Goal: Task Accomplishment & Management: Manage account settings

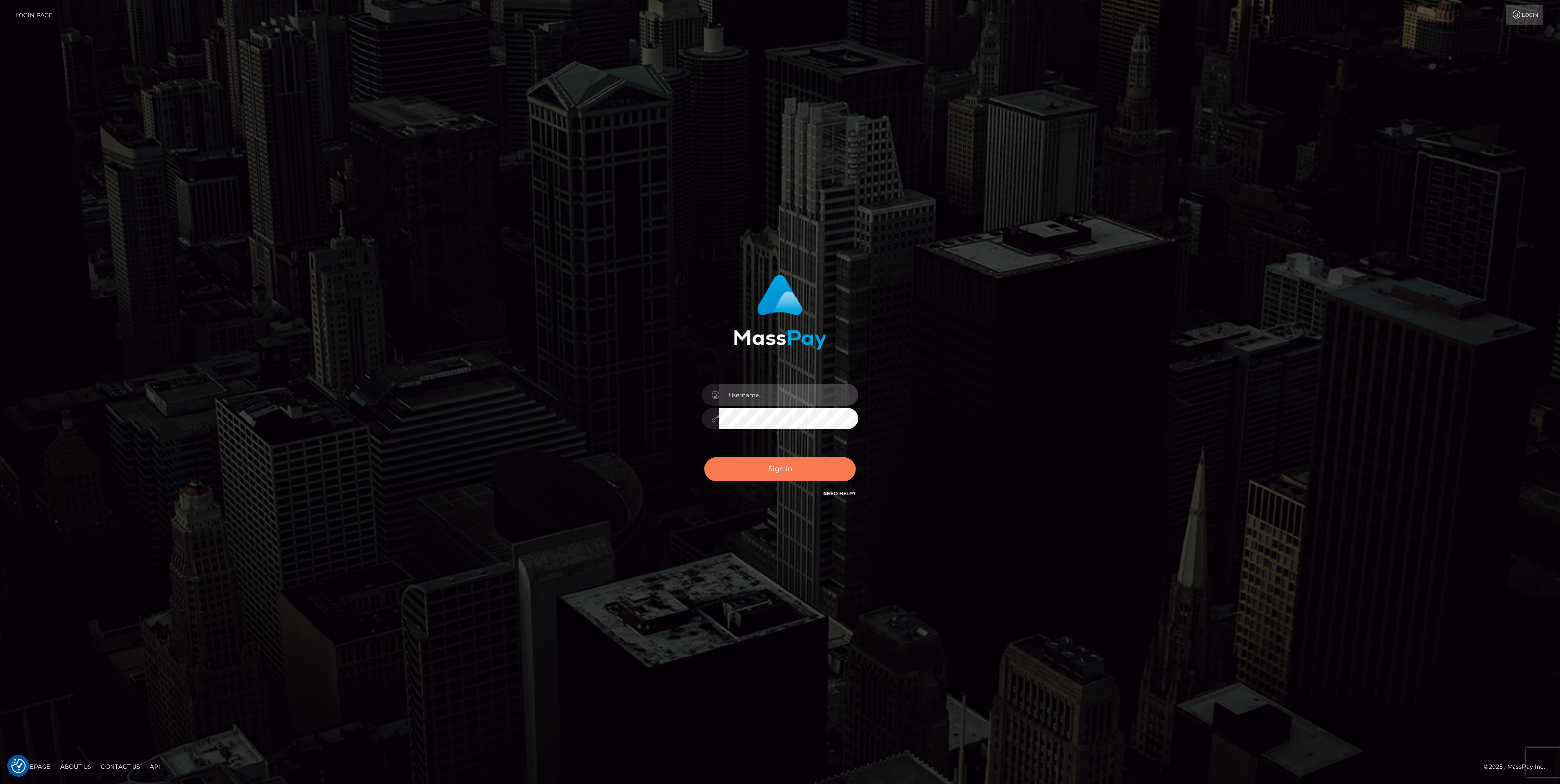
type input "jlo"
click at [781, 475] on button "Sign in" at bounding box center [780, 469] width 152 height 24
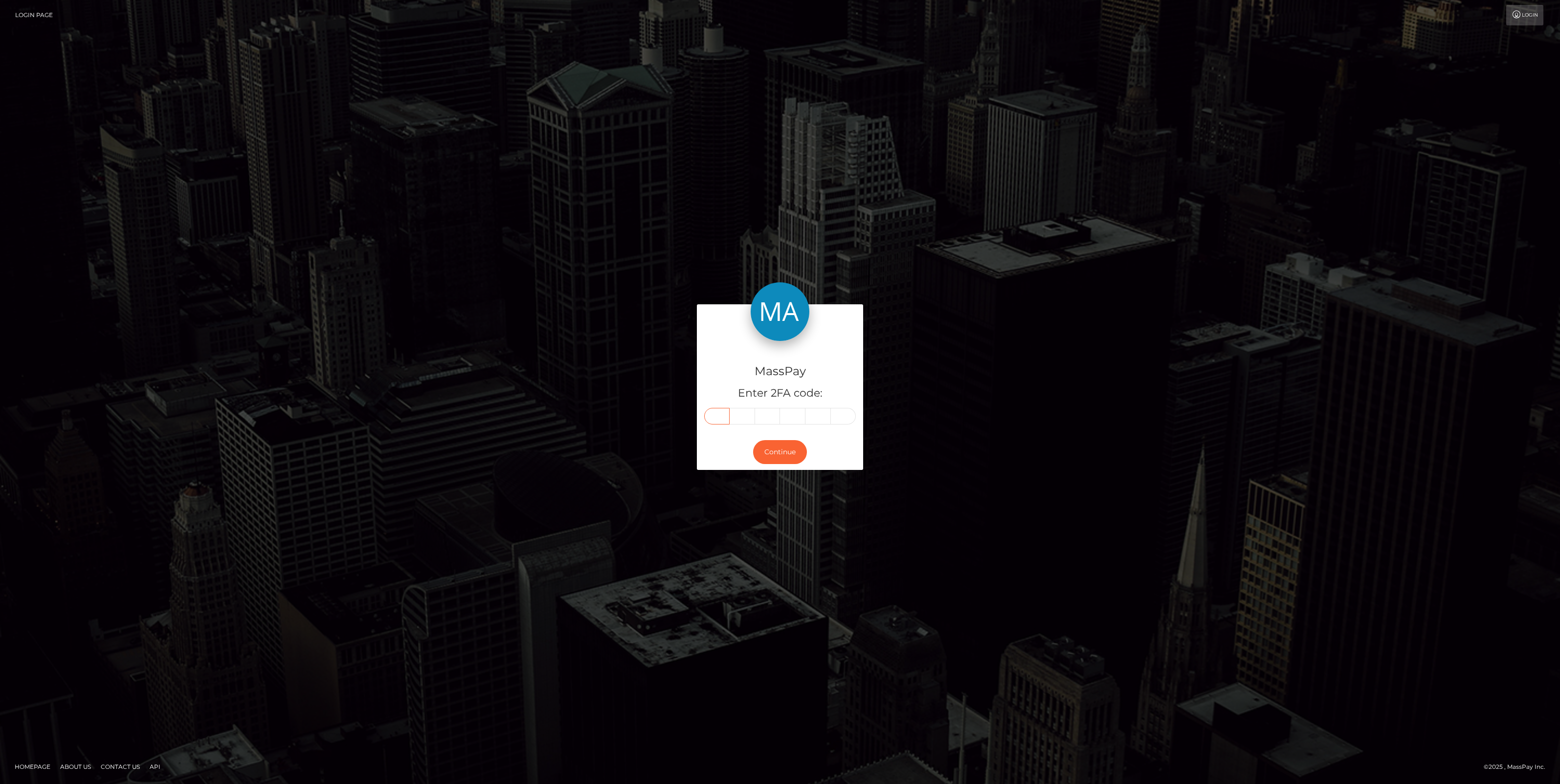
paste input "0"
type input "0"
type input "4"
type input "1"
type input "7"
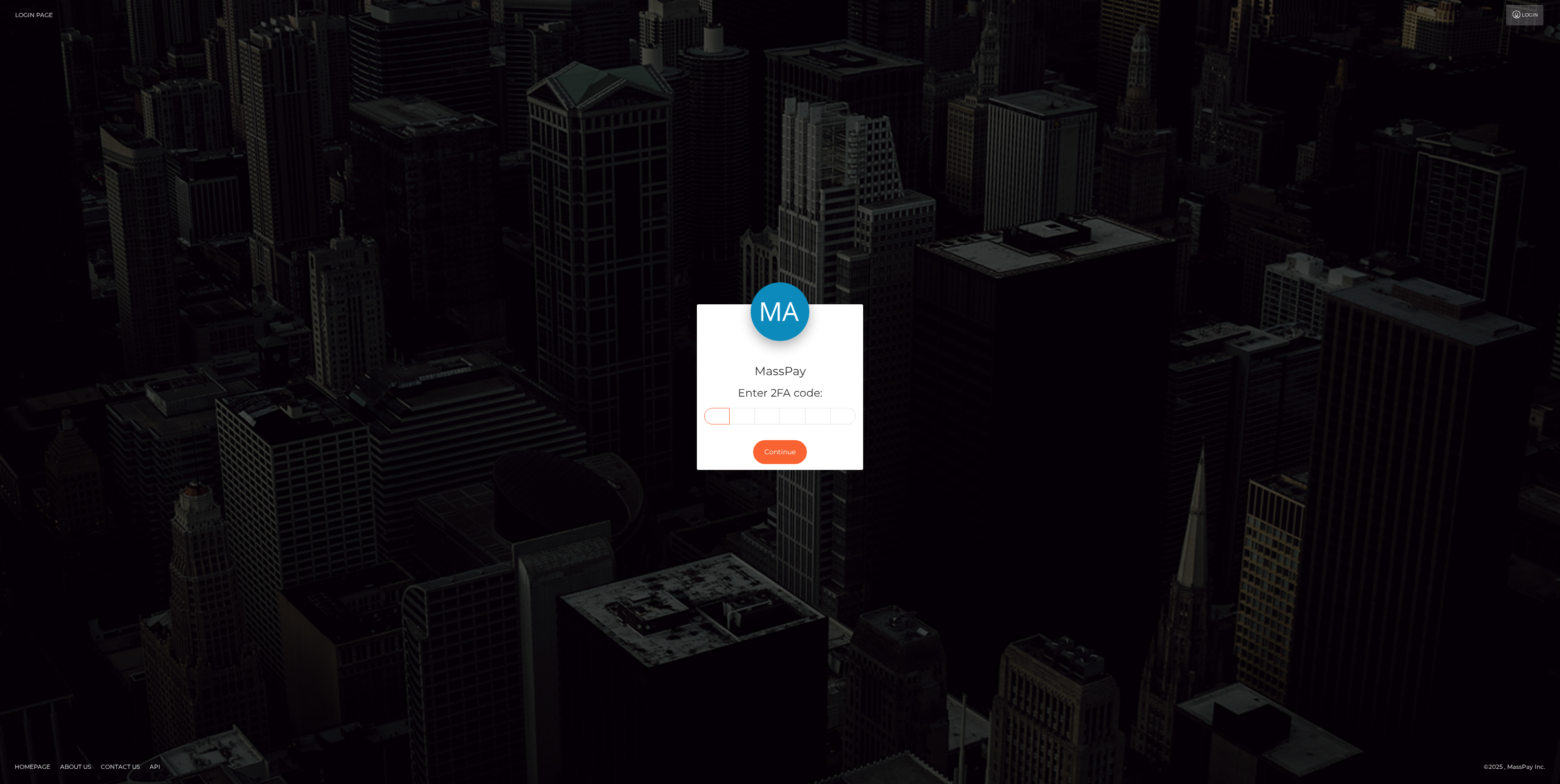
type input "6"
type input "2"
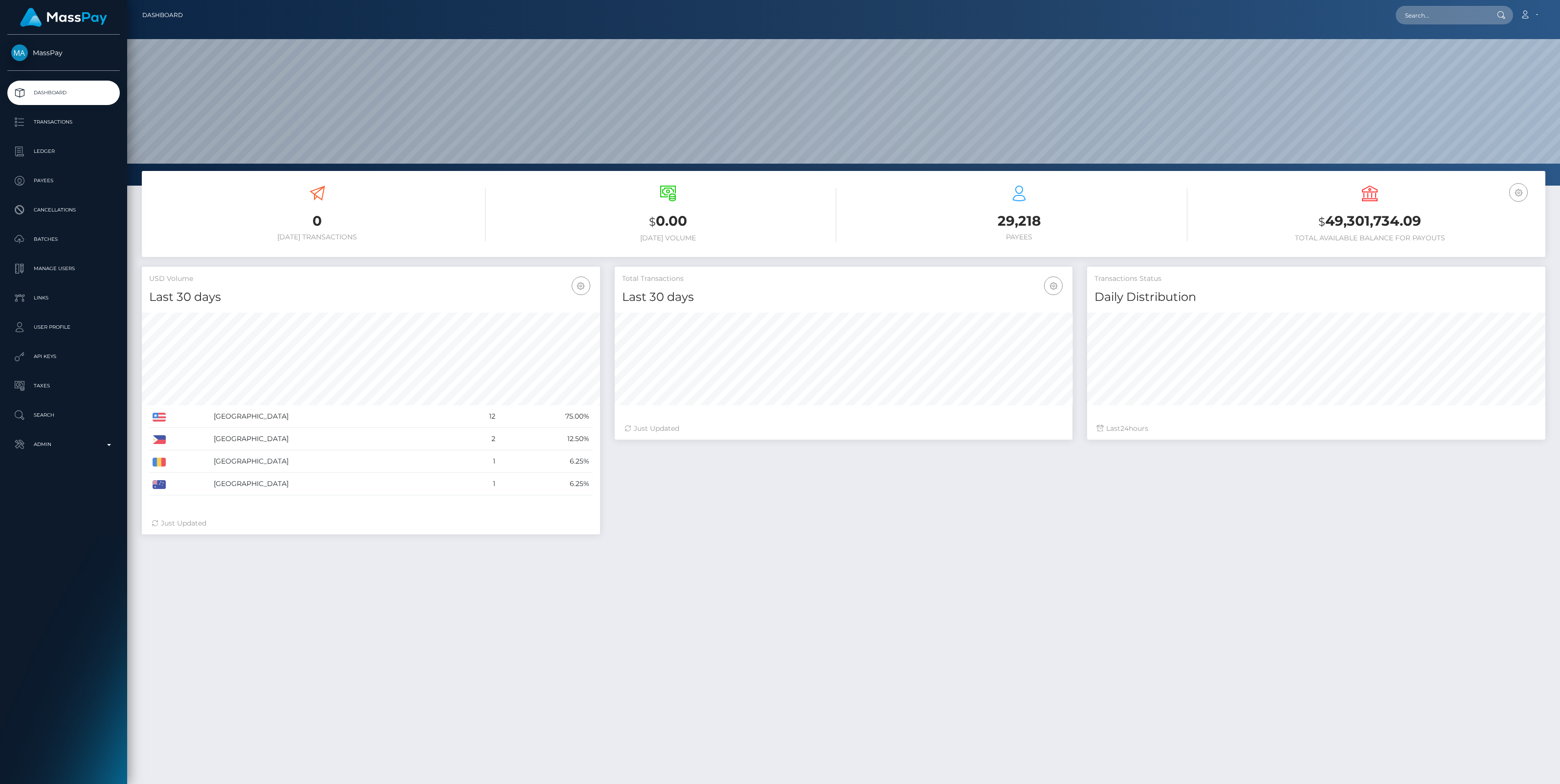
scroll to position [173, 458]
click at [109, 443] on p "Admin" at bounding box center [64, 445] width 105 height 15
click at [69, 505] on span "Balance Adjustments" at bounding box center [64, 501] width 105 height 12
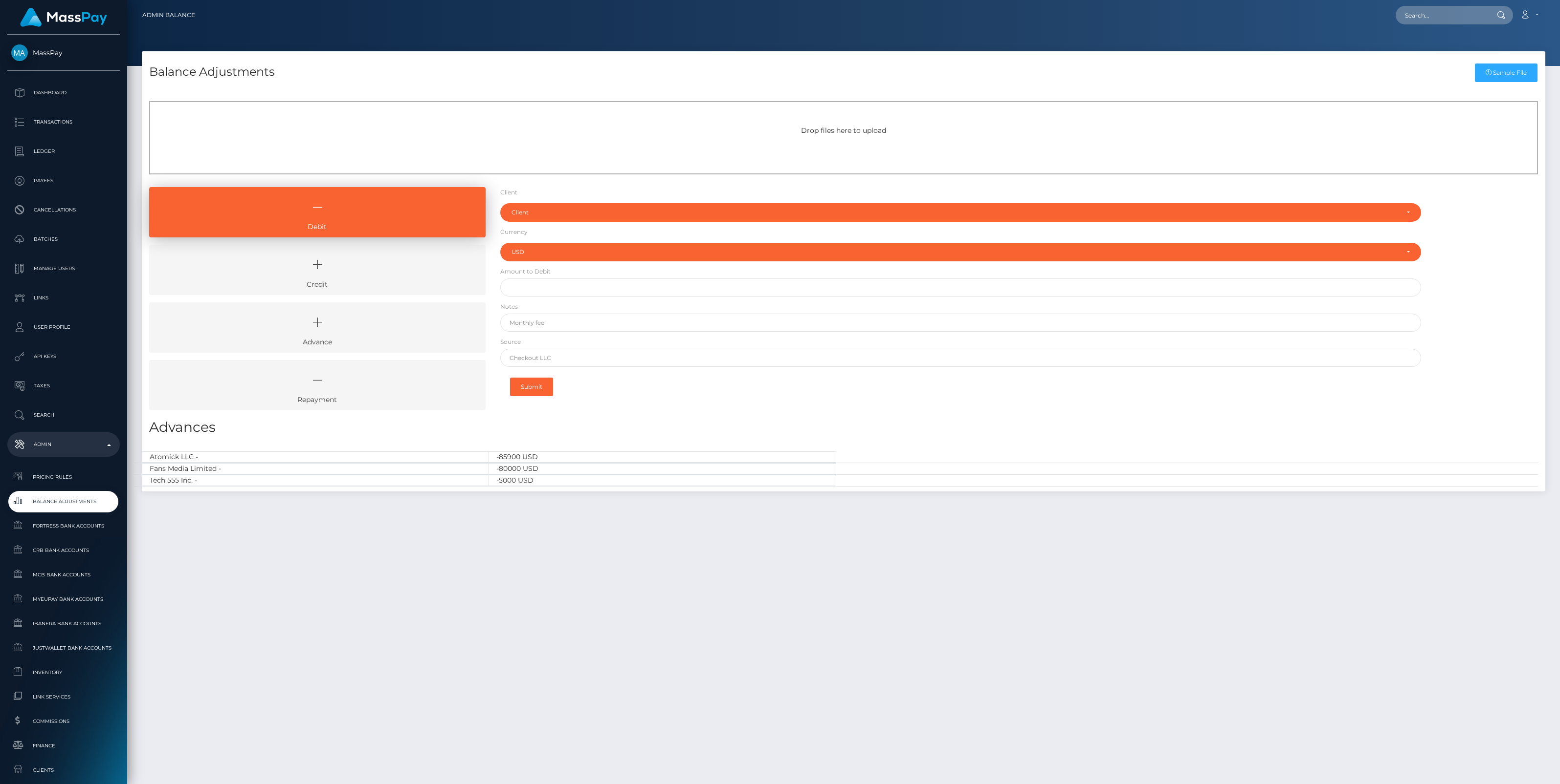
select select "USD"
click at [441, 263] on icon at bounding box center [317, 265] width 314 height 29
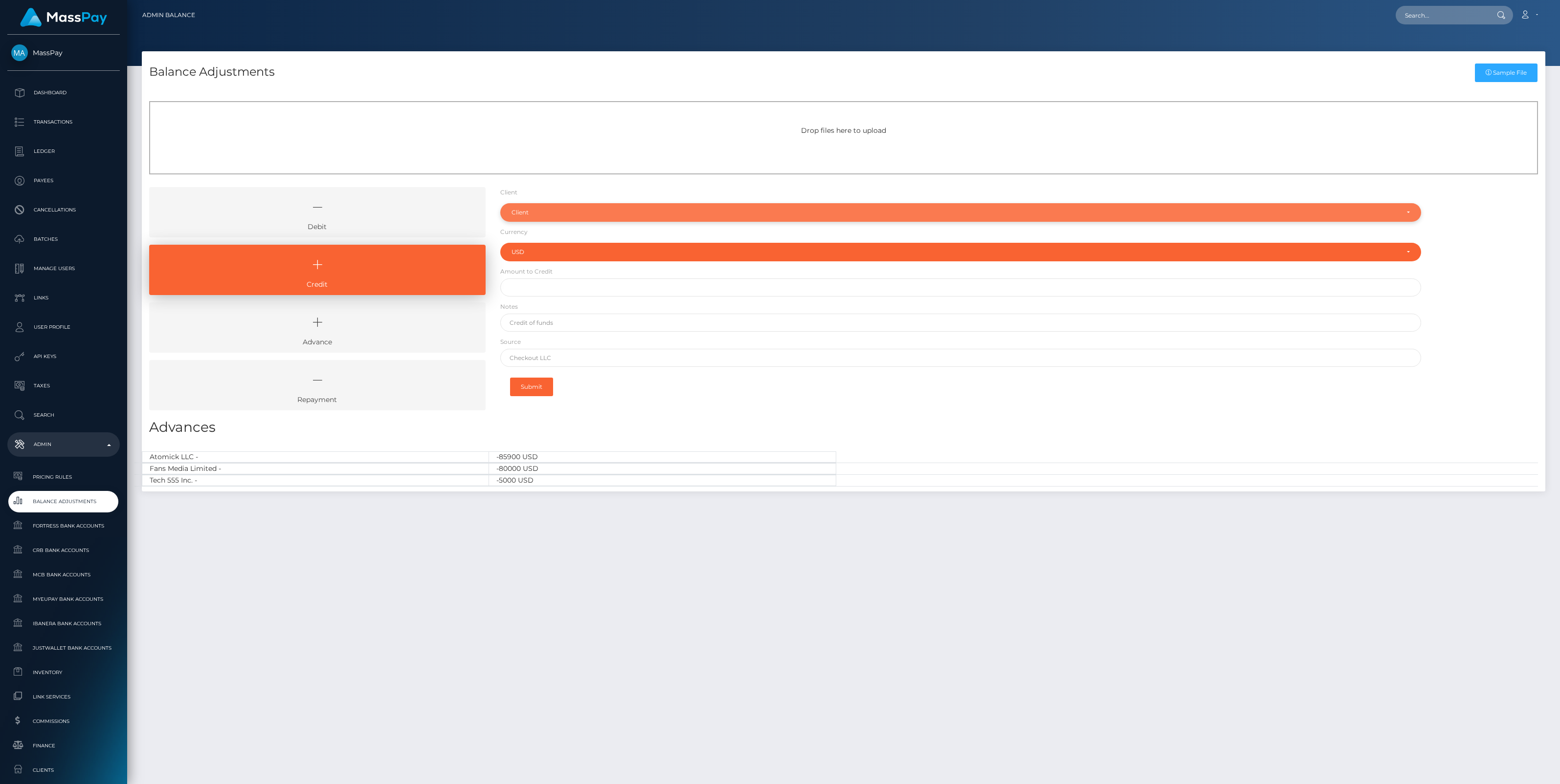
click at [554, 207] on div "Client" at bounding box center [960, 212] width 920 height 18
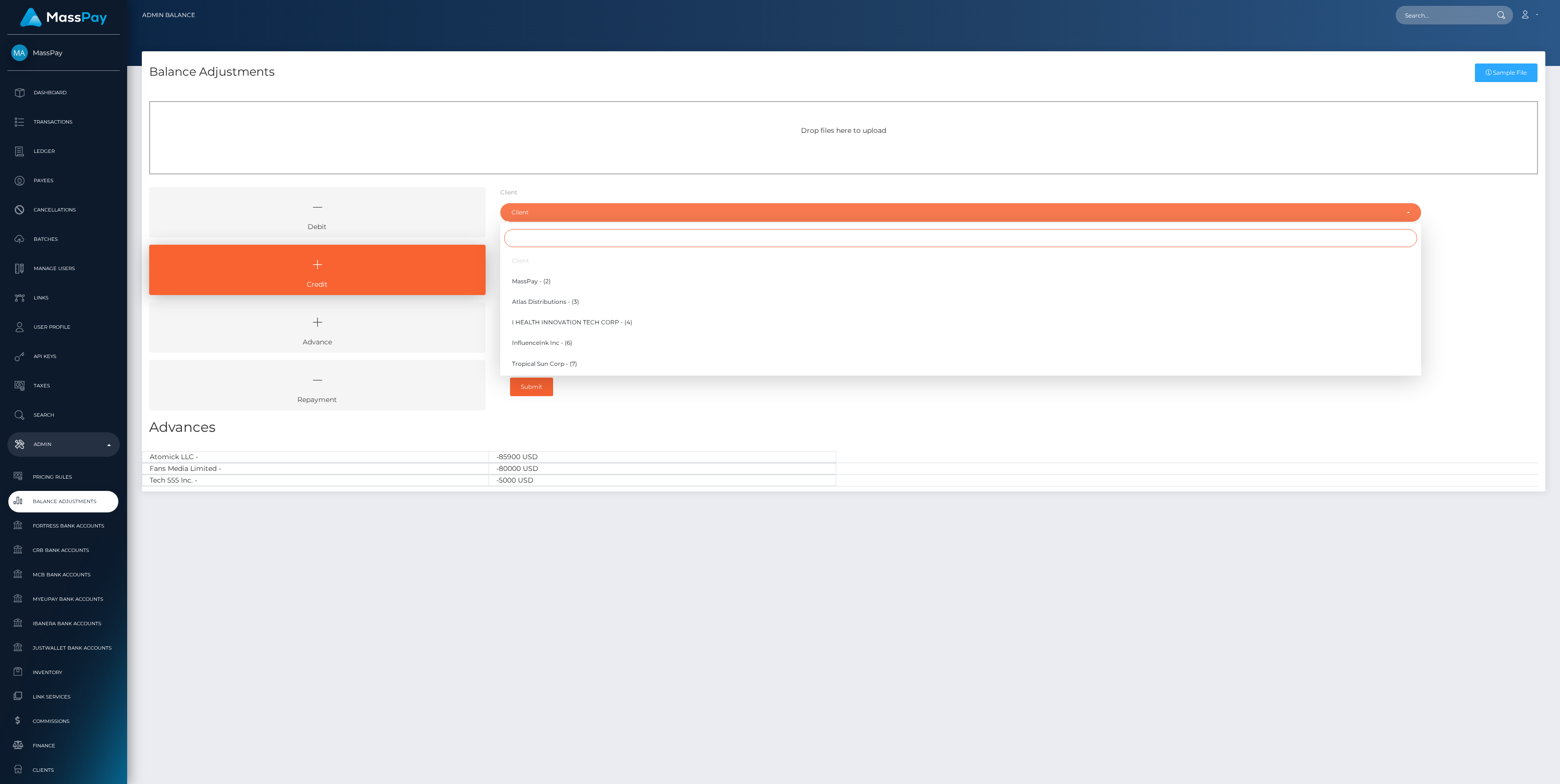
click at [533, 239] on input "Search" at bounding box center [961, 238] width 913 height 18
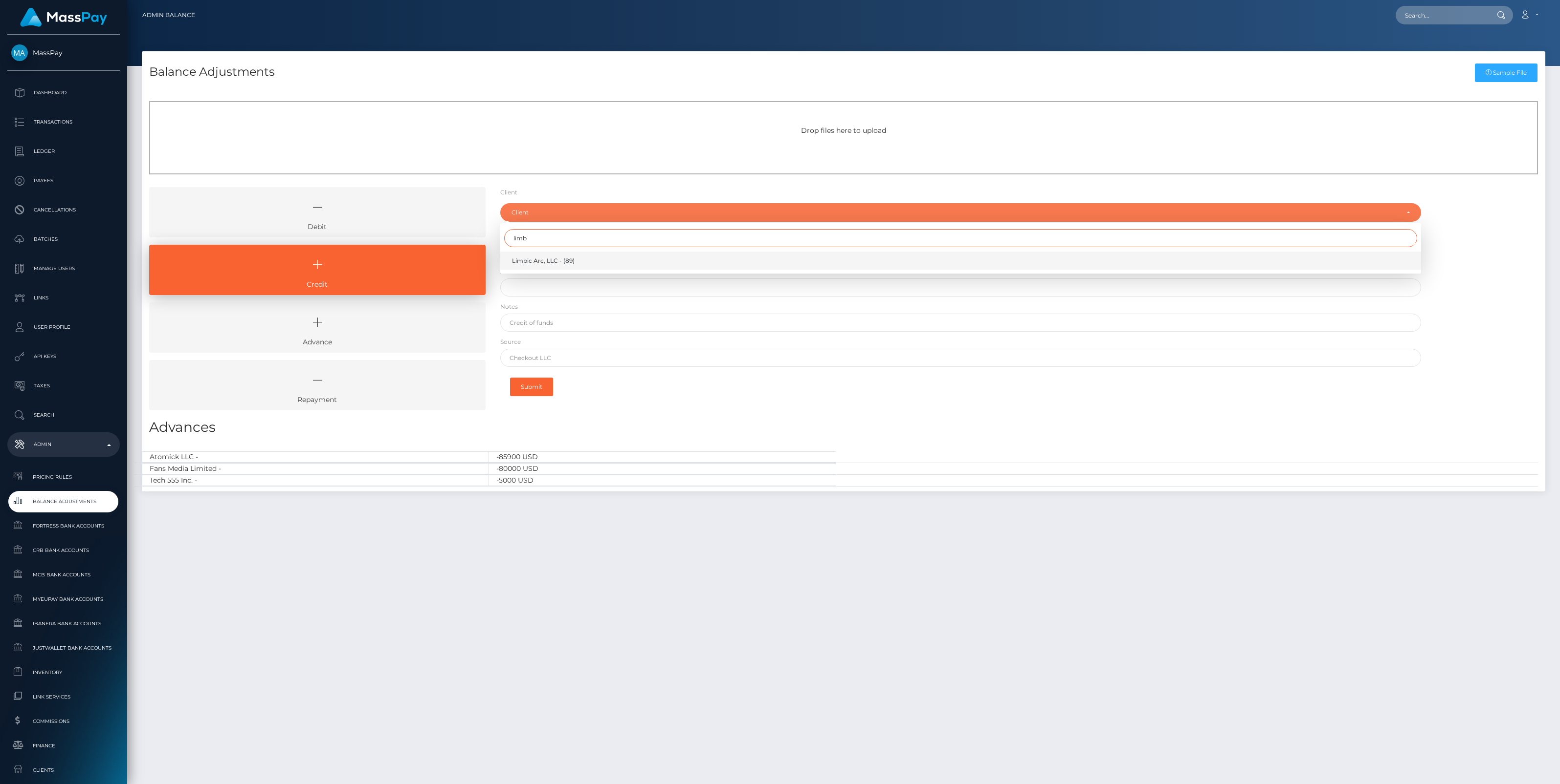
type input "limb"
click at [554, 259] on span "Limbic Arc, LLC - (89)" at bounding box center [543, 260] width 63 height 9
select select "89"
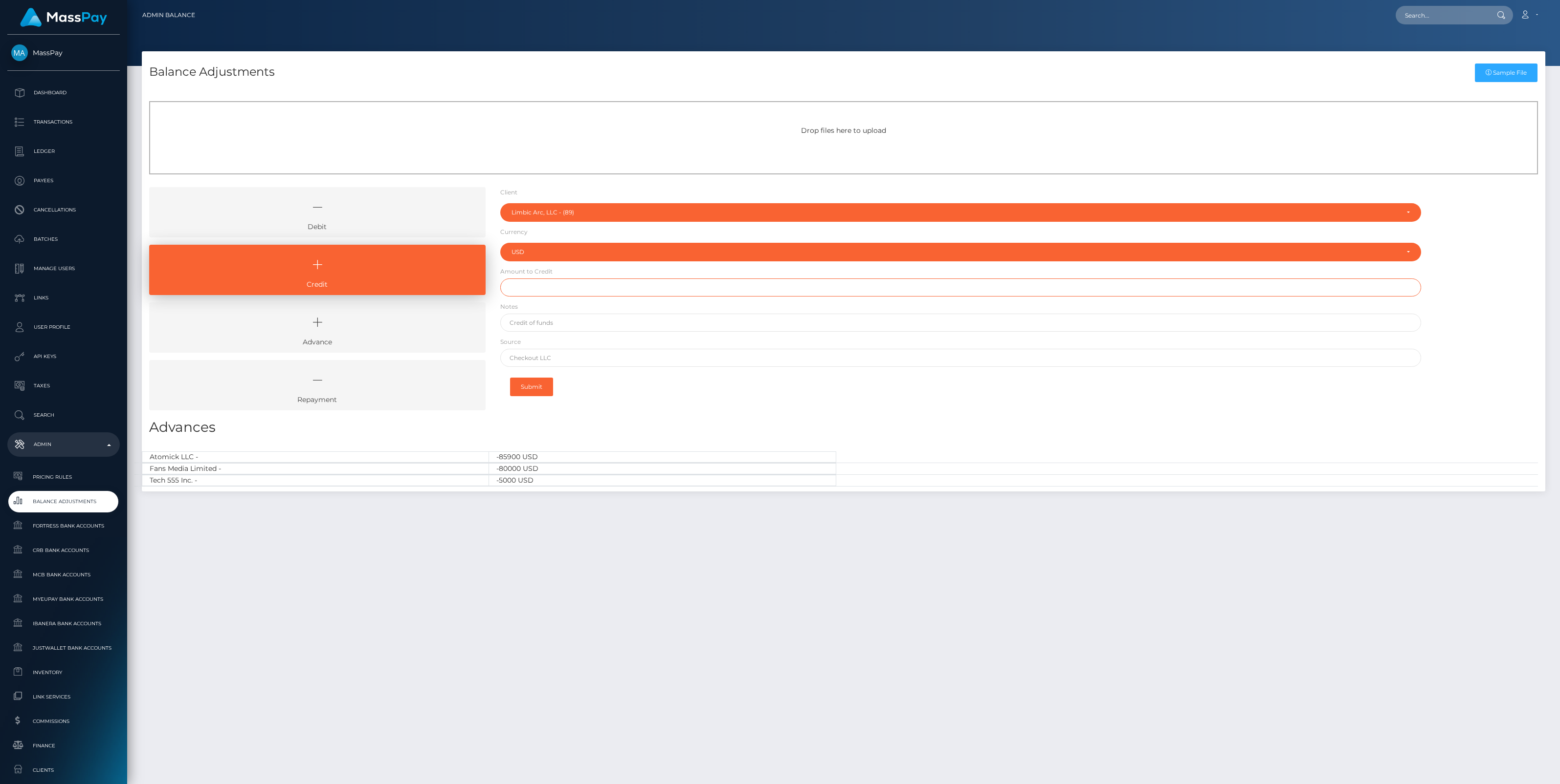
click at [535, 285] on input "text" at bounding box center [960, 288] width 920 height 18
paste input "282.38"
type input "$282.38"
click at [546, 322] on input "text" at bounding box center [960, 322] width 920 height 18
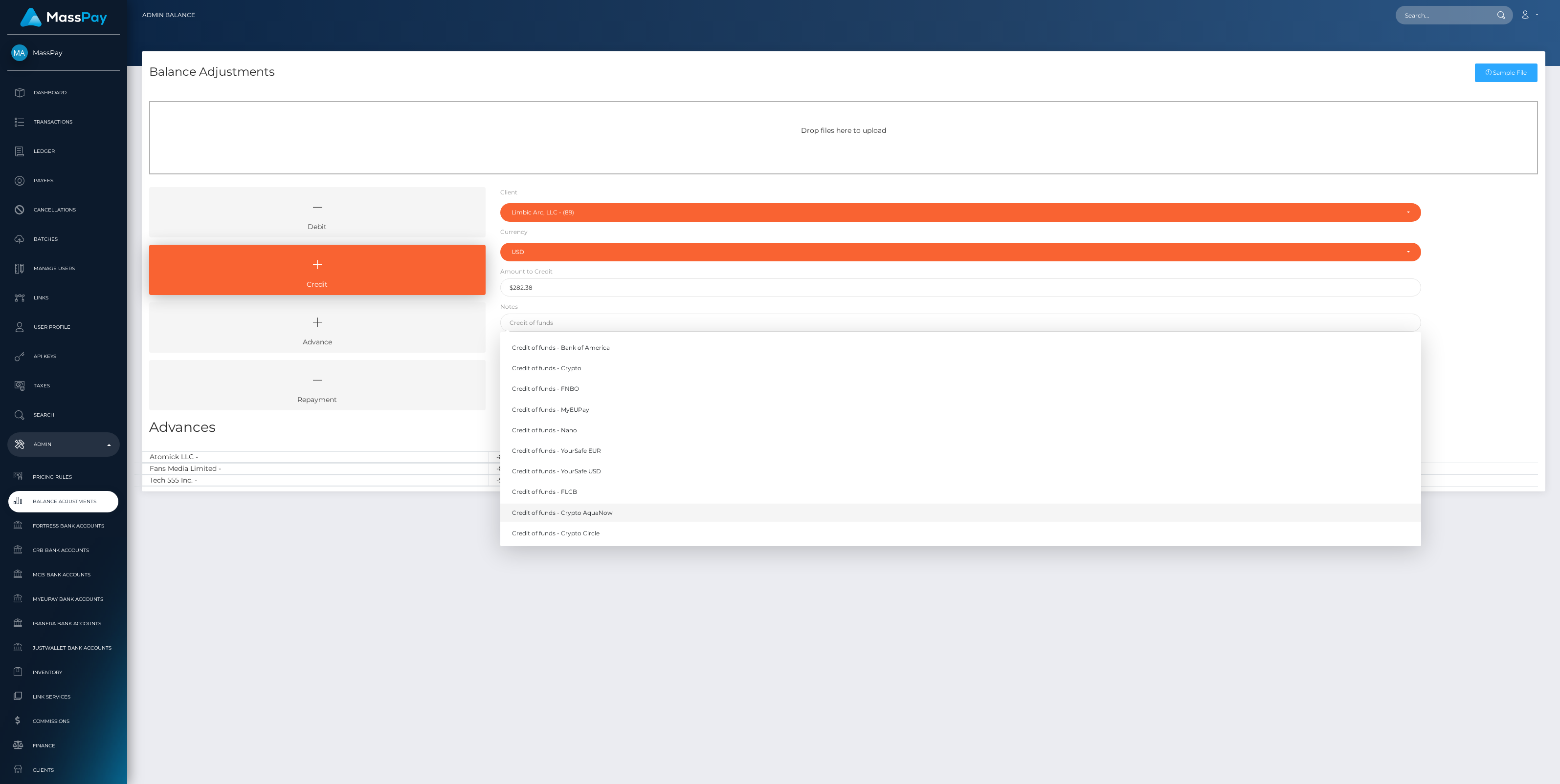
click at [591, 515] on link "Credit of funds - Crypto AquaNow" at bounding box center [960, 513] width 920 height 18
type input "Credit of funds - Crypto AquaNow"
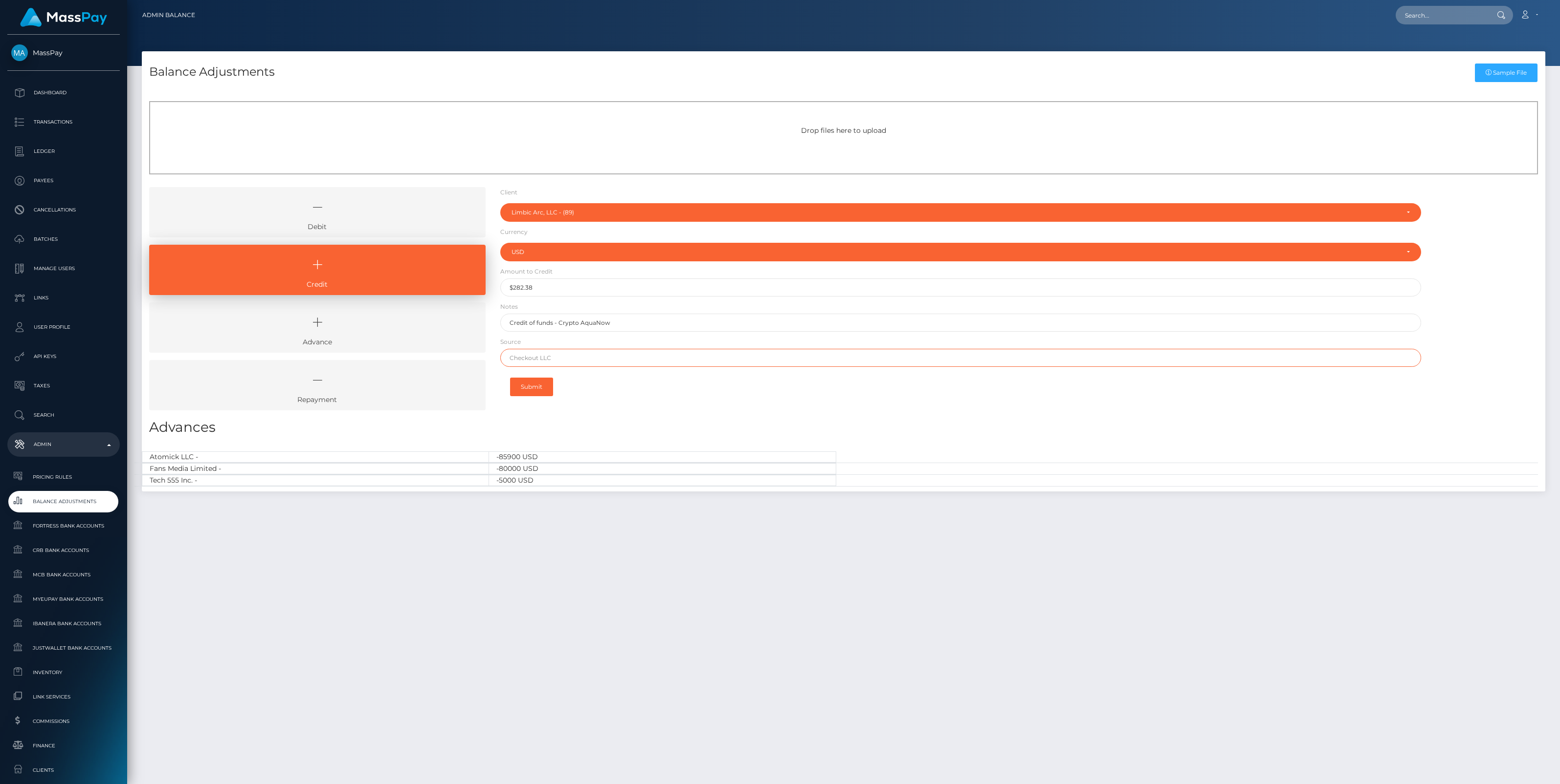
click at [554, 367] on input "text" at bounding box center [960, 358] width 920 height 18
paste input "0xfb41d04c8b2eb2b7b6b085f169e0c7e131f553edd33d12ce628ca6edc509e97a"
type input "0xfb41d04c8b2eb2b7b6b085f169e0c7e131f553edd33d12ce628ca6edc509e97a"
click at [536, 385] on button "Submit" at bounding box center [531, 387] width 43 height 18
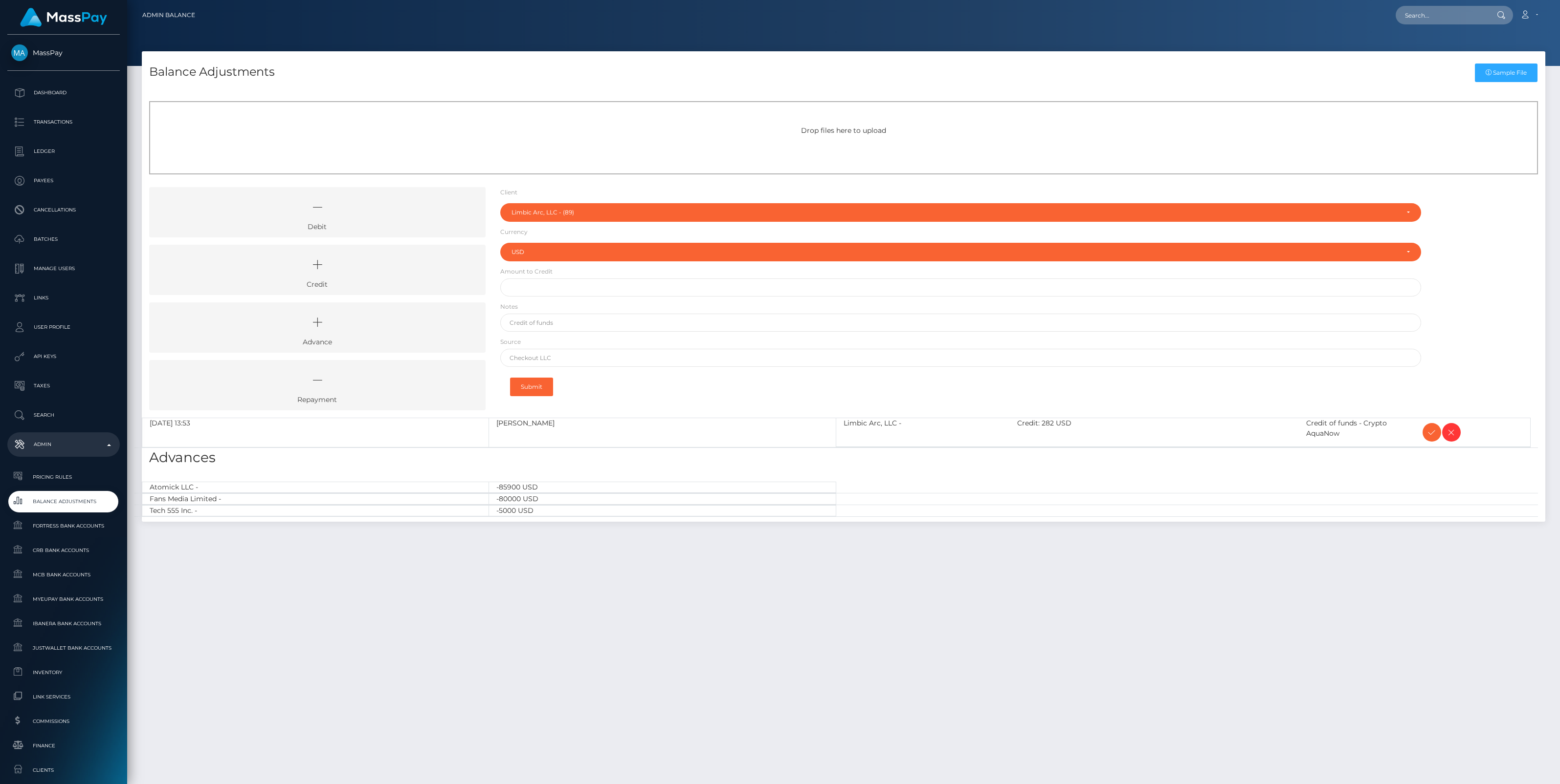
select select "89"
select select "USD"
click at [1428, 436] on icon at bounding box center [1431, 432] width 12 height 12
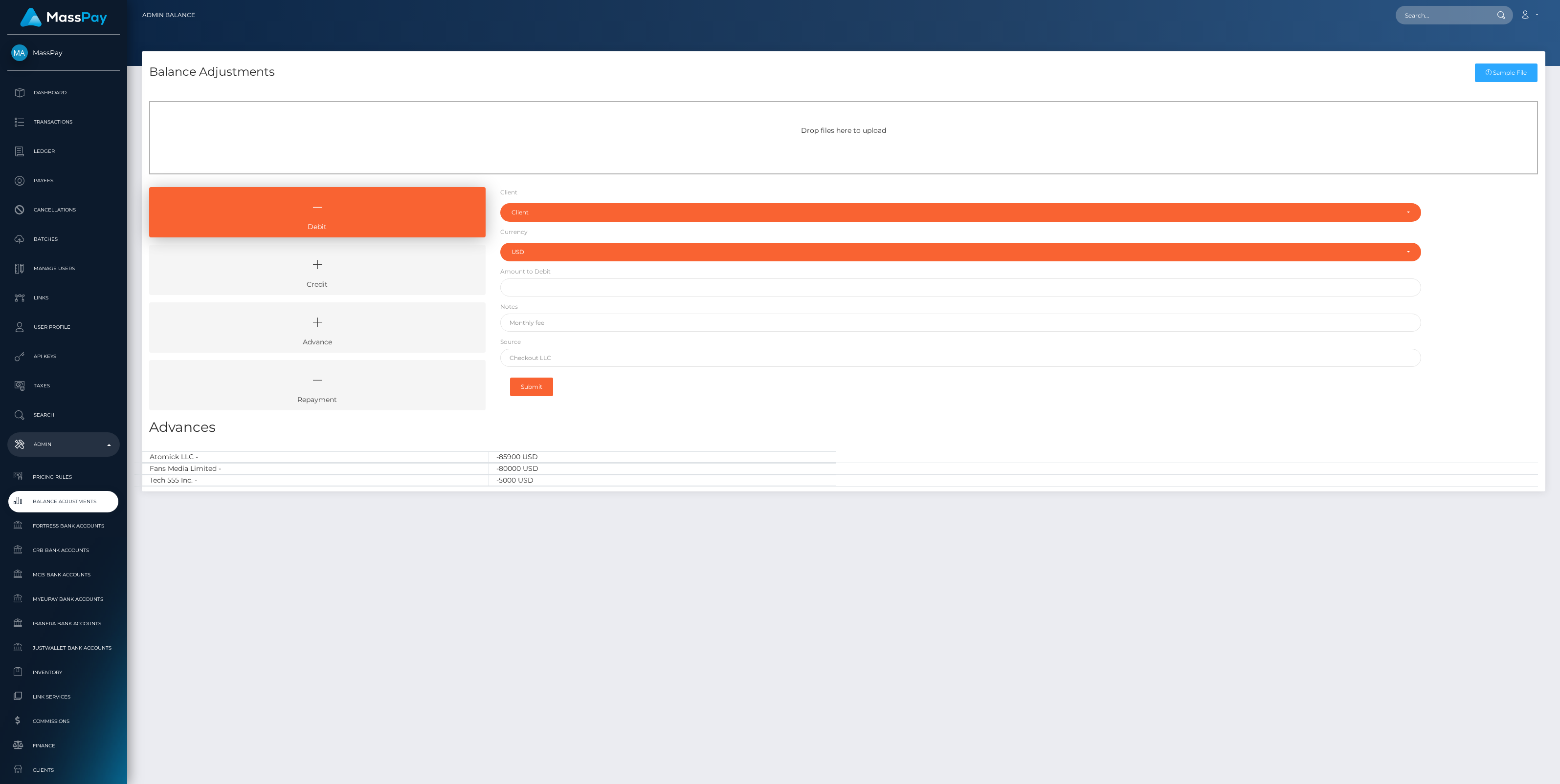
select select "USD"
click at [390, 270] on icon at bounding box center [317, 265] width 314 height 29
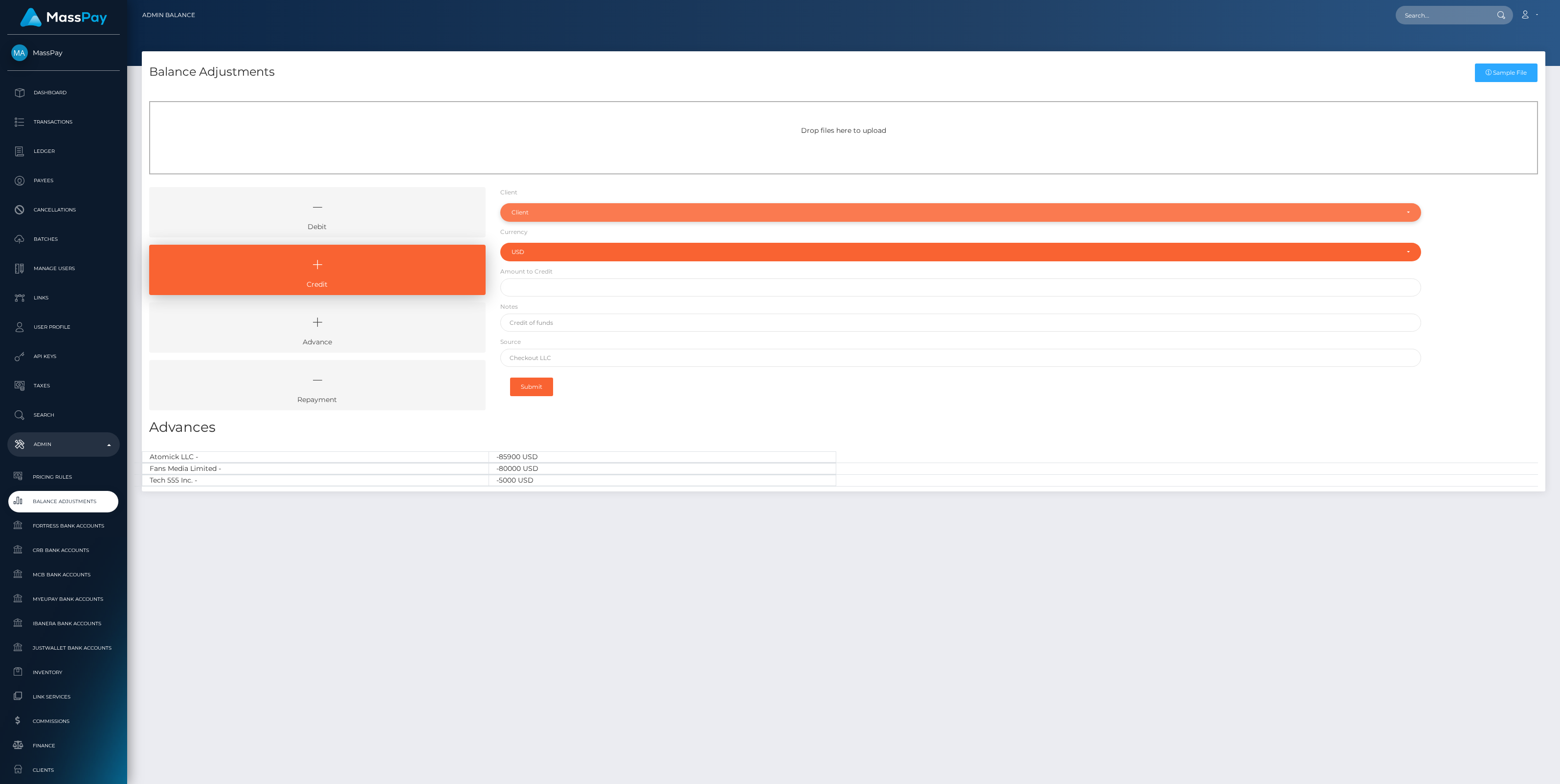
click at [541, 215] on div "Client" at bounding box center [955, 212] width 887 height 7
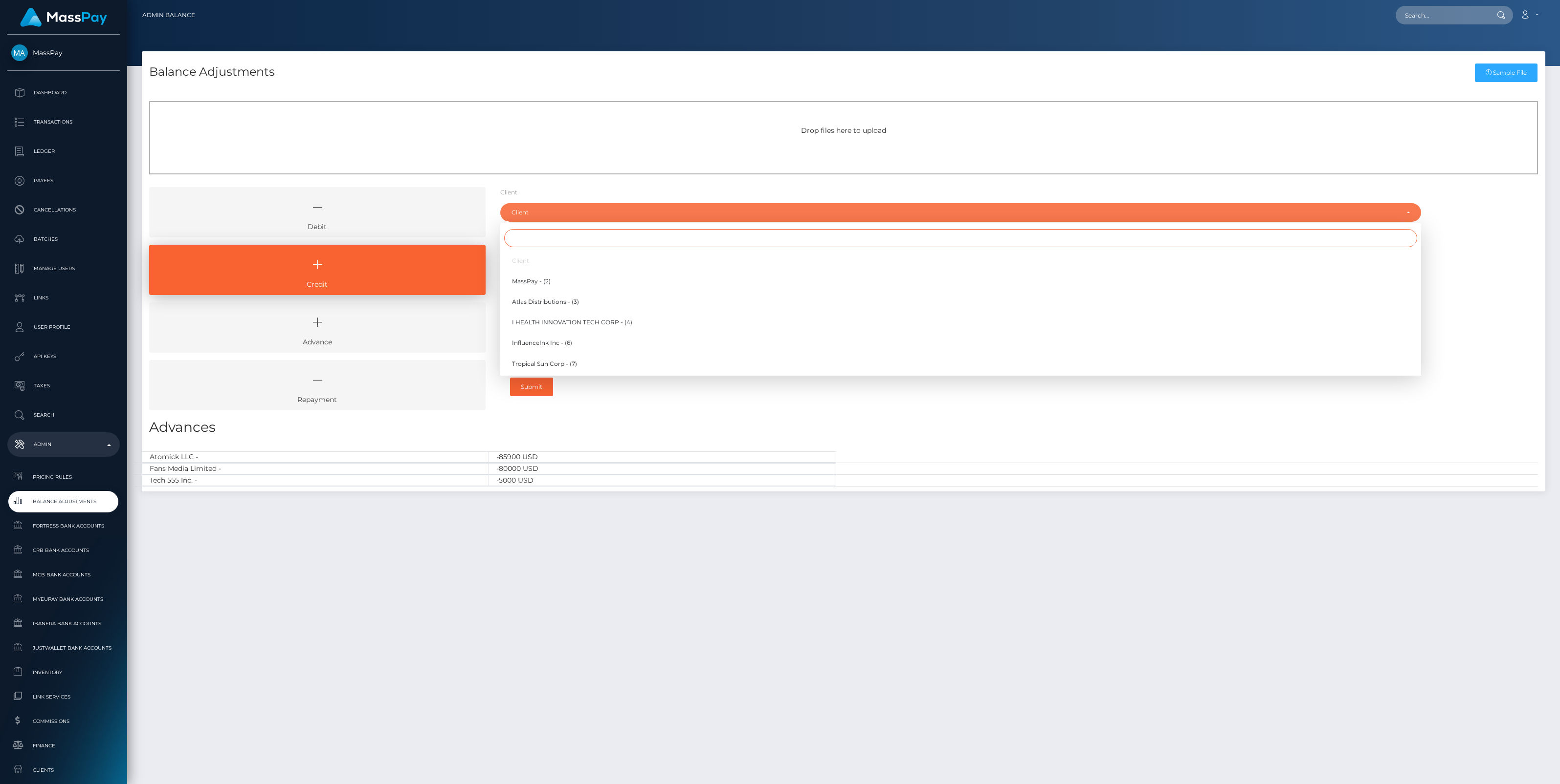
click at [523, 235] on input "Search" at bounding box center [961, 238] width 913 height 18
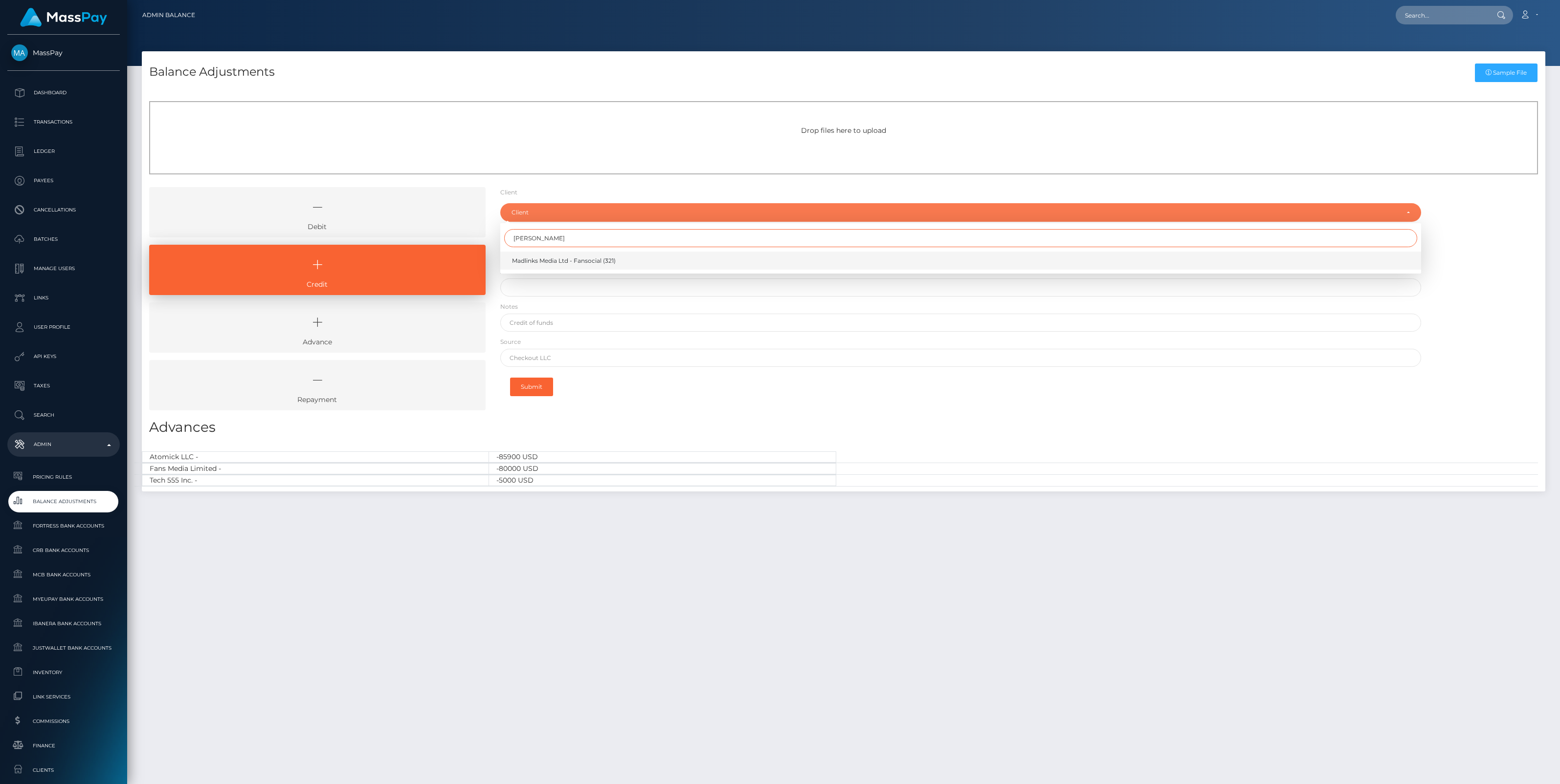
type input "madl"
click at [542, 259] on span "Madlinks Media Ltd - Fansocial (321)" at bounding box center [563, 260] width 103 height 9
select select "321"
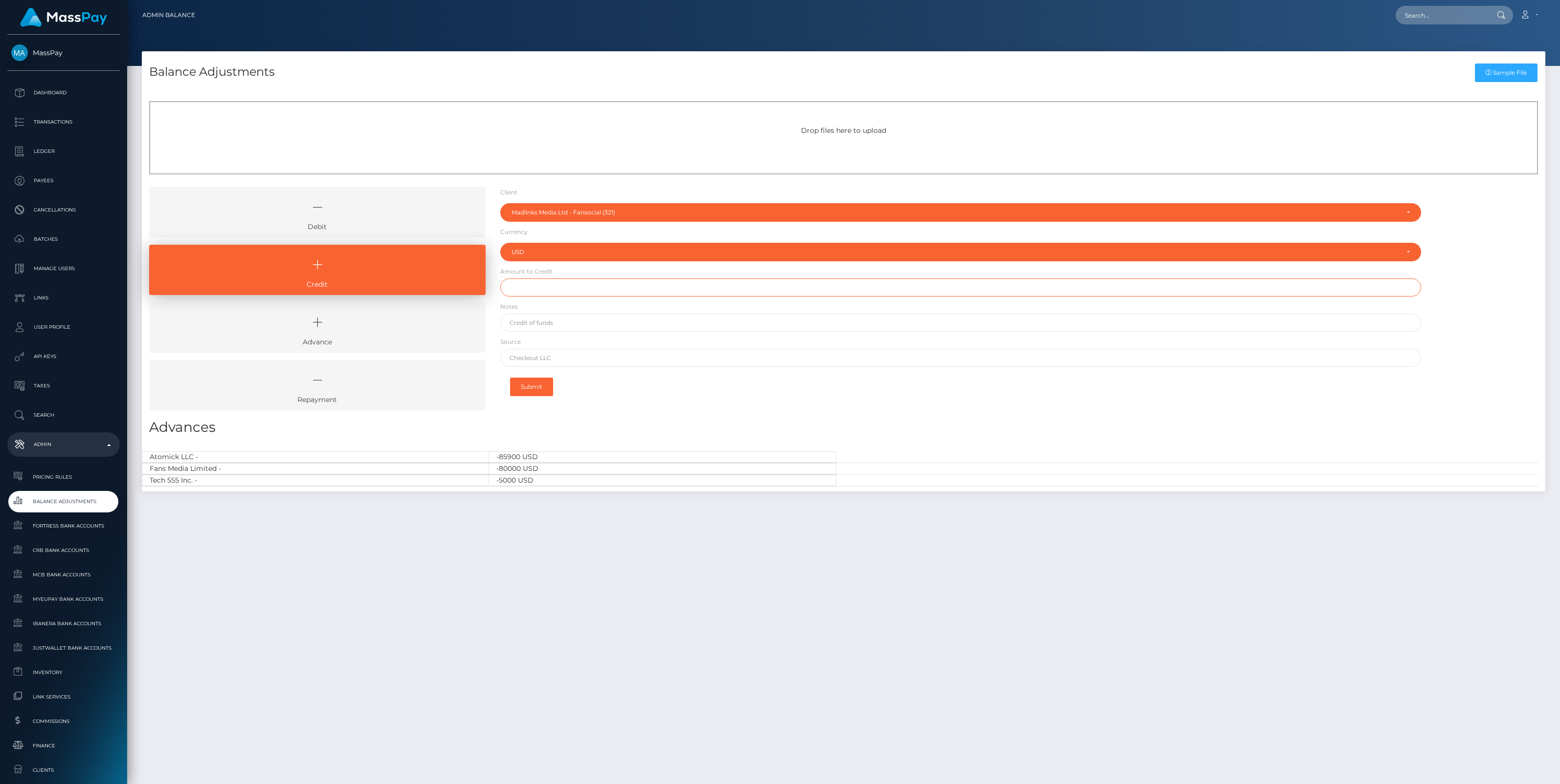
click at [571, 286] on input "text" at bounding box center [960, 288] width 920 height 18
type input "$100.00"
click at [555, 325] on input "text" at bounding box center [960, 322] width 920 height 18
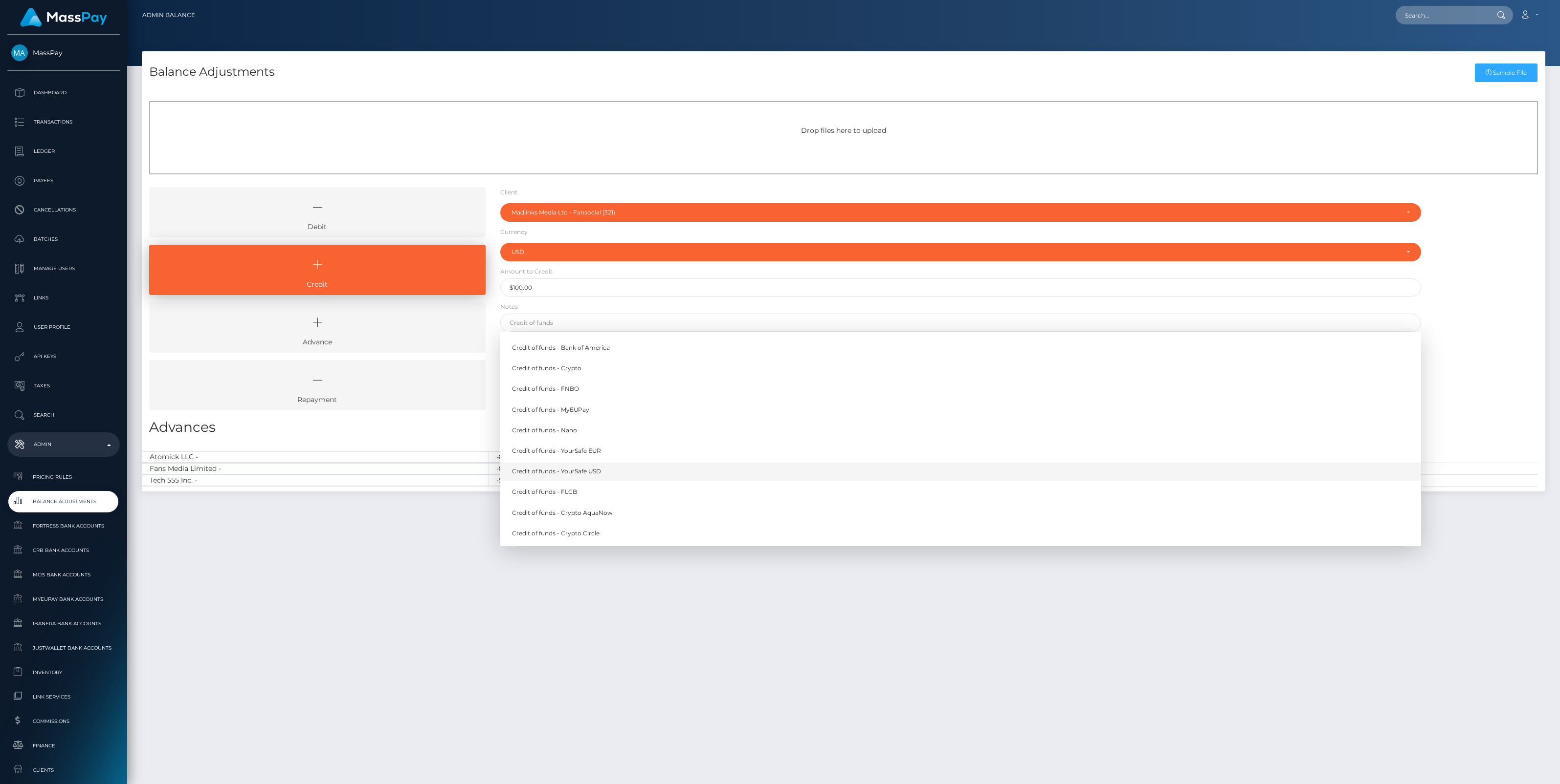
click at [585, 474] on link "Credit of funds - YourSafe USD" at bounding box center [960, 472] width 920 height 18
type input "Credit of funds - YourSafe USD"
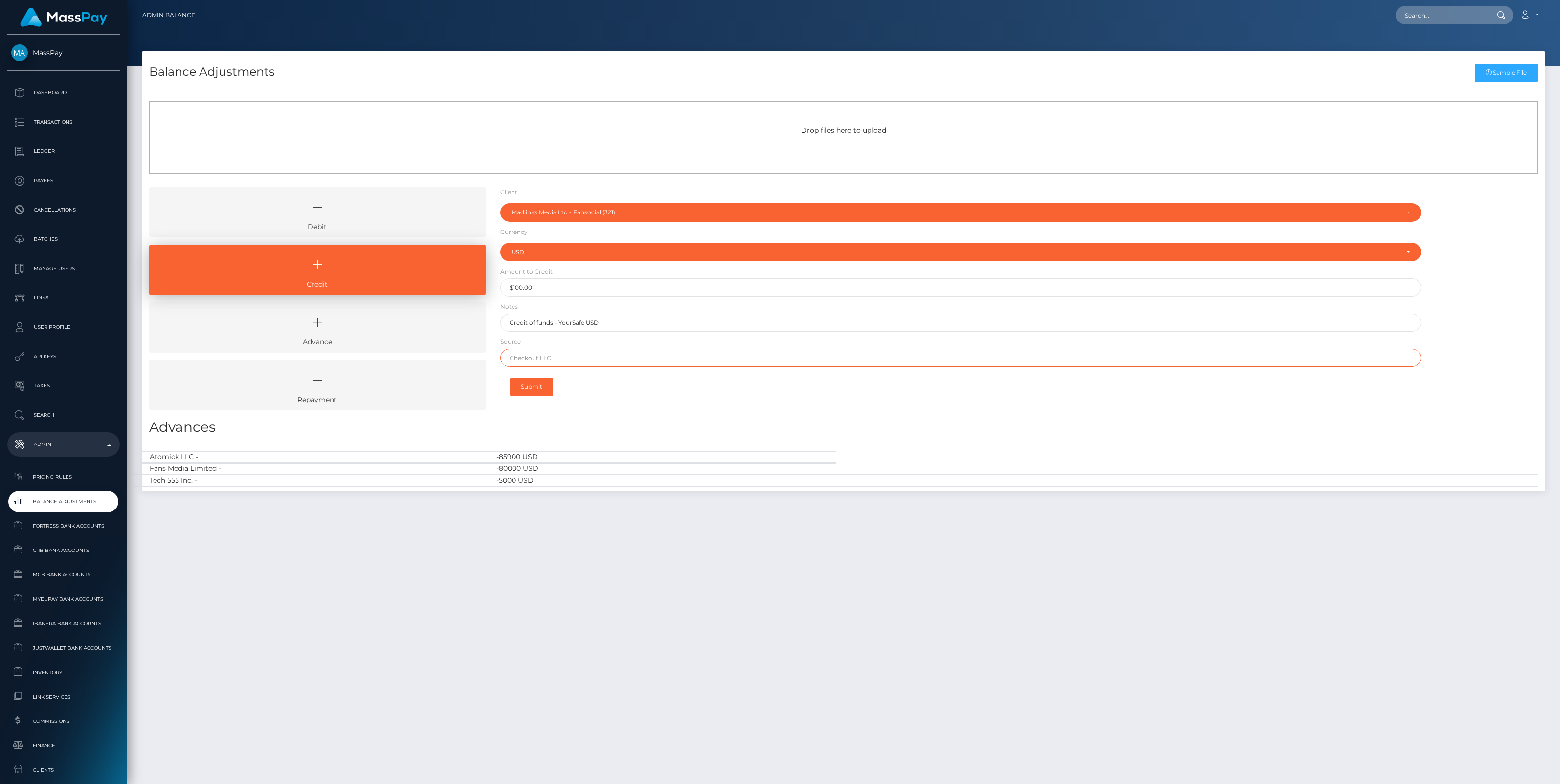
click at [542, 359] on input "text" at bounding box center [960, 358] width 920 height 18
paste input "Revolut"
type input "Revolut"
click at [536, 388] on button "Submit" at bounding box center [531, 387] width 43 height 18
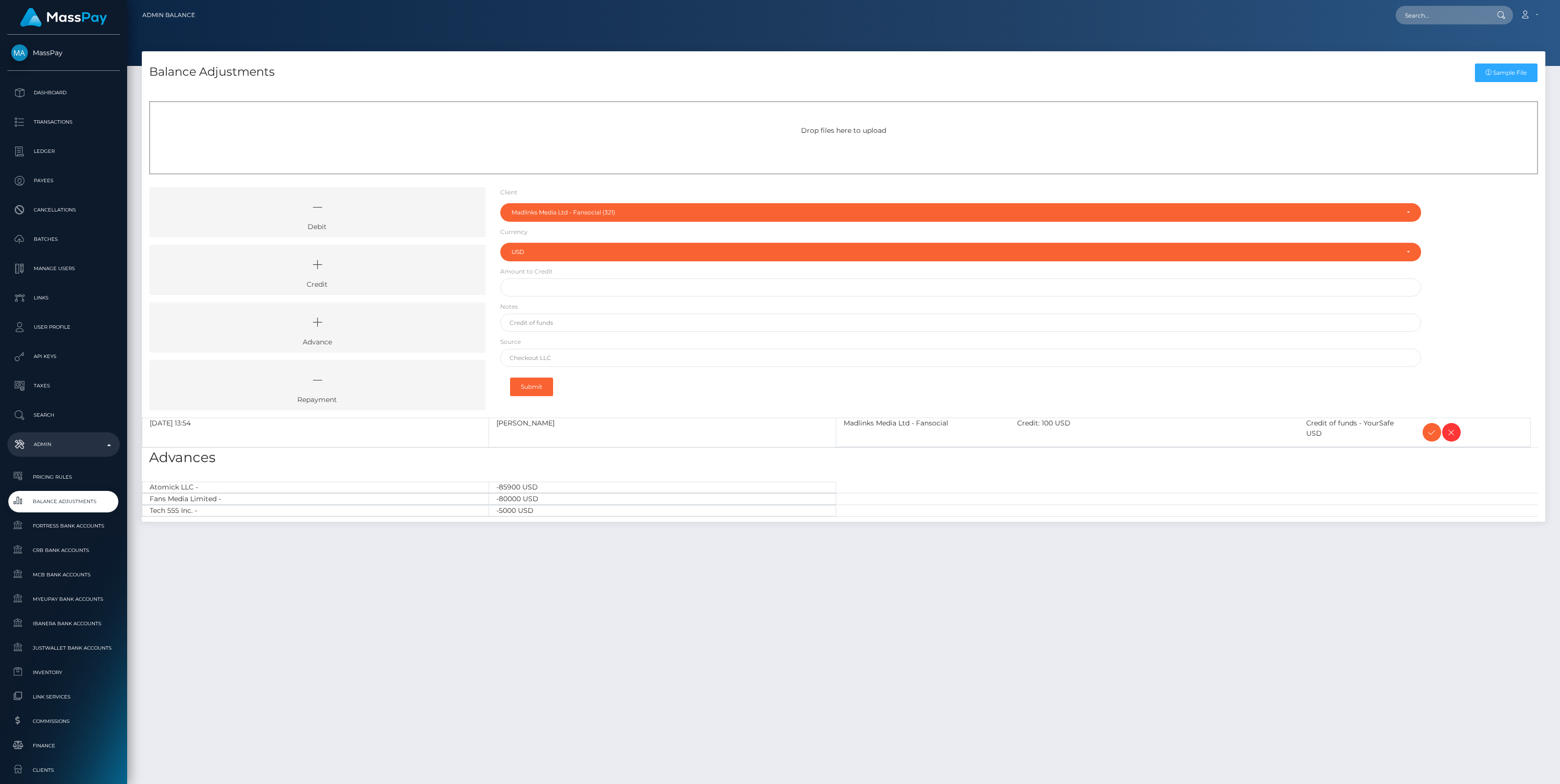
select select "321"
select select "USD"
click at [1428, 429] on icon at bounding box center [1431, 432] width 12 height 12
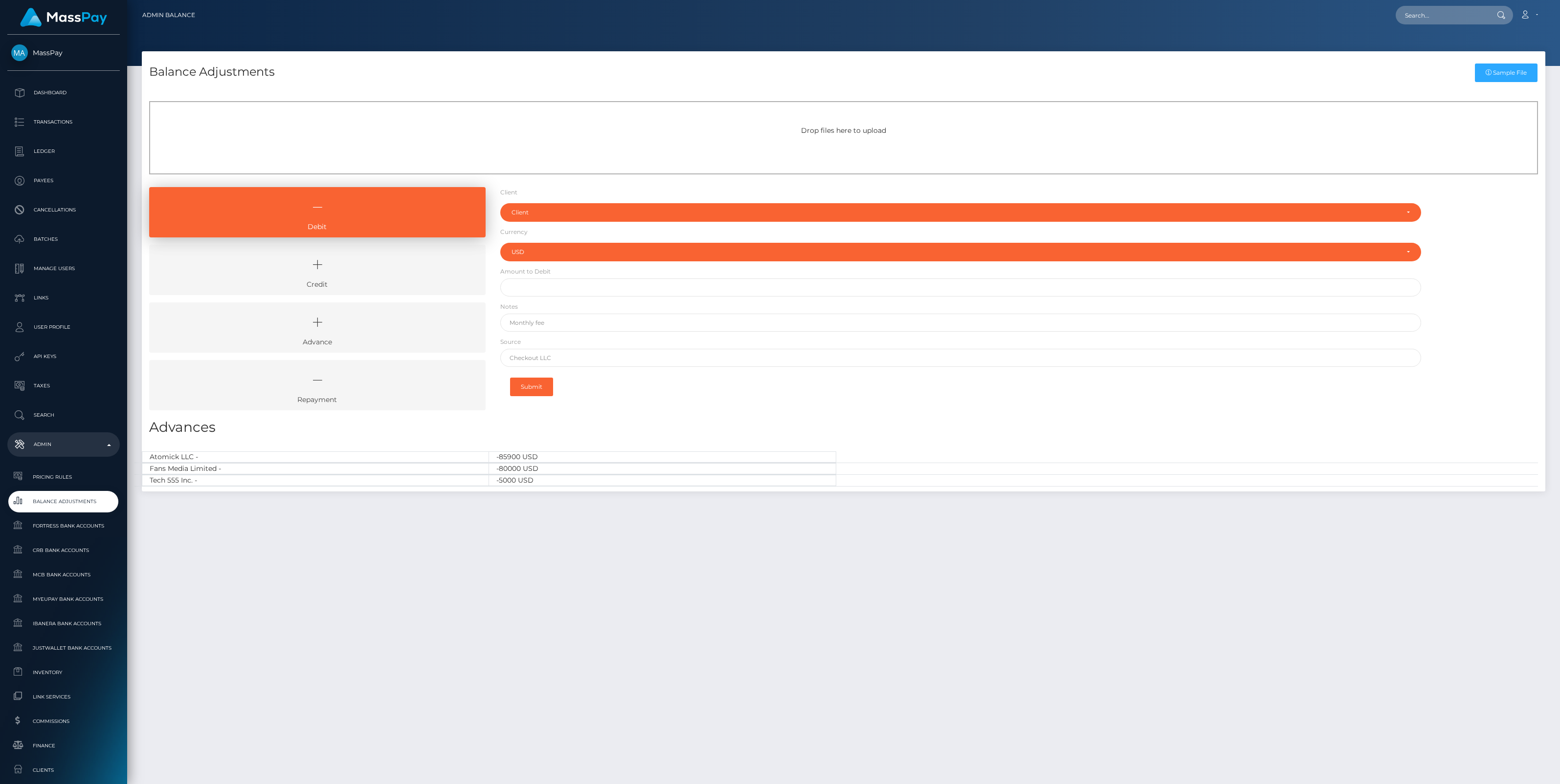
select select "USD"
click at [375, 277] on icon at bounding box center [317, 265] width 314 height 29
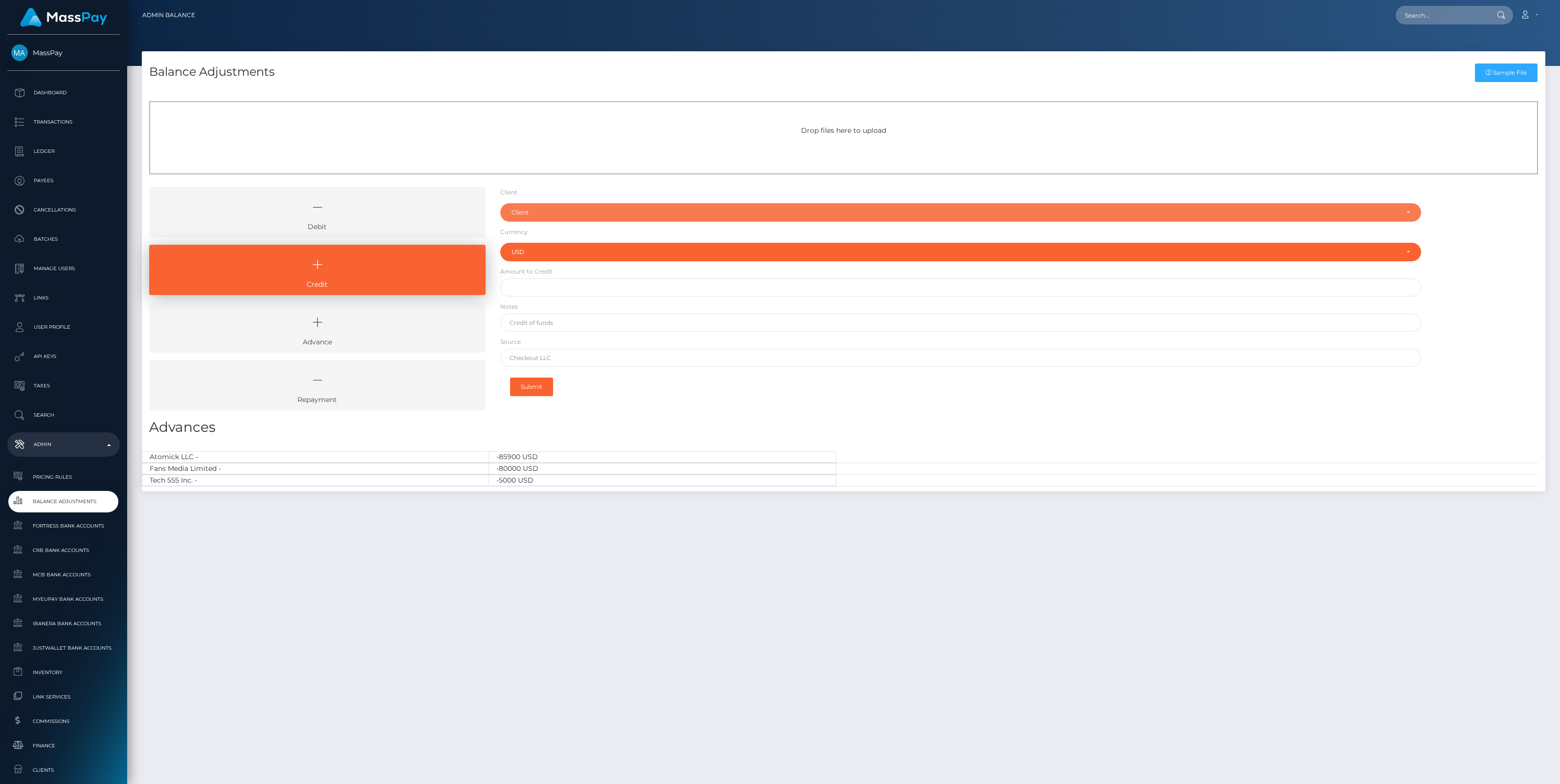
drag, startPoint x: 555, startPoint y: 209, endPoint x: 552, endPoint y: 218, distance: 9.5
click at [555, 209] on div "Client" at bounding box center [955, 212] width 887 height 7
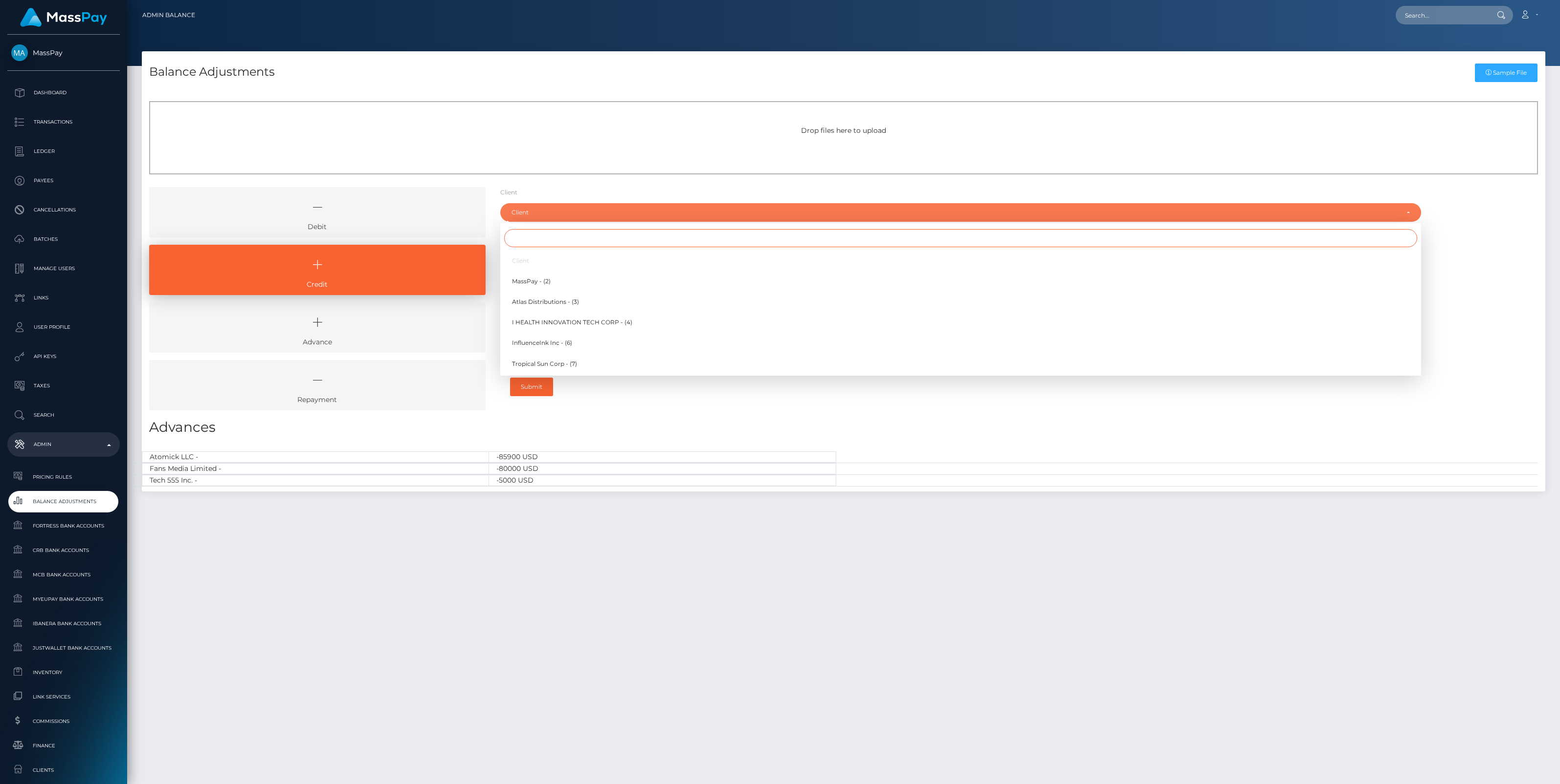
click at [538, 237] on input "Search" at bounding box center [961, 238] width 913 height 18
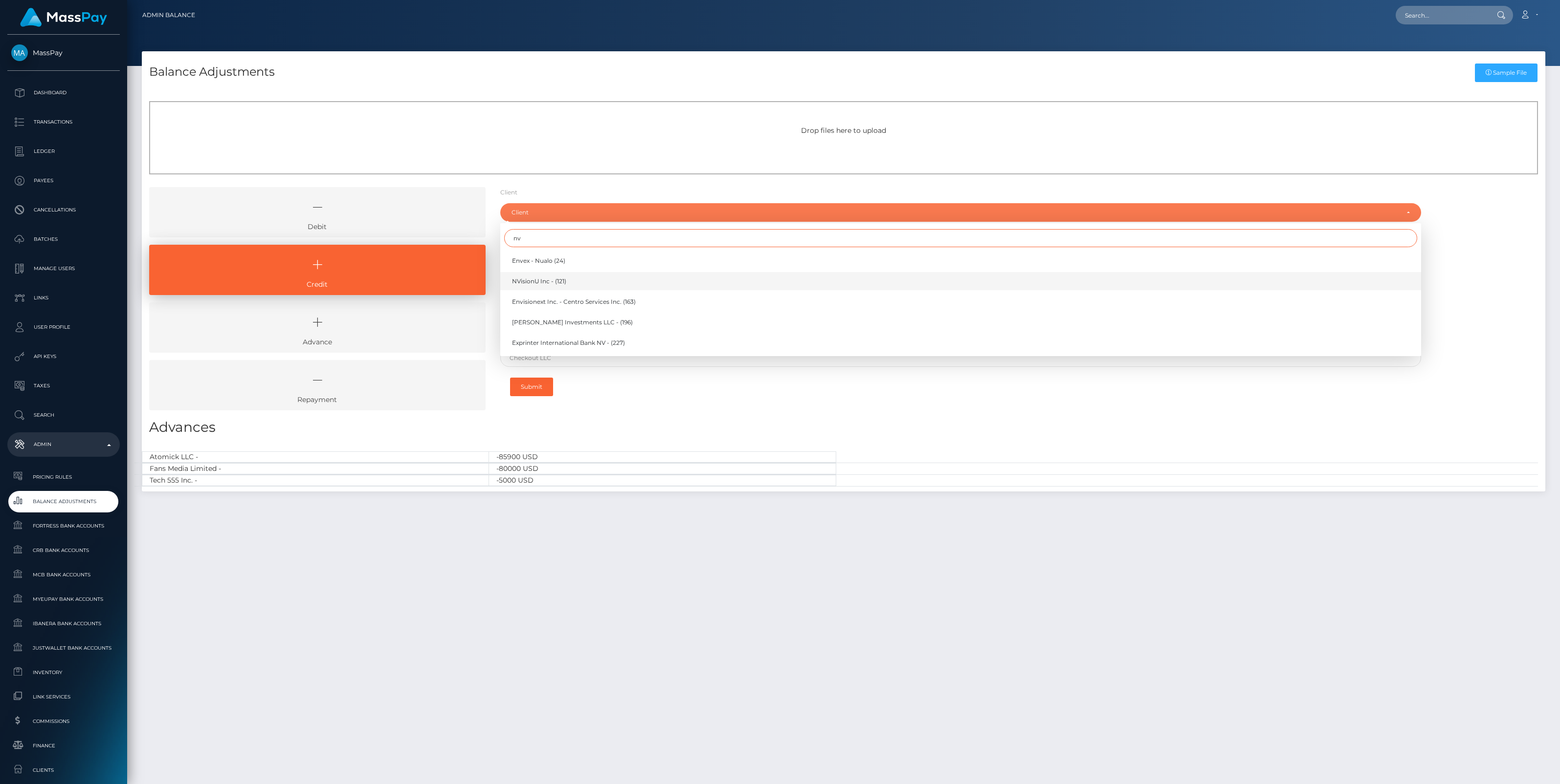
type input "nv"
click at [544, 275] on link "NVisionU Inc - (121)" at bounding box center [960, 281] width 920 height 18
select select "121"
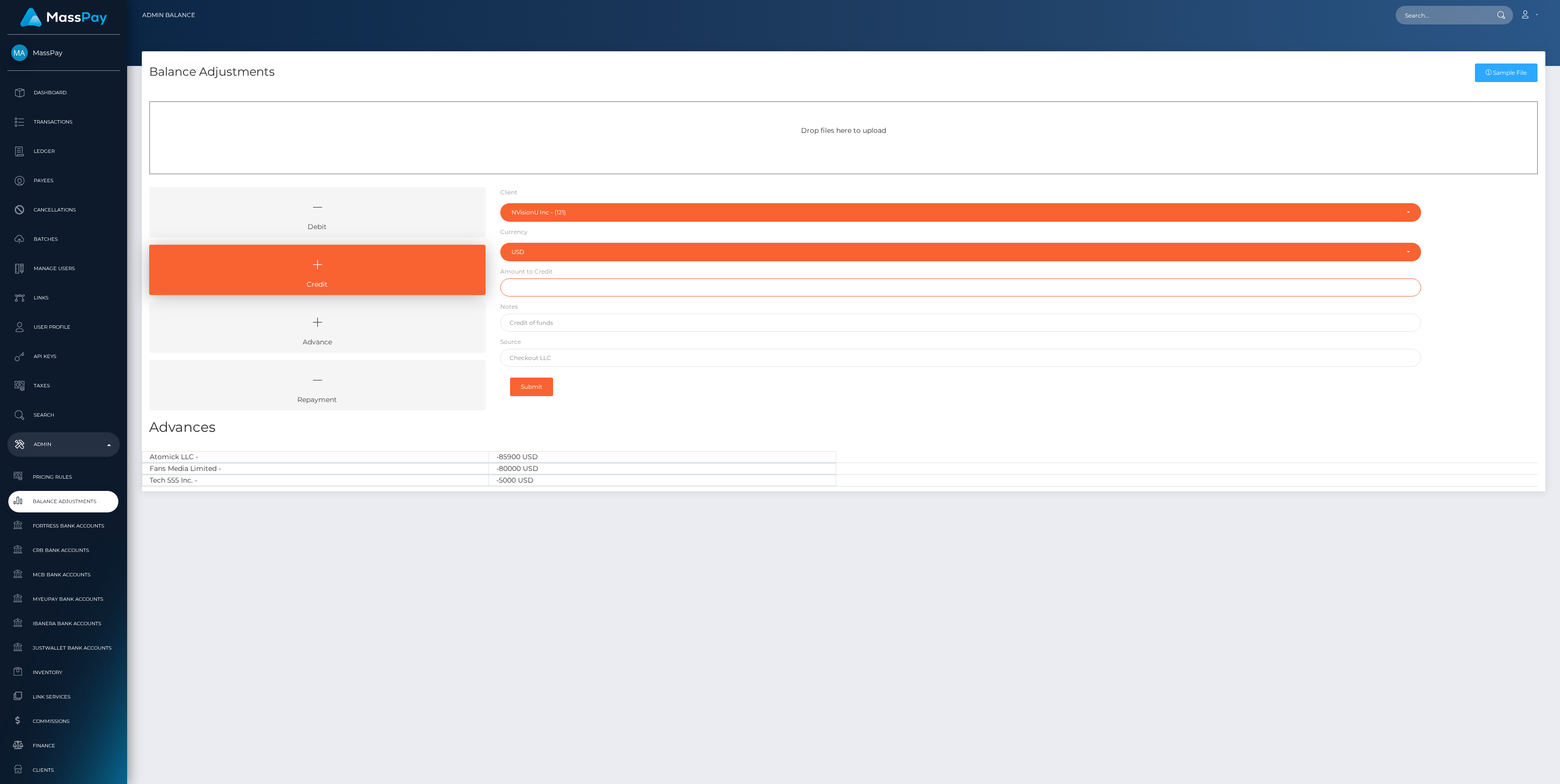
click at [542, 286] on input "text" at bounding box center [960, 288] width 920 height 18
type input "$36,000.00"
click at [538, 326] on input "text" at bounding box center [960, 322] width 920 height 18
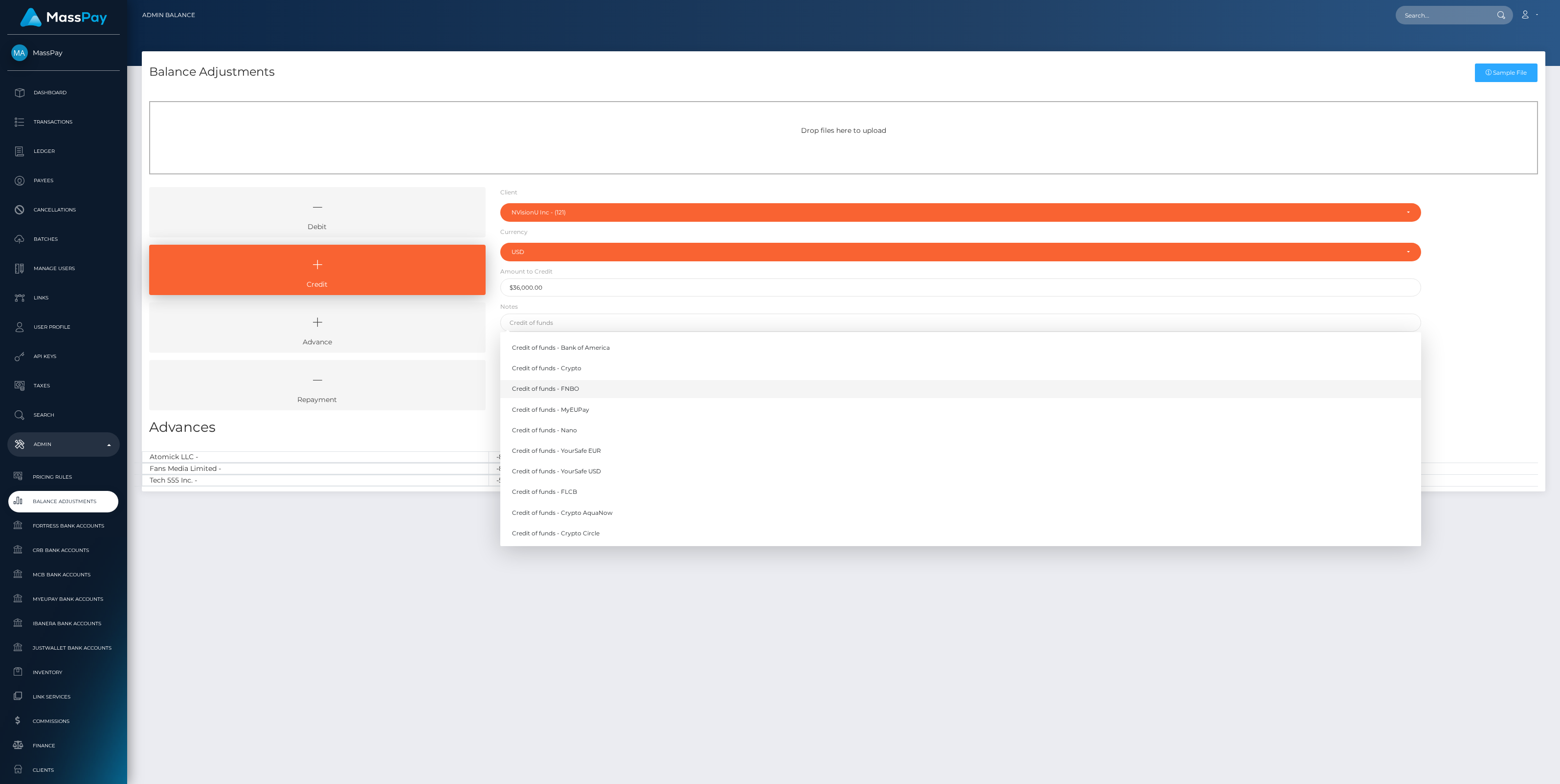
click at [586, 386] on link "Credit of funds - FNBO" at bounding box center [960, 389] width 920 height 18
type input "Credit of funds - FNBO"
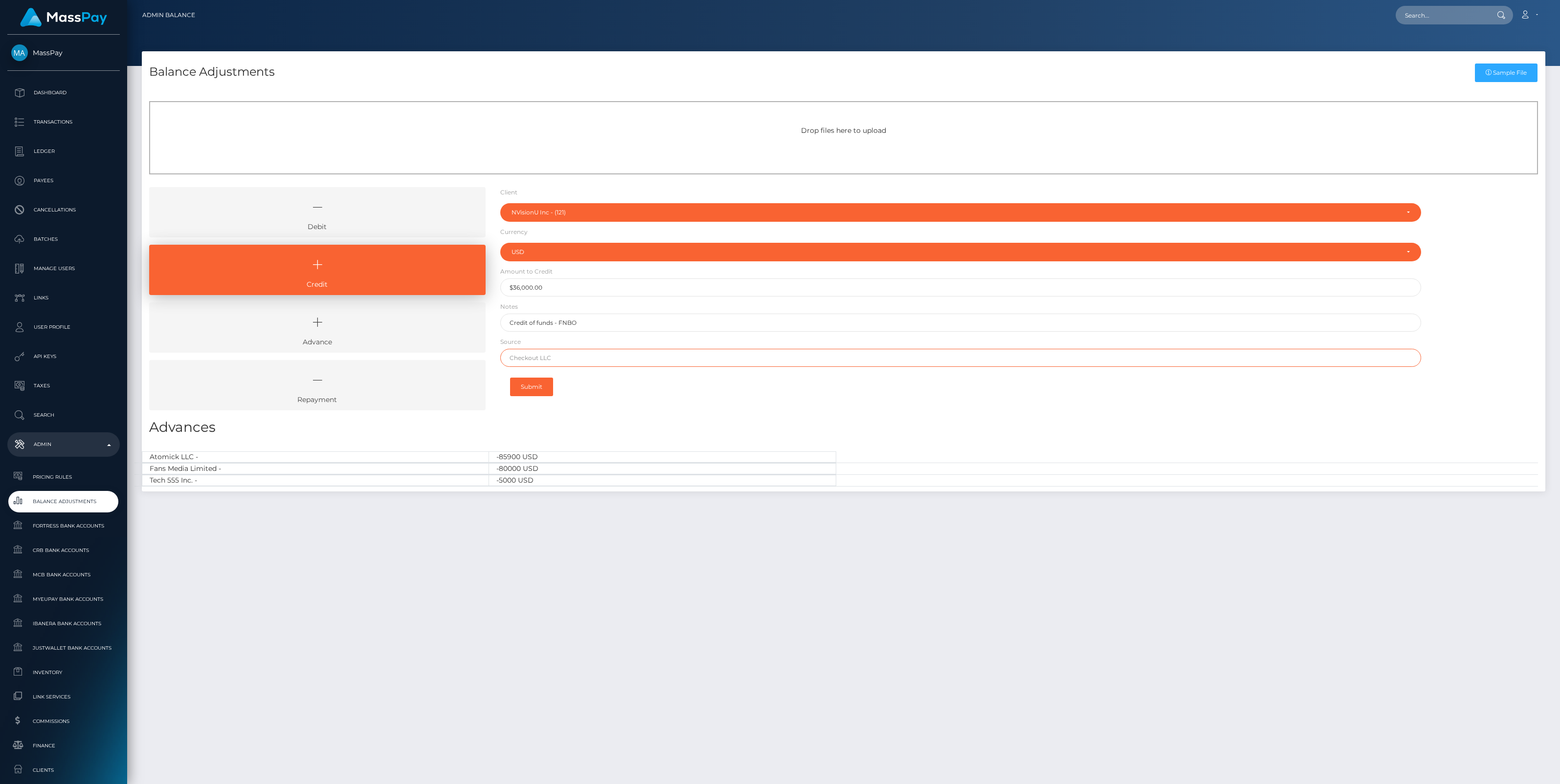
click at [544, 360] on input "text" at bounding box center [960, 358] width 920 height 18
type input "Wells Fargo"
click at [700, 413] on div "Client Client MassPay - (2) Atlas Distributions - (3) Kul Inc. - (13)" at bounding box center [960, 302] width 935 height 231
click at [529, 387] on button "Submit" at bounding box center [531, 387] width 43 height 18
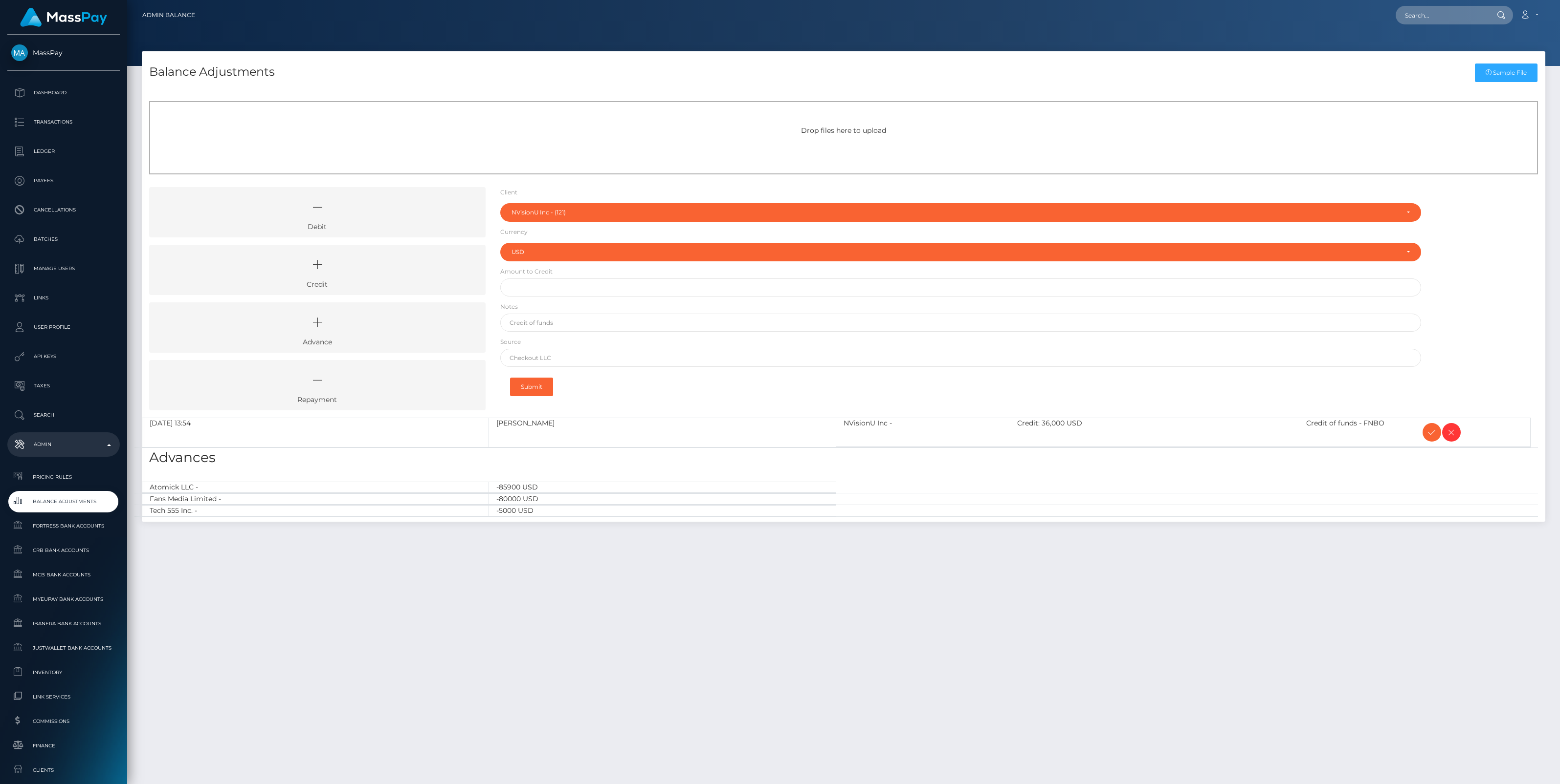
select select "121"
select select "USD"
drag, startPoint x: 1433, startPoint y: 430, endPoint x: 1042, endPoint y: 434, distance: 391.0
click at [1433, 429] on icon at bounding box center [1431, 432] width 12 height 12
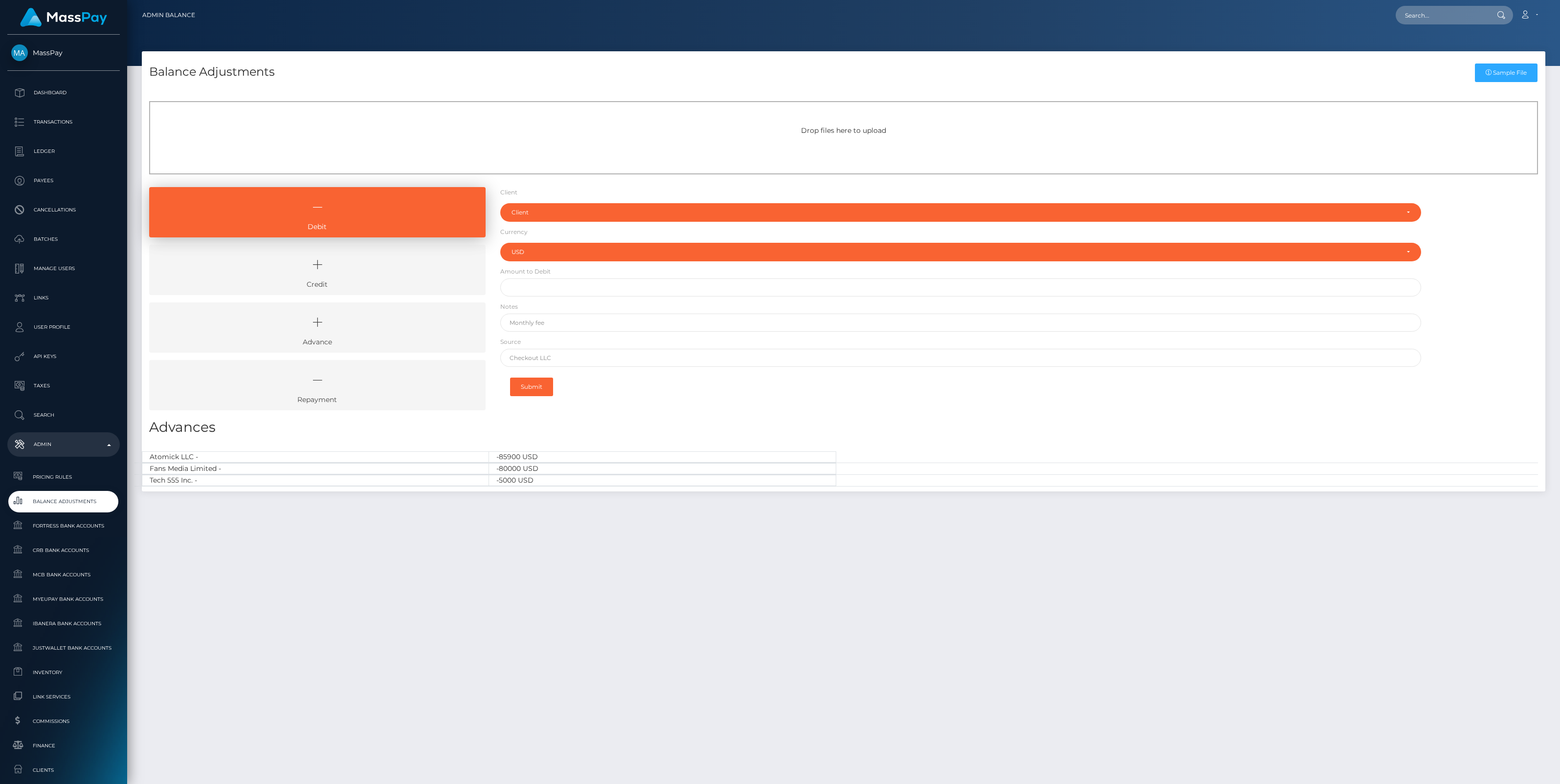
select select "USD"
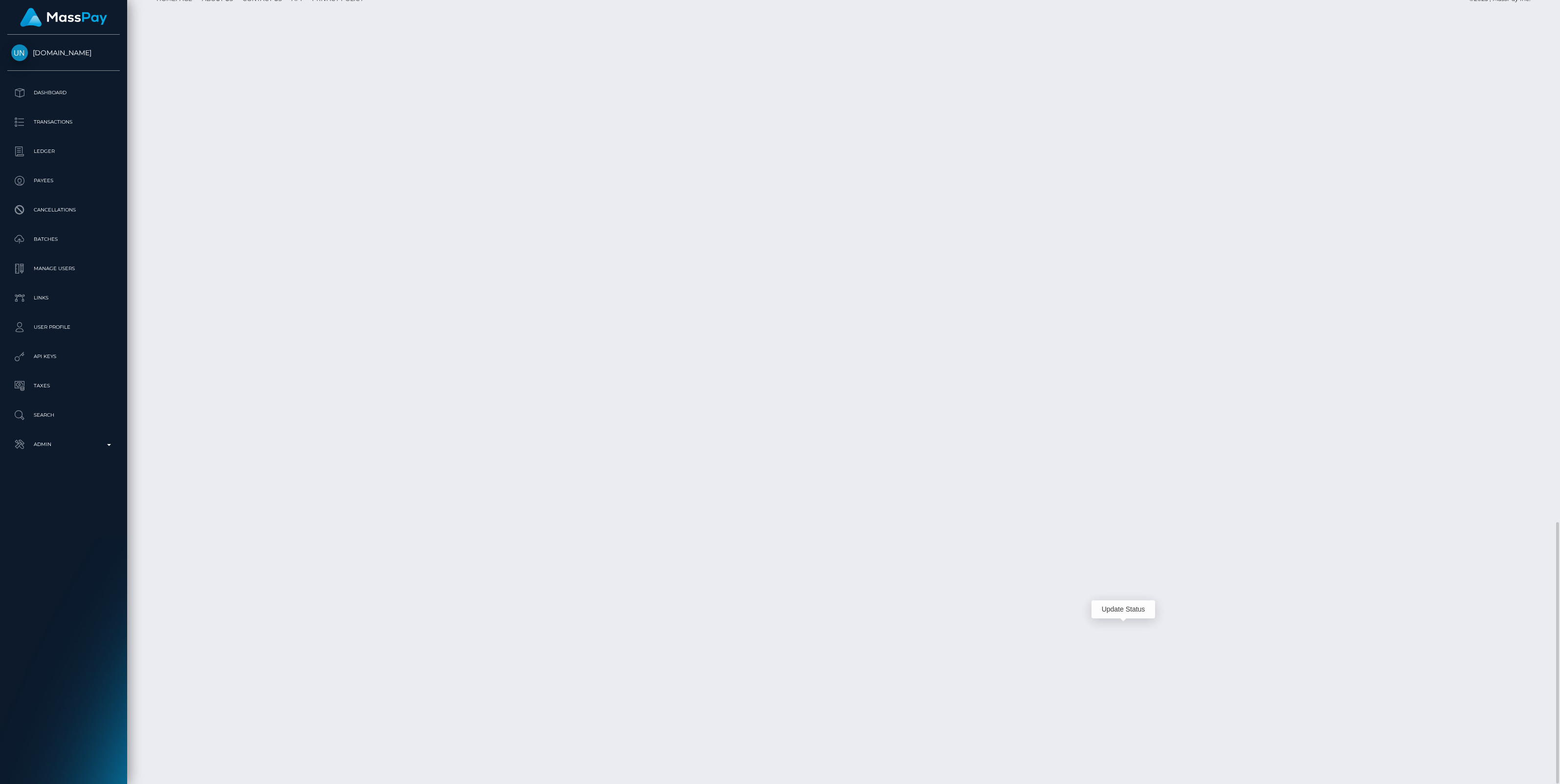
scroll to position [117, 458]
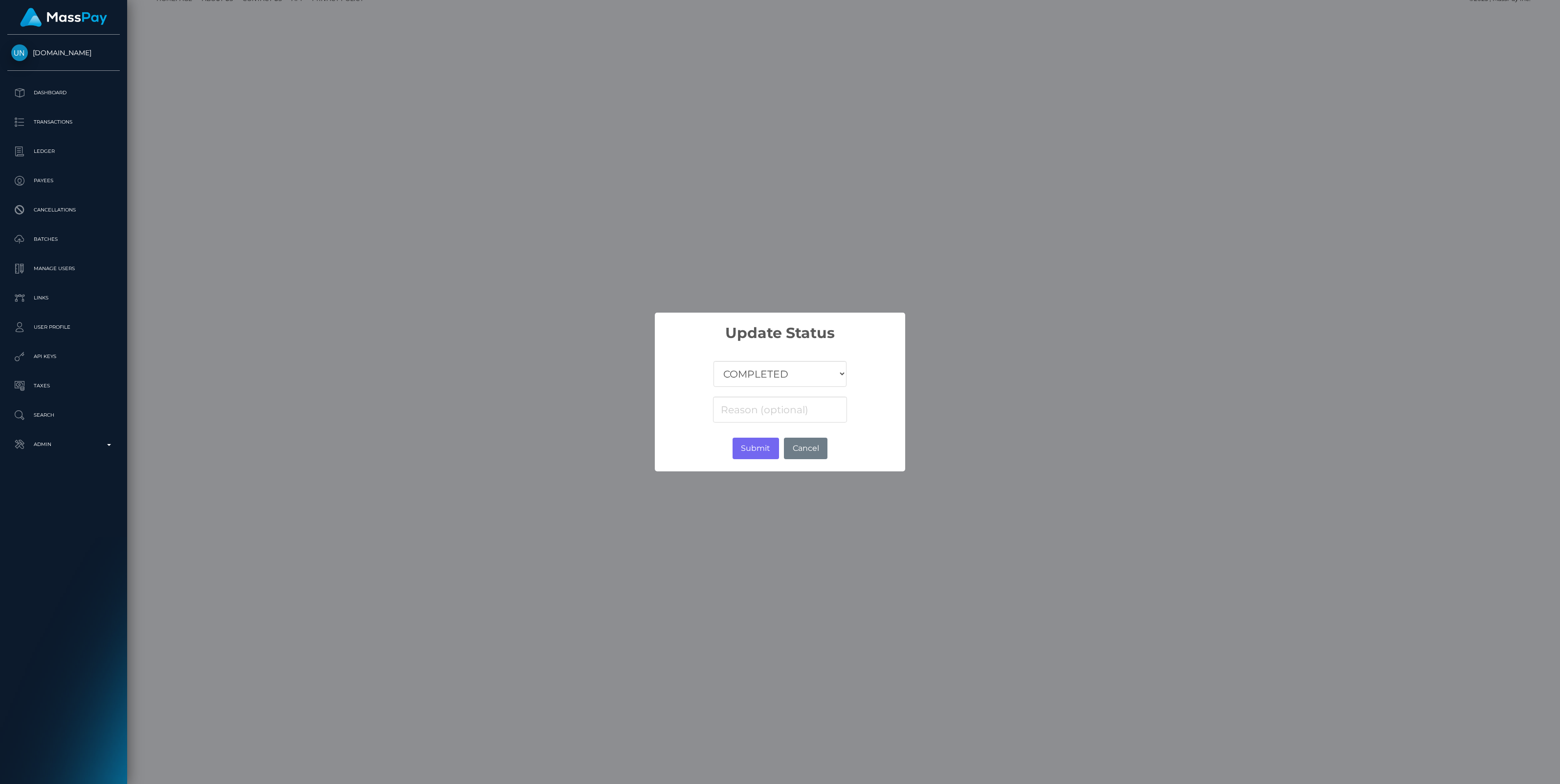
click at [783, 371] on select "COMPLETED CANCELLED READY_FOR_PICKUP PROCESSING" at bounding box center [780, 374] width 133 height 26
select select "CANCELLED"
click at [714, 361] on select "COMPLETED CANCELLED READY_FOR_PICKUP PROCESSING" at bounding box center [780, 374] width 133 height 26
click at [727, 413] on input at bounding box center [780, 410] width 134 height 26
paste input "Return of transaction #XLN9NO7L, Transaction not accepted, please contact benef…"
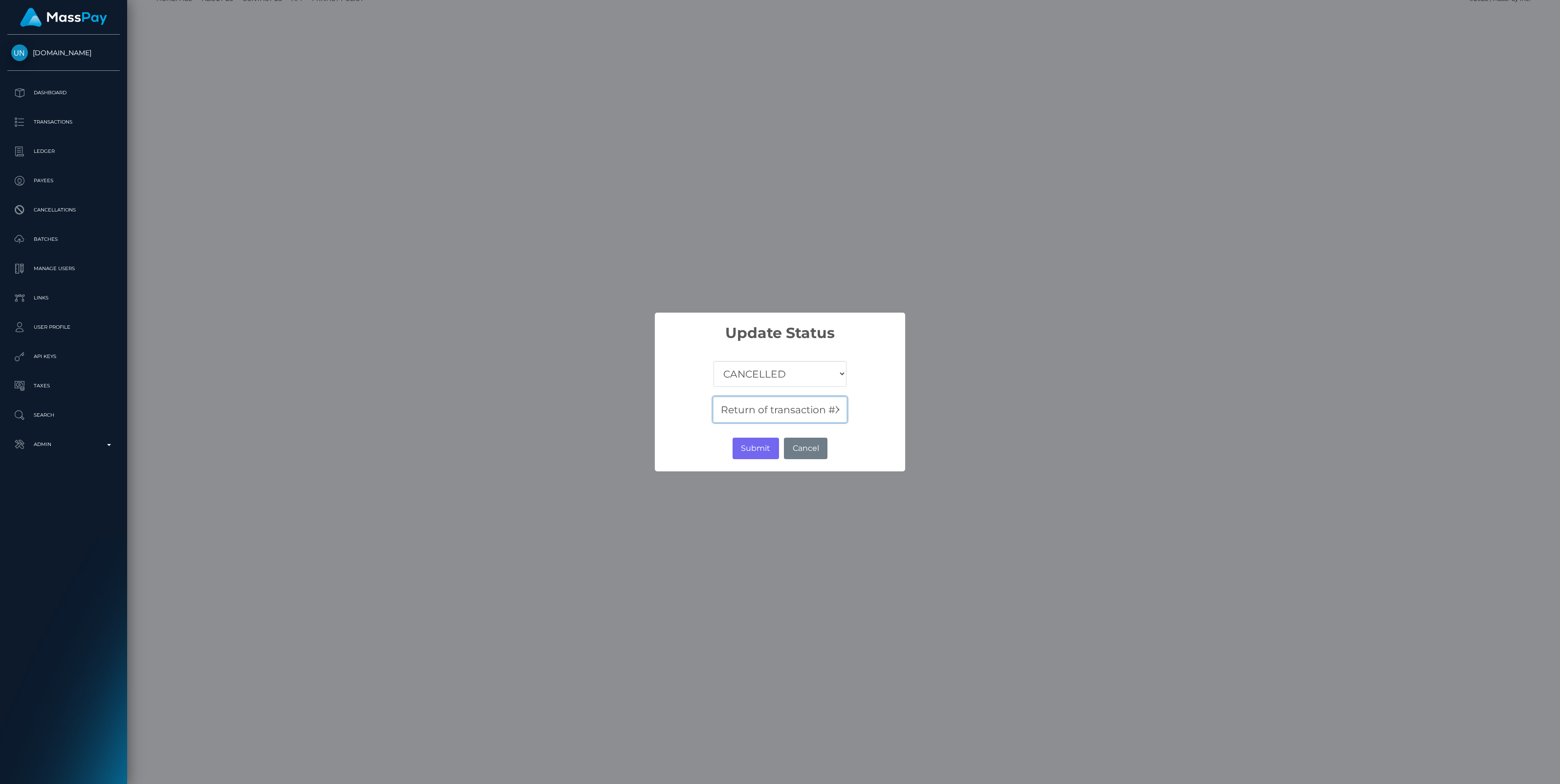
scroll to position [0, 310]
type input "Return of transaction #XLN9NO7L, Transaction not accepted, please contact benef…"
click at [749, 449] on button "Submit" at bounding box center [756, 449] width 46 height 22
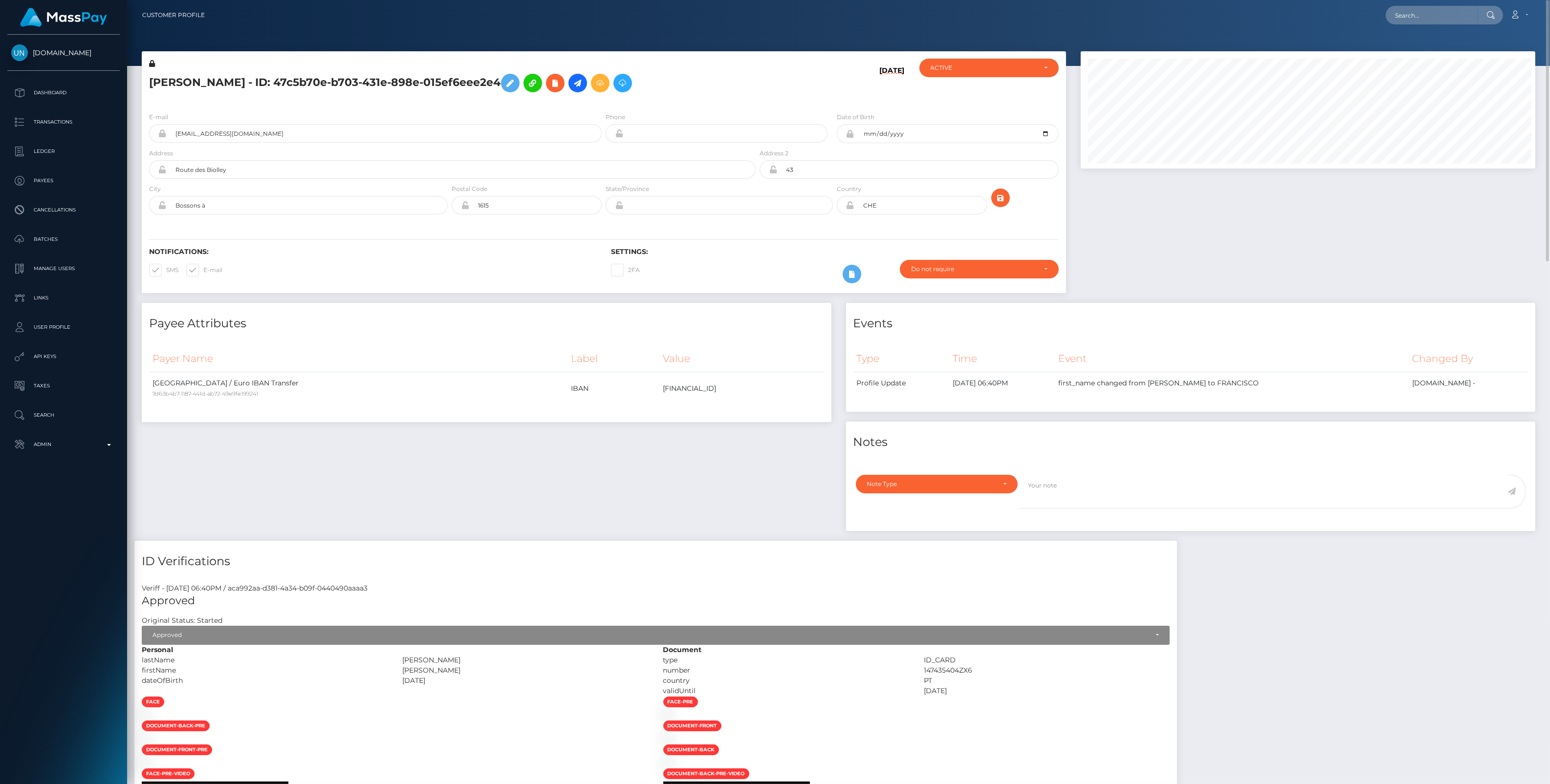
scroll to position [488554, 488331]
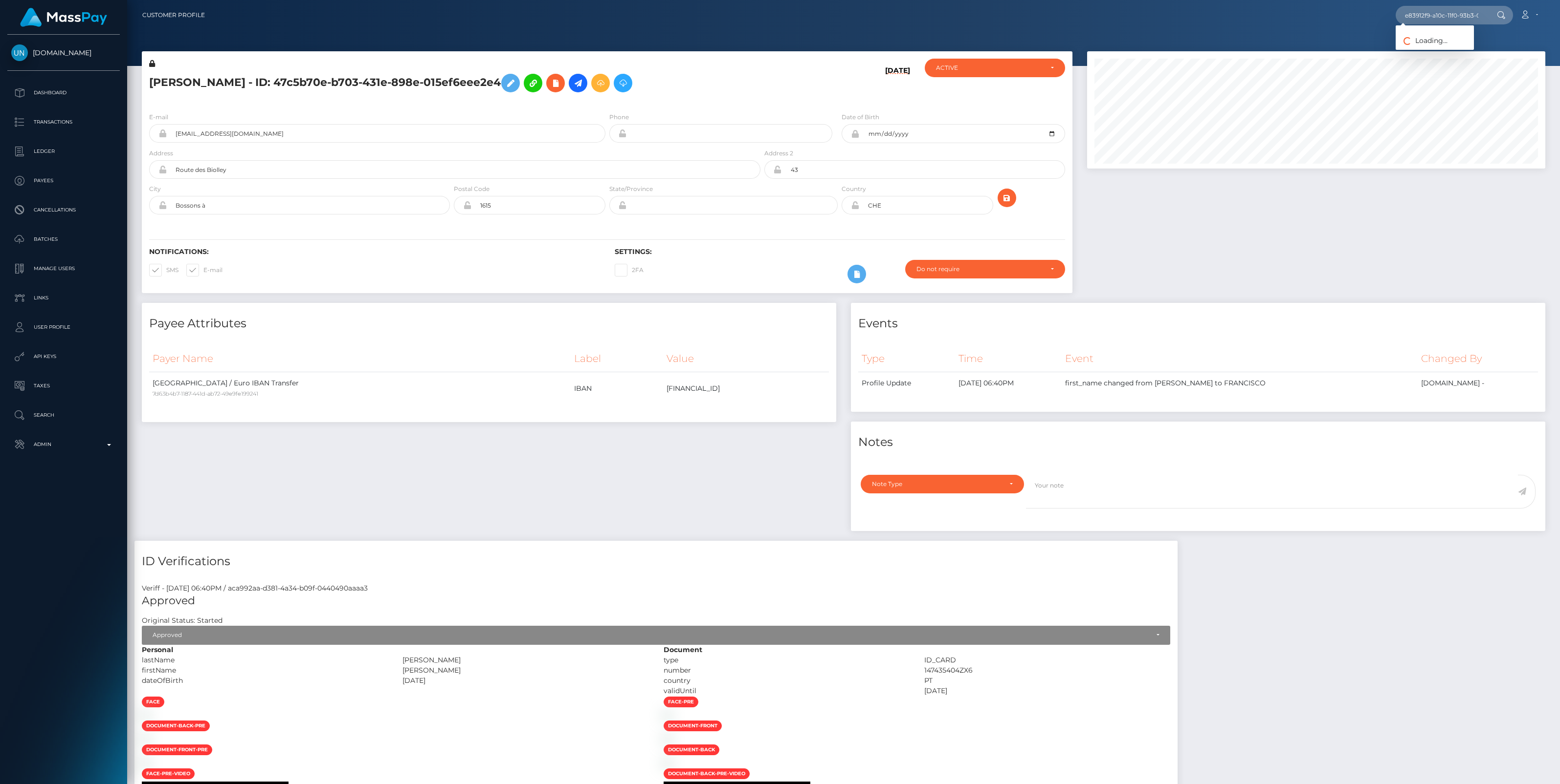
scroll to position [117, 458]
type input "e83912f9-a10c-11f0-93b3-026f69db09b1"
click at [1429, 50] on link "[PERSON_NAME] [PERSON_NAME] ([DOMAIN_NAME] - )" at bounding box center [1491, 50] width 190 height 18
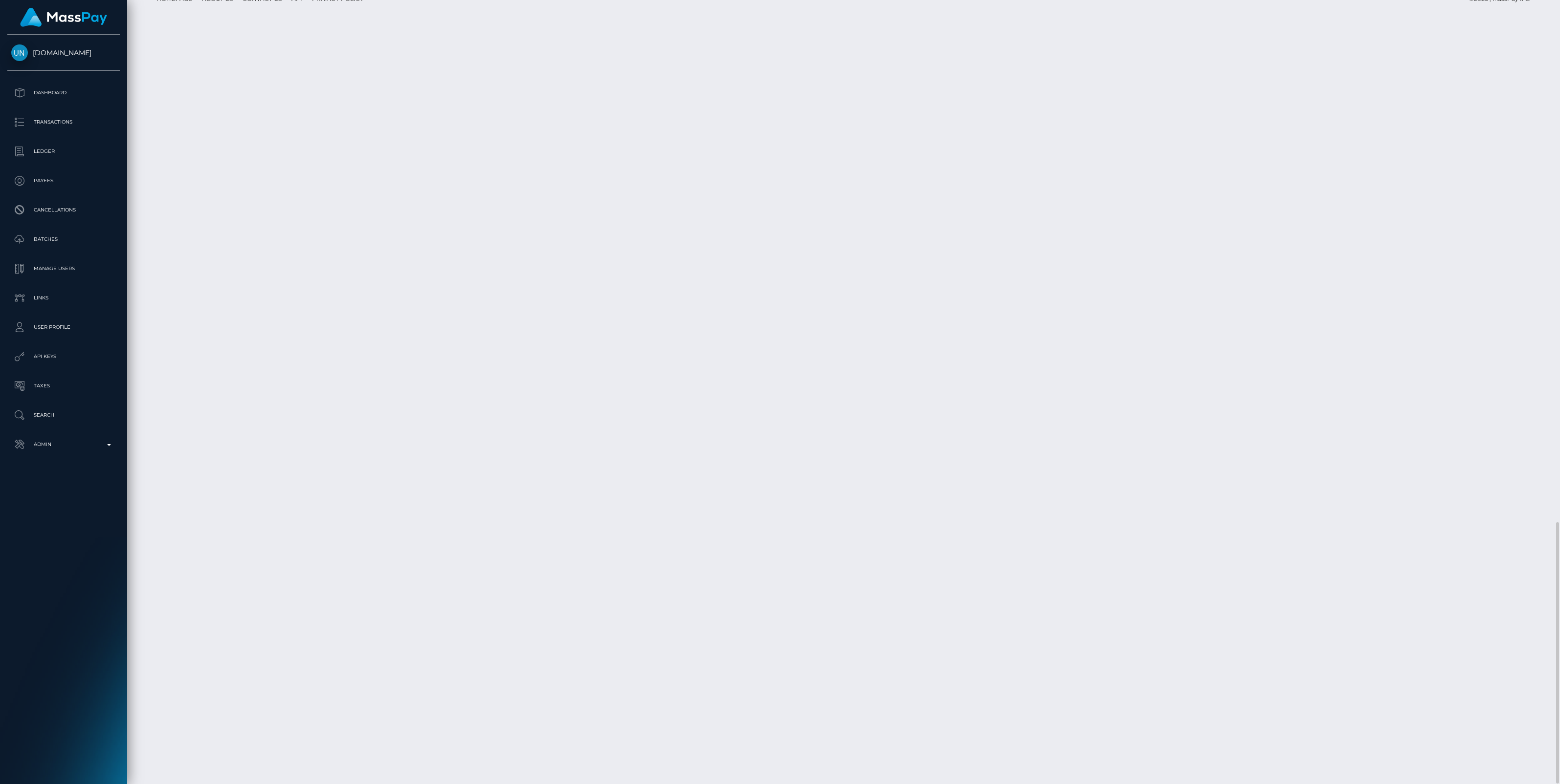
scroll to position [117, 458]
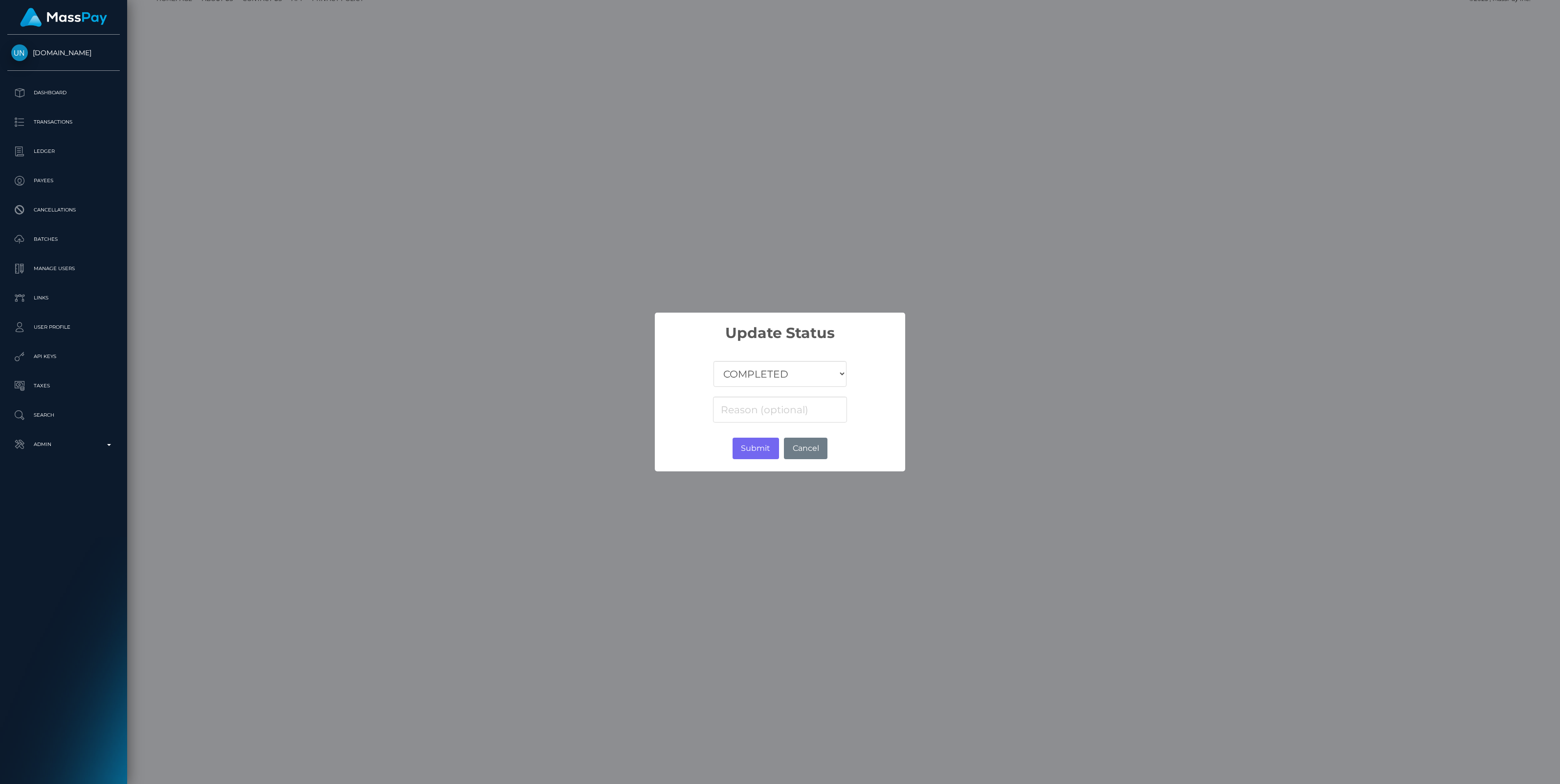
click at [776, 376] on select "COMPLETED CANCELLED READY_FOR_PICKUP PROCESSING" at bounding box center [780, 374] width 133 height 26
select select "CANCELLED"
click at [714, 361] on select "COMPLETED CANCELLED READY_FOR_PICKUP PROCESSING" at bounding box center [780, 374] width 133 height 26
click at [752, 414] on input at bounding box center [780, 410] width 134 height 26
paste input "Return of transaction #977Y7AMB, Transaction not accepted, please contact benef…"
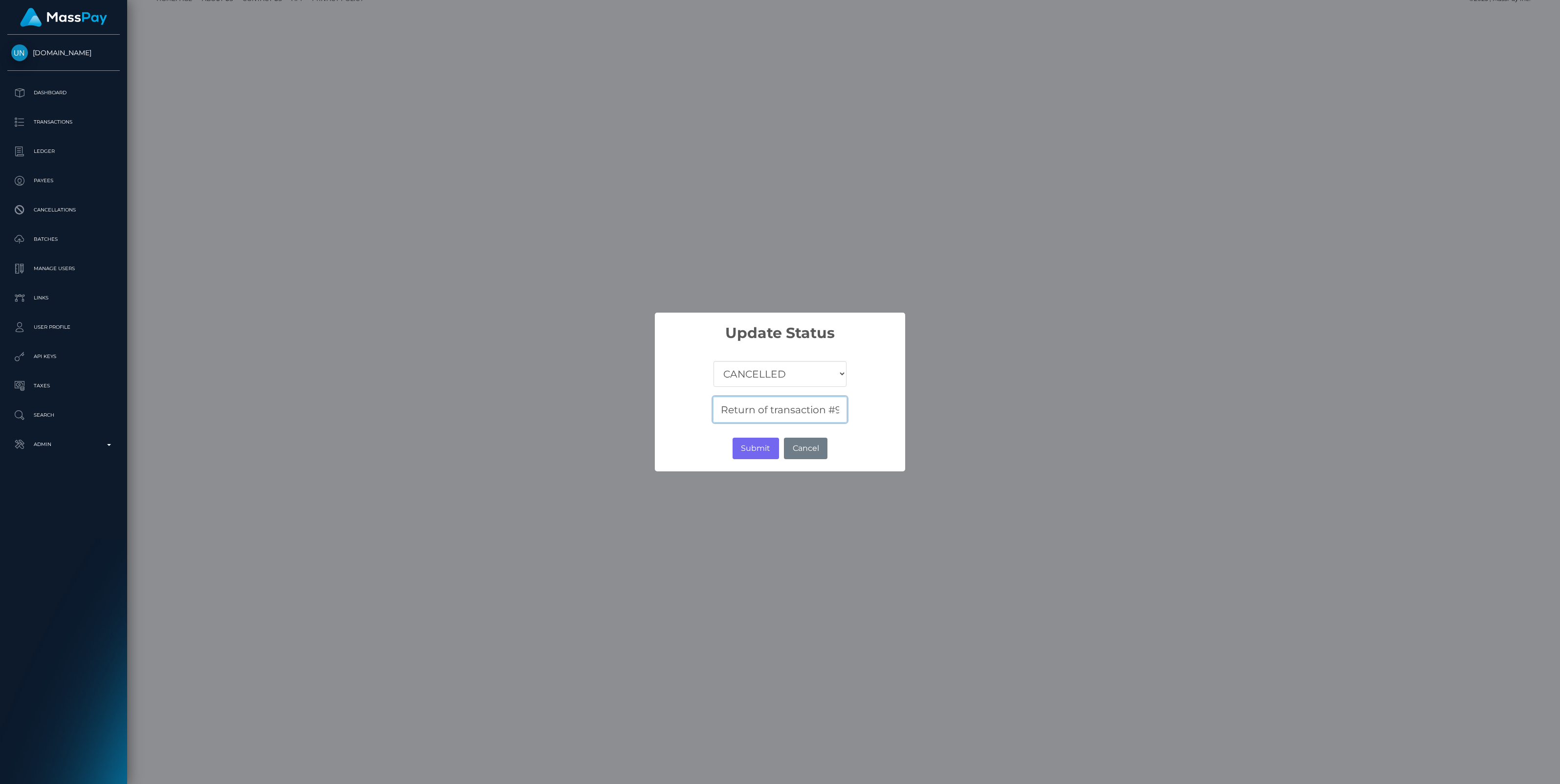
scroll to position [0, 308]
type input "Return of transaction #977Y7AMB, Transaction not accepted, please contact benef…"
click at [754, 447] on button "Submit" at bounding box center [756, 449] width 46 height 22
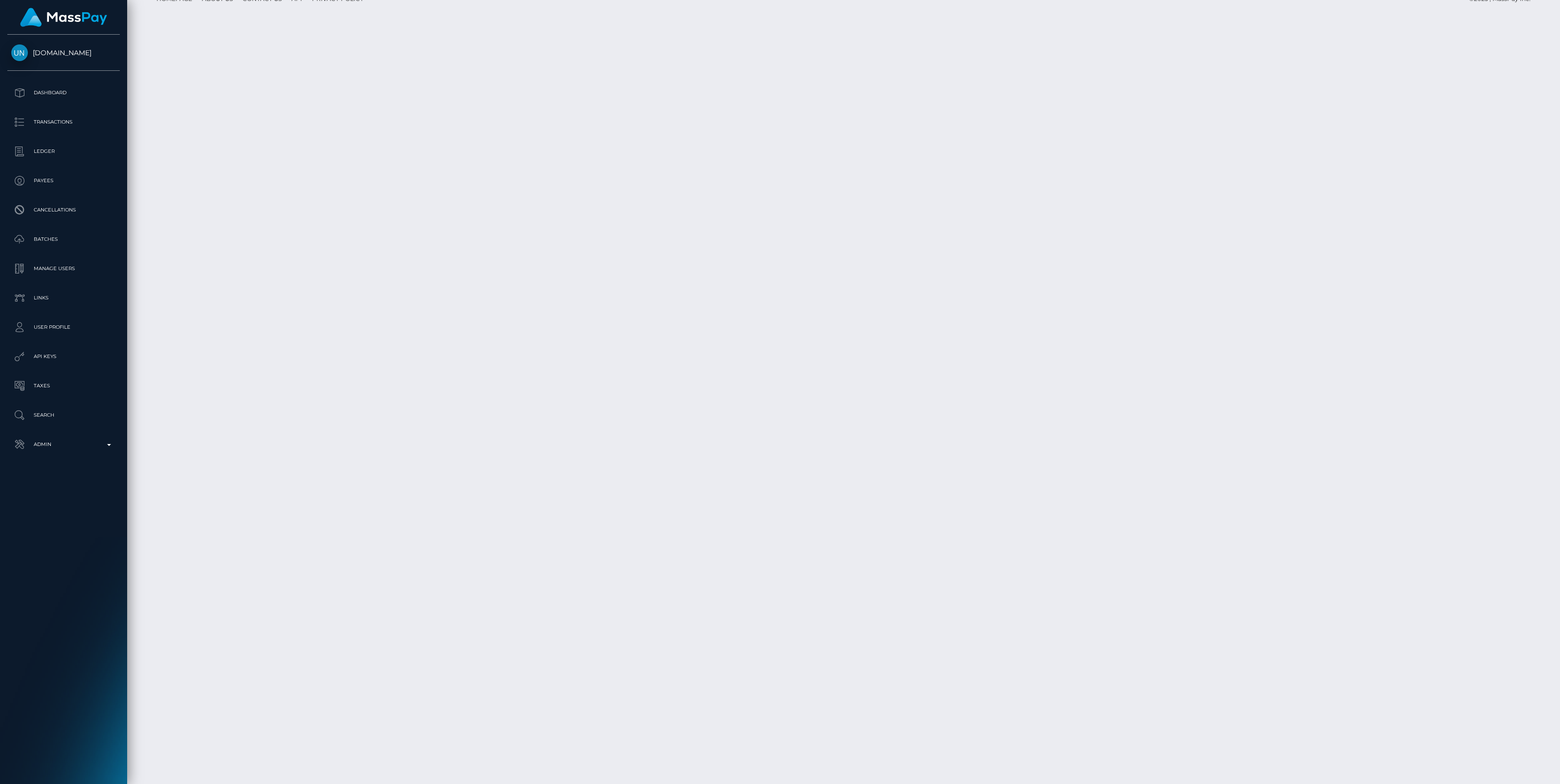
scroll to position [117, 458]
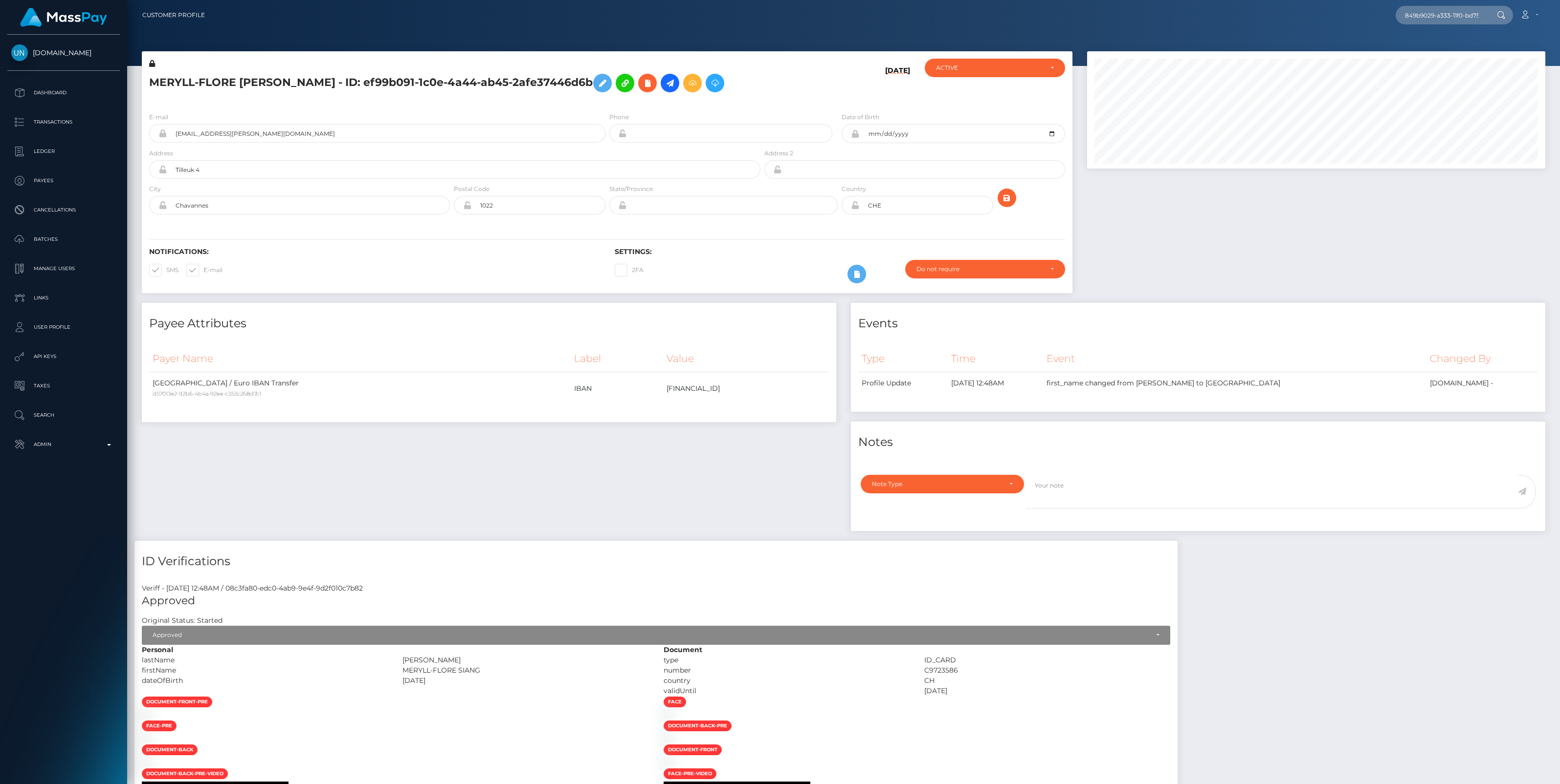
scroll to position [117, 458]
type input "849b9029-a333-11f0-bd75-060e06e9f077"
click at [1424, 53] on link "EmilySuc (Feetfinder - )" at bounding box center [1441, 50] width 92 height 18
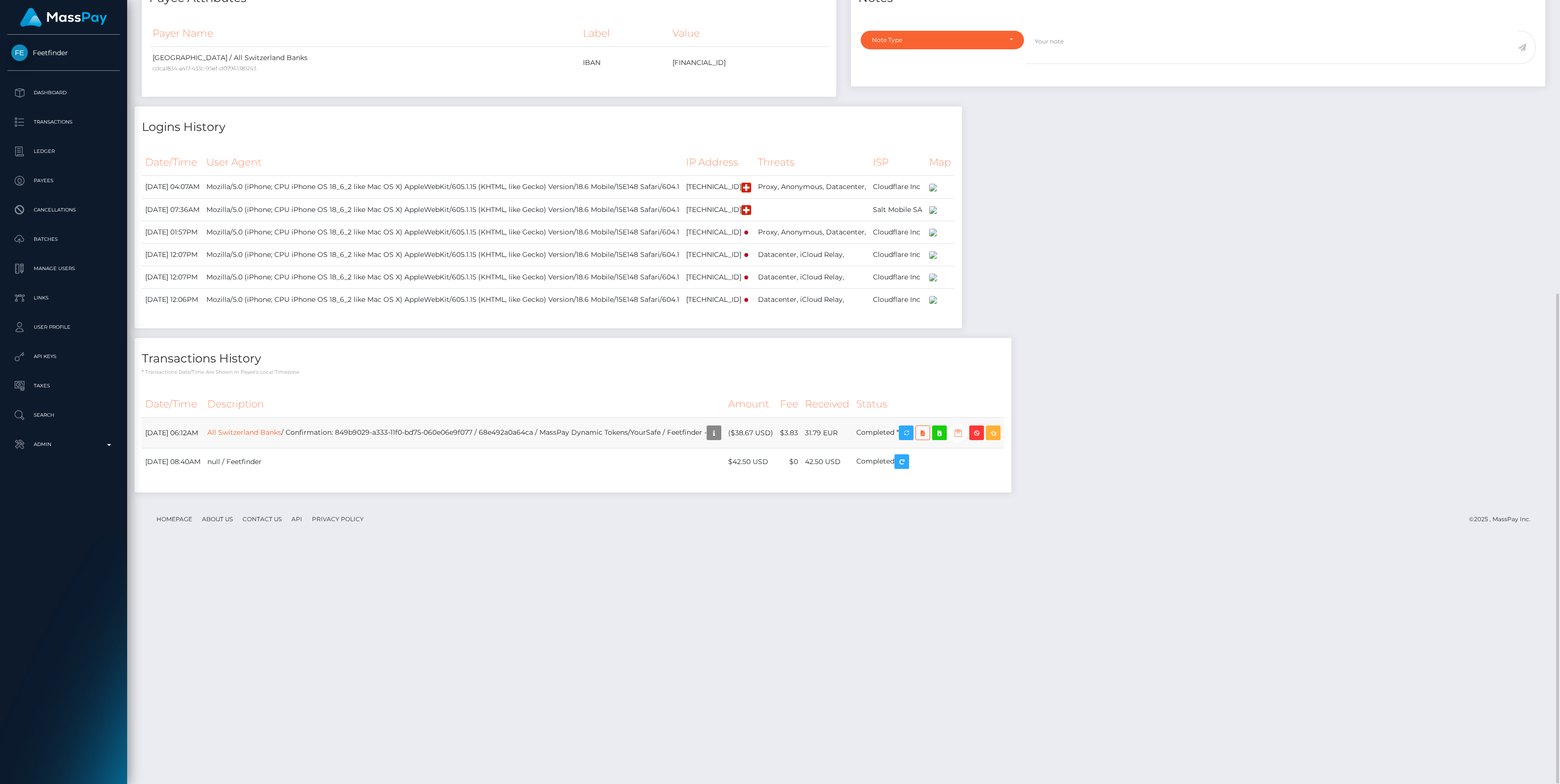
scroll to position [117, 458]
click at [964, 439] on icon "button" at bounding box center [957, 433] width 12 height 12
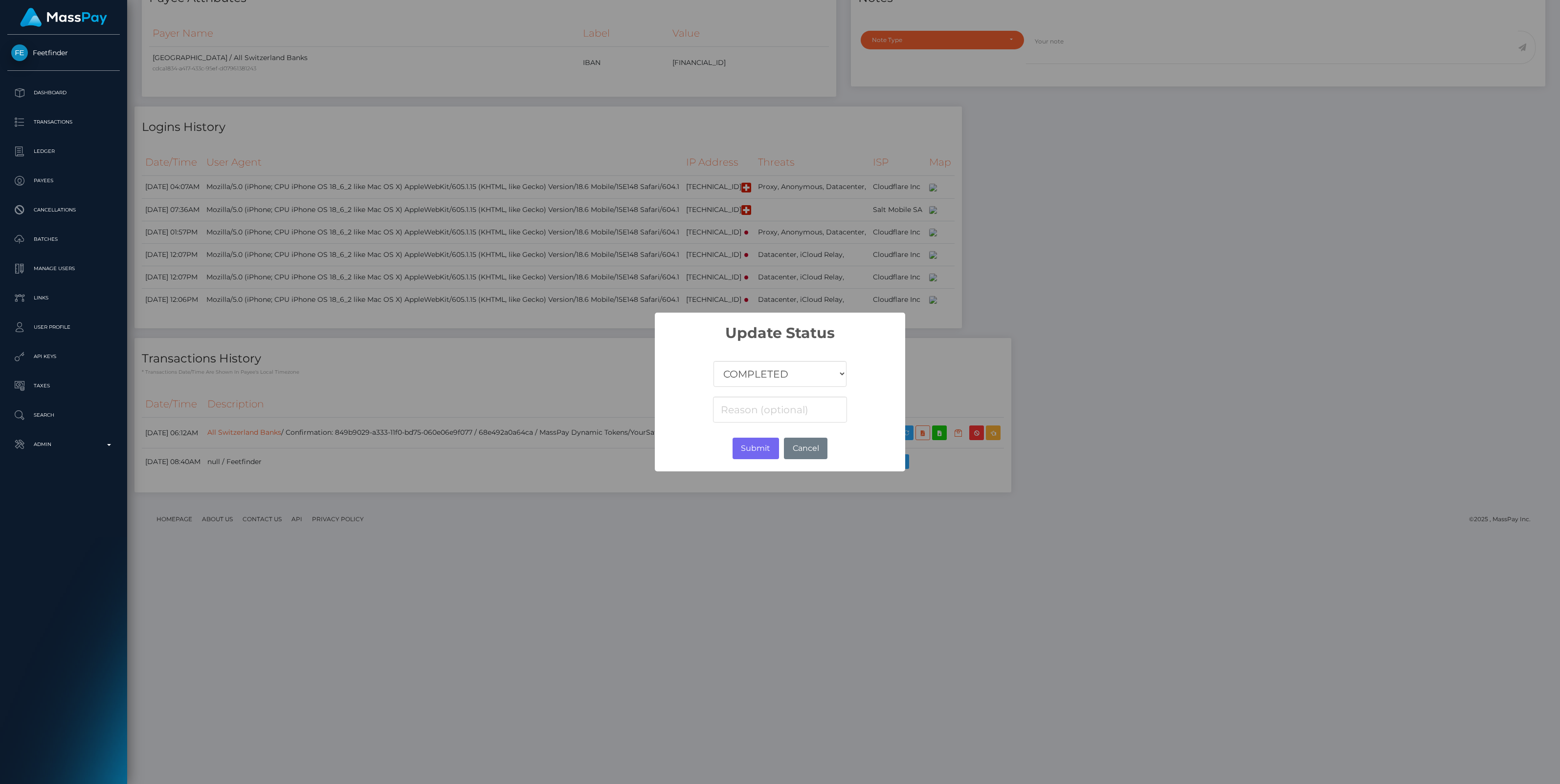
click at [807, 375] on select "COMPLETED CANCELLED READY_FOR_PICKUP PROCESSING" at bounding box center [780, 374] width 133 height 26
select select "CANCELLED"
click at [714, 361] on select "COMPLETED CANCELLED READY_FOR_PICKUP PROCESSING" at bounding box center [780, 374] width 133 height 26
click at [796, 409] on input at bounding box center [780, 410] width 134 height 26
paste input "Return of transaction #NBYH5SID"
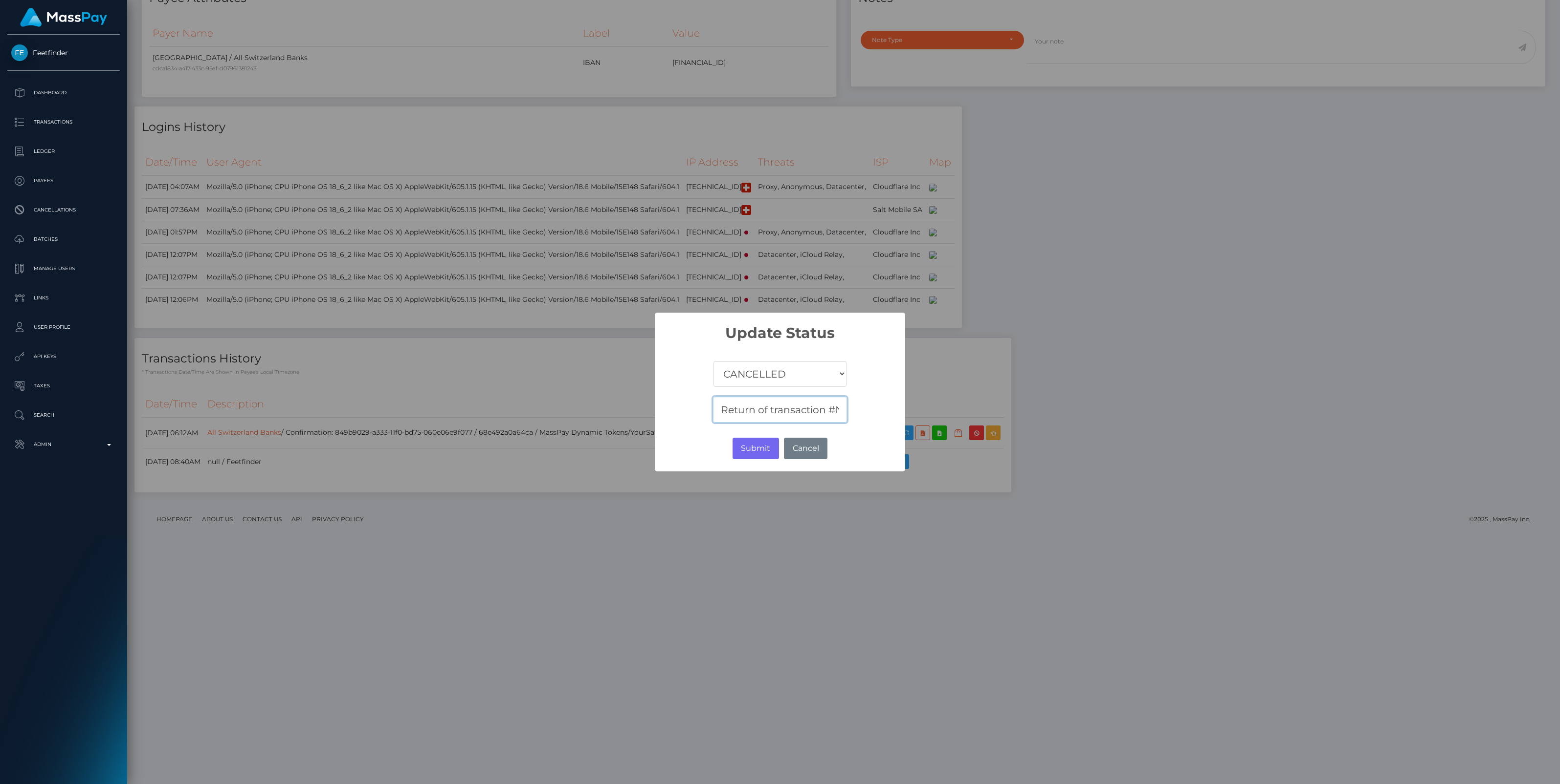
scroll to position [0, 43]
type input "Return of transaction #NBYH5SID"
click at [756, 449] on button "Submit" at bounding box center [756, 449] width 46 height 22
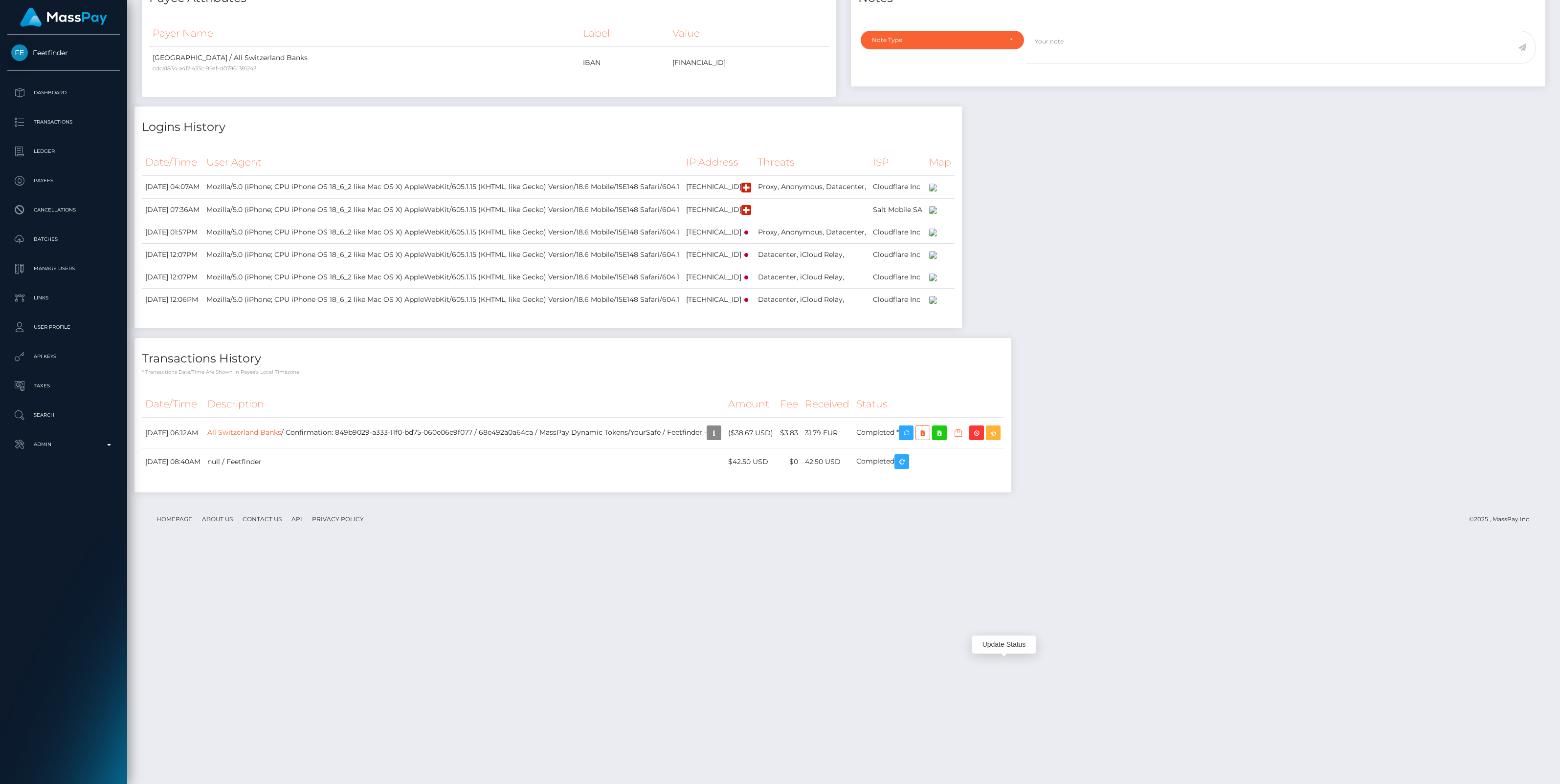
scroll to position [117, 458]
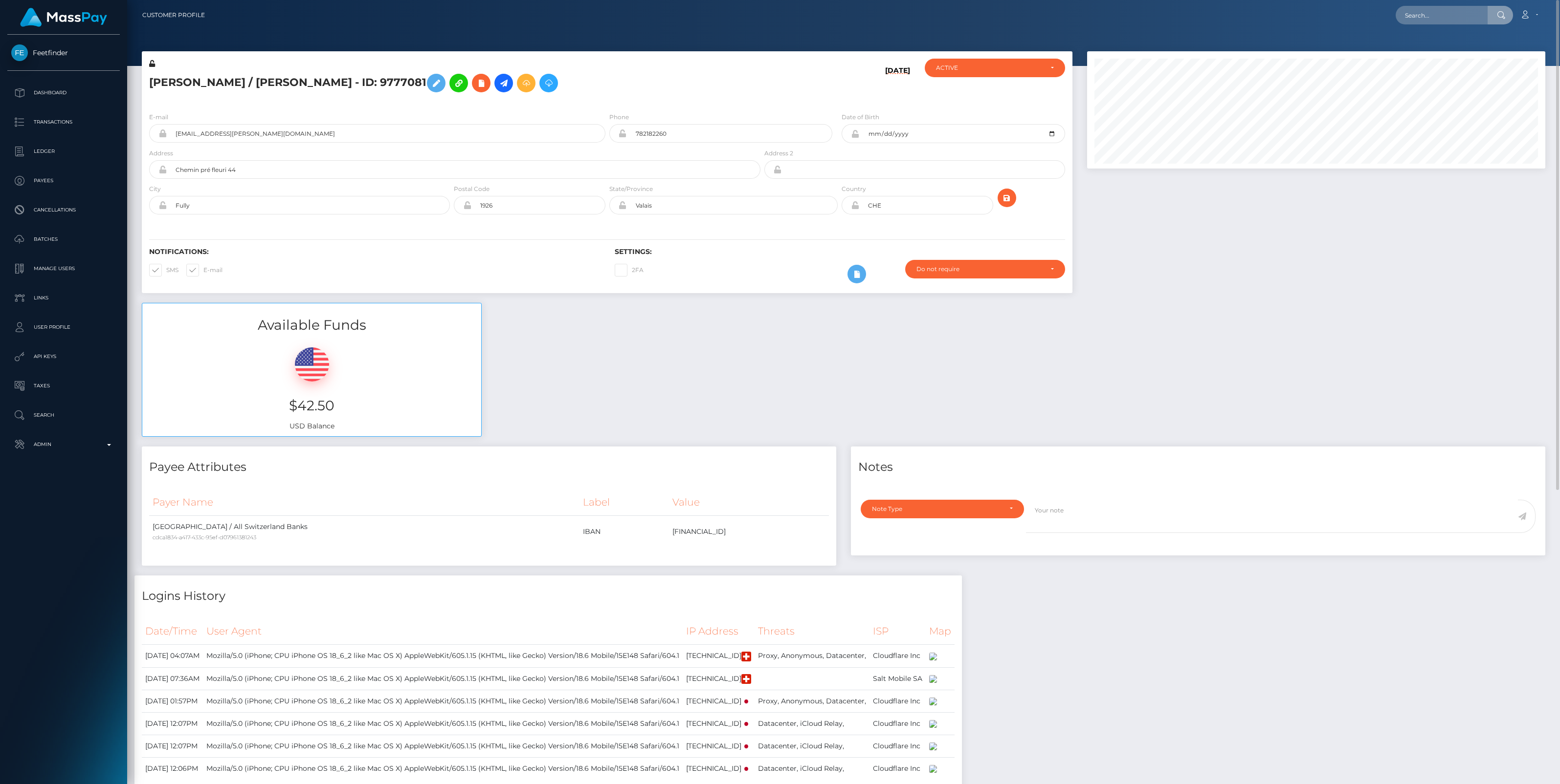
click at [1418, 12] on input "text" at bounding box center [1441, 15] width 92 height 18
type input "cadf1f39-a2ab-11f0-bd75-060e06e9f077"
click at [1429, 47] on link "LEONORA KAMISHI (Unlockt.me - )" at bounding box center [1464, 50] width 137 height 18
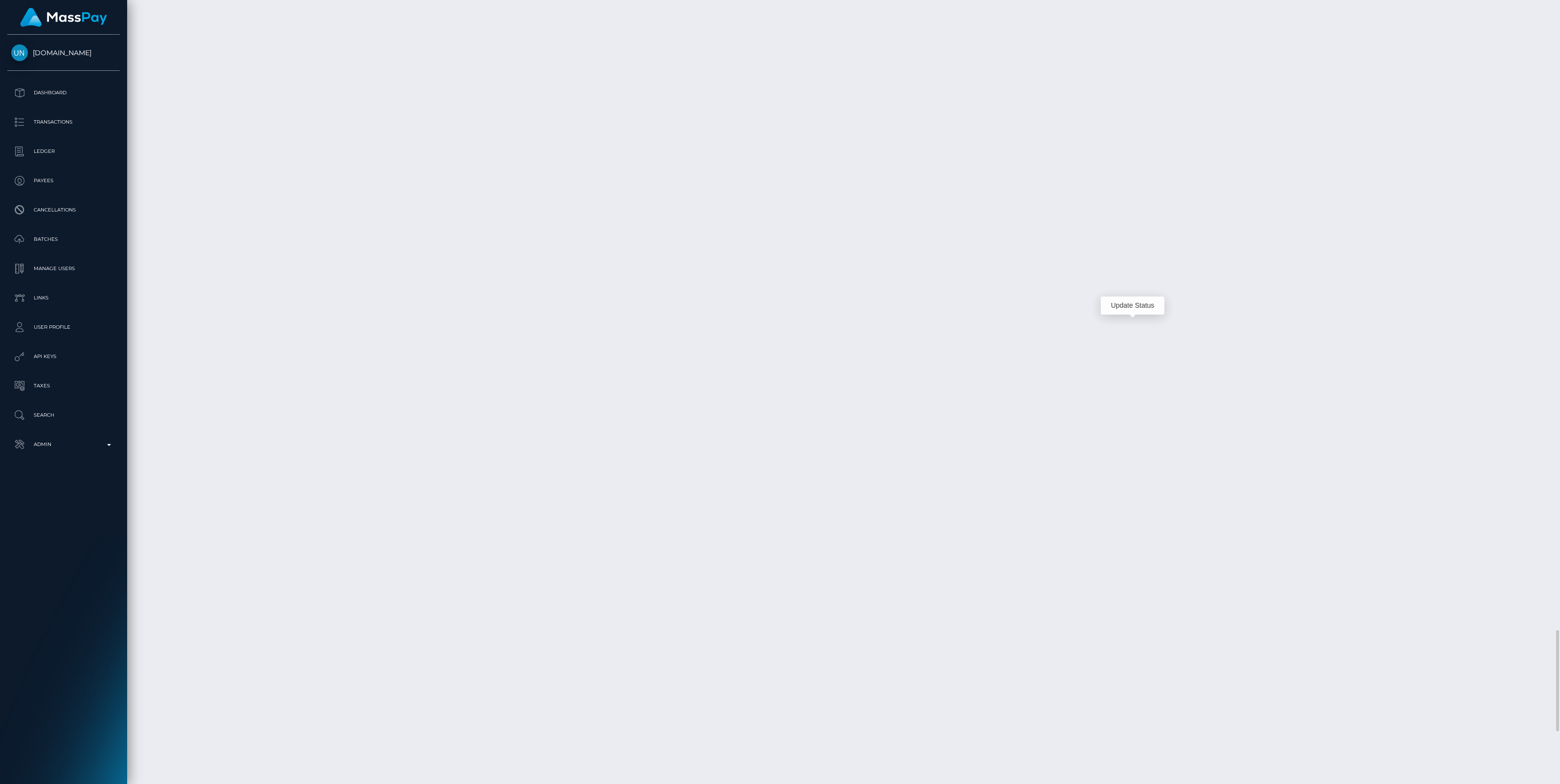
scroll to position [117, 458]
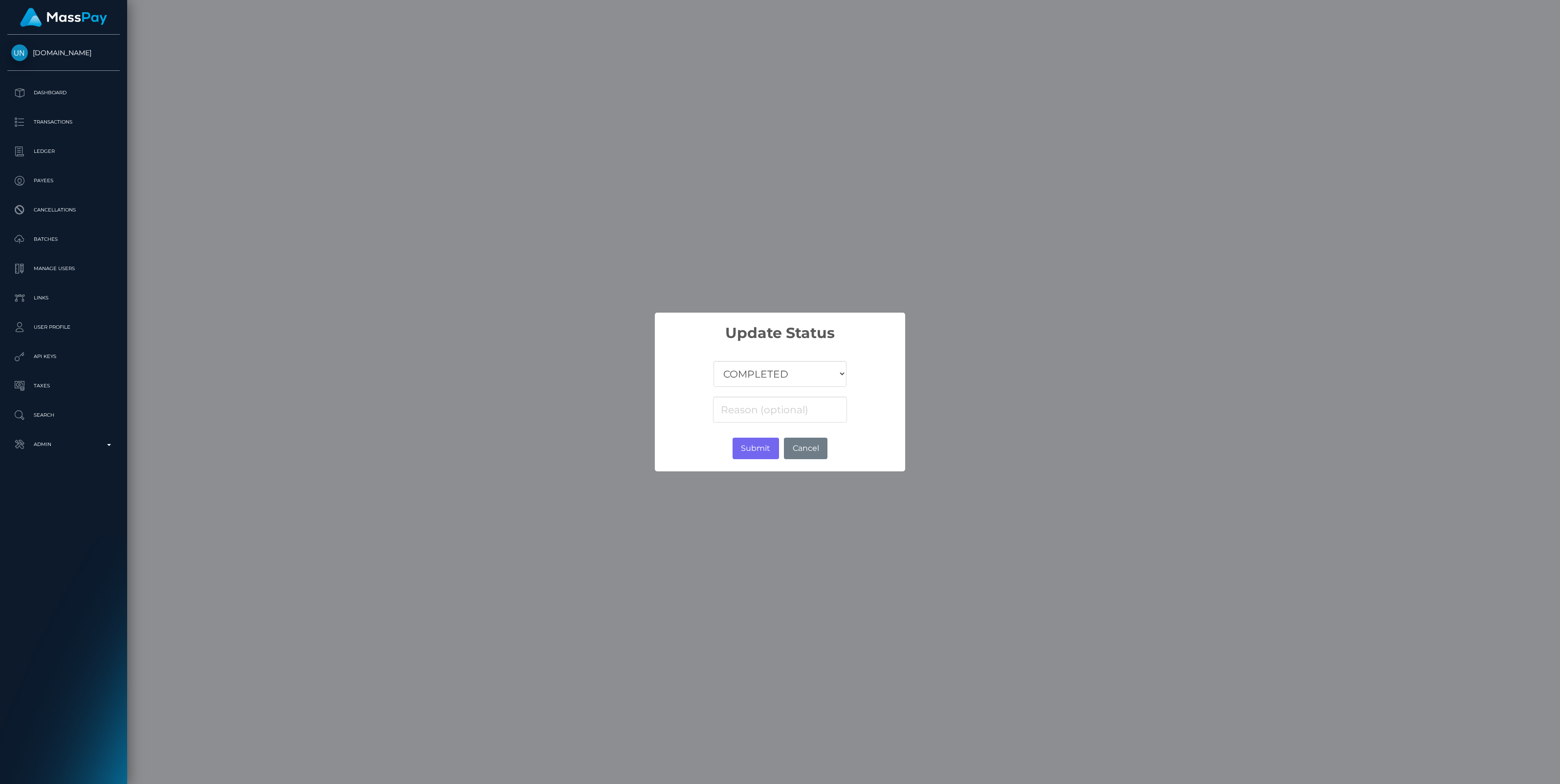
click at [776, 378] on select "COMPLETED CANCELLED READY_FOR_PICKUP PROCESSING" at bounding box center [780, 374] width 133 height 26
select select "CANCELLED"
click at [714, 361] on select "COMPLETED CANCELLED READY_FOR_PICKUP PROCESSING" at bounding box center [780, 374] width 133 height 26
click at [746, 409] on input at bounding box center [780, 410] width 134 height 26
paste input "Return of transaction #HK78FRPV"
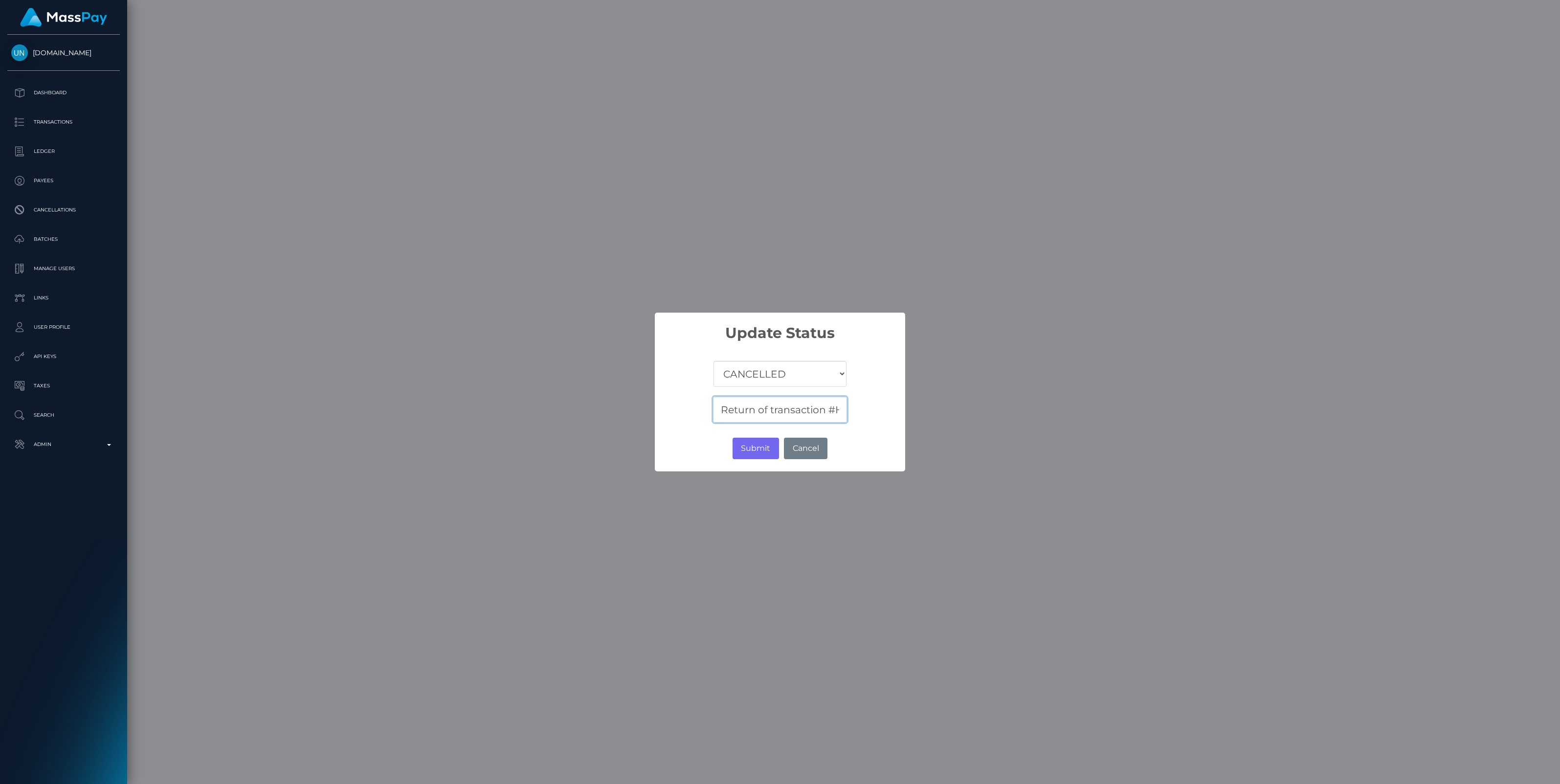
scroll to position [0, 45]
type input "Return of transaction #HK78FRPV"
click at [758, 445] on button "Submit" at bounding box center [756, 449] width 46 height 22
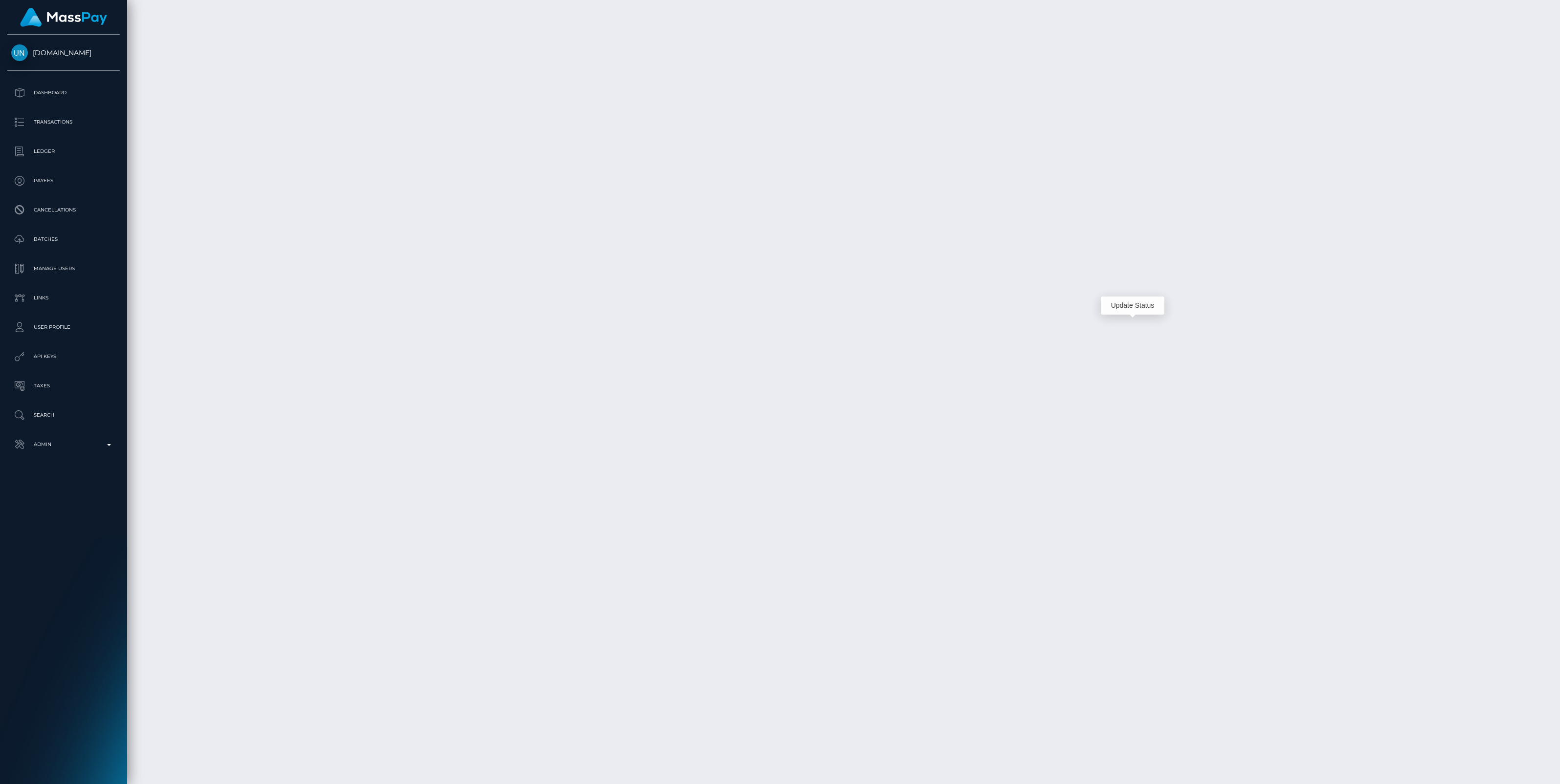
scroll to position [117, 458]
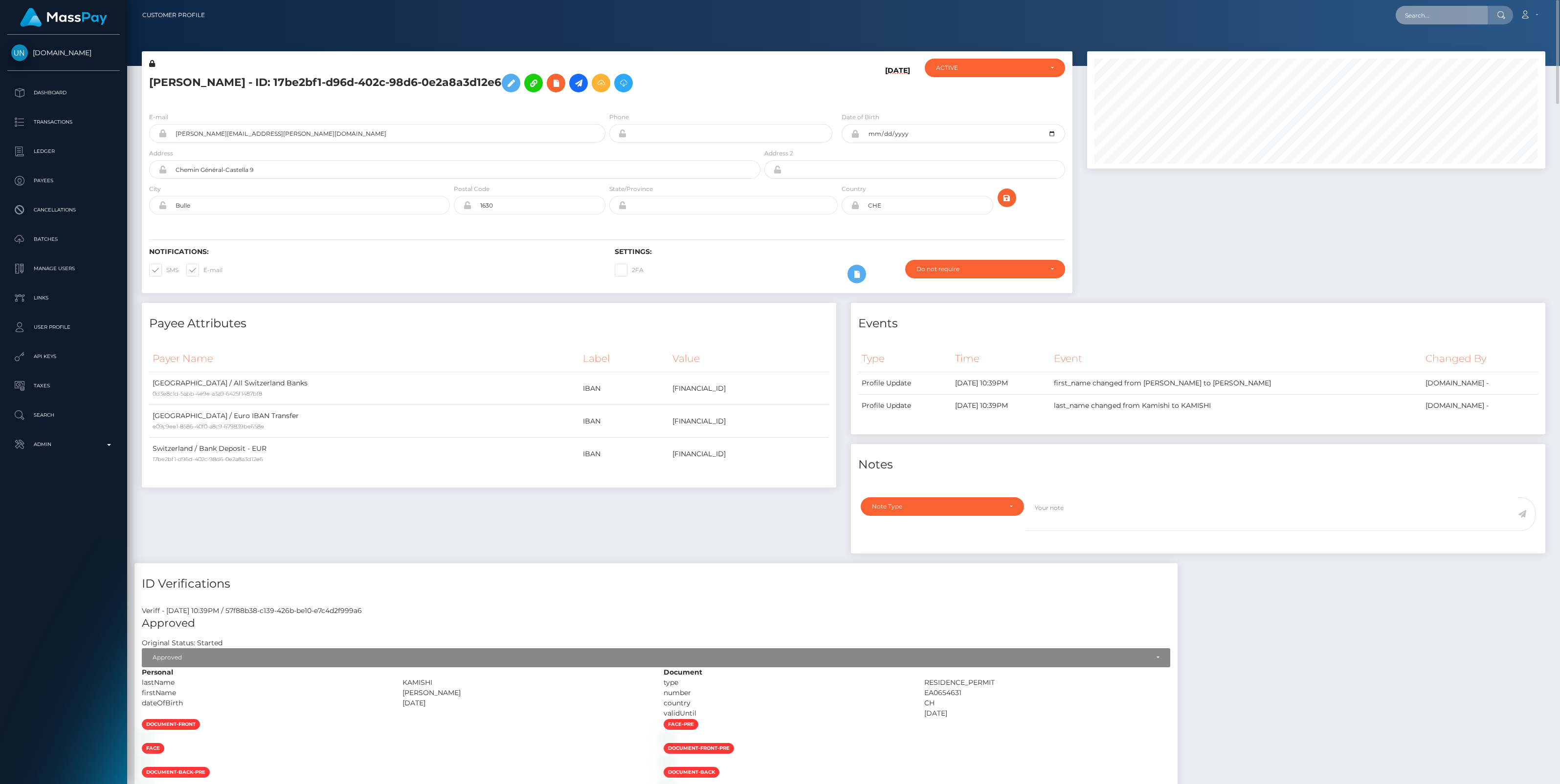
click at [1418, 16] on input "text" at bounding box center [1441, 15] width 92 height 18
paste input "JESSICA MARCEAU"
type input "JESSICA MARCEAU"
click at [1412, 50] on link "JESSICA MARCEAU" at bounding box center [1434, 50] width 78 height 18
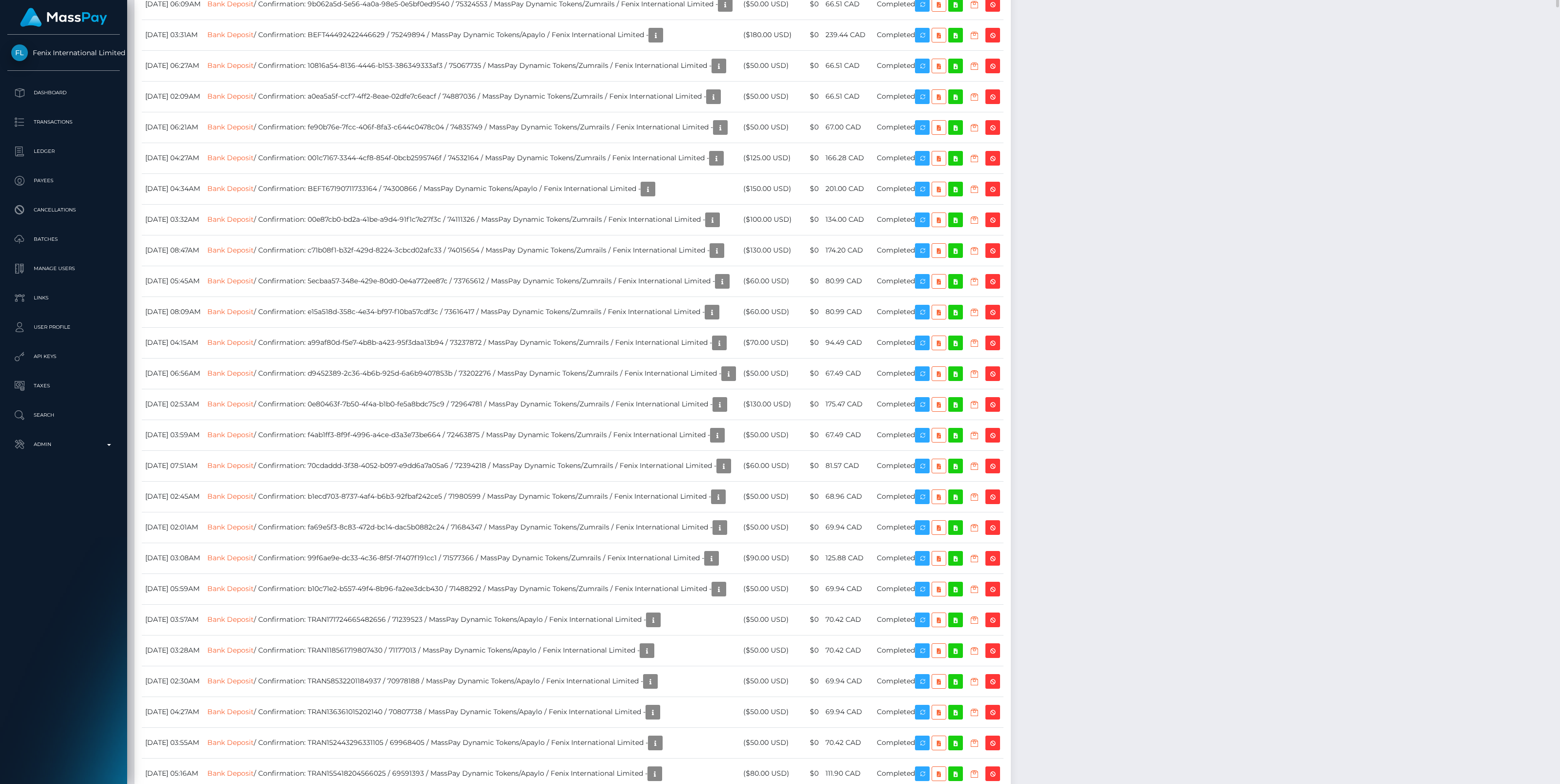
scroll to position [3260, 0]
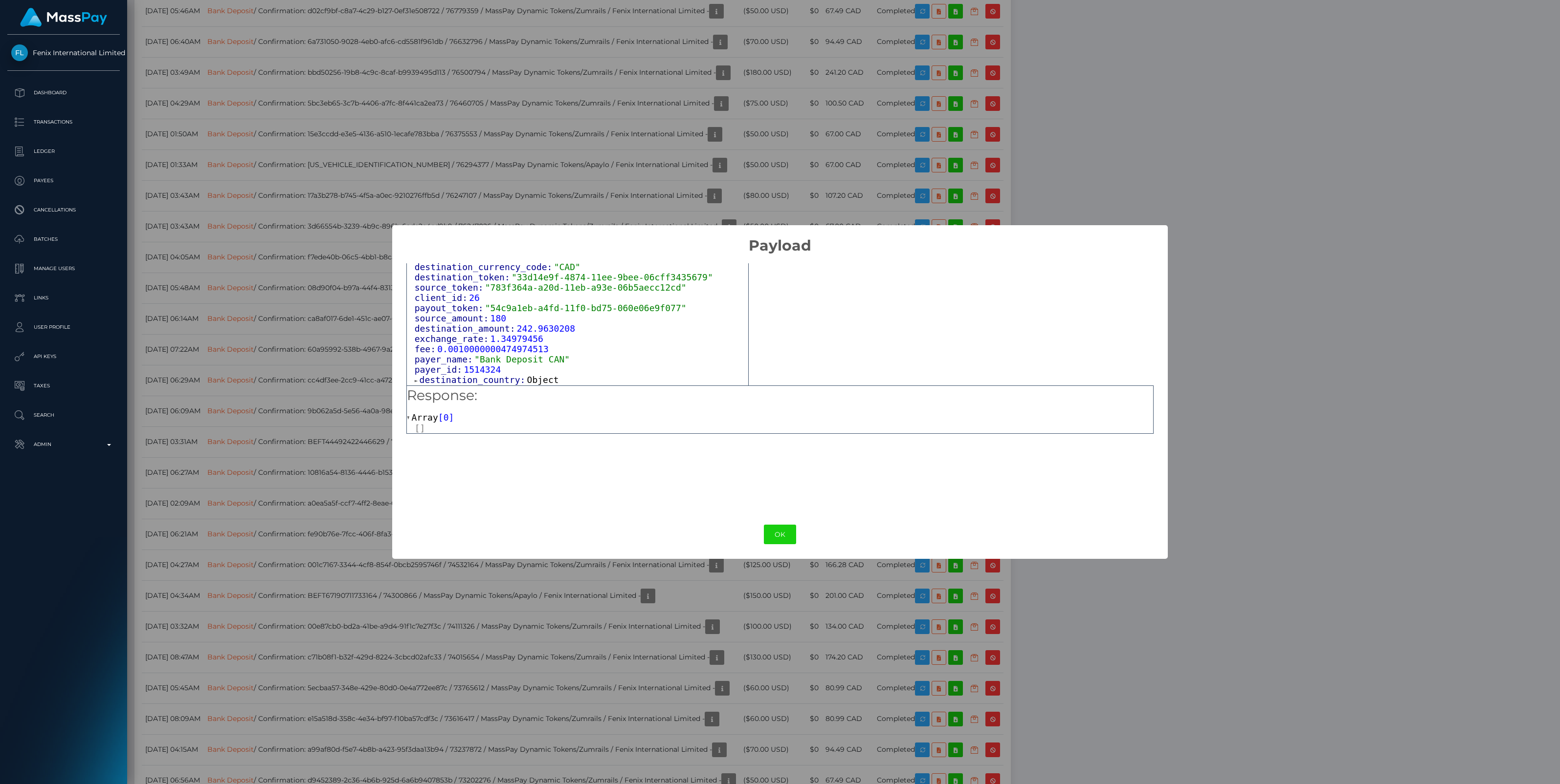
scroll to position [375, 0]
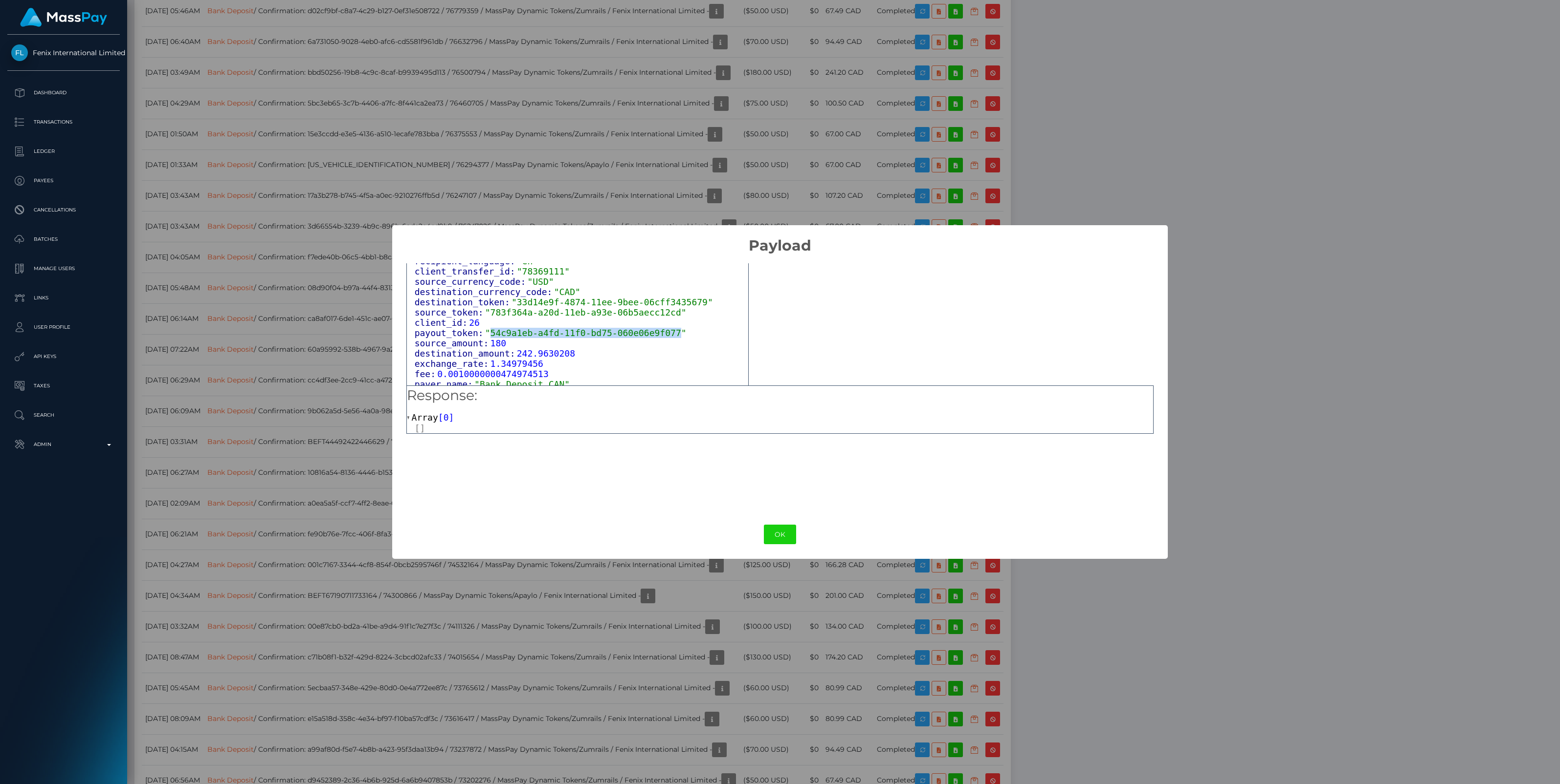
drag, startPoint x: 485, startPoint y: 324, endPoint x: 656, endPoint y: 325, distance: 171.0
click at [656, 328] on span ""54c9a1eb-a4fd-11f0-bd75-060e06e9f077"" at bounding box center [586, 333] width 201 height 10
copy span "54c9a1eb-a4fd-11f0-bd75-060e06e9f077"
click at [771, 538] on button "OK" at bounding box center [780, 534] width 32 height 20
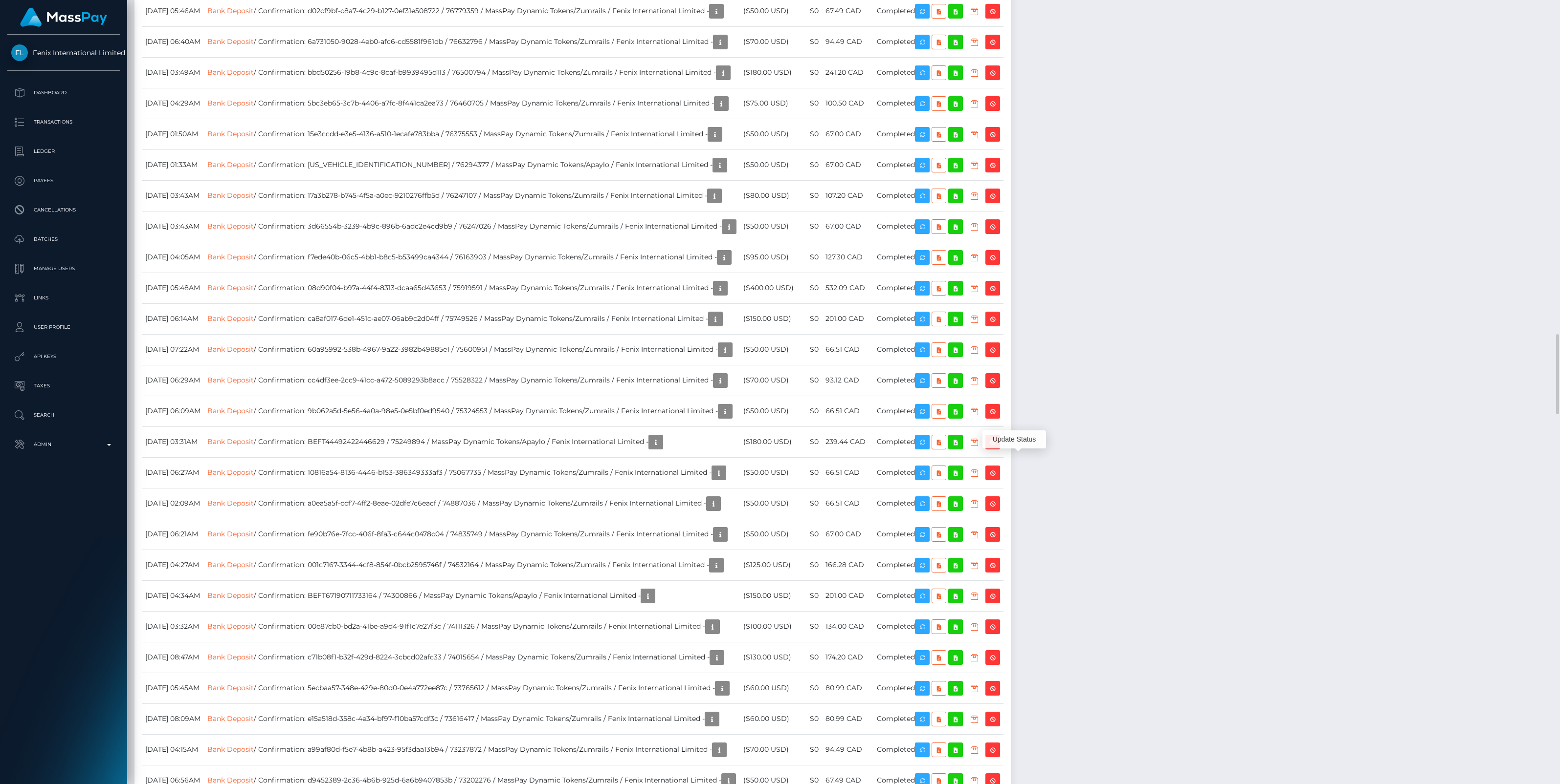
scroll to position [117, 458]
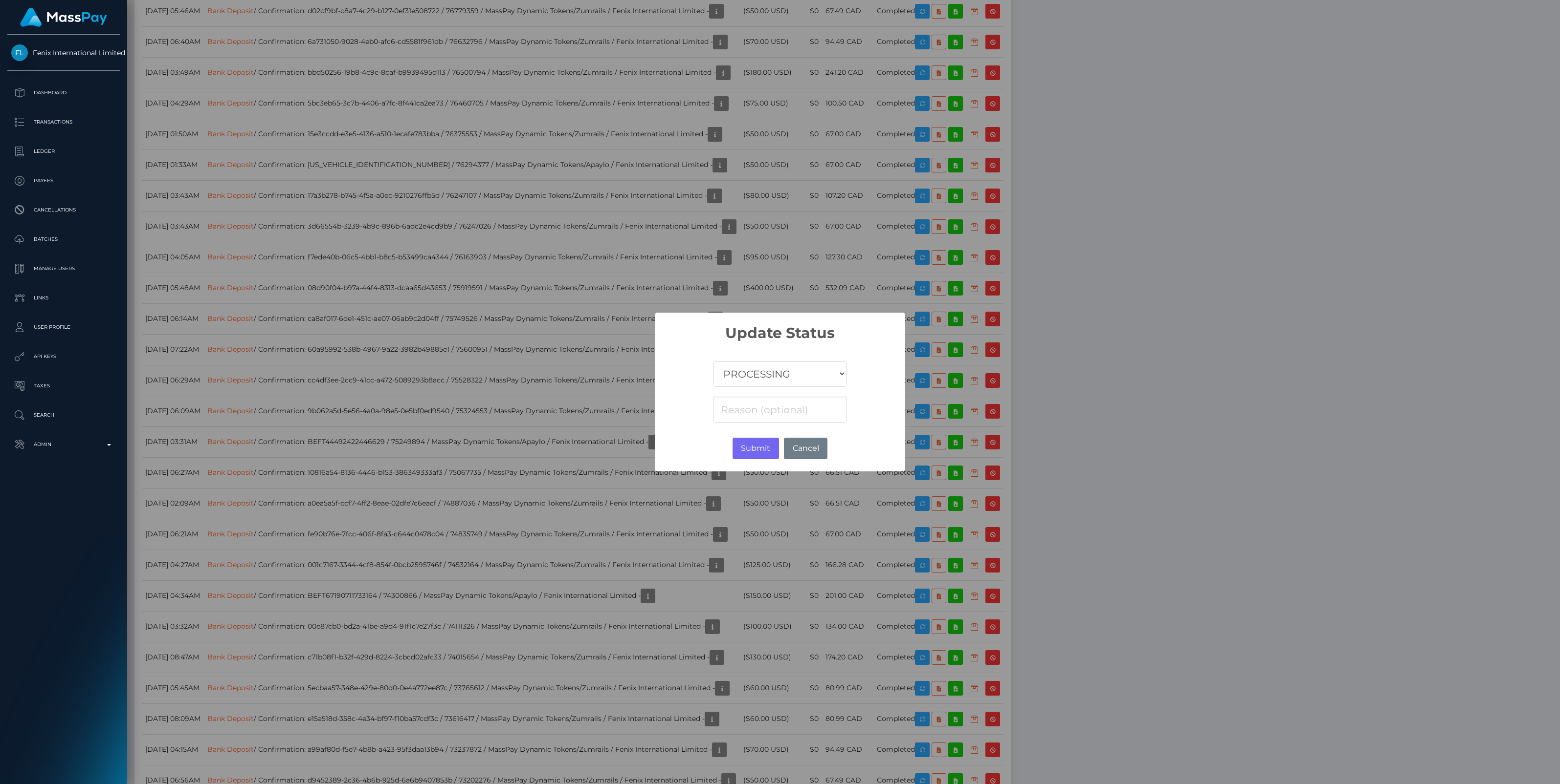
click at [784, 377] on select "COMPLETED CANCELLED READY_FOR_PICKUP PROCESSING" at bounding box center [780, 374] width 133 height 26
select select "CANCELLED"
click at [714, 361] on select "COMPLETED CANCELLED READY_FOR_PICKUP PROCESSING" at bounding box center [780, 374] width 133 height 26
click at [740, 409] on input at bounding box center [780, 410] width 134 height 26
paste input "Account Number"
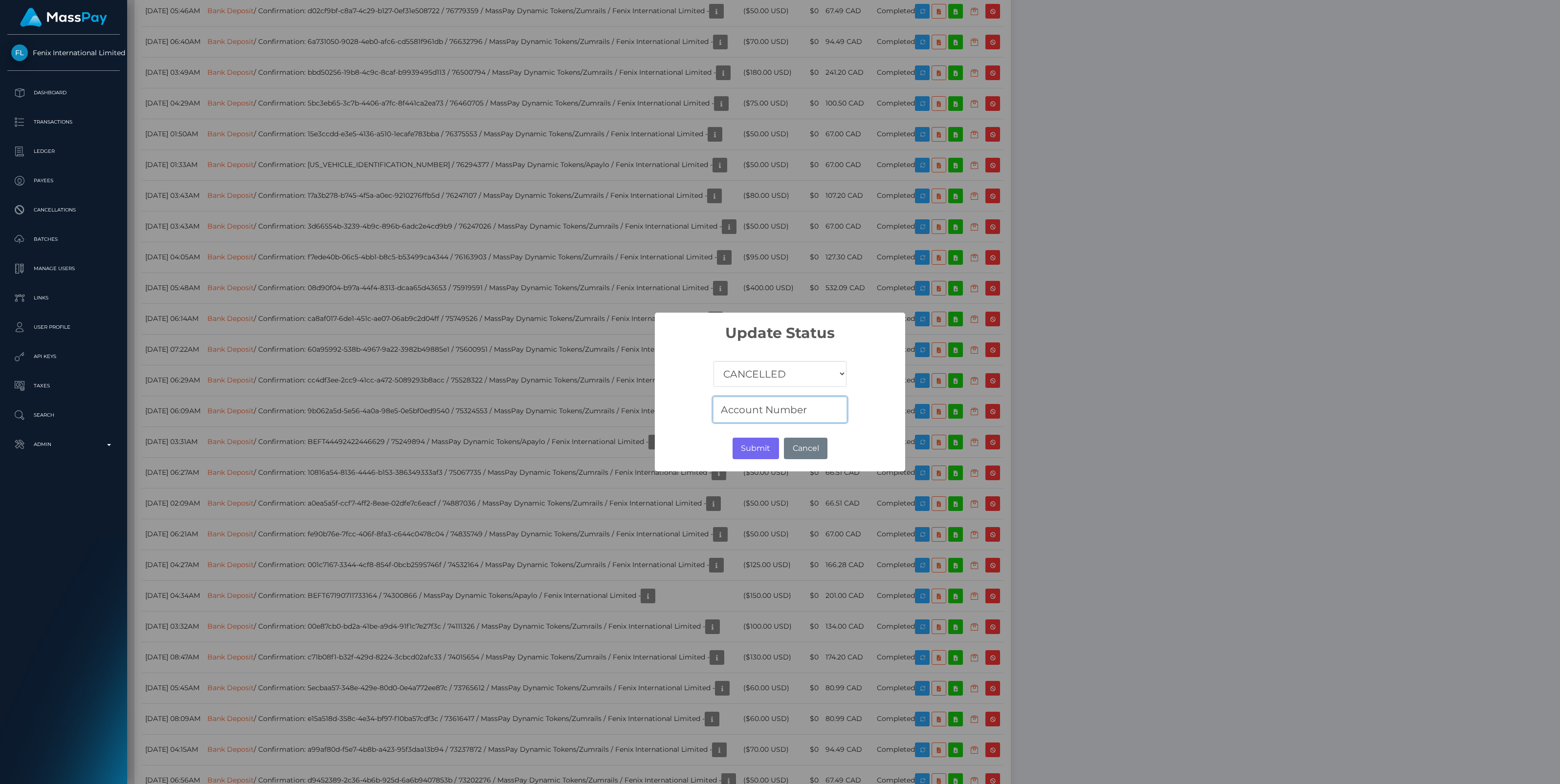
click at [820, 409] on input "Account Number" at bounding box center [780, 410] width 134 height 26
paste input "Rejected"
type input "Account Number Rejected"
click at [752, 452] on button "Submit" at bounding box center [756, 449] width 46 height 22
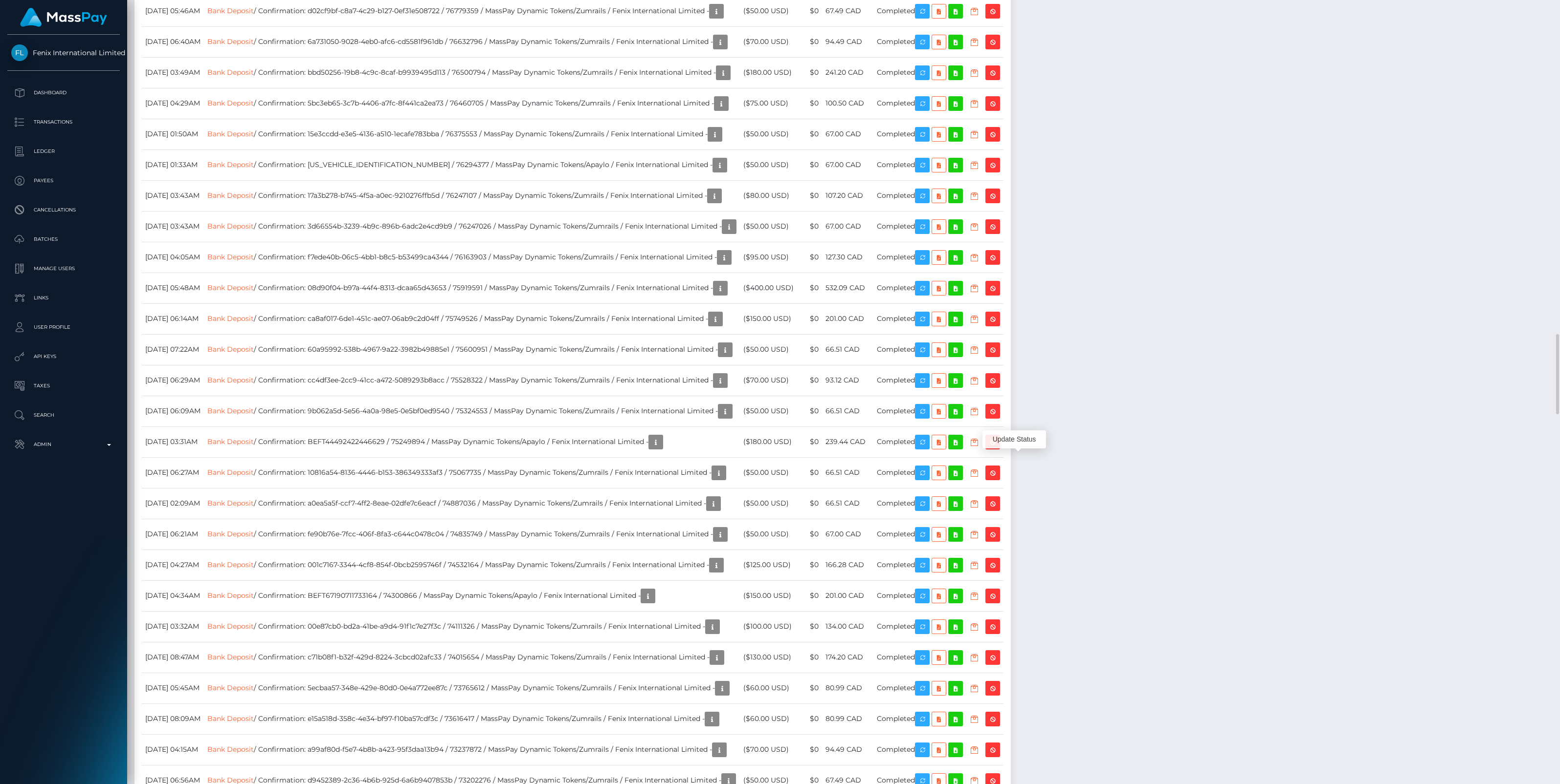
scroll to position [117, 458]
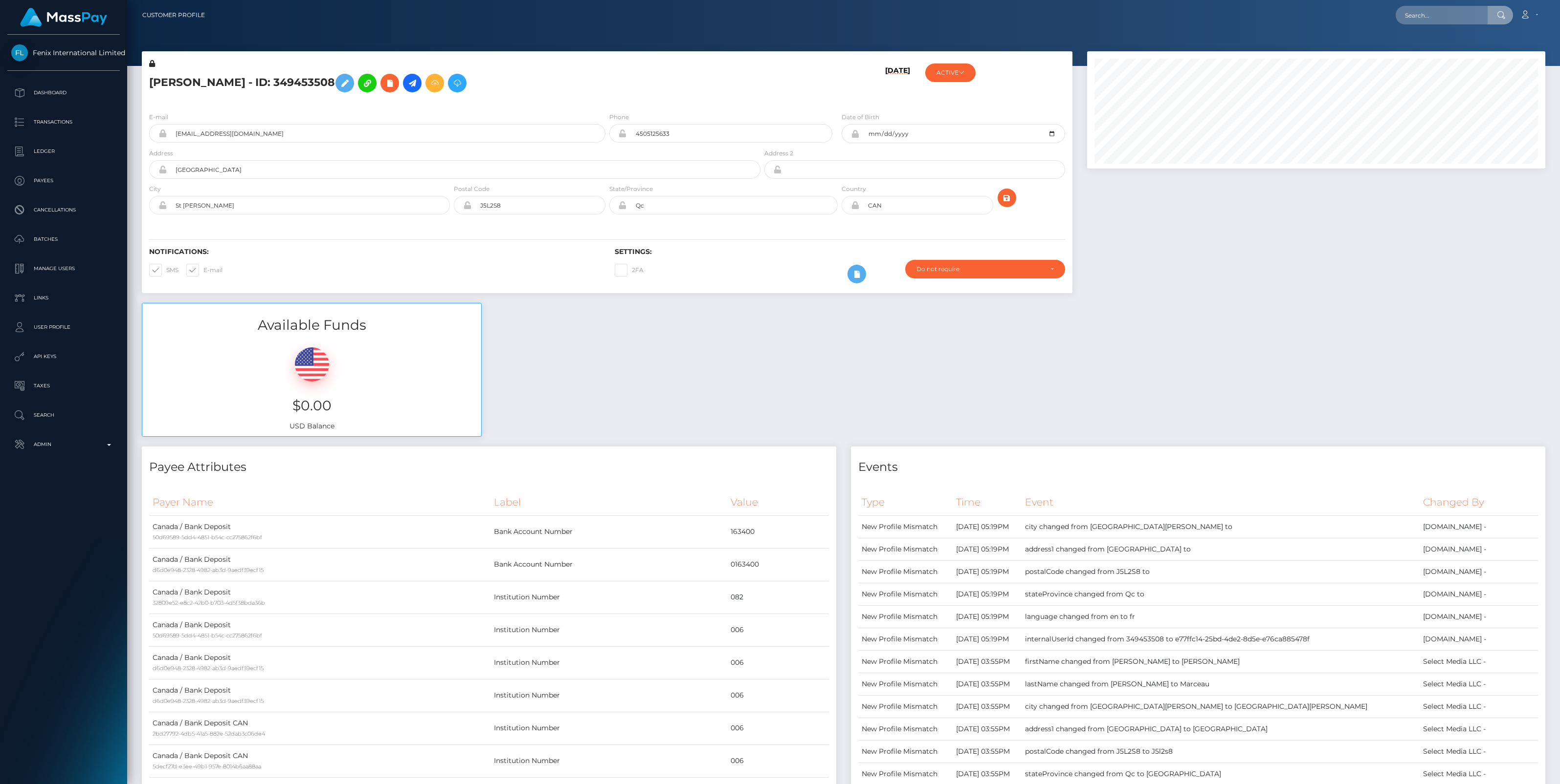
scroll to position [117, 458]
type input "[PERSON_NAME]"
click at [1429, 50] on link "[PERSON_NAME]" at bounding box center [1434, 50] width 78 height 18
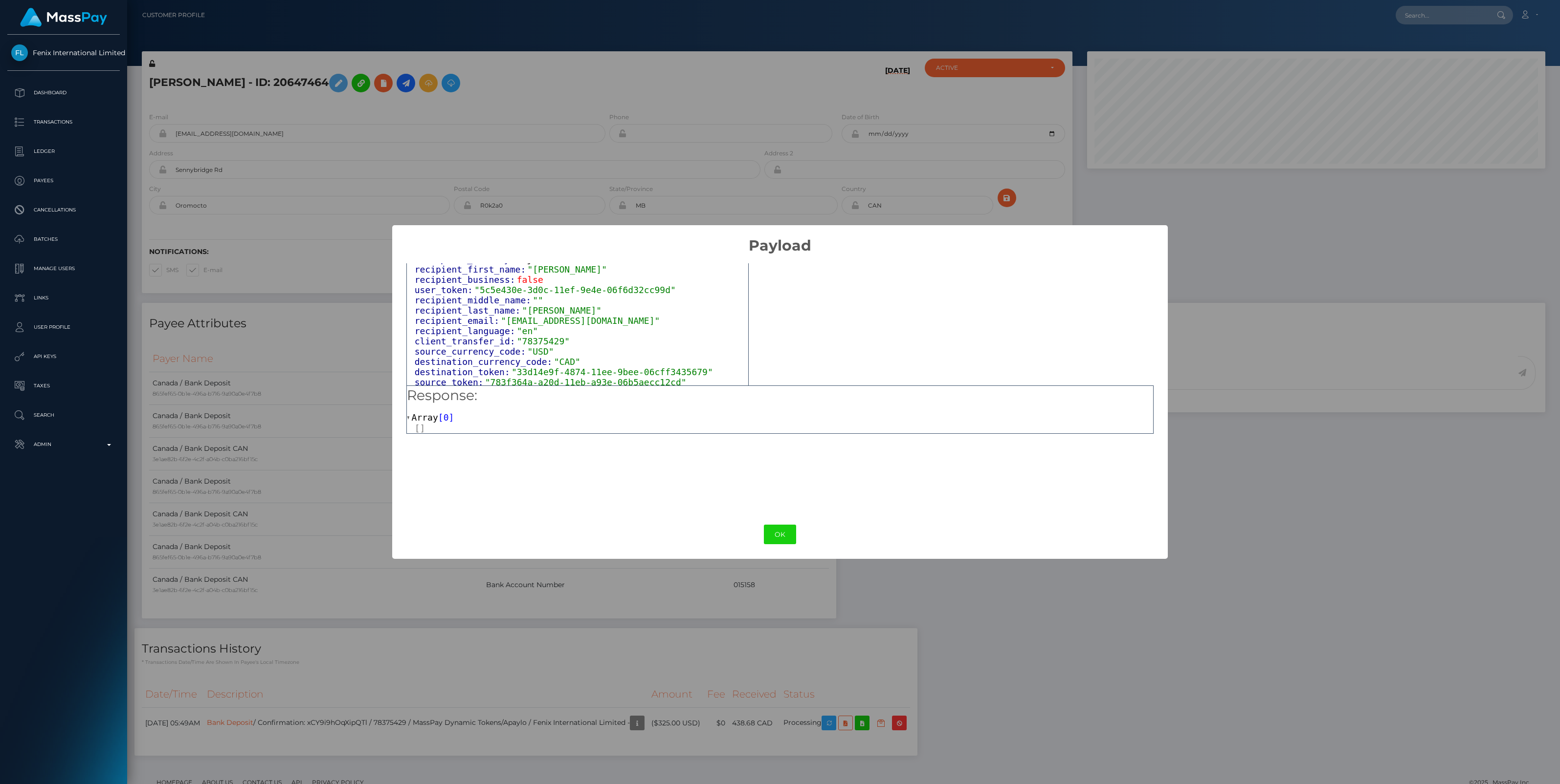
scroll to position [339, 0]
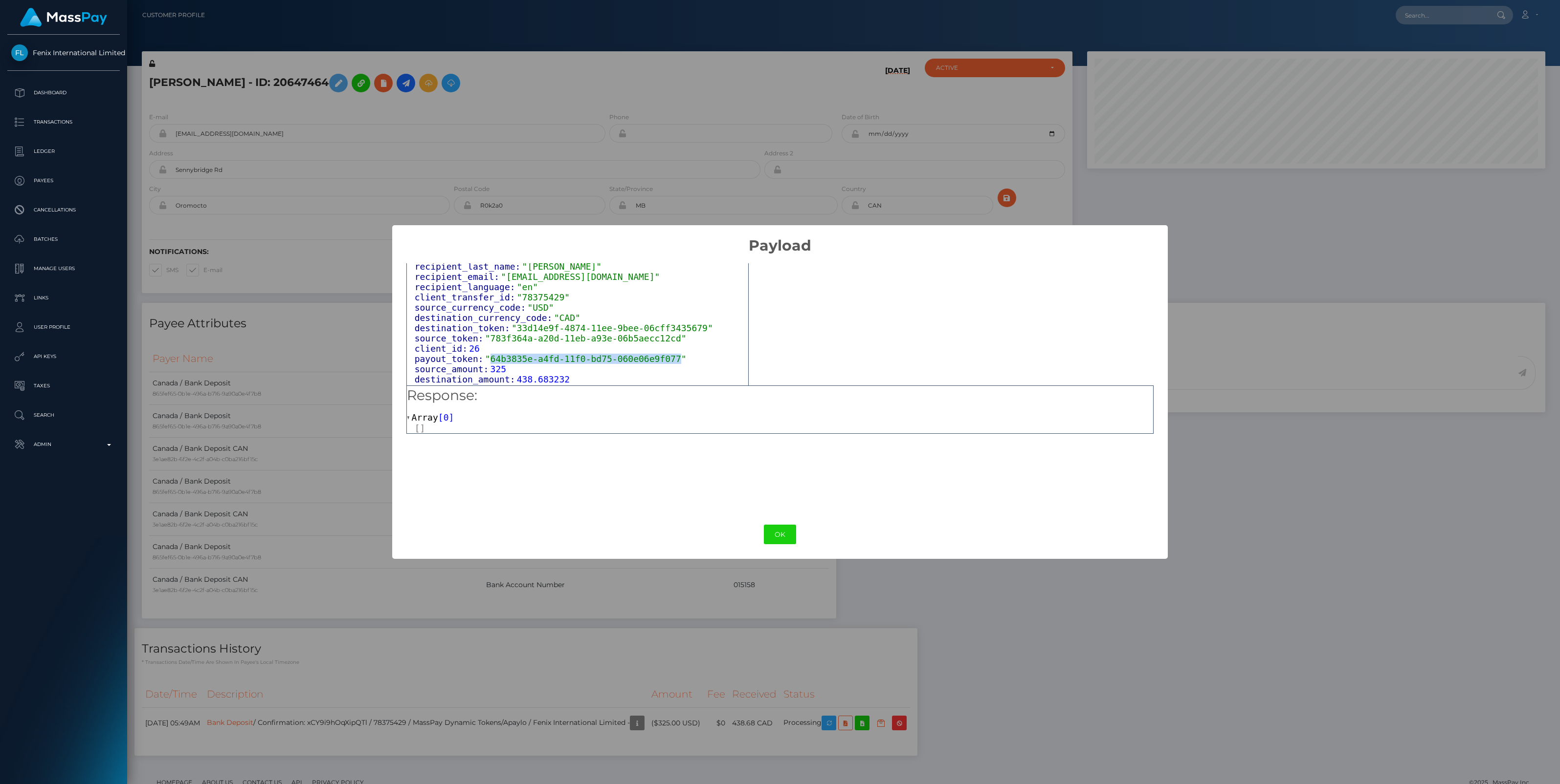
drag, startPoint x: 484, startPoint y: 353, endPoint x: 657, endPoint y: 357, distance: 173.0
click at [657, 357] on span ""64b3835e-a4fd-11f0-bd75-060e06e9f077"" at bounding box center [586, 358] width 201 height 10
copy span "64b3835e-a4fd-11f0-bd75-060e06e9f077"
click at [776, 530] on button "OK" at bounding box center [780, 534] width 32 height 20
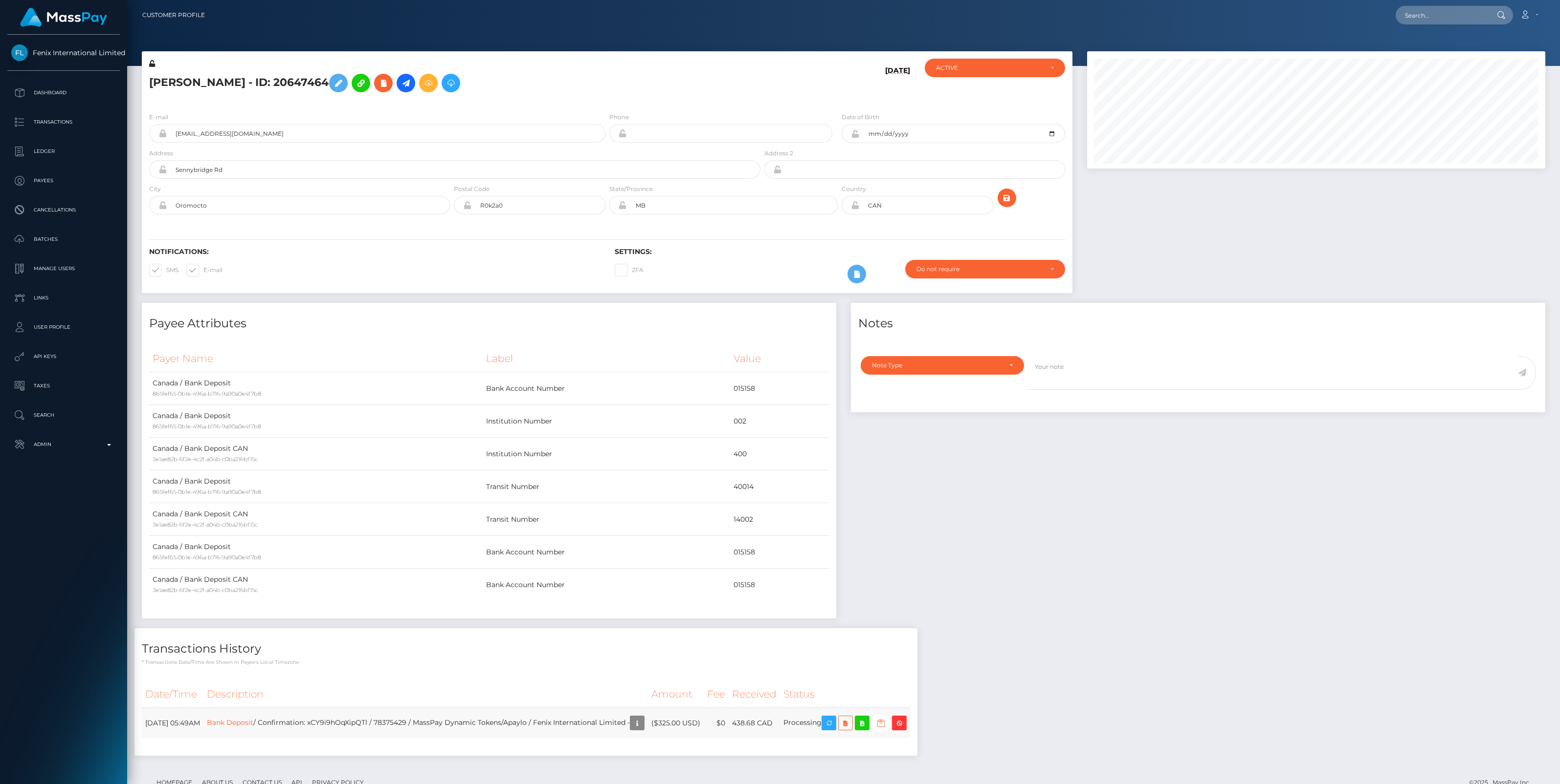
scroll to position [117, 458]
click at [886, 727] on icon "button" at bounding box center [880, 723] width 12 height 12
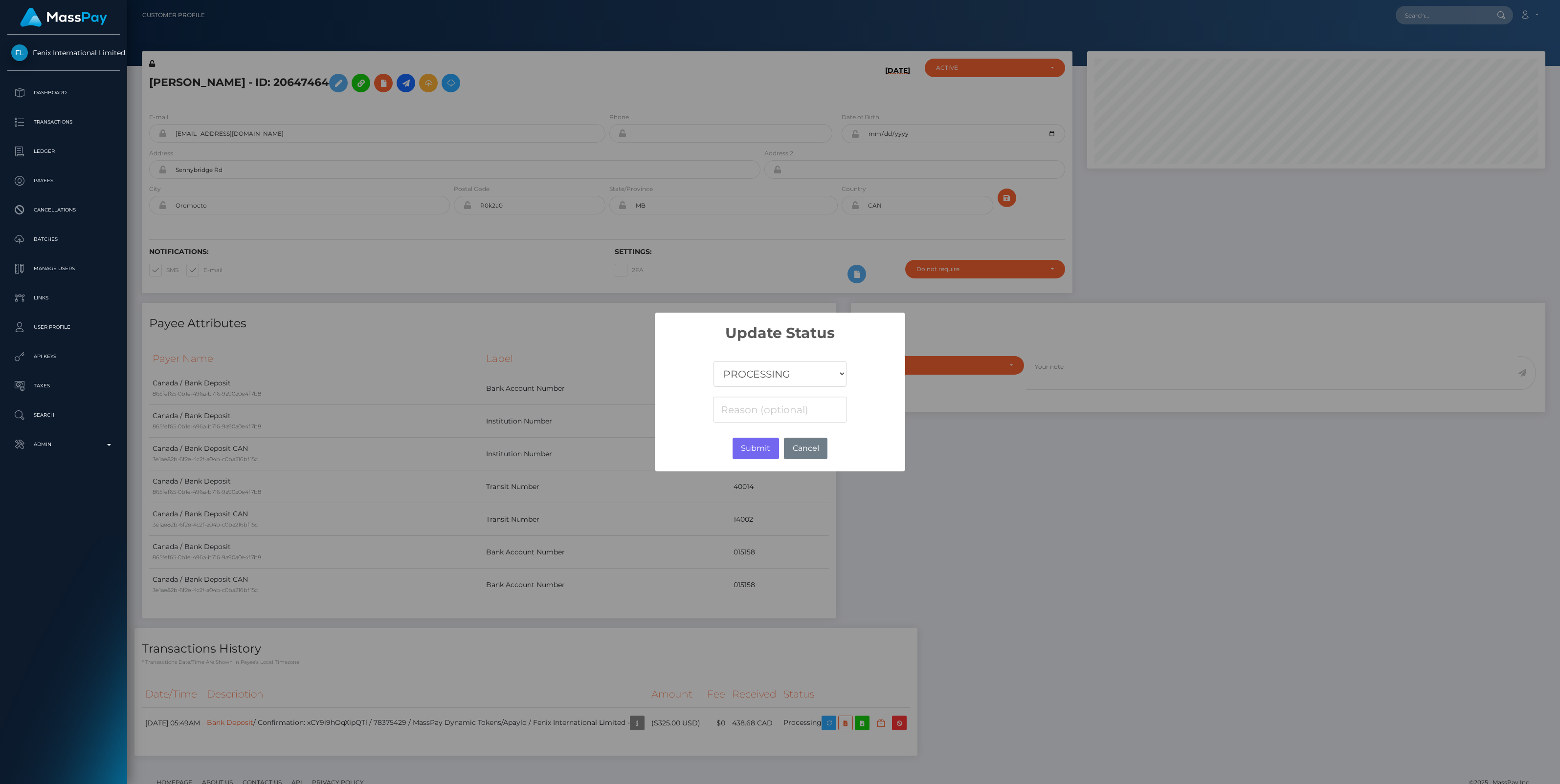
click at [757, 372] on select "COMPLETED CANCELLED READY_FOR_PICKUP PROCESSING" at bounding box center [780, 374] width 133 height 26
select select "CANCELLED"
click at [714, 361] on select "COMPLETED CANCELLED READY_FOR_PICKUP PROCESSING" at bounding box center [780, 374] width 133 height 26
click at [732, 414] on input at bounding box center [780, 410] width 134 height 26
paste input "Account Number"
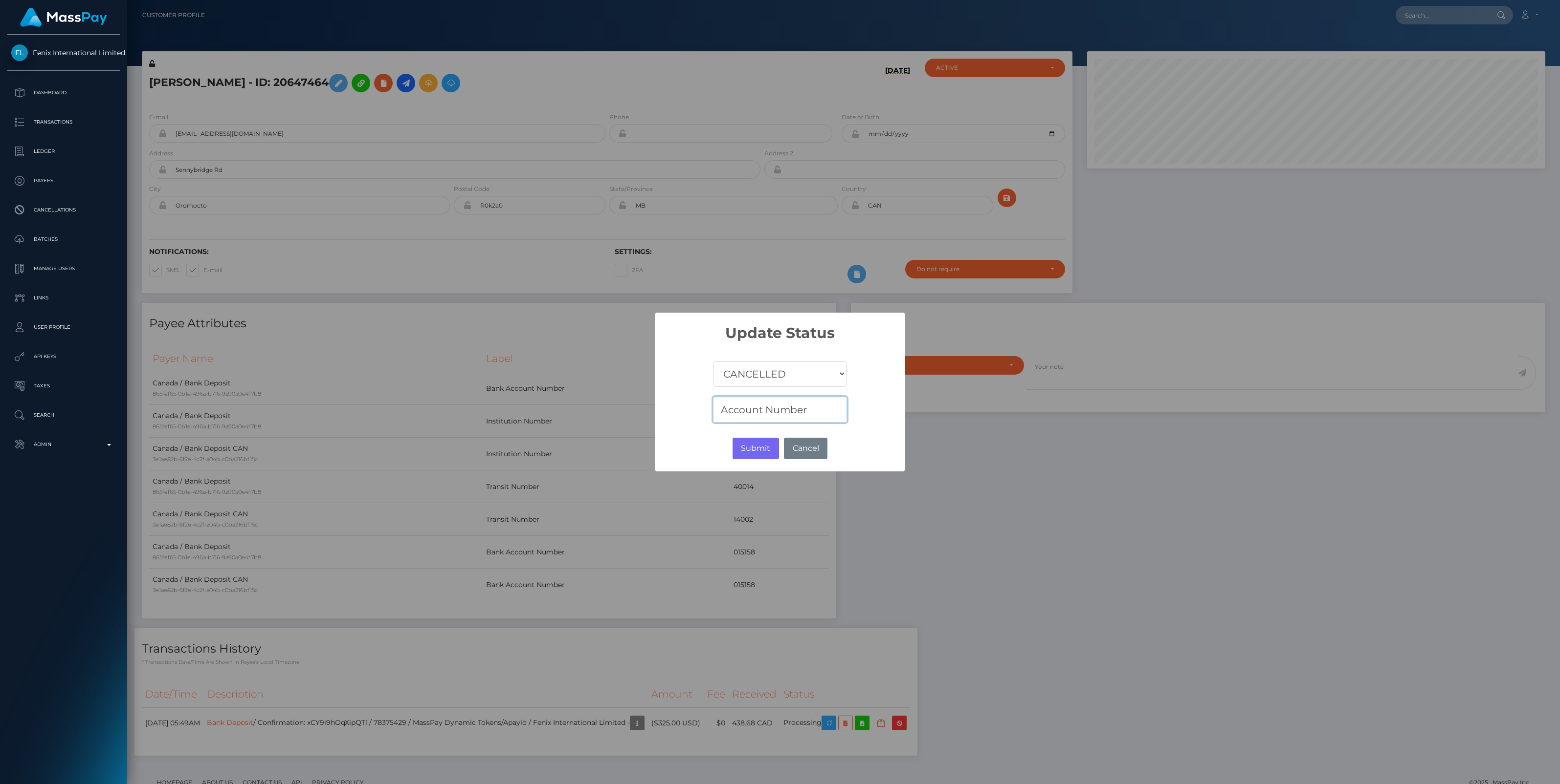
click at [822, 412] on input "Account Number" at bounding box center [780, 410] width 134 height 26
paste input "Rejected"
type input "Account Number Rejected"
click at [759, 446] on button "Submit" at bounding box center [756, 449] width 46 height 22
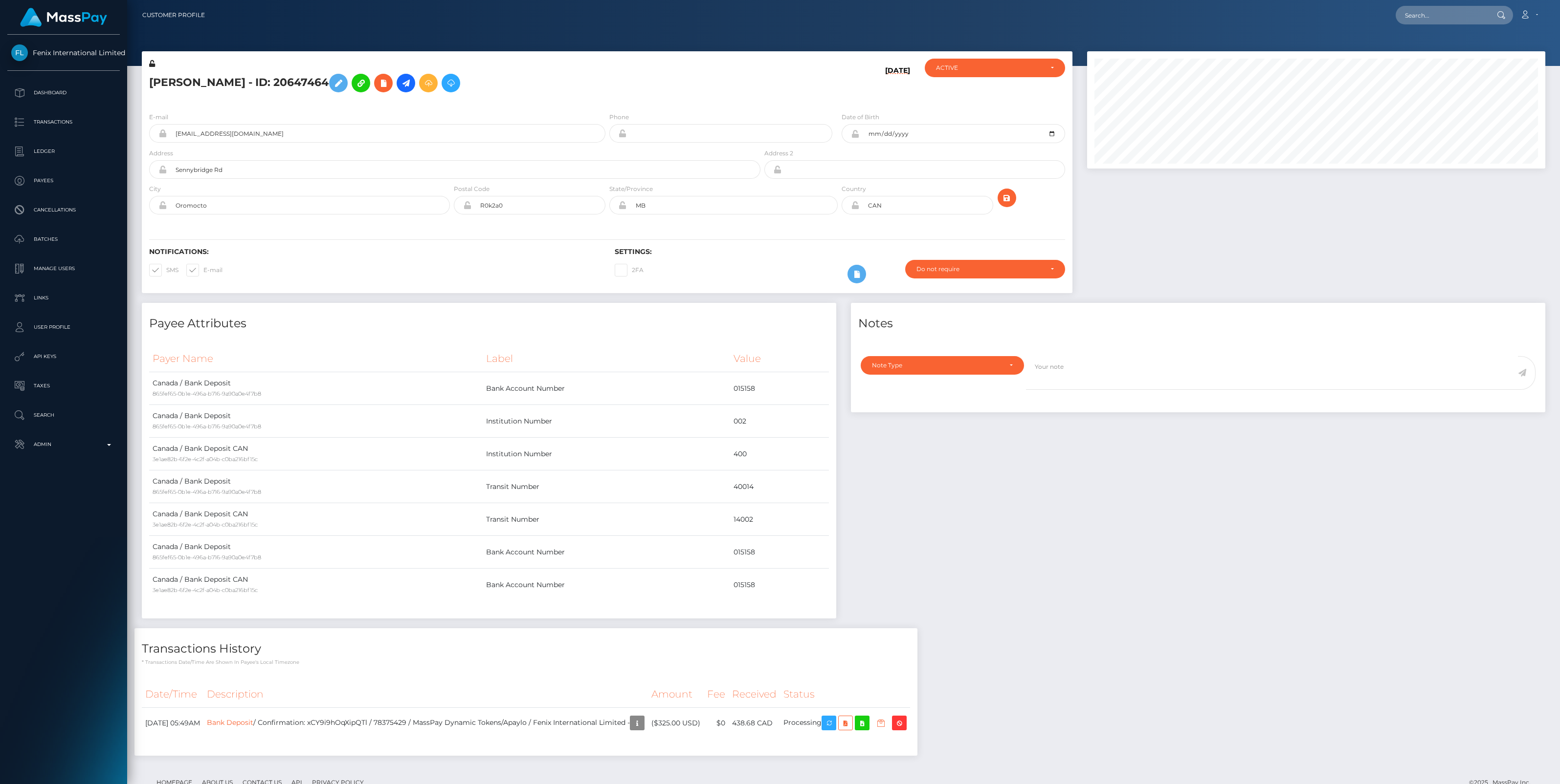
scroll to position [117, 458]
type input "[PERSON_NAME]"
click at [1423, 54] on link "[PERSON_NAME] [PERSON_NAME]" at bounding box center [1459, 50] width 128 height 18
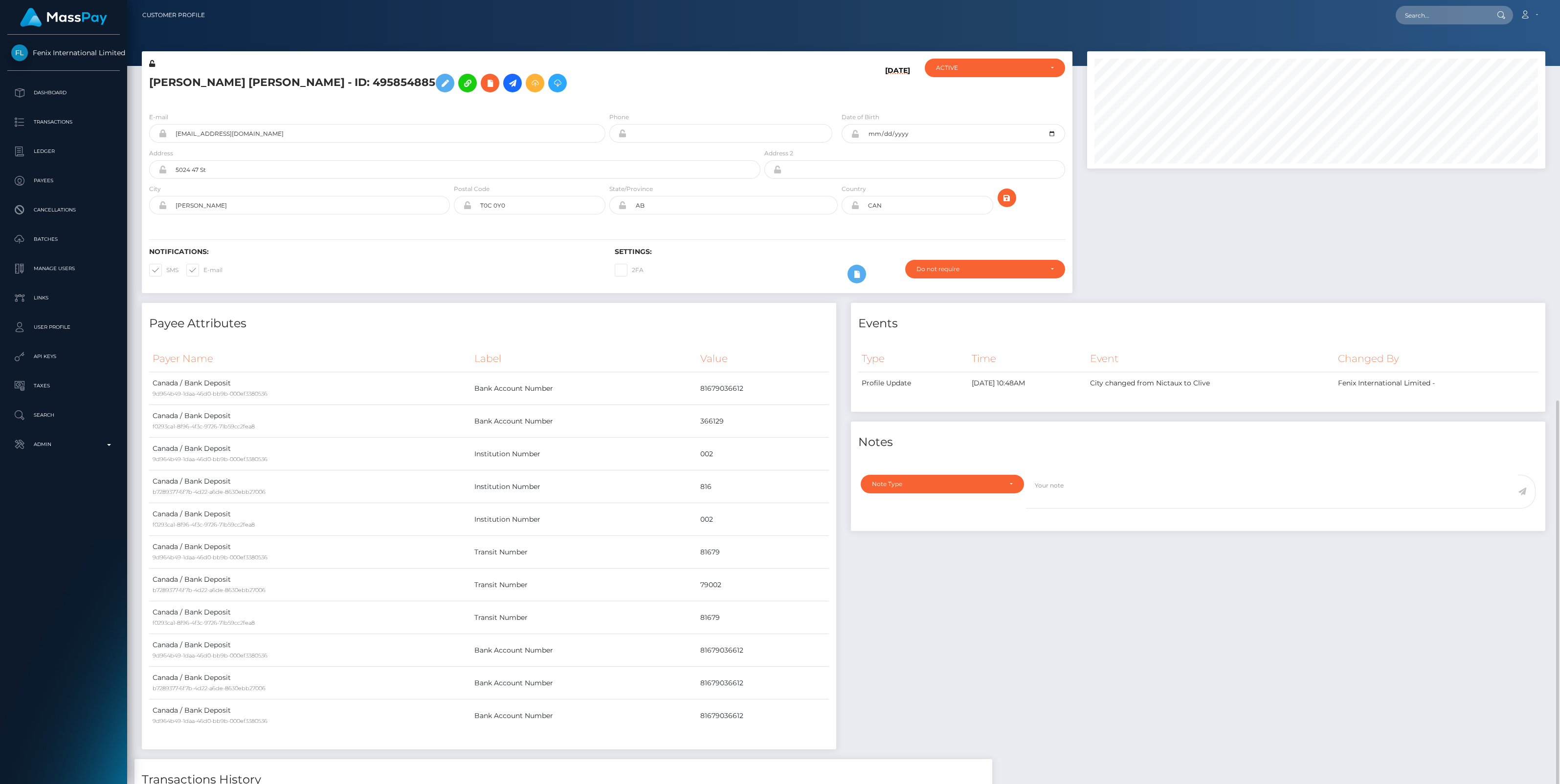
scroll to position [117, 458]
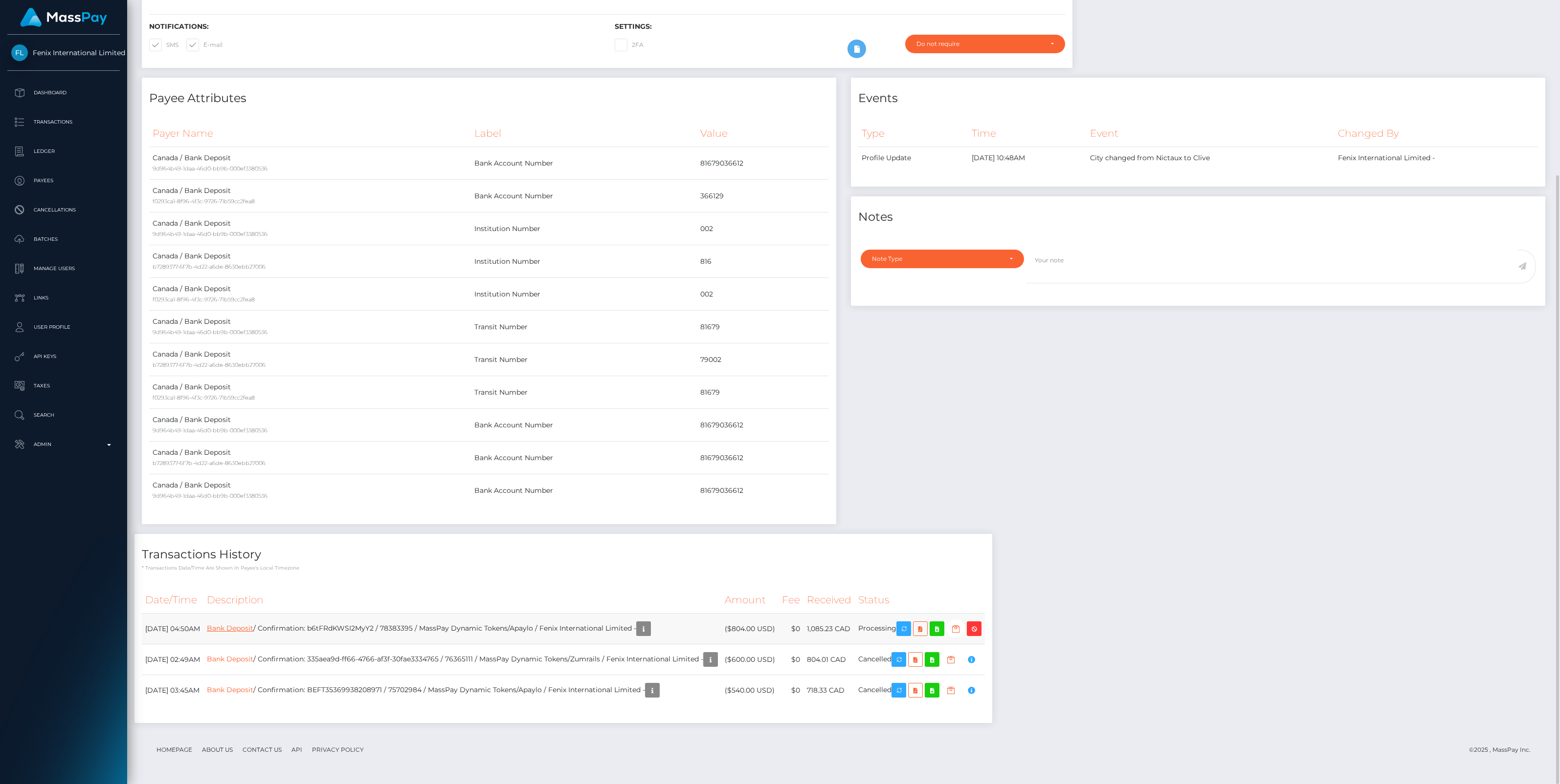
click at [253, 630] on link "Bank Deposit" at bounding box center [230, 628] width 46 height 9
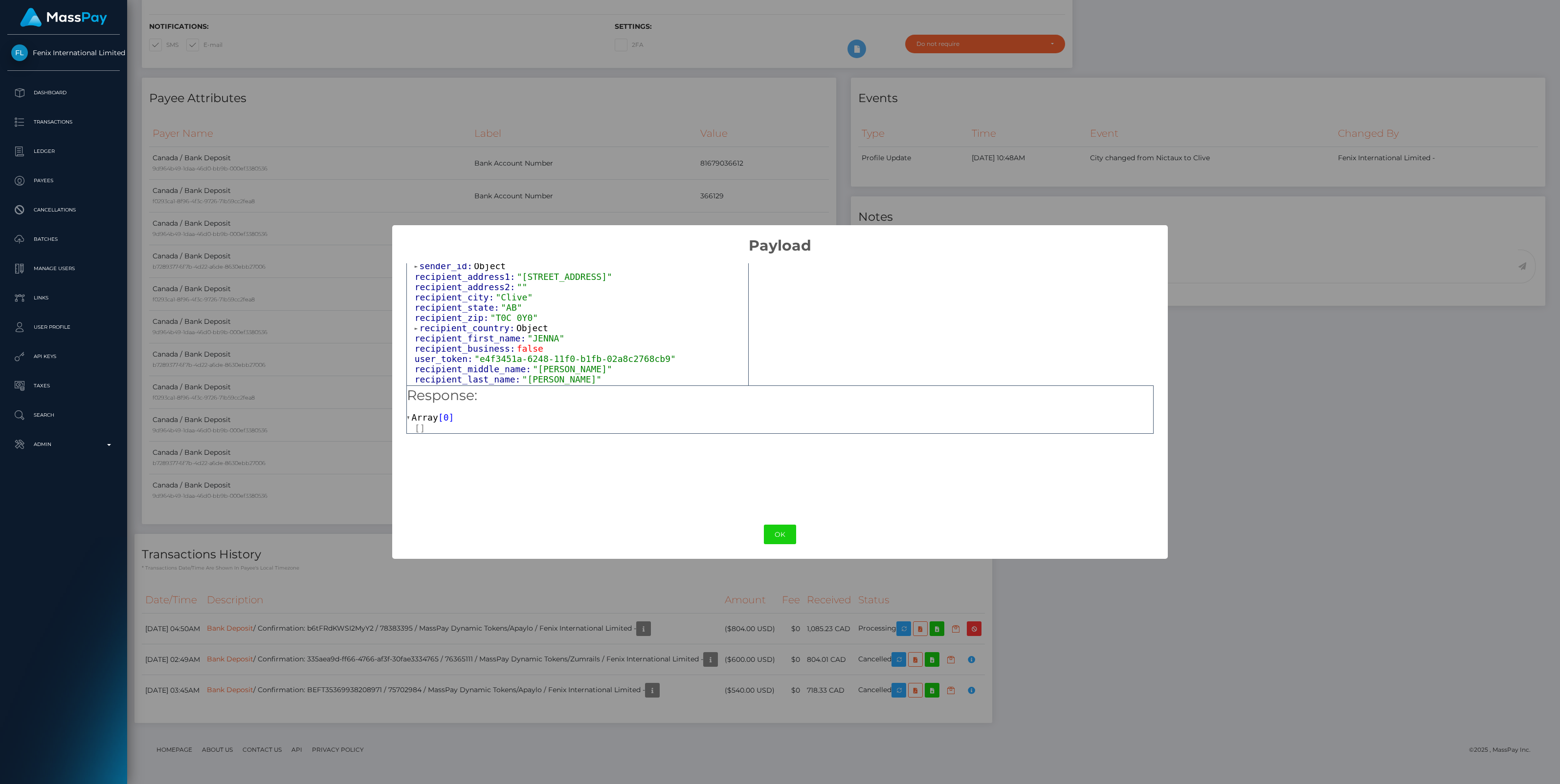
scroll to position [339, 0]
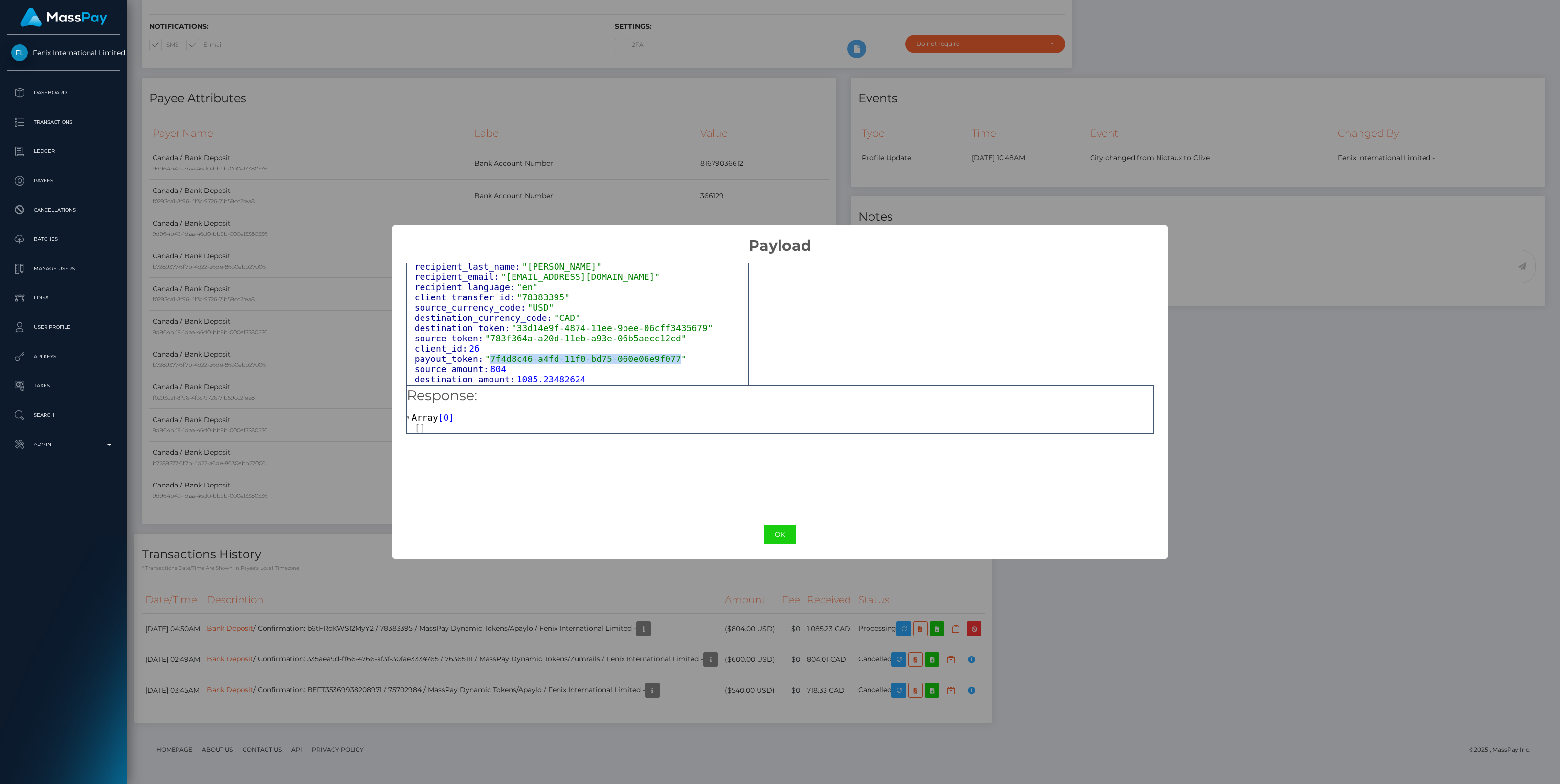
drag, startPoint x: 484, startPoint y: 350, endPoint x: 657, endPoint y: 350, distance: 173.0
click at [657, 354] on span ""7f4d8c46-a4fd-11f0-bd75-060e06e9f077"" at bounding box center [586, 358] width 201 height 10
copy span "7f4d8c46-a4fd-11f0-bd75-060e06e9f077"
click at [783, 535] on button "OK" at bounding box center [780, 534] width 32 height 20
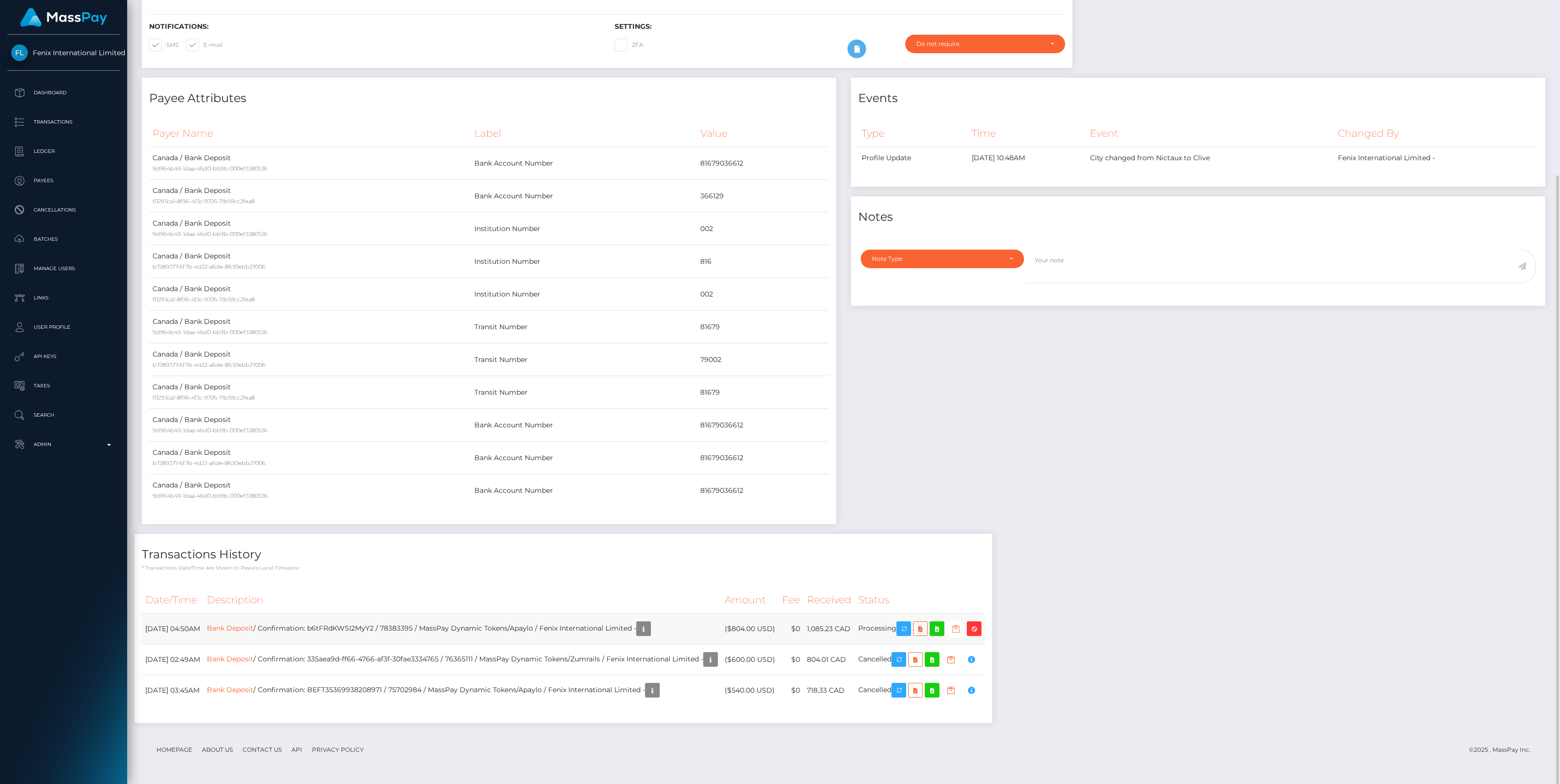
scroll to position [117, 458]
click at [961, 632] on icon "button" at bounding box center [955, 629] width 12 height 12
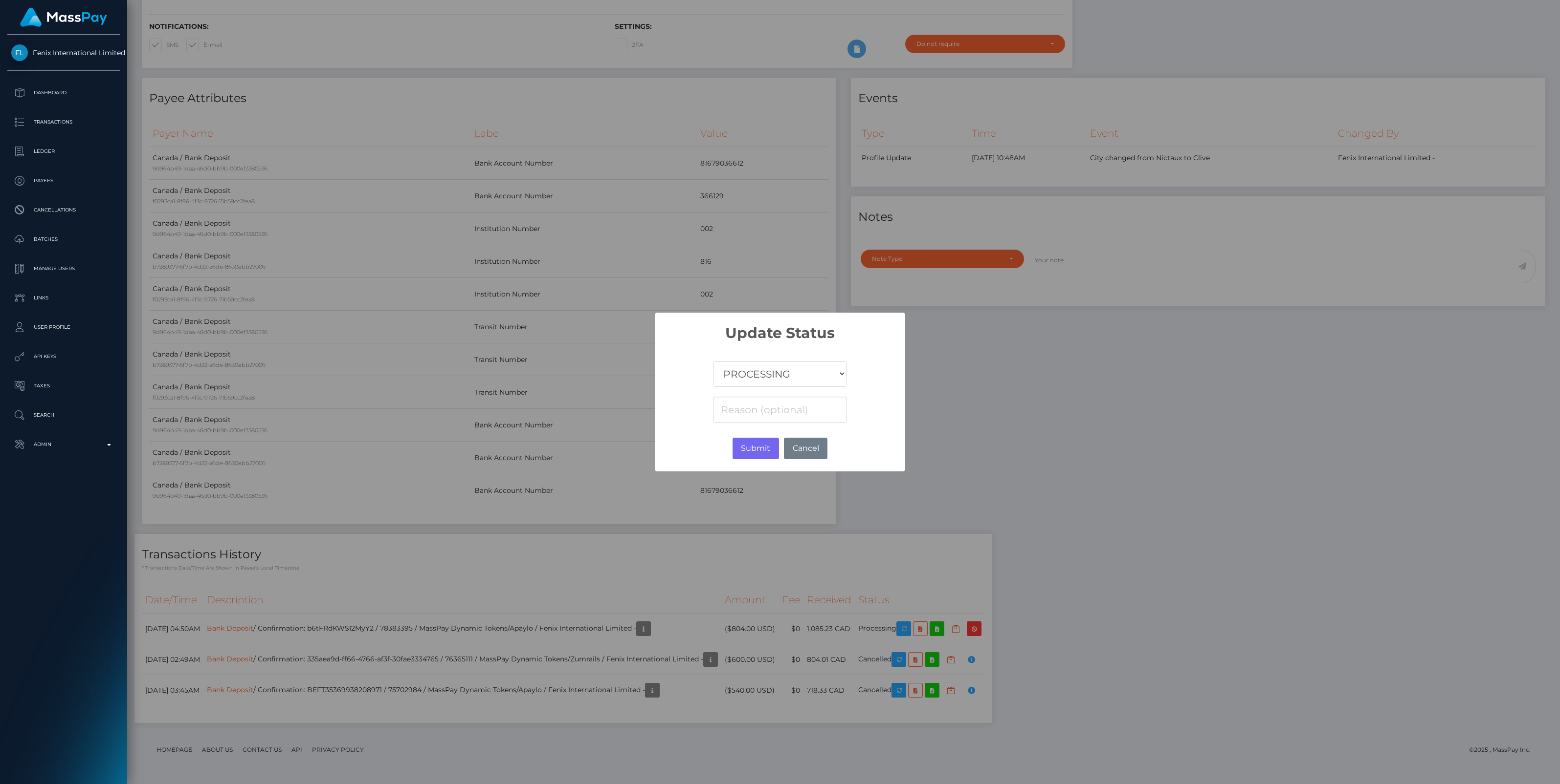
click at [806, 378] on select "COMPLETED CANCELLED READY_FOR_PICKUP PROCESSING" at bounding box center [780, 374] width 133 height 26
select select "CANCELLED"
click at [714, 361] on select "COMPLETED CANCELLED READY_FOR_PICKUP PROCESSING" at bounding box center [780, 374] width 133 height 26
click at [748, 404] on input at bounding box center [780, 410] width 134 height 26
paste input "Account Number"
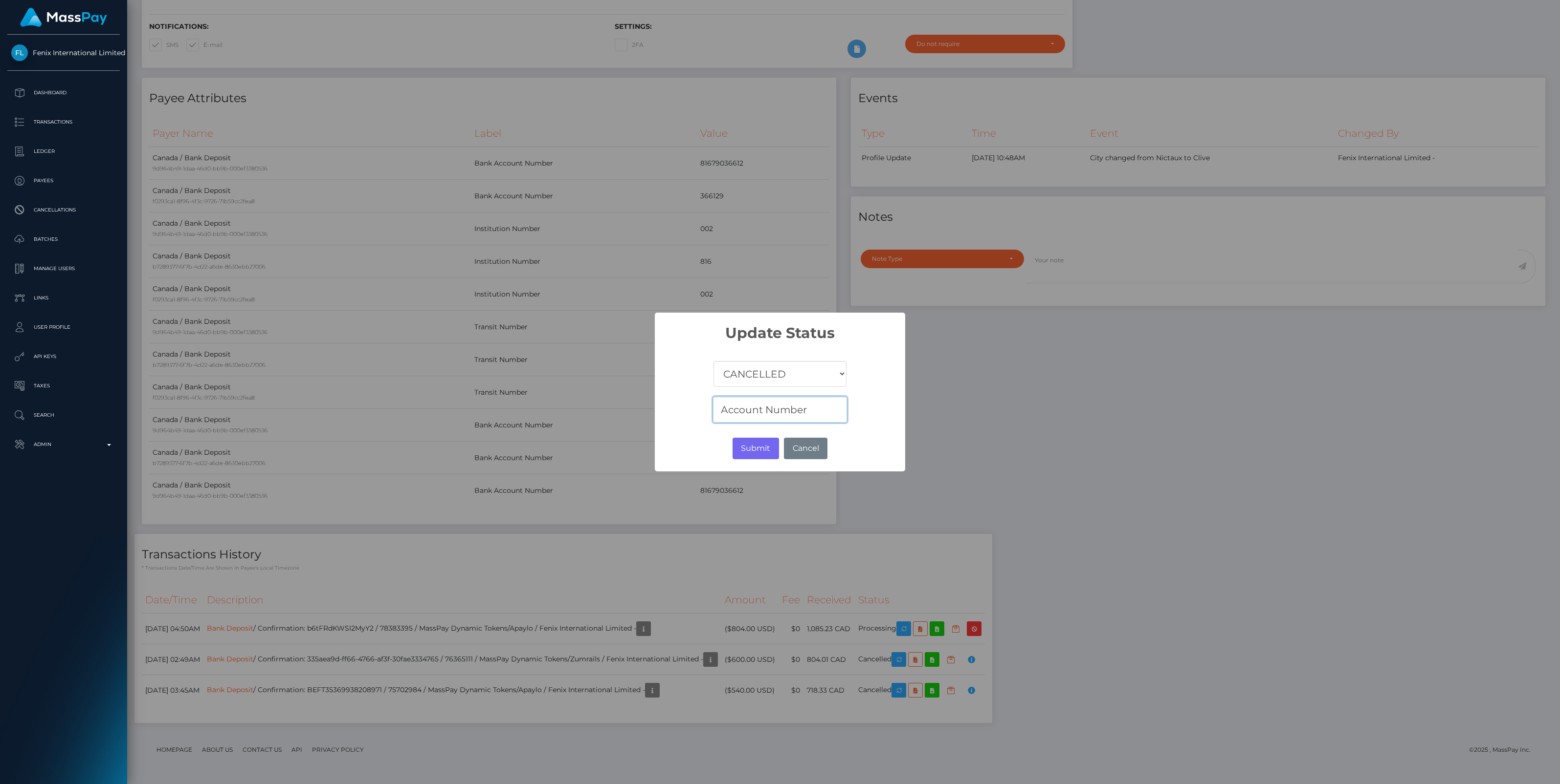
click at [835, 412] on input "Account Number" at bounding box center [780, 410] width 134 height 26
paste input "Rejected"
type input "Account Number Rejected"
click at [759, 449] on button "Submit" at bounding box center [756, 449] width 46 height 22
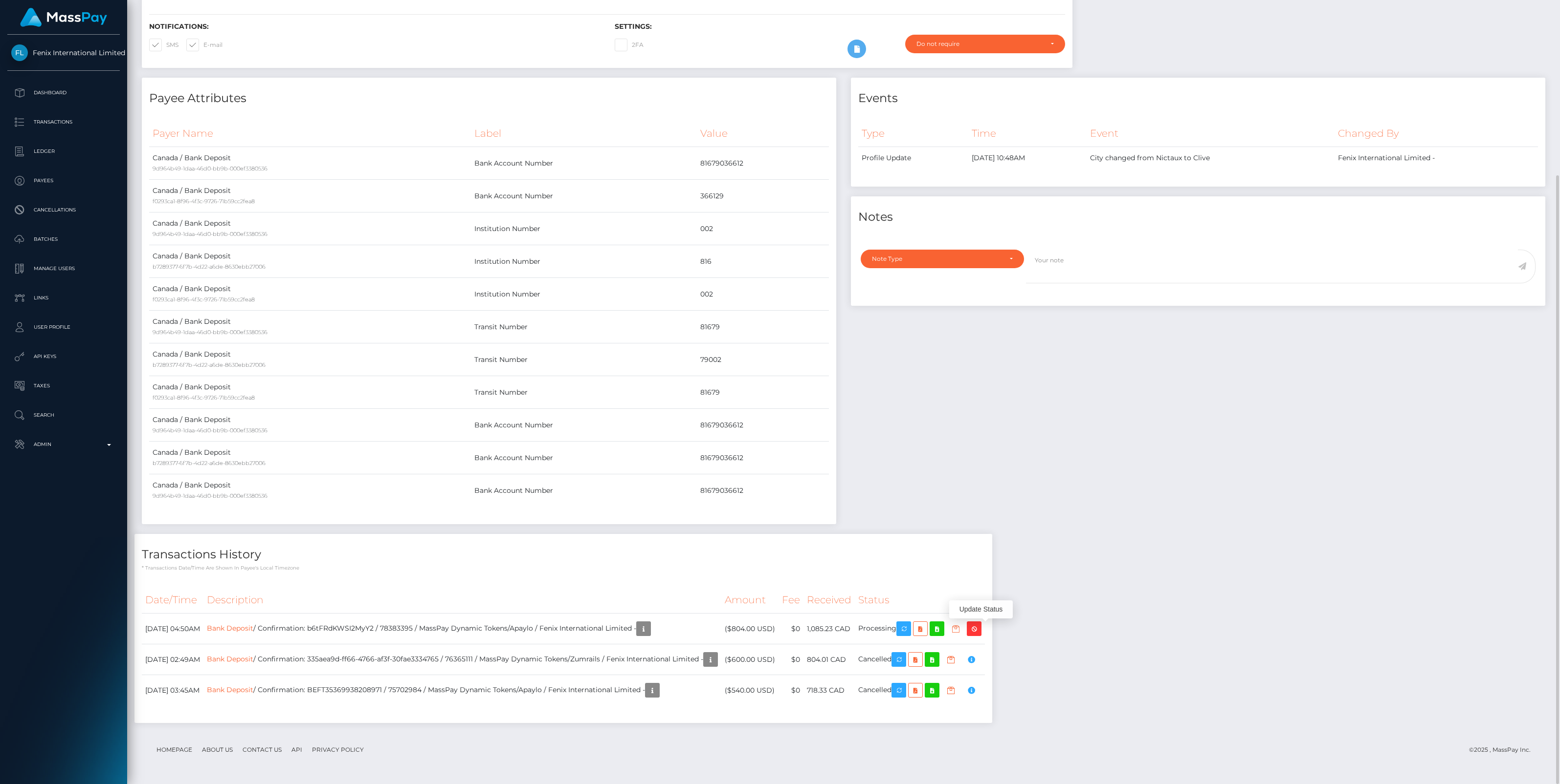
scroll to position [117, 458]
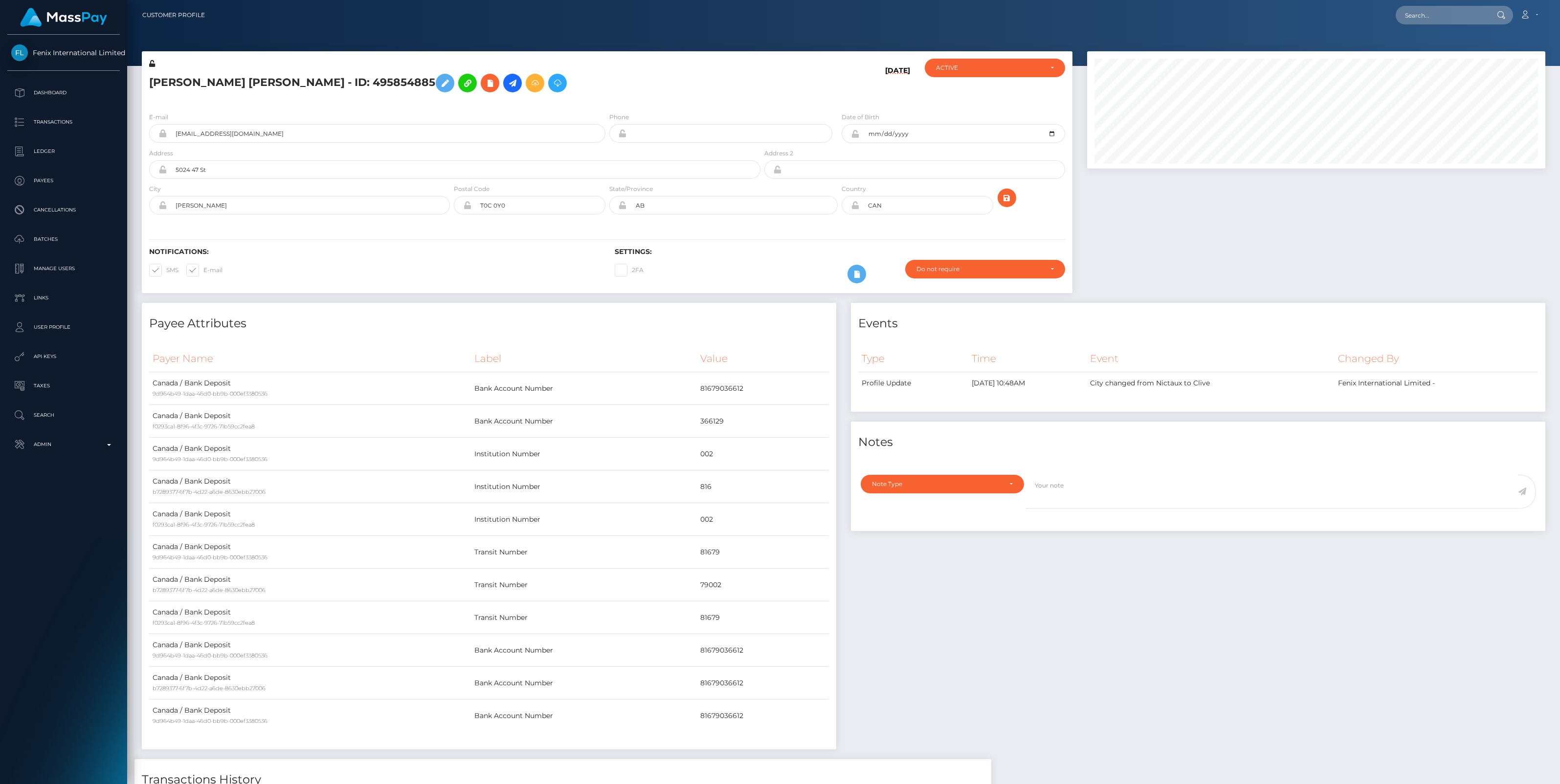
scroll to position [117, 458]
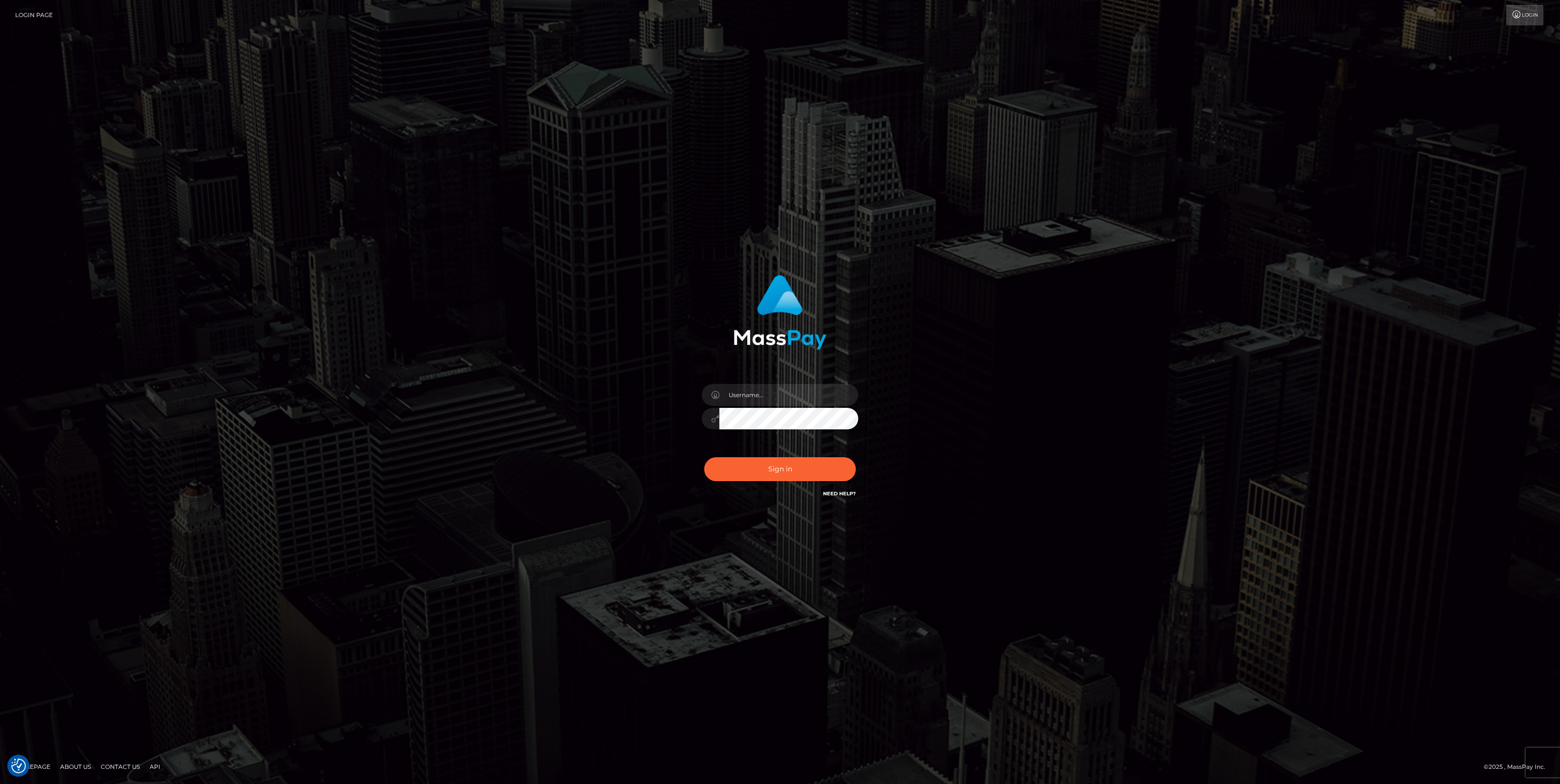
type input "jlo"
click at [747, 475] on button "Sign in" at bounding box center [780, 469] width 152 height 24
type input "jlo"
click at [801, 474] on button "Sign in" at bounding box center [780, 469] width 152 height 24
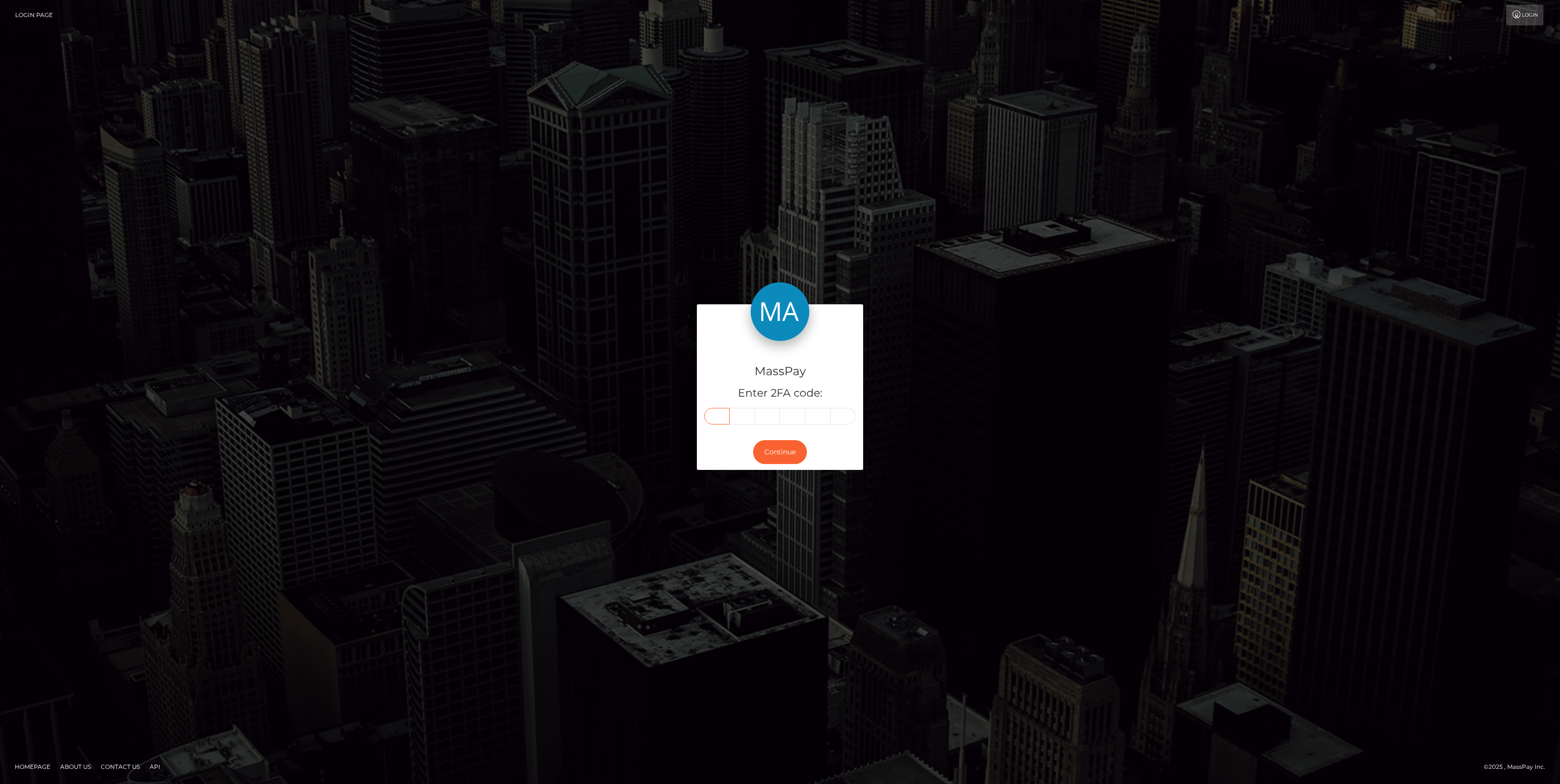
paste input "9"
type input "9"
type input "1"
type input "7"
type input "9"
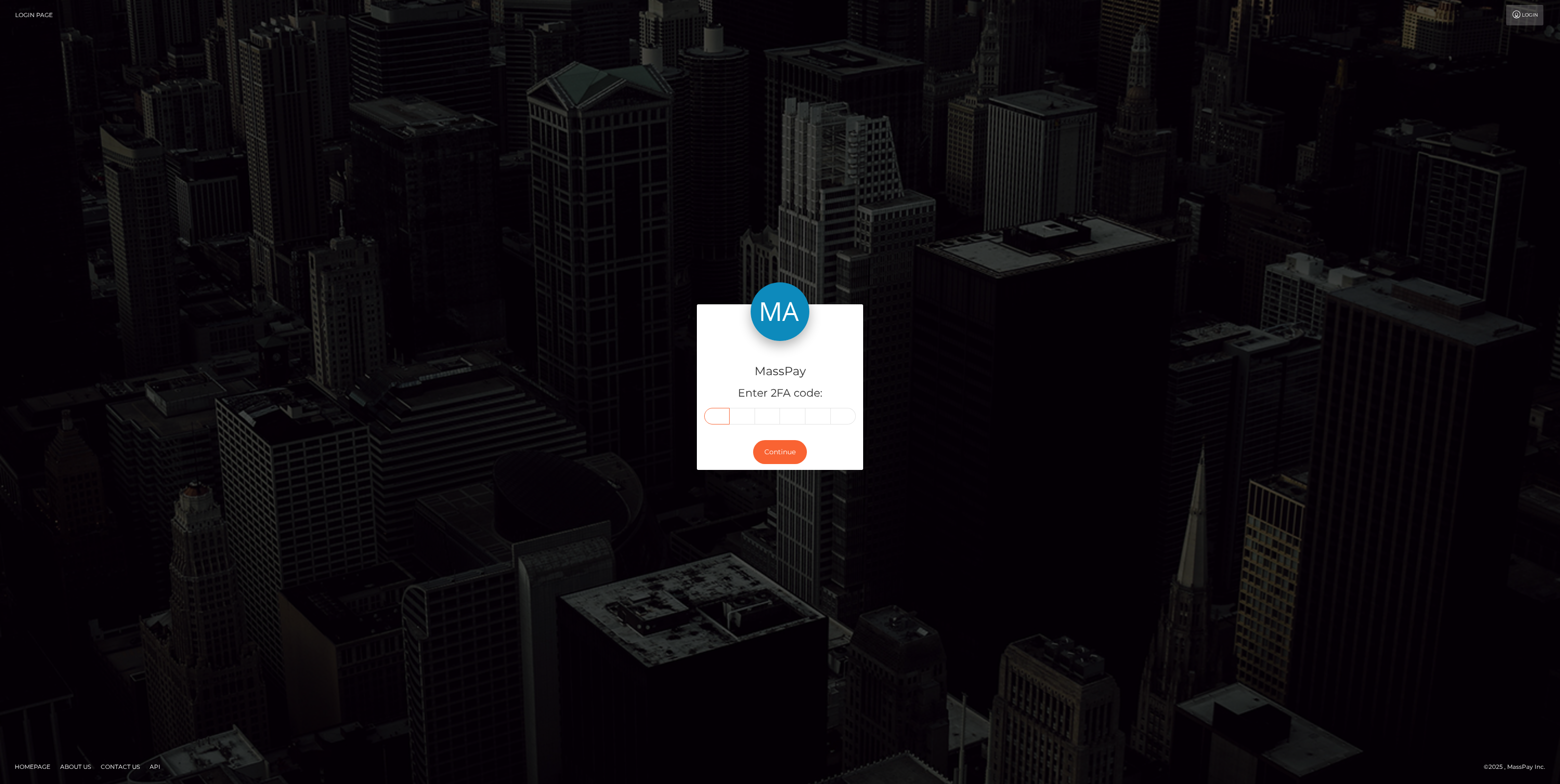
type input "5"
type input "7"
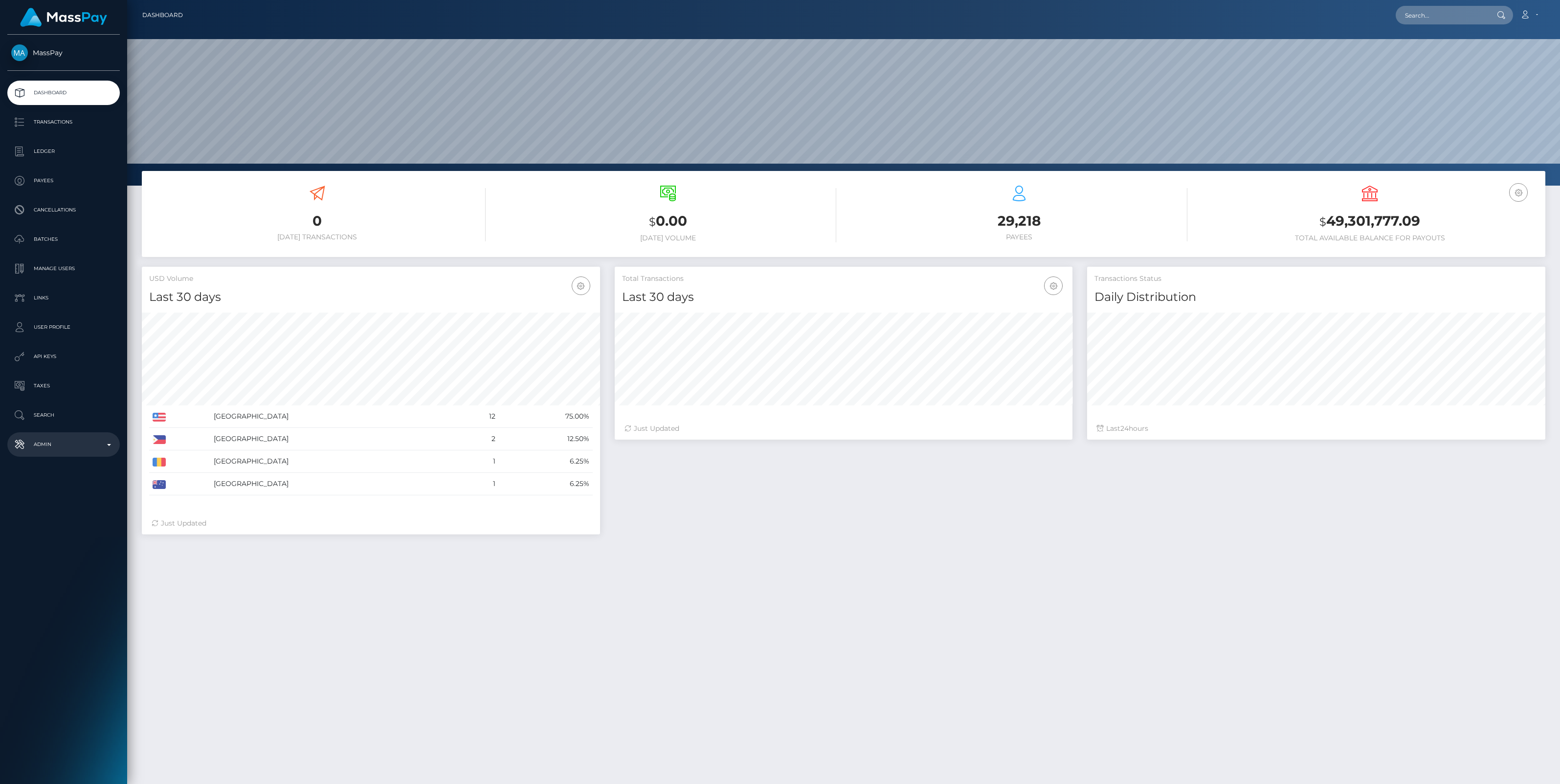
scroll to position [173, 458]
click at [114, 441] on p "Admin" at bounding box center [64, 445] width 105 height 15
click at [76, 502] on span "Balance Adjustments" at bounding box center [64, 501] width 105 height 12
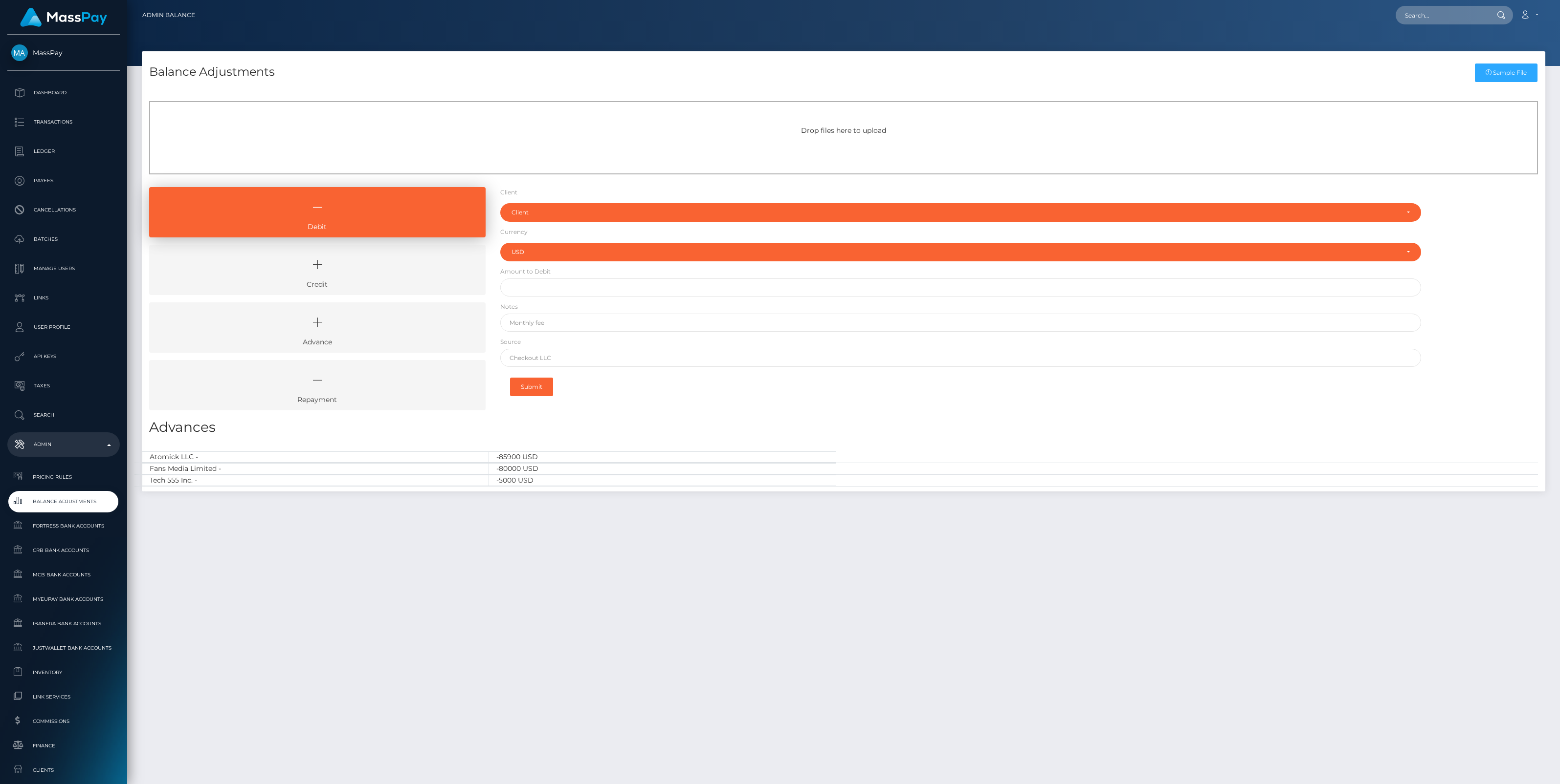
select select "USD"
click at [405, 277] on icon at bounding box center [317, 265] width 314 height 29
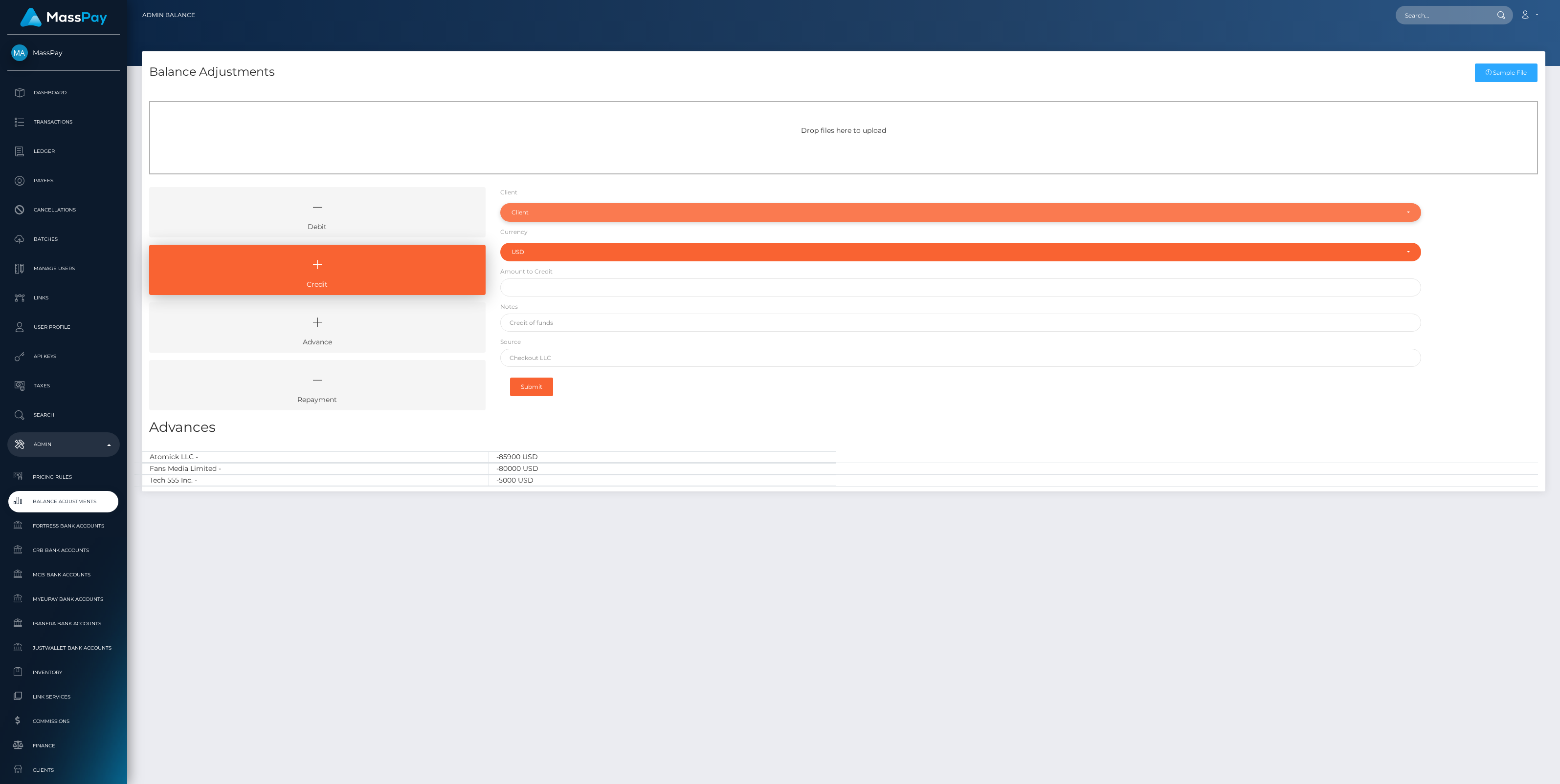
click at [525, 214] on div "Client" at bounding box center [955, 212] width 887 height 7
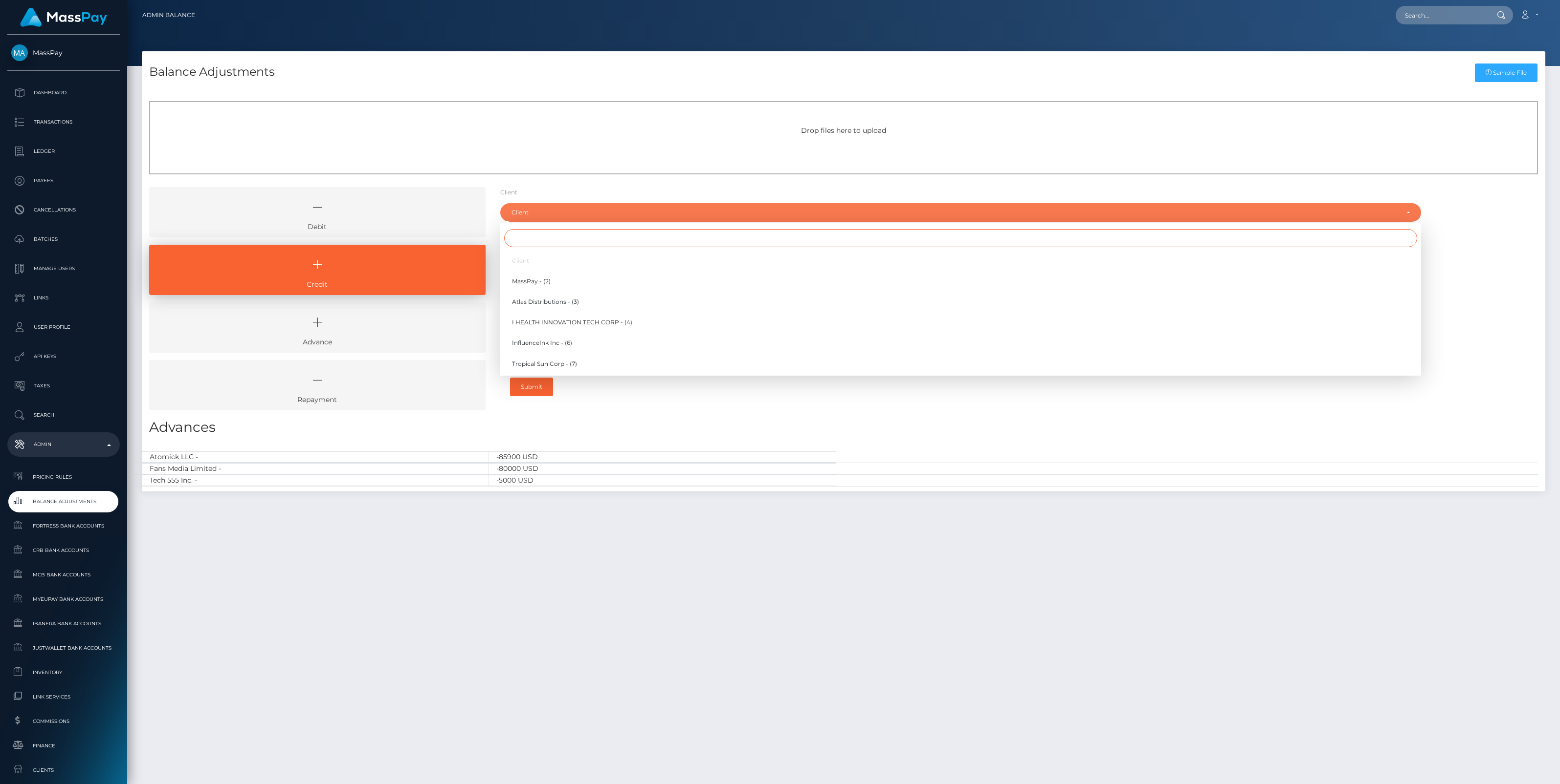
click at [533, 237] on input "Search" at bounding box center [961, 238] width 913 height 18
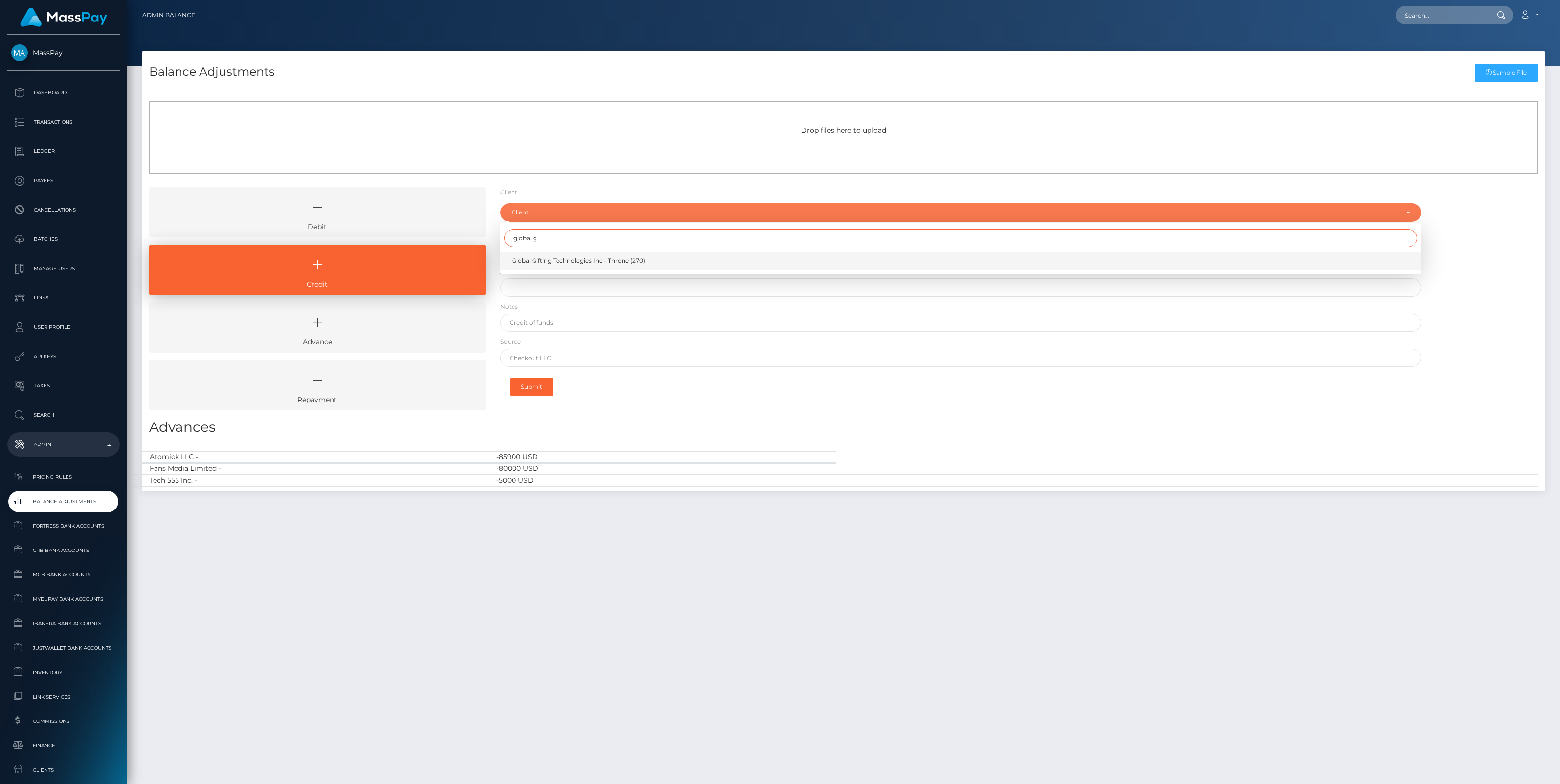
type input "global g"
click at [536, 253] on link "Global Gifting Technologies Inc - Throne (270)" at bounding box center [960, 260] width 920 height 18
select select "270"
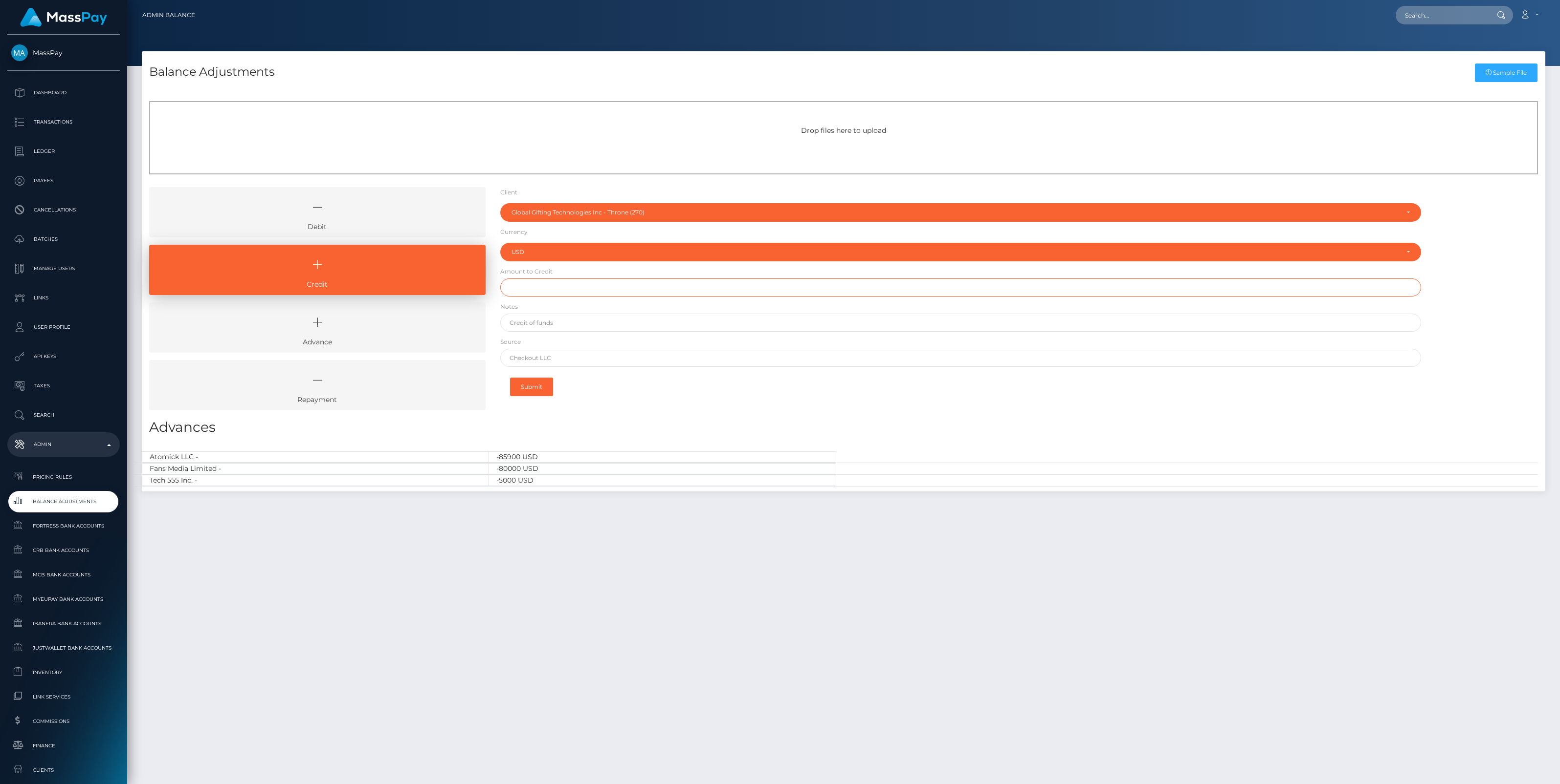
click at [533, 282] on input "text" at bounding box center [960, 288] width 920 height 18
paste input "1,500,000.00"
type input "$1,500,000.00"
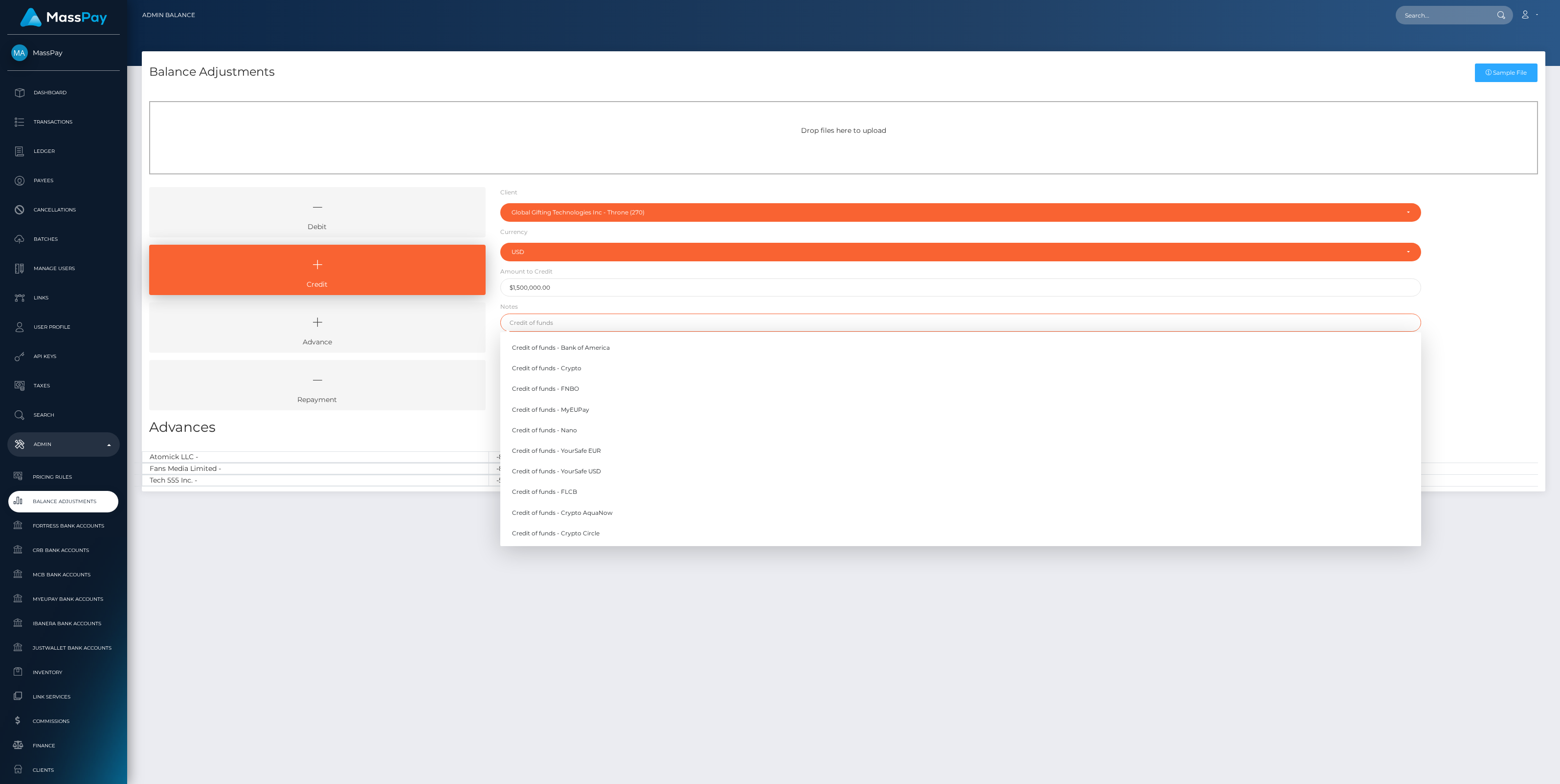
click at [537, 316] on input "text" at bounding box center [960, 322] width 920 height 18
click at [562, 388] on link "Credit of funds - FNBO" at bounding box center [960, 389] width 920 height 18
type input "Credit of funds - FNBO"
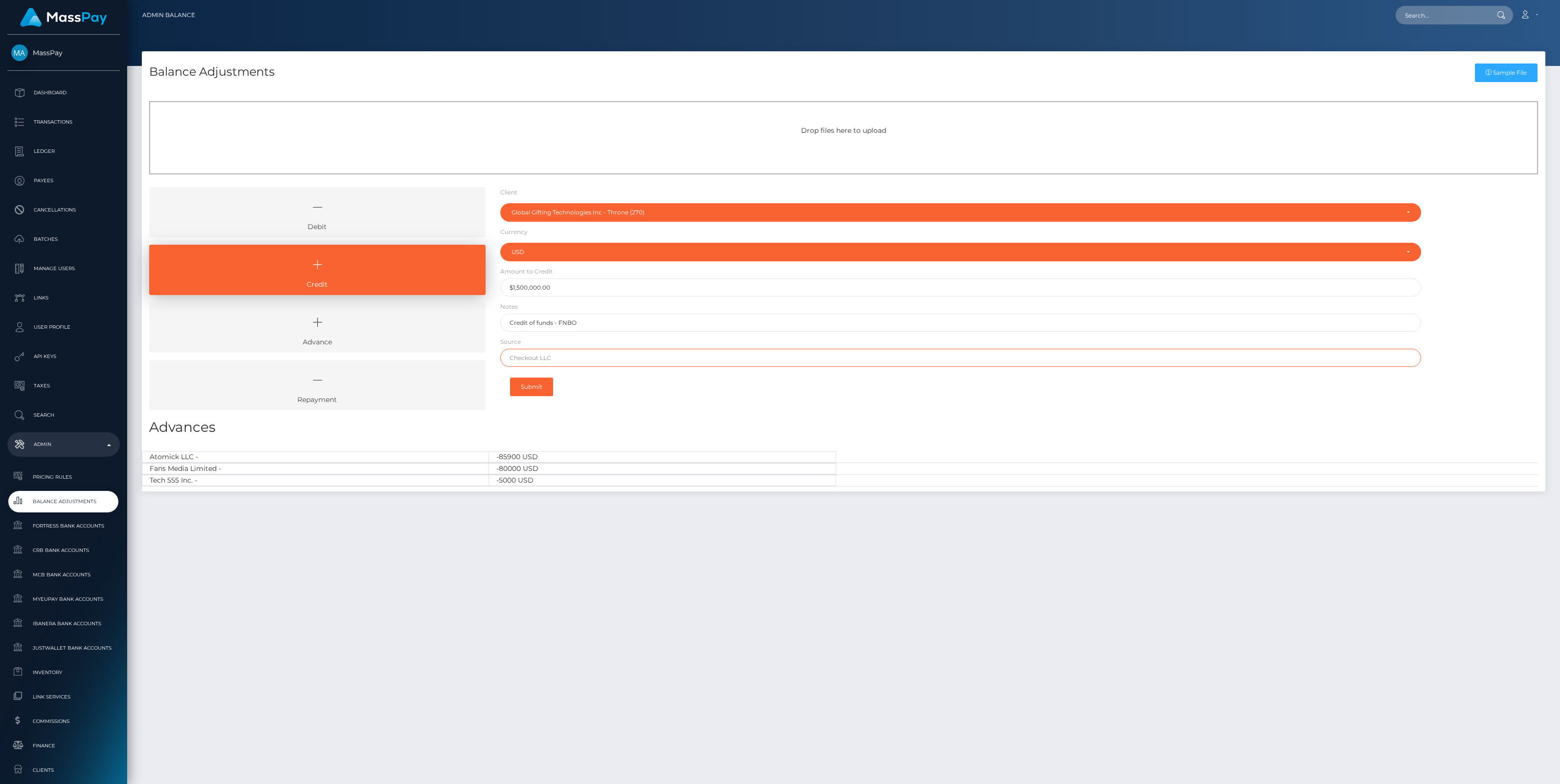
click at [554, 351] on input "text" at bounding box center [960, 358] width 920 height 18
paste input "Mercury"
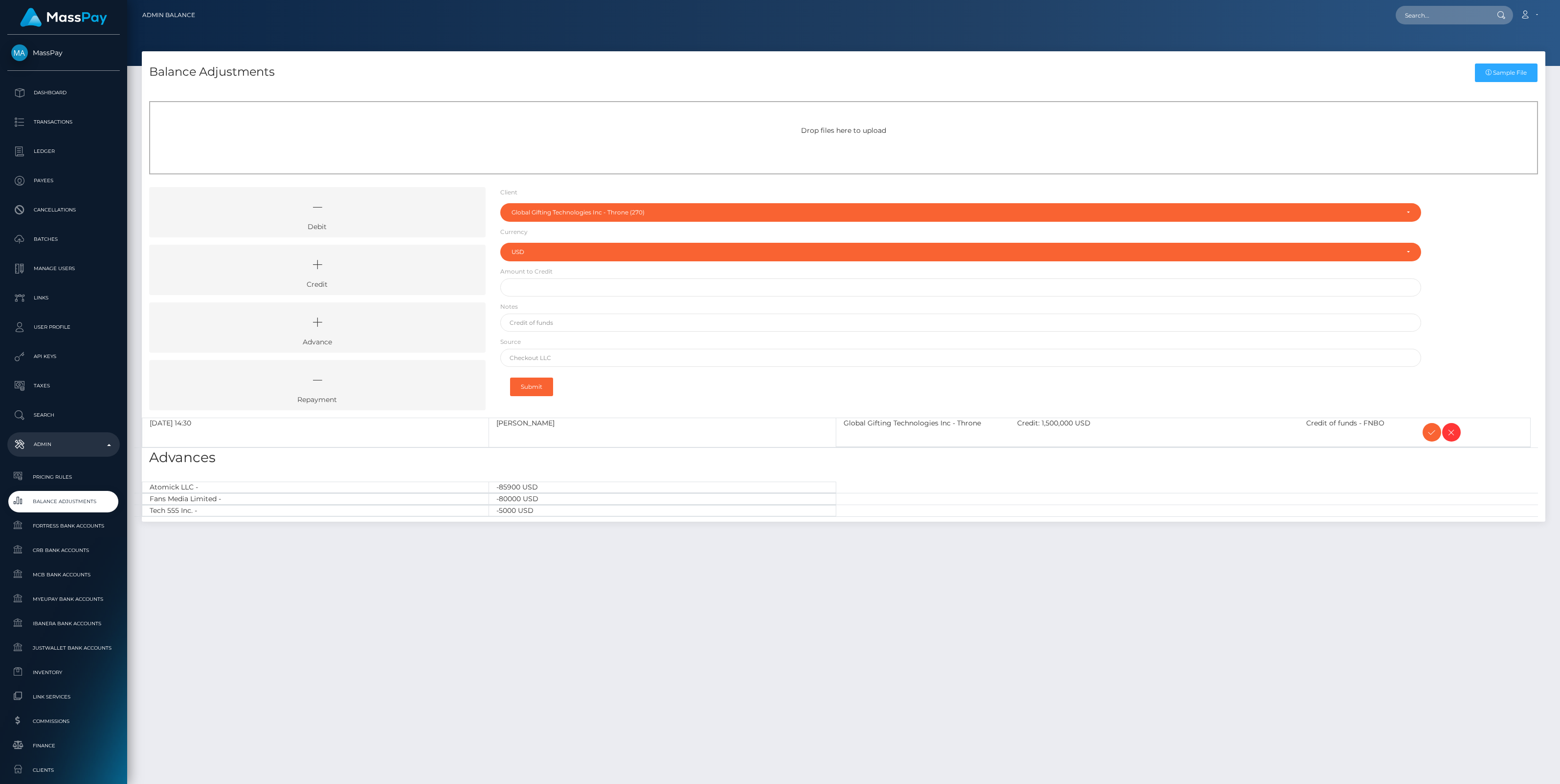
select select "270"
select select "USD"
drag, startPoint x: 382, startPoint y: 275, endPoint x: 455, endPoint y: 248, distance: 77.8
click at [382, 275] on icon at bounding box center [317, 265] width 314 height 29
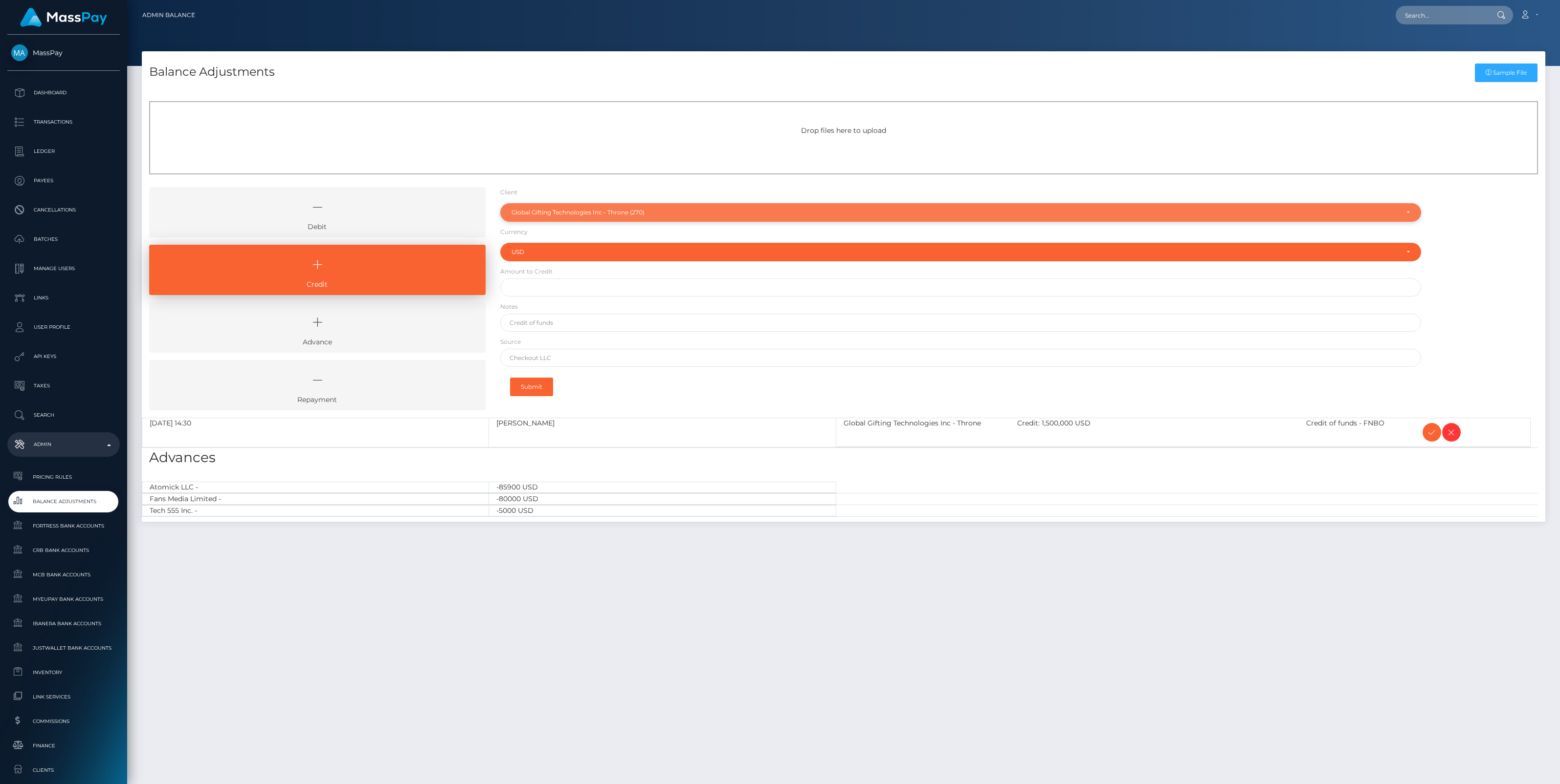
click at [587, 213] on div "Global Gifting Technologies Inc - Throne (270)" at bounding box center [955, 212] width 887 height 7
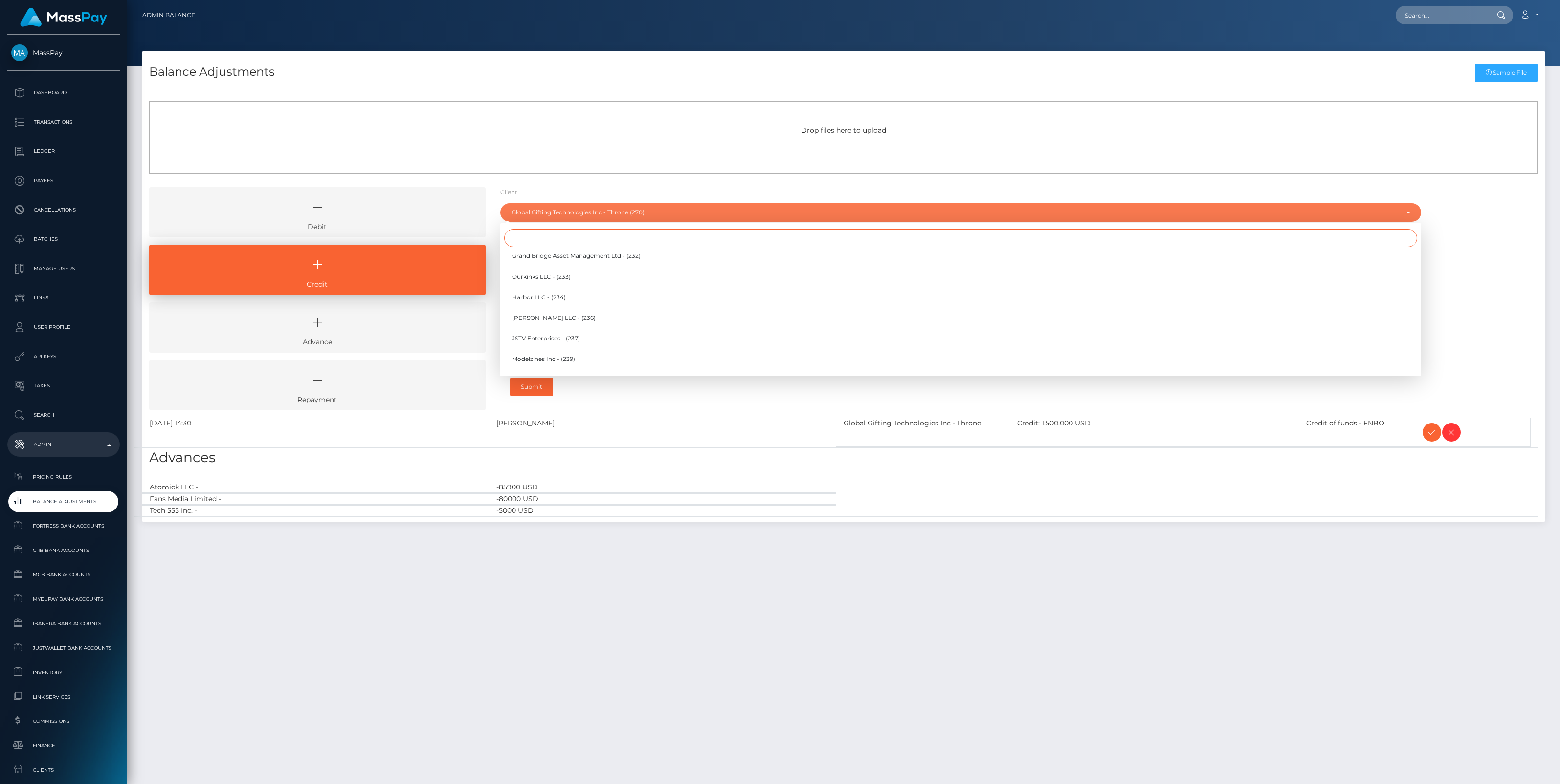
click at [557, 241] on input "Search" at bounding box center [961, 238] width 913 height 18
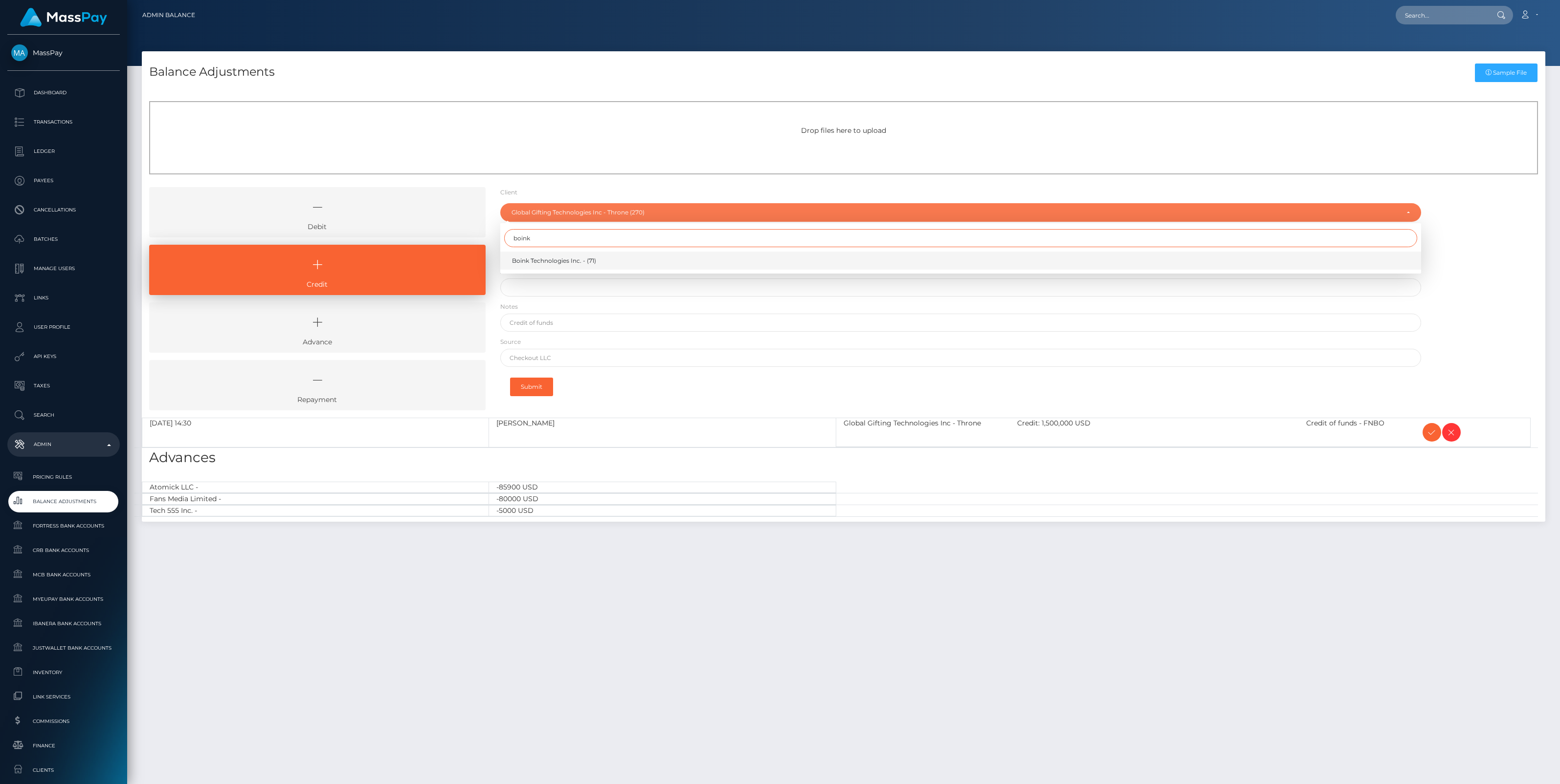
type input "boink"
click at [556, 258] on span "Boink Technologies Inc. - (71)" at bounding box center [554, 260] width 84 height 9
select select "71"
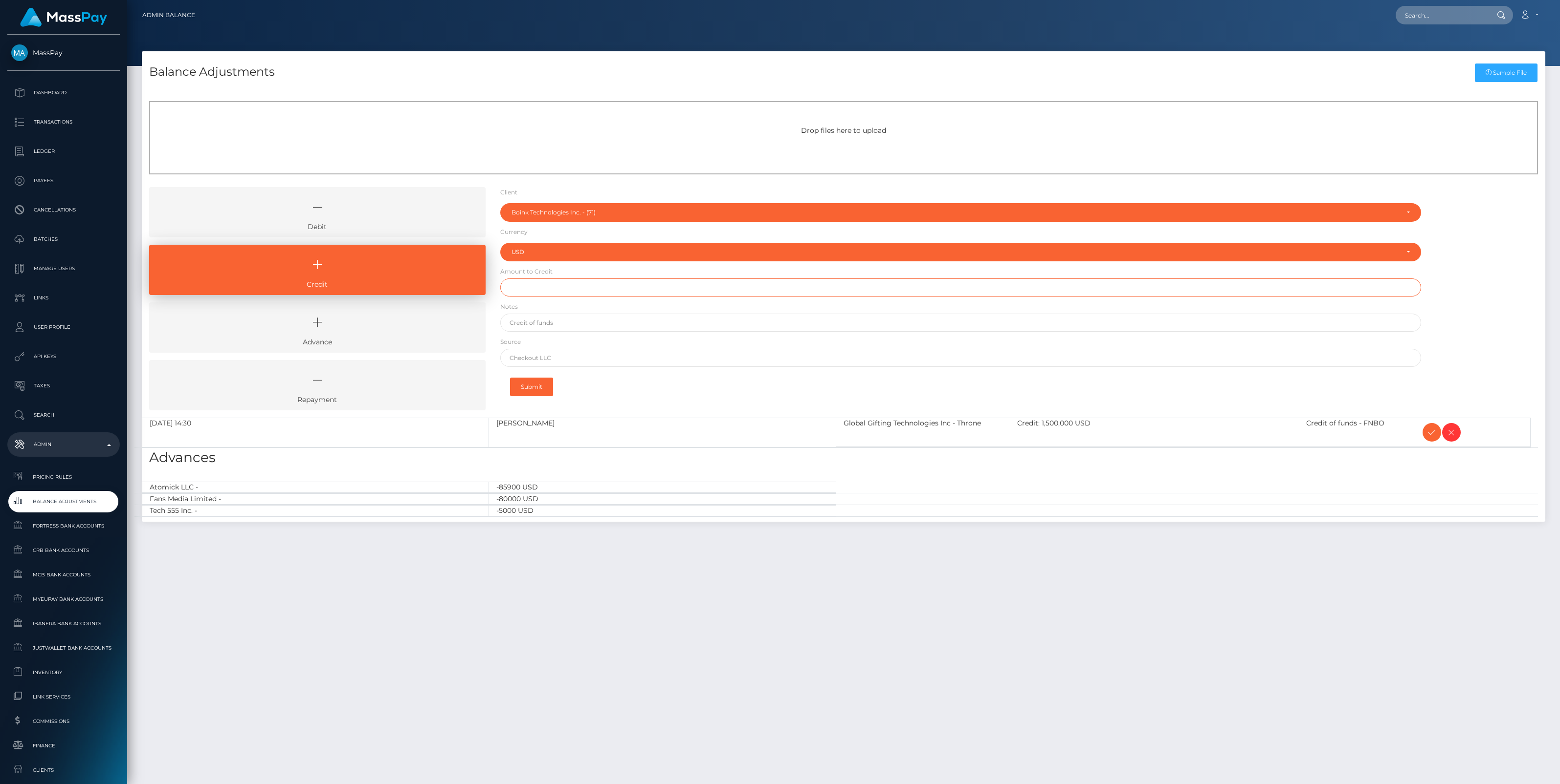
click at [543, 285] on input "text" at bounding box center [960, 288] width 920 height 18
paste input "10,693.47"
type input "$10,693.47"
click at [569, 326] on input "text" at bounding box center [960, 322] width 920 height 18
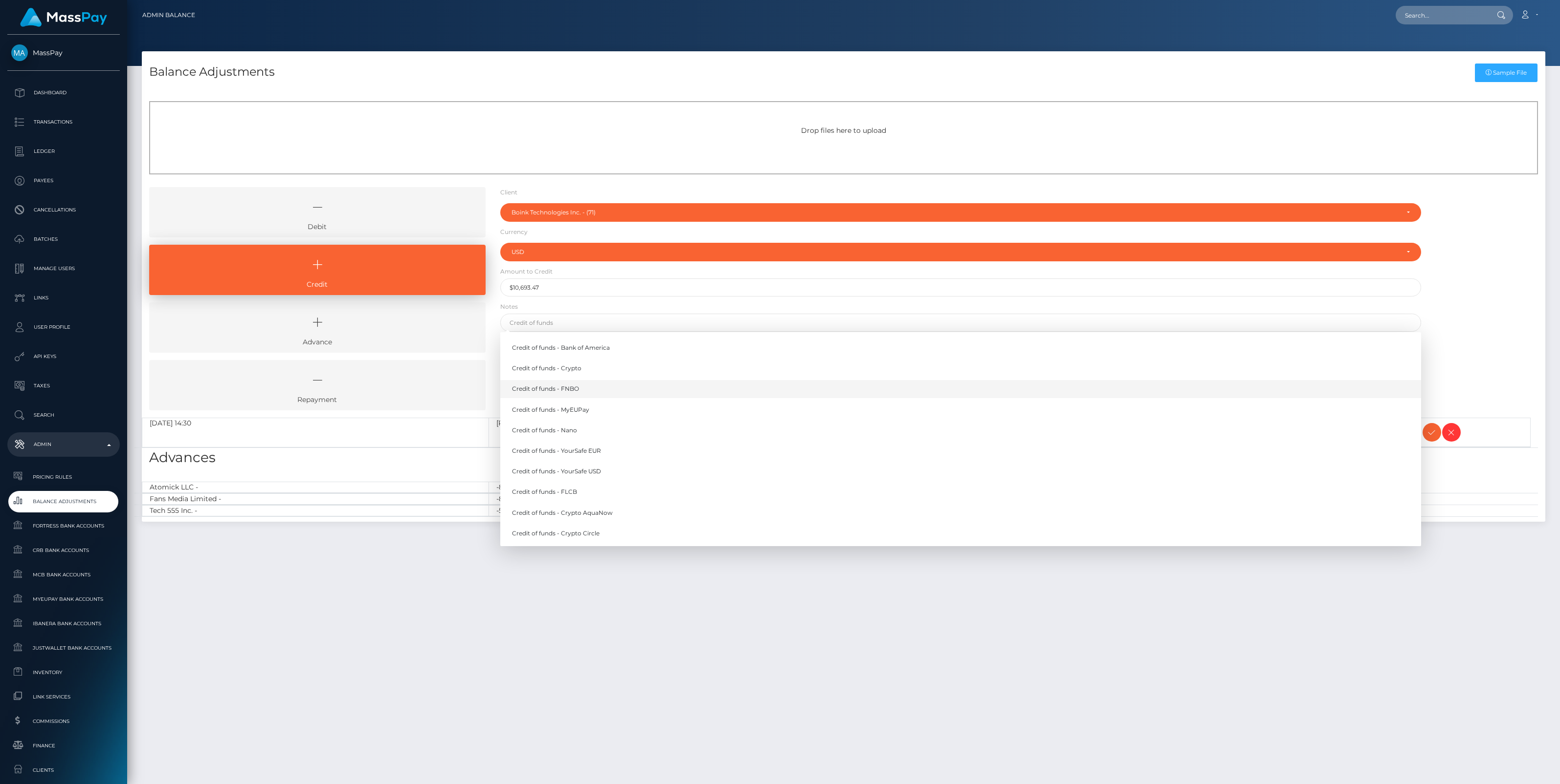
click at [574, 390] on link "Credit of funds - FNBO" at bounding box center [960, 389] width 920 height 18
type input "Credit of funds - FNBO"
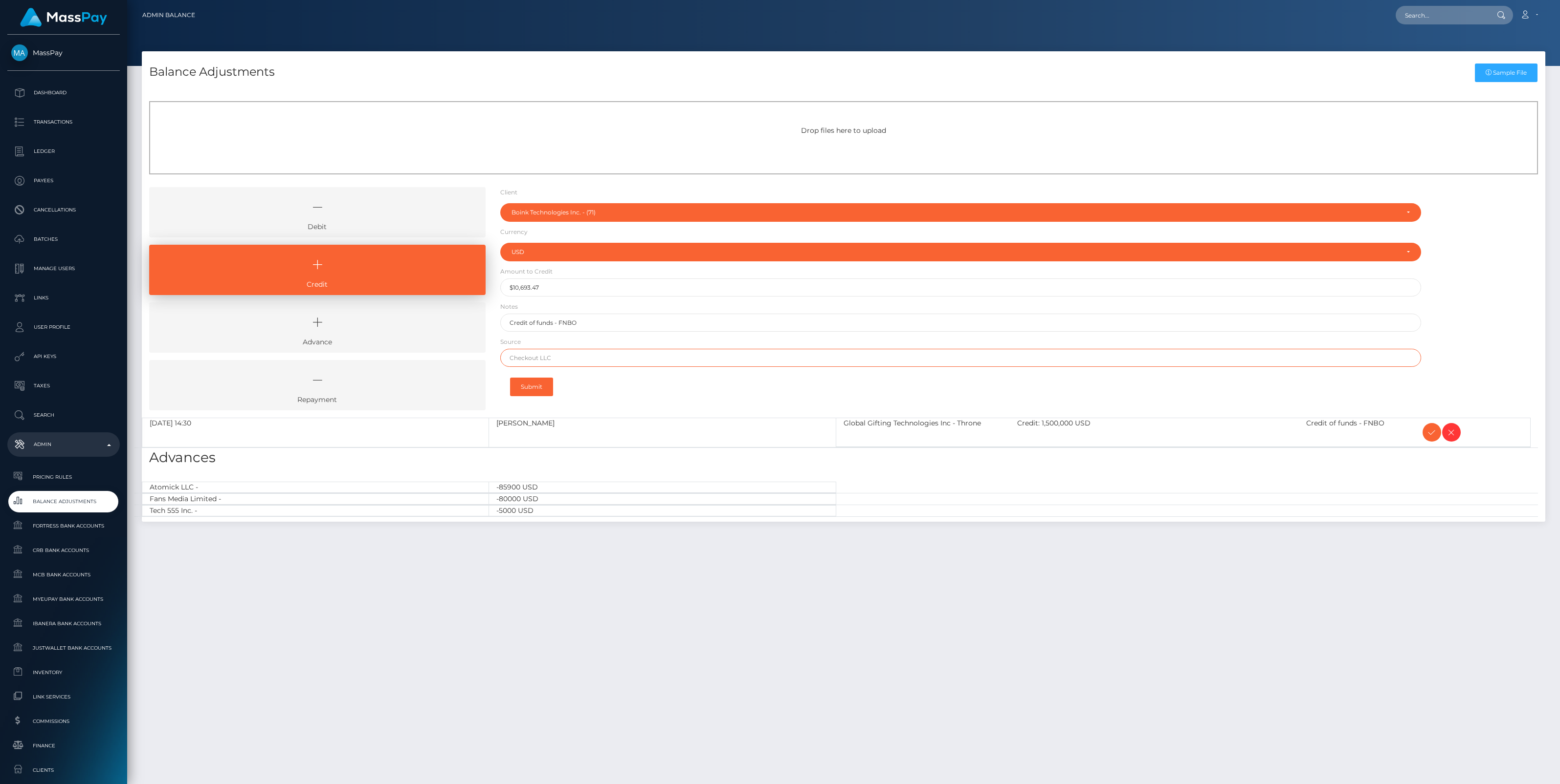
click at [604, 357] on input "text" at bounding box center [960, 358] width 920 height 18
paste input "FLAGSTAR BANK"
type input "FLAGSTAR BANK"
click at [532, 388] on button "Submit" at bounding box center [531, 387] width 43 height 18
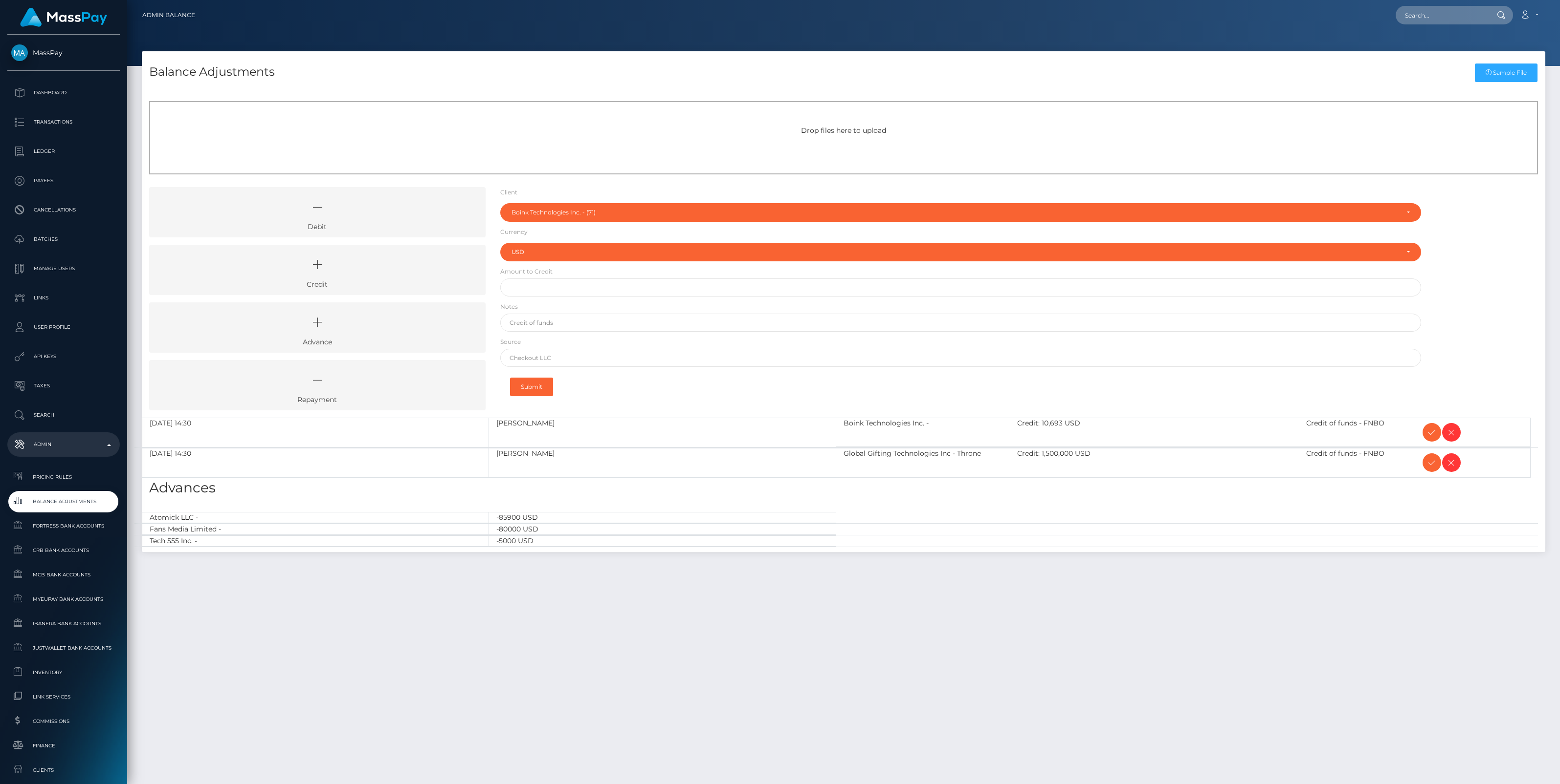
select select "71"
select select "USD"
drag, startPoint x: 402, startPoint y: 271, endPoint x: 416, endPoint y: 268, distance: 14.3
click at [402, 271] on icon at bounding box center [317, 265] width 314 height 29
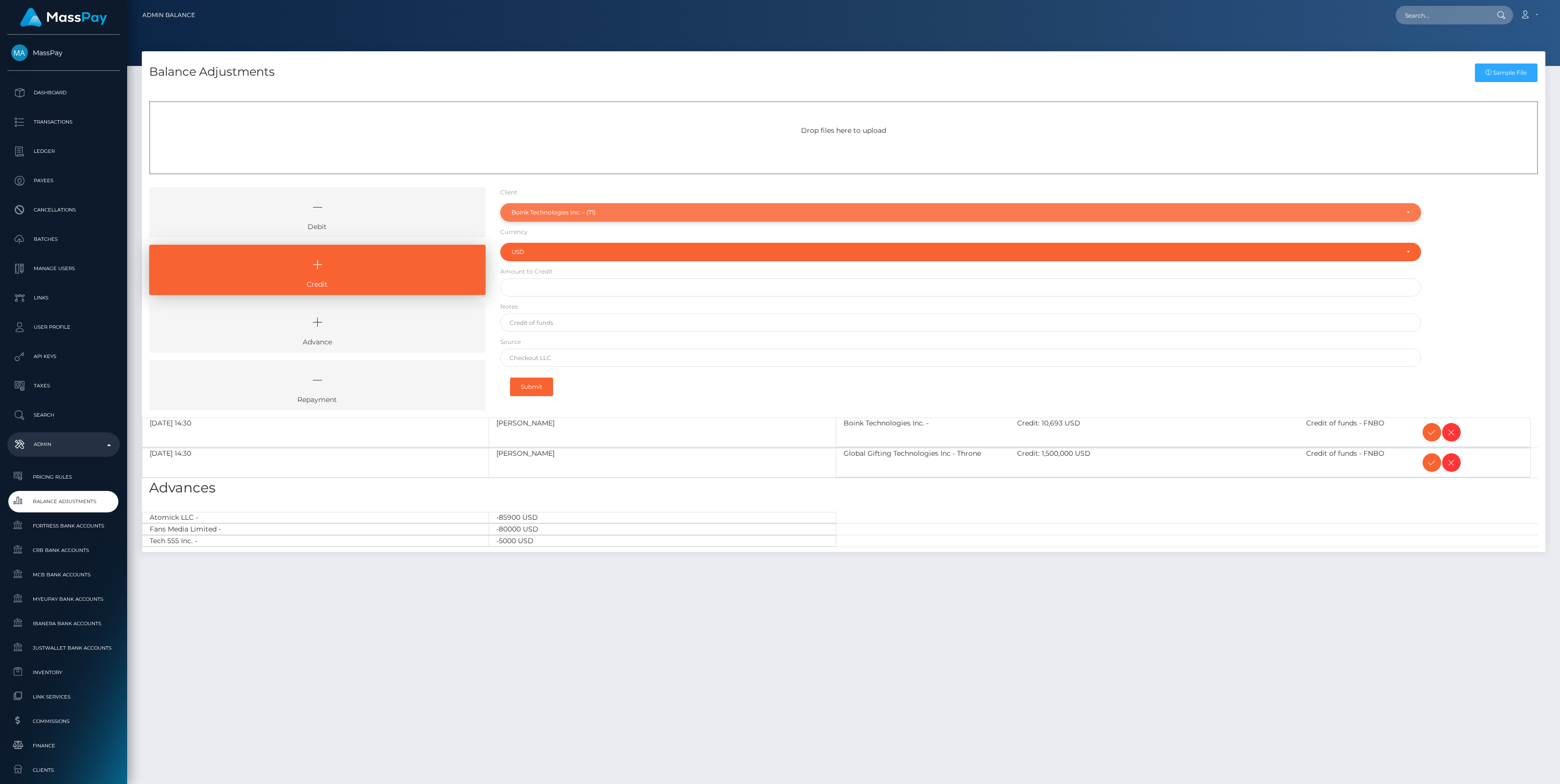
click at [557, 211] on div "Boink Technologies Inc. - (71)" at bounding box center [955, 212] width 887 height 7
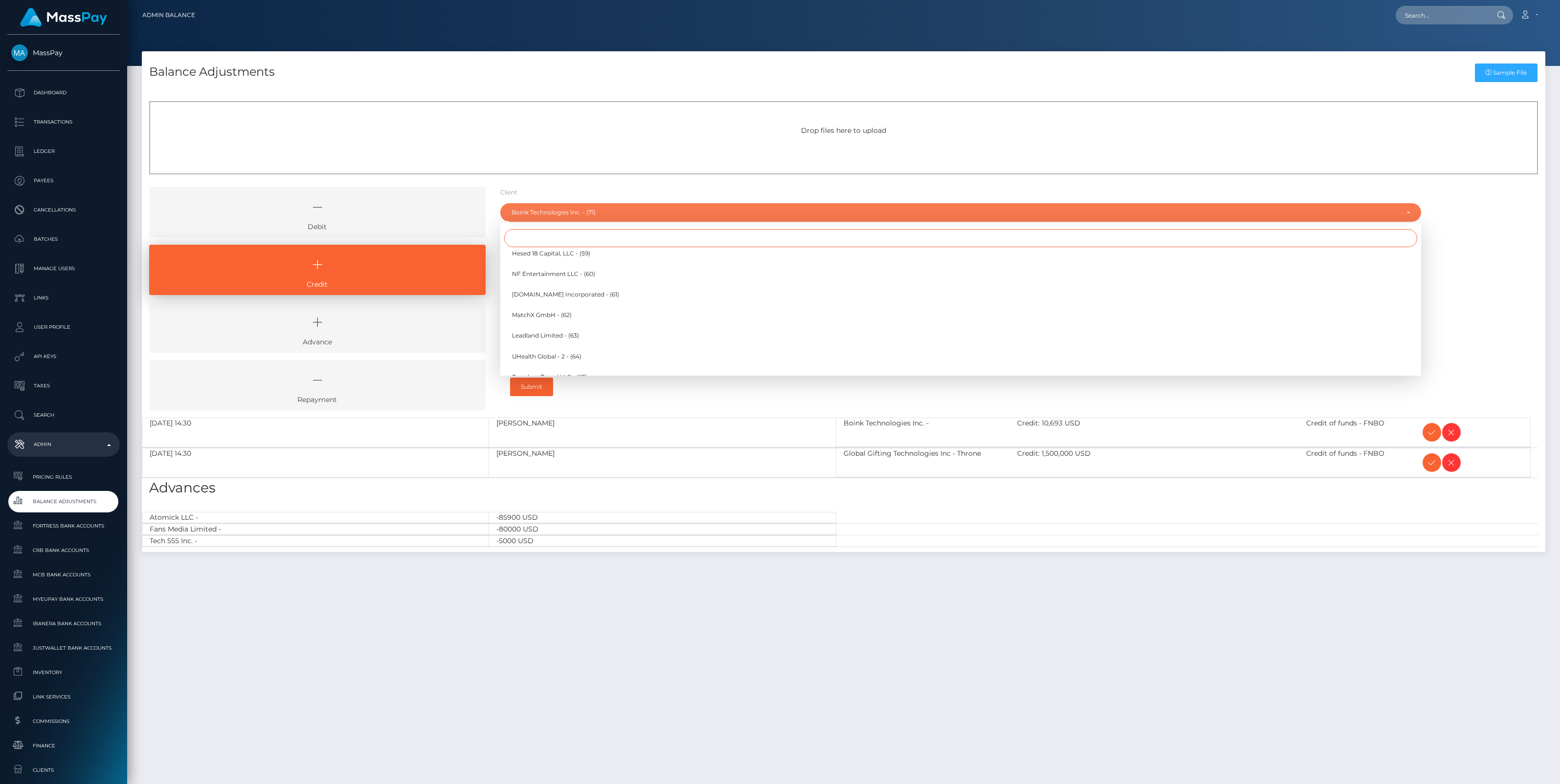
click at [527, 234] on input "Search" at bounding box center [961, 238] width 913 height 18
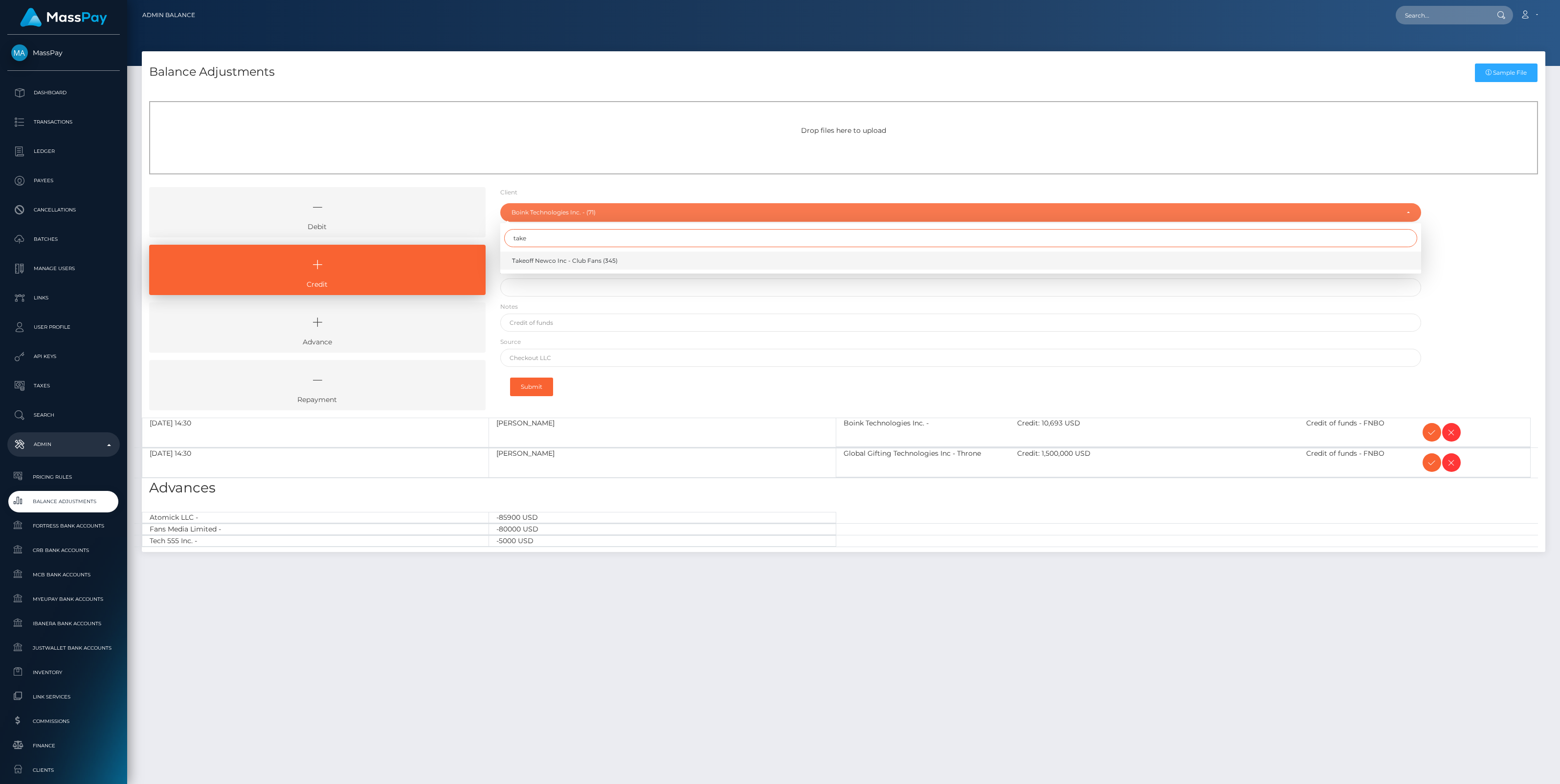
type input "take"
click at [540, 261] on span "Takeoff Newco Inc - Club Fans (345)" at bounding box center [564, 260] width 105 height 9
select select "345"
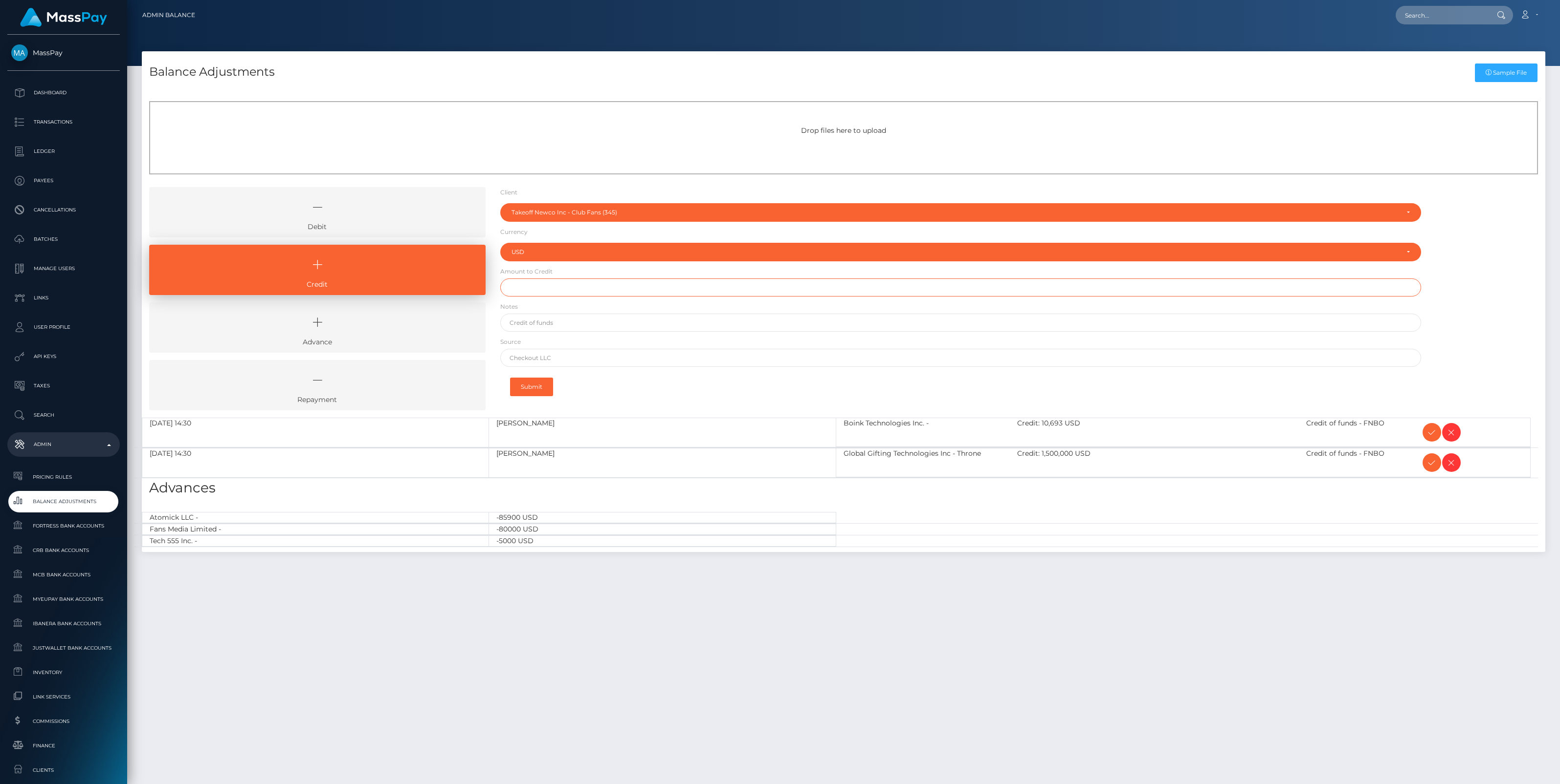
click at [529, 291] on input "text" at bounding box center [960, 288] width 920 height 18
paste input "2,726.67"
type input "$2,726.67"
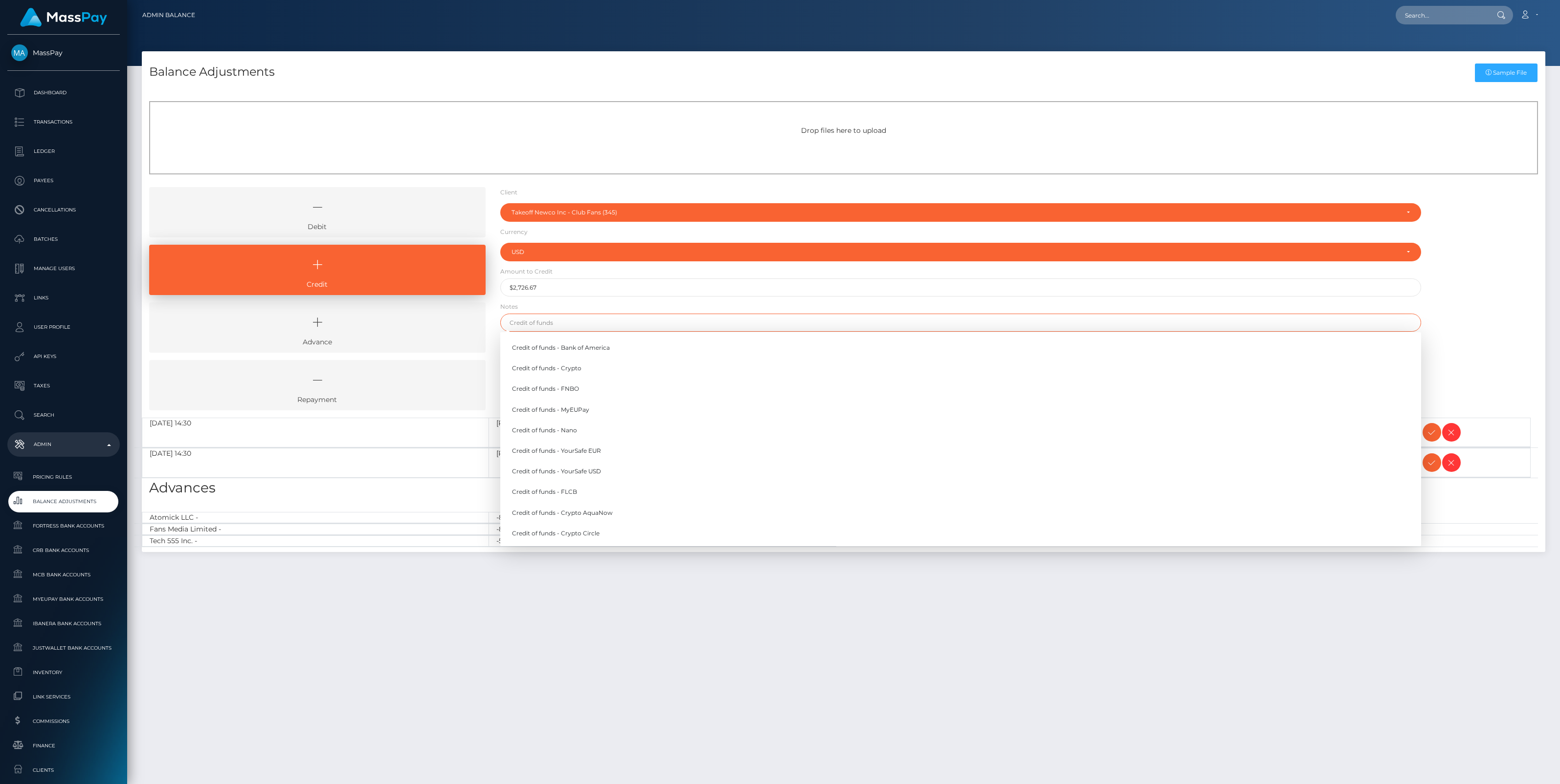
click at [548, 326] on input "text" at bounding box center [960, 322] width 920 height 18
click at [564, 391] on link "Credit of funds - FNBO" at bounding box center [960, 389] width 920 height 18
type input "Credit of funds - FNBO"
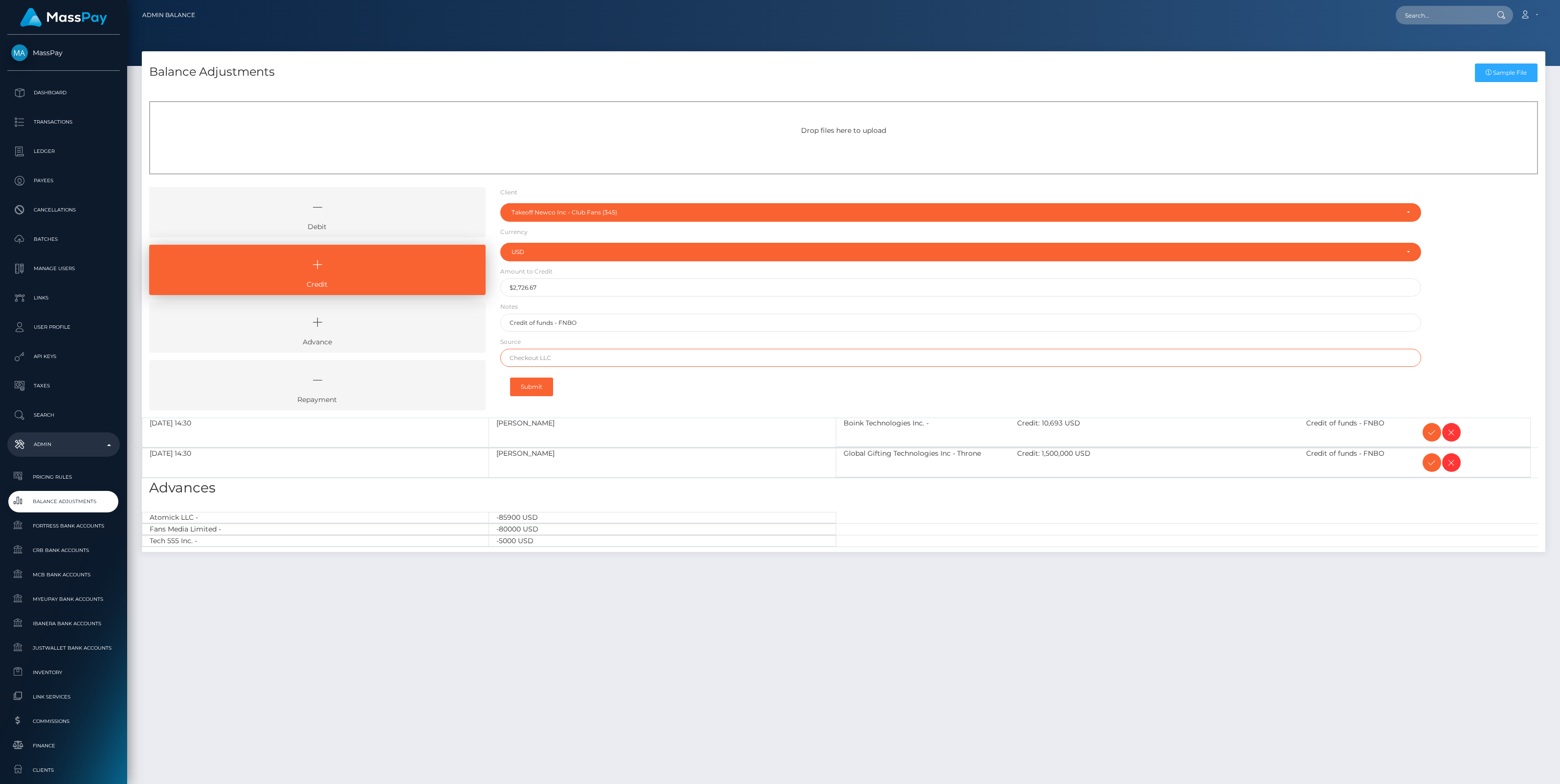
click at [591, 355] on input "text" at bounding box center [960, 358] width 920 height 18
paste input "Brex"
type input "Brex"
click at [529, 381] on button "Submit" at bounding box center [531, 387] width 43 height 18
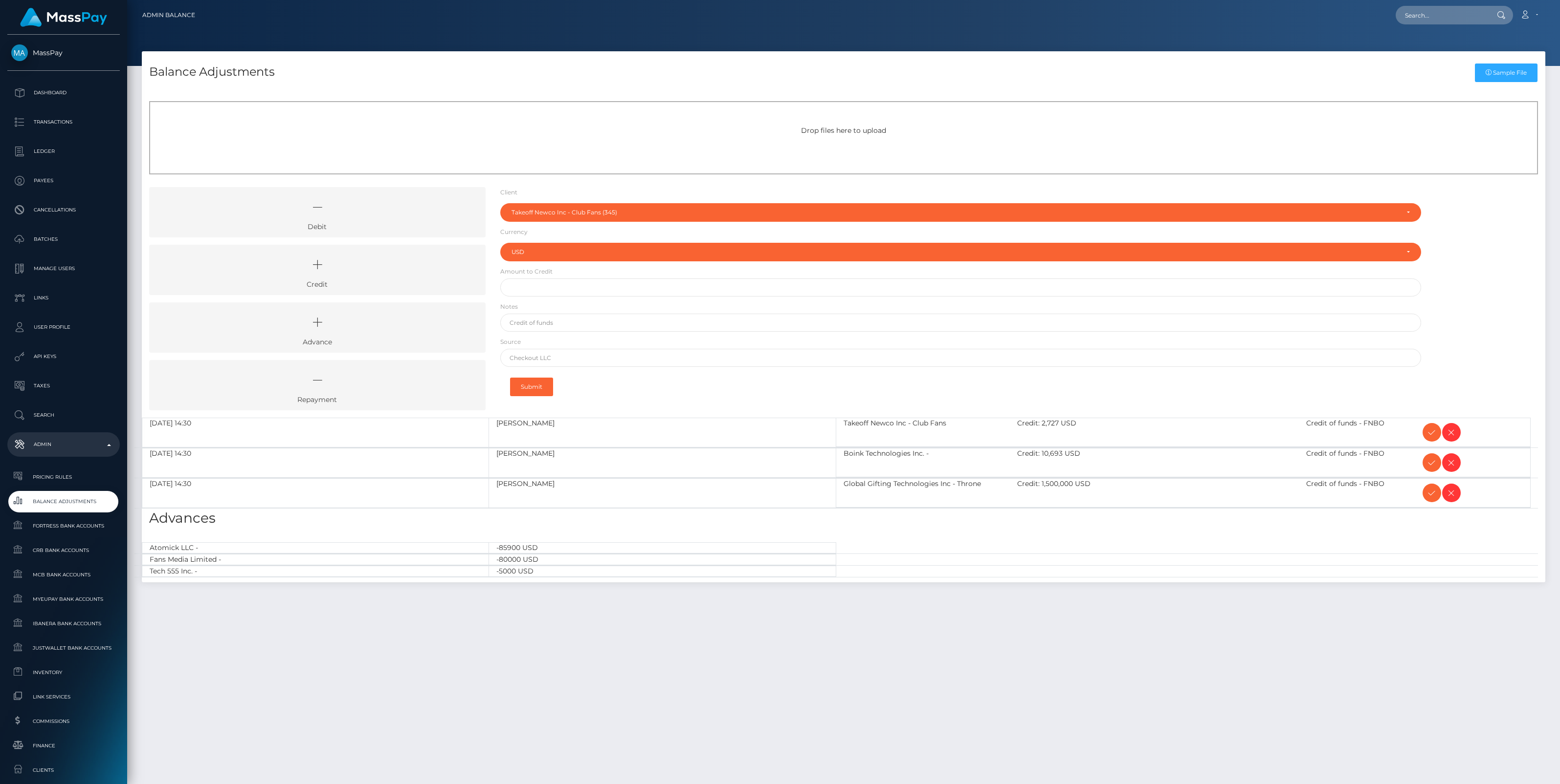
select select "345"
select select "USD"
click at [1433, 432] on icon at bounding box center [1431, 432] width 12 height 12
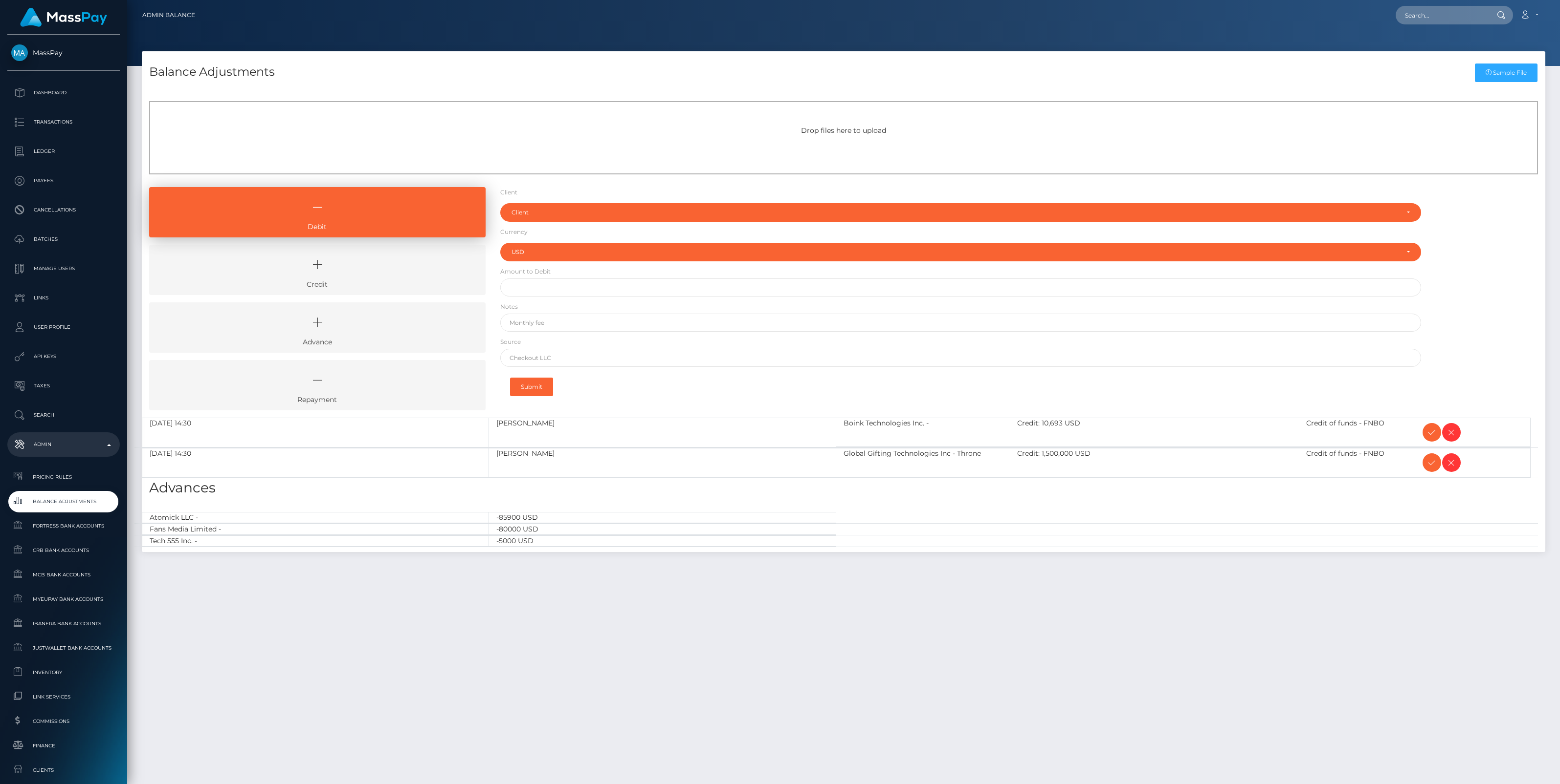
select select "USD"
click at [1428, 431] on icon at bounding box center [1431, 432] width 12 height 12
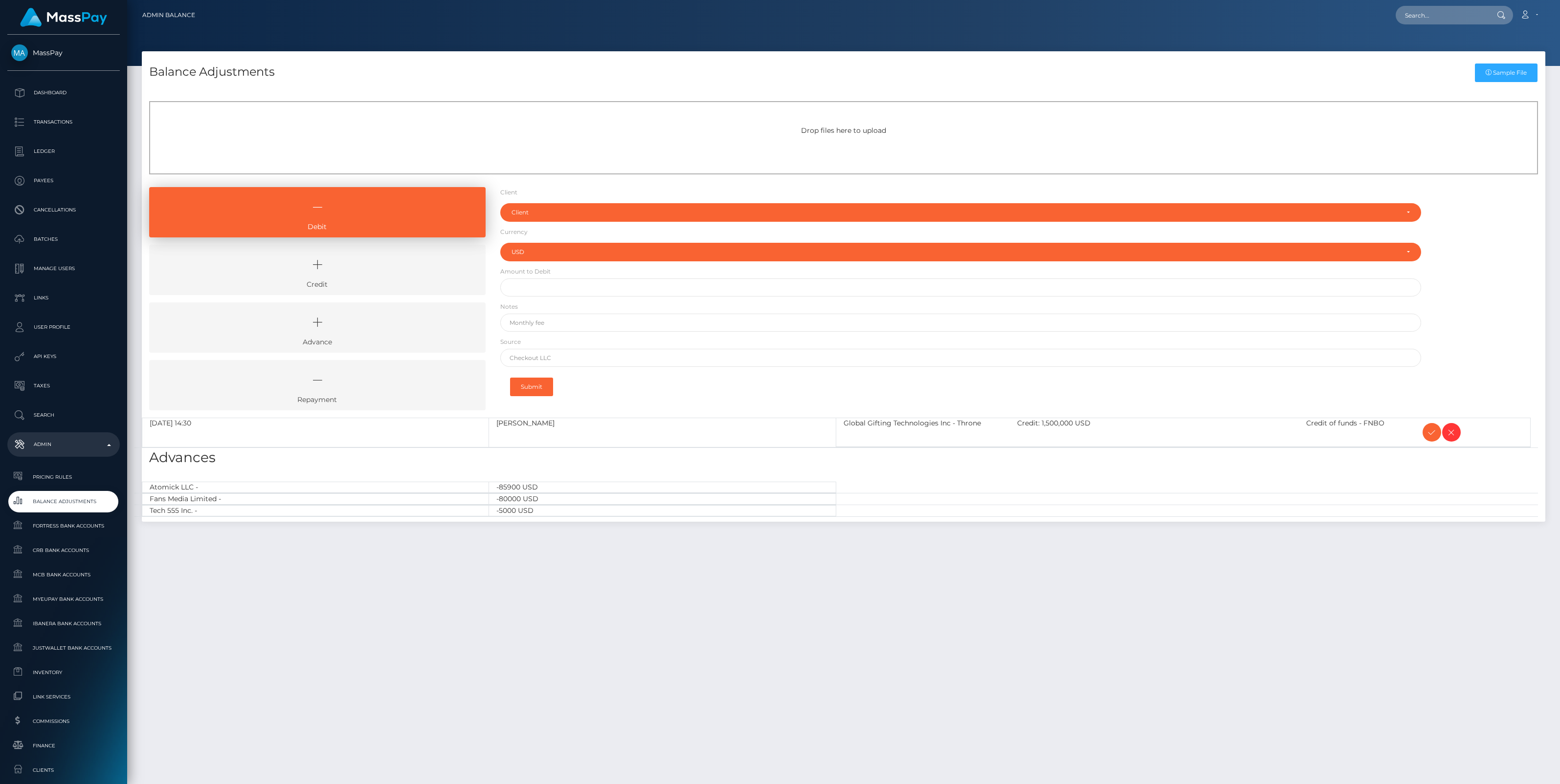
select select "USD"
click at [1431, 428] on icon at bounding box center [1431, 432] width 12 height 12
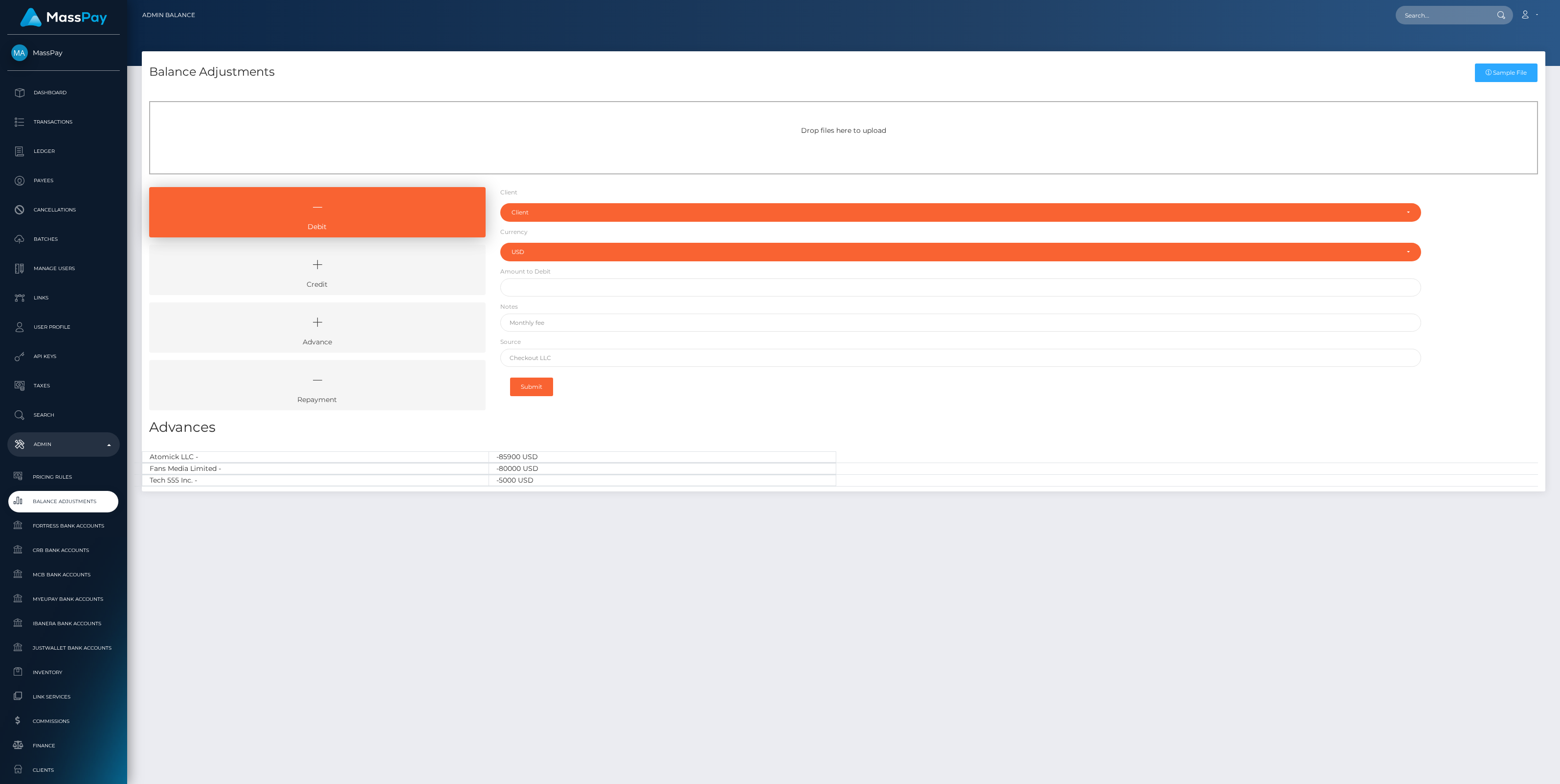
select select "USD"
click at [378, 265] on icon at bounding box center [317, 265] width 314 height 29
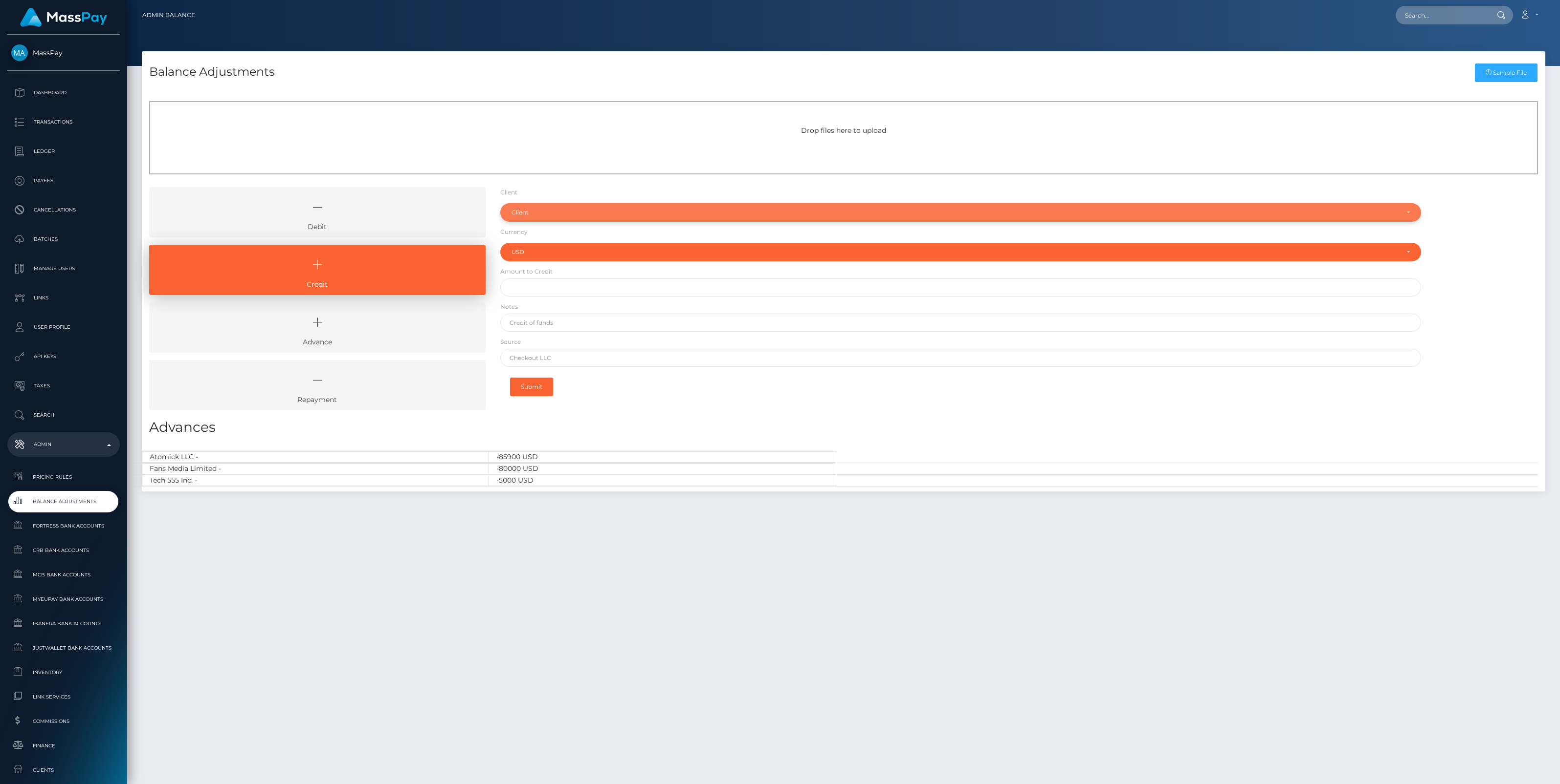
click at [542, 209] on div "Client" at bounding box center [955, 212] width 887 height 7
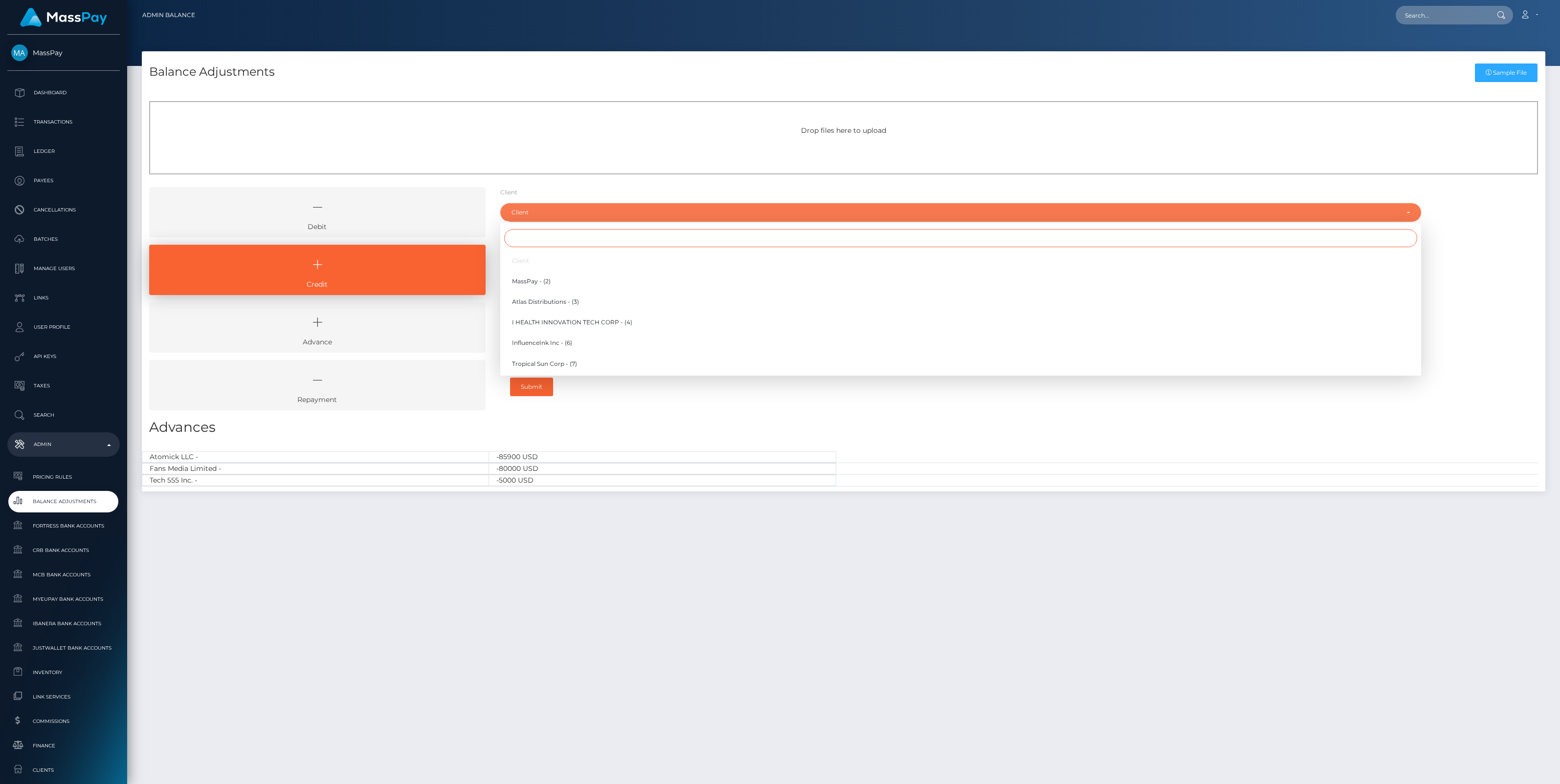
click at [535, 230] on input "Search" at bounding box center [961, 238] width 913 height 18
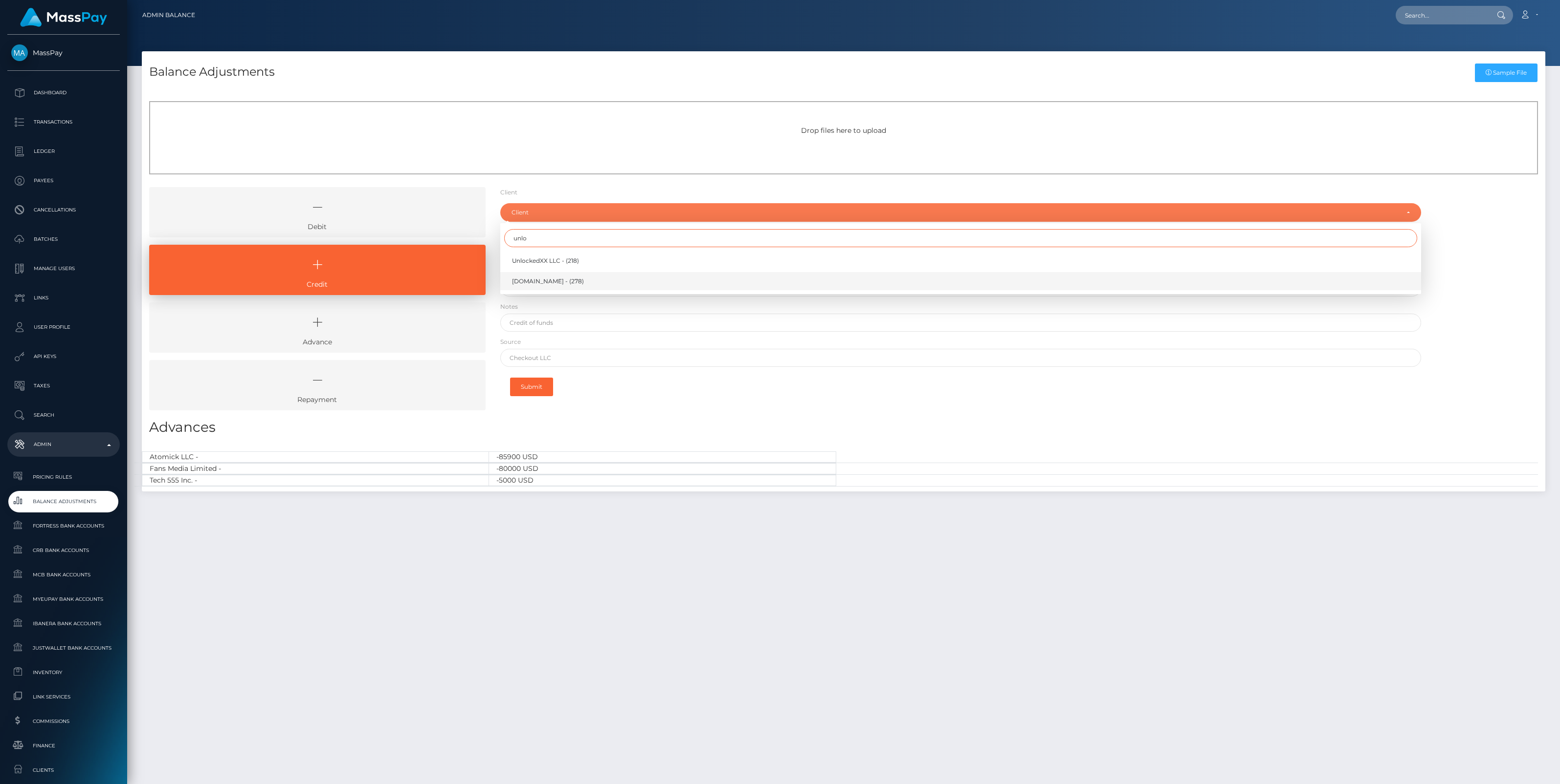
type input "unlo"
click at [546, 284] on span "[DOMAIN_NAME] - (278)" at bounding box center [548, 281] width 72 height 9
select select "278"
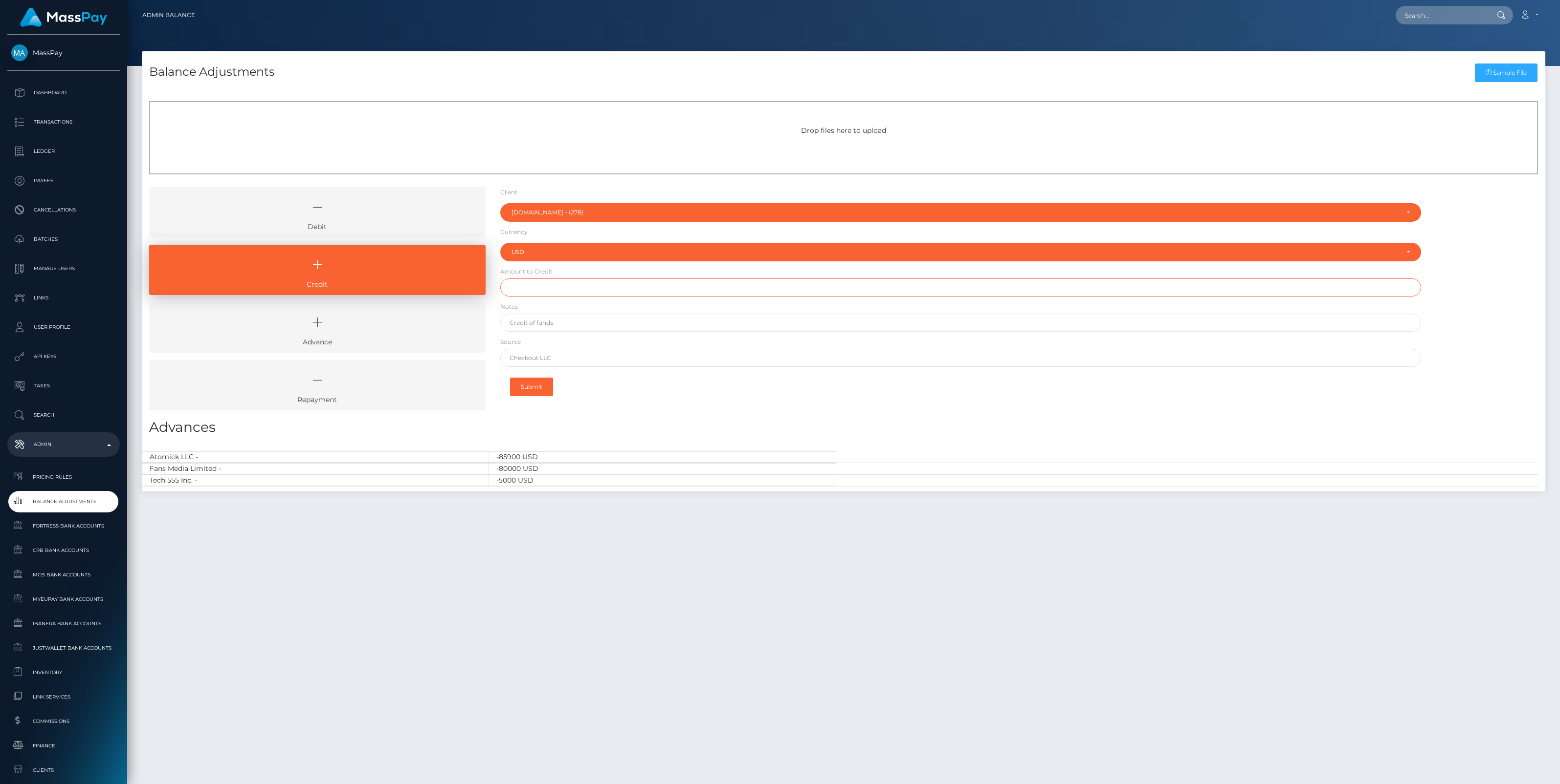
click at [533, 292] on input "text" at bounding box center [960, 288] width 920 height 18
paste input "60,000.00"
type input "$60,000.00"
click at [559, 328] on input "text" at bounding box center [960, 322] width 920 height 18
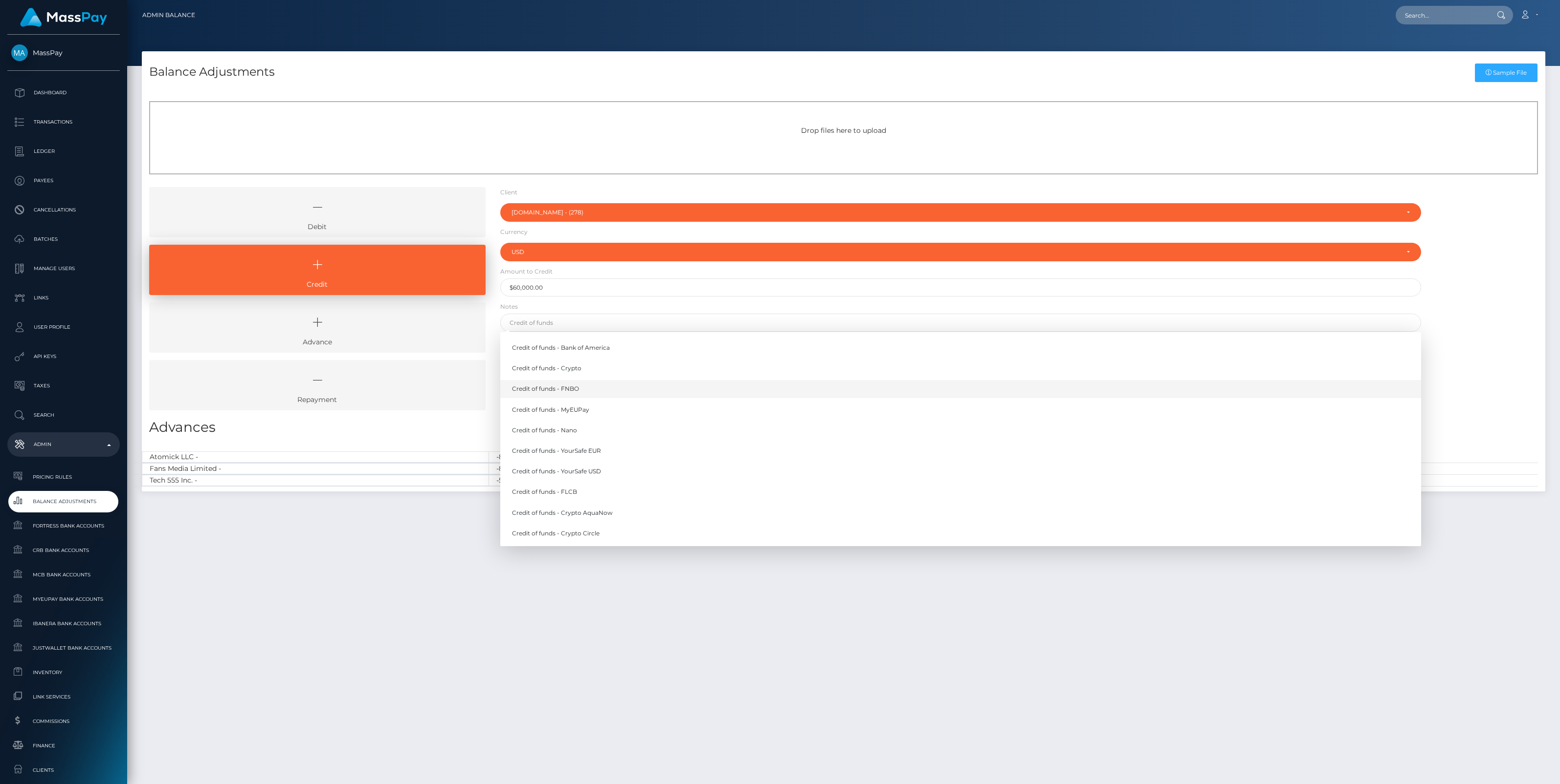
click at [561, 387] on link "Credit of funds - FNBO" at bounding box center [960, 389] width 920 height 18
type input "Credit of funds - FNBO"
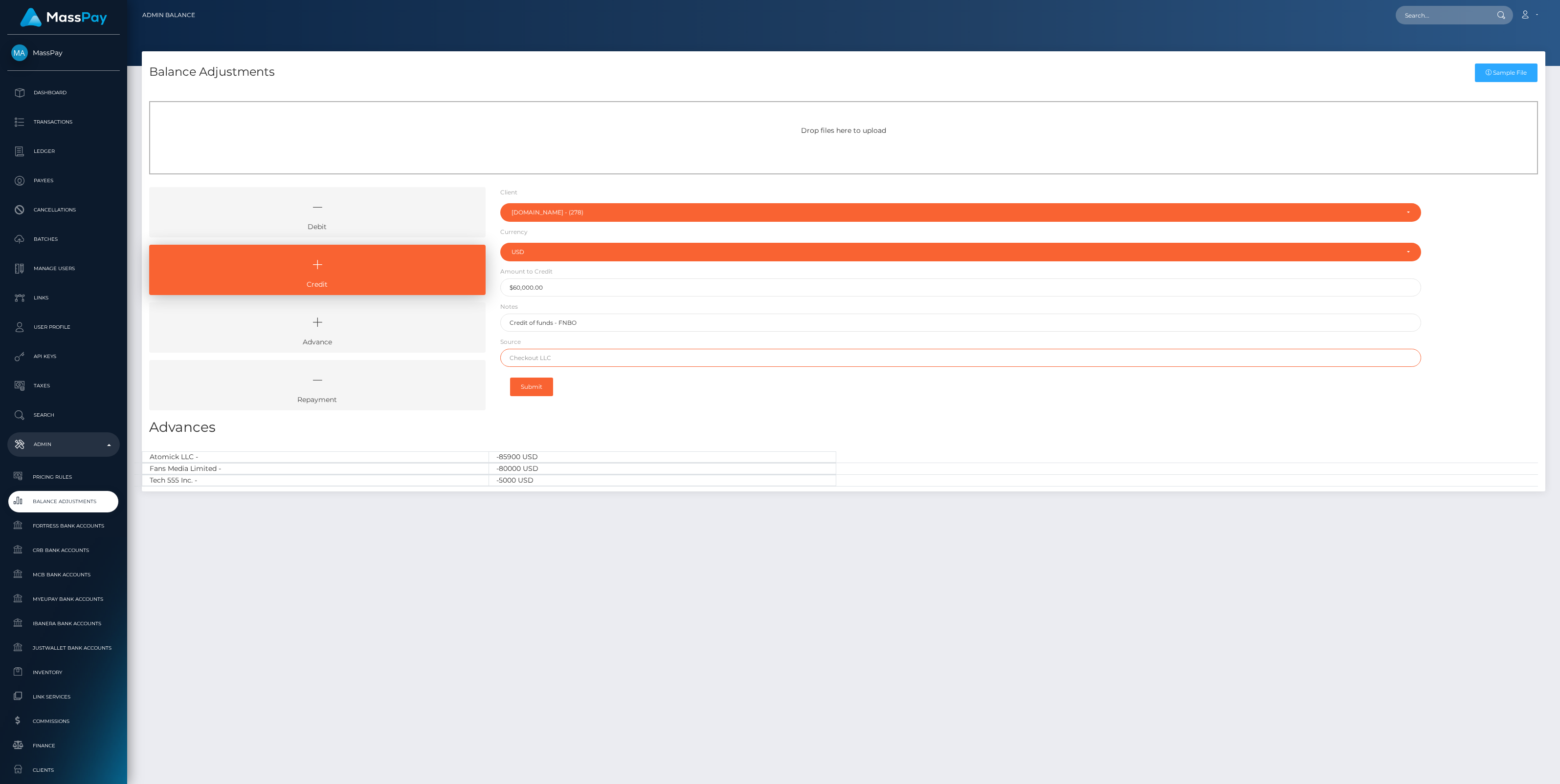
click at [538, 365] on input "text" at bounding box center [960, 358] width 920 height 18
paste input "Revolut"
type input "Revolut"
click at [534, 387] on button "Submit" at bounding box center [531, 387] width 43 height 18
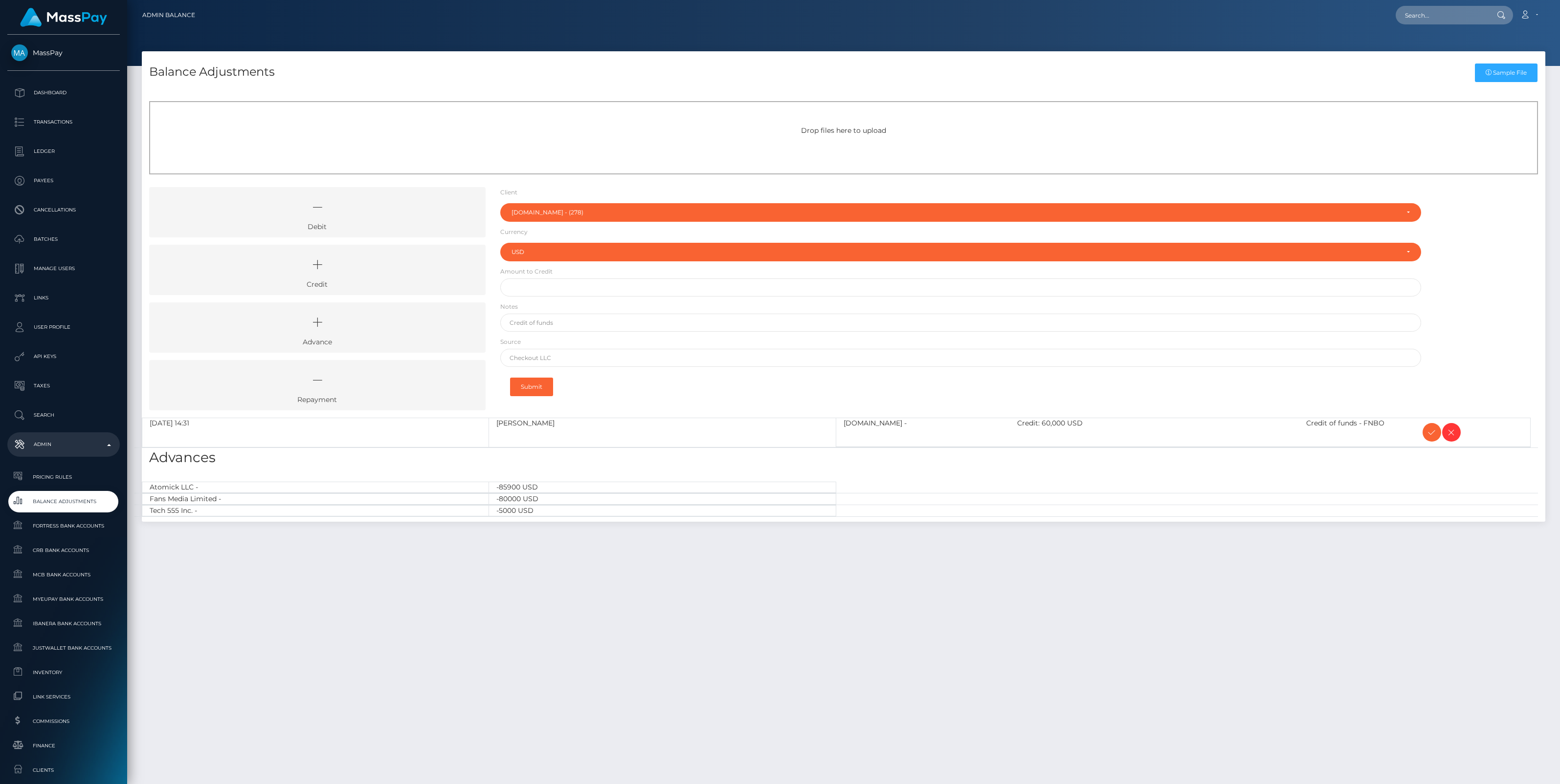
select select "278"
select select "USD"
click at [1428, 431] on icon at bounding box center [1431, 432] width 12 height 12
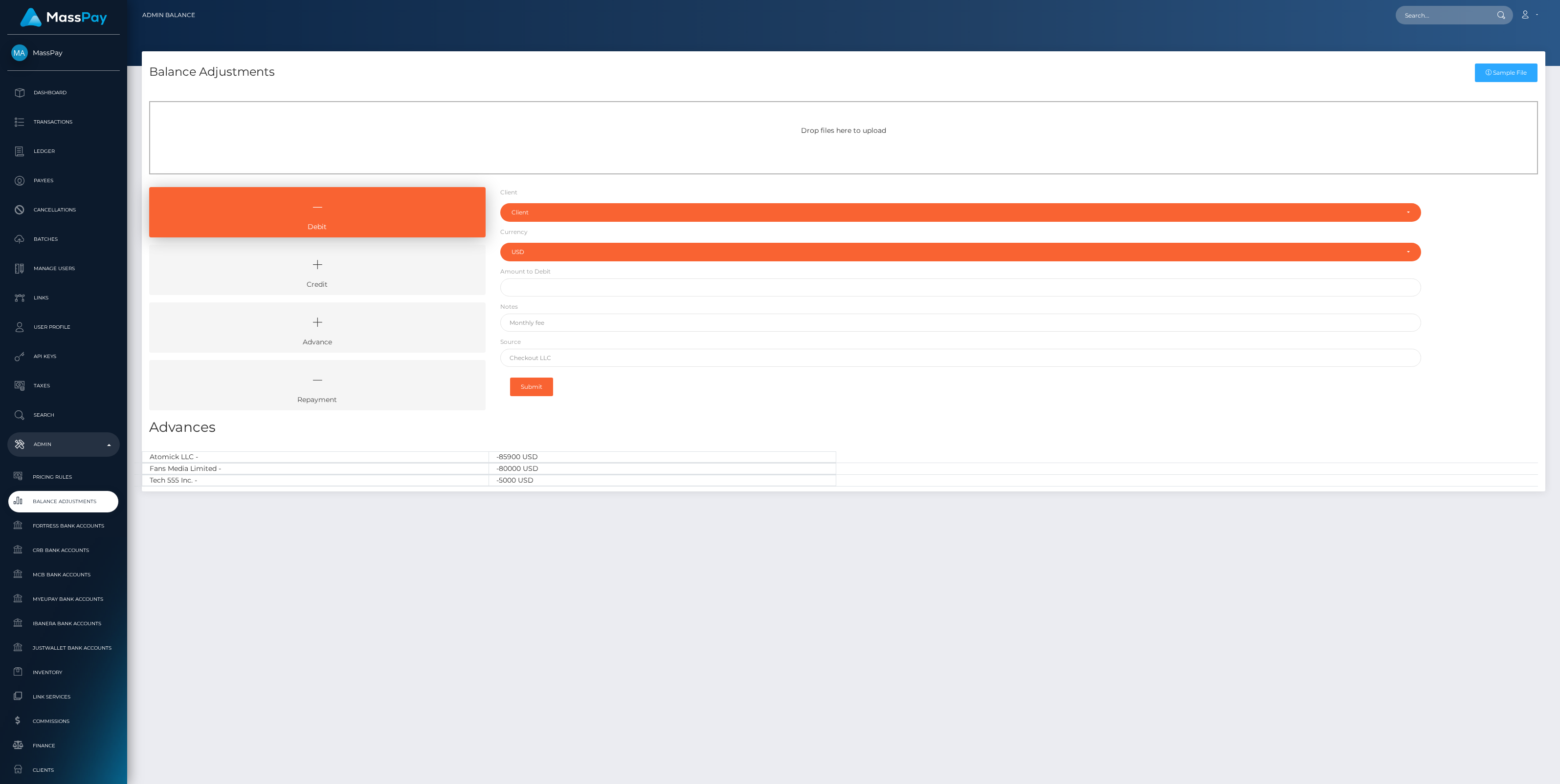
select select "USD"
click at [379, 269] on icon at bounding box center [317, 265] width 314 height 29
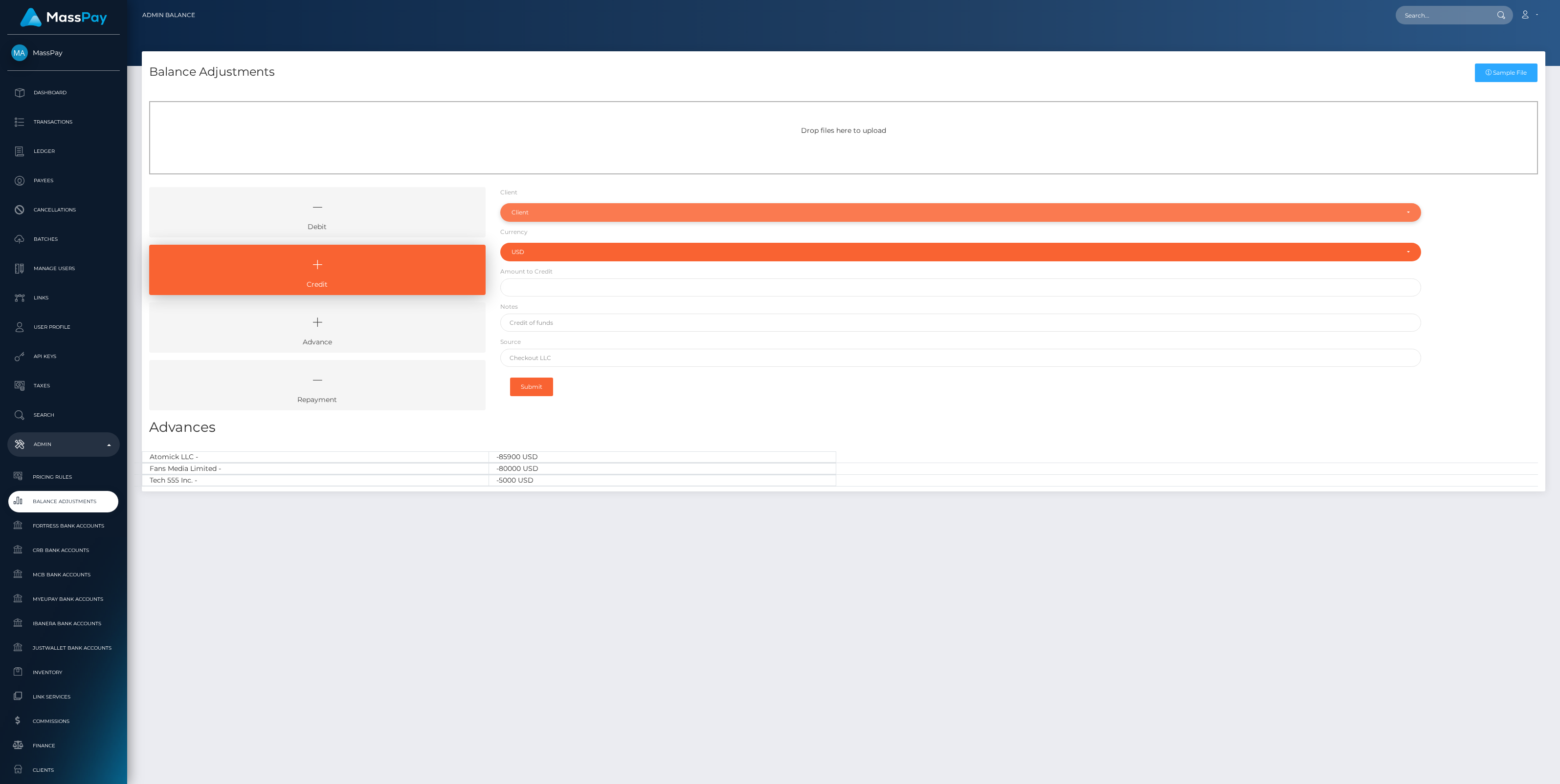
click at [561, 211] on div "Client" at bounding box center [955, 212] width 887 height 7
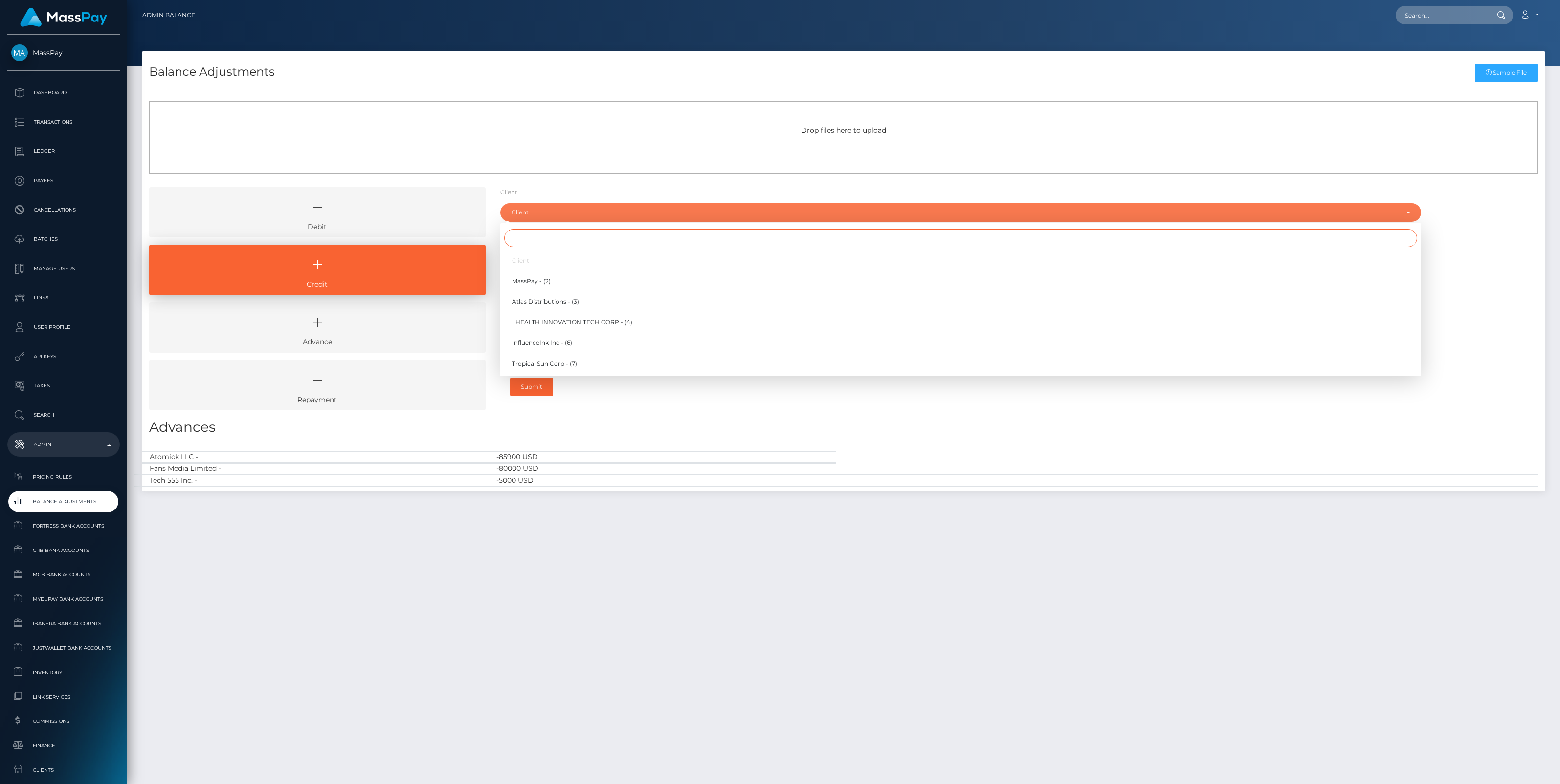
click at [540, 237] on input "Search" at bounding box center [961, 238] width 913 height 18
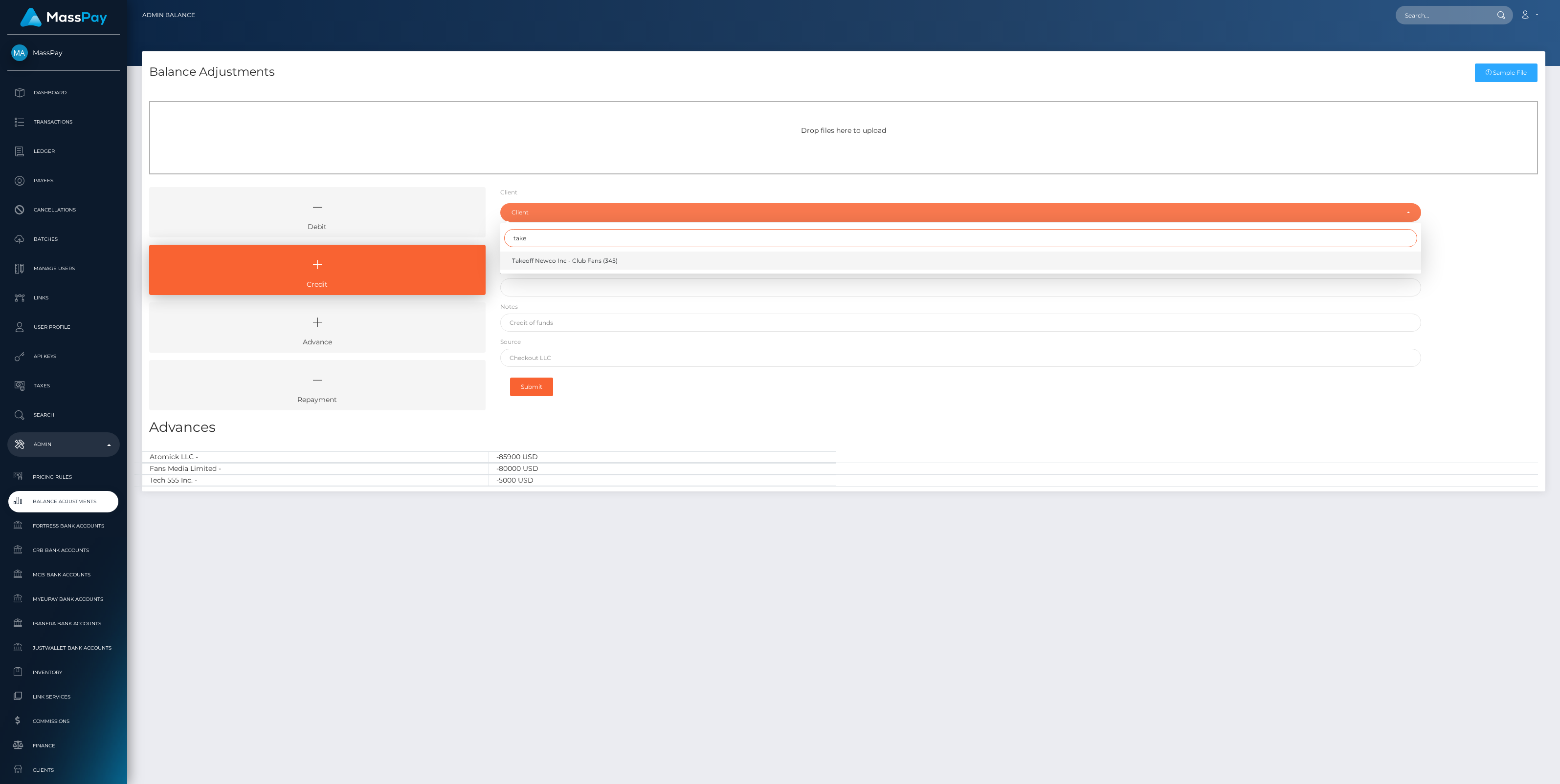
type input "take"
click at [550, 264] on span "Takeoff Newco Inc - Club Fans (345)" at bounding box center [564, 260] width 105 height 9
select select "345"
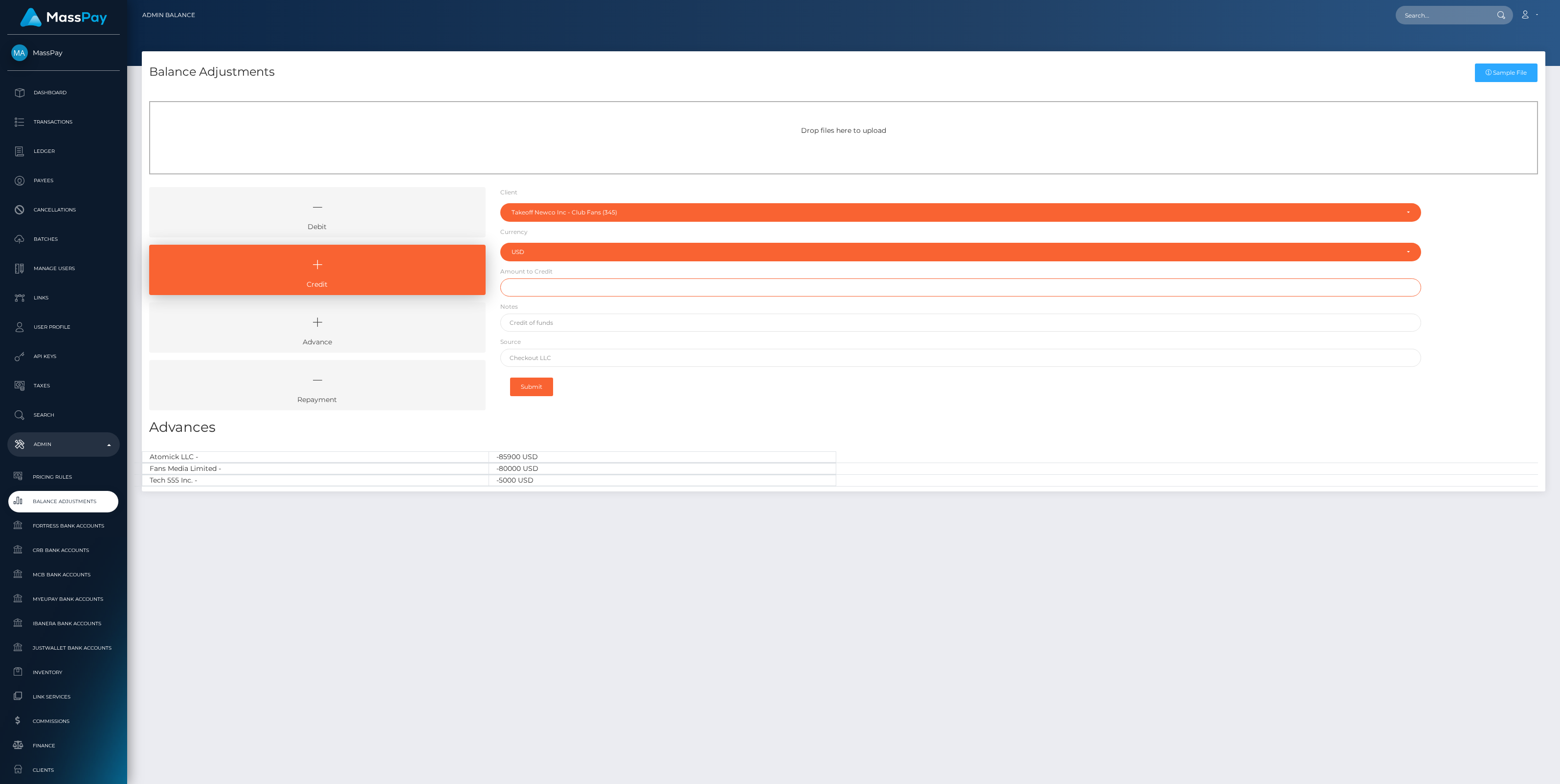
click at [527, 291] on input "text" at bounding box center [960, 288] width 920 height 18
paste input "4,103.24"
type input "$4,103.24"
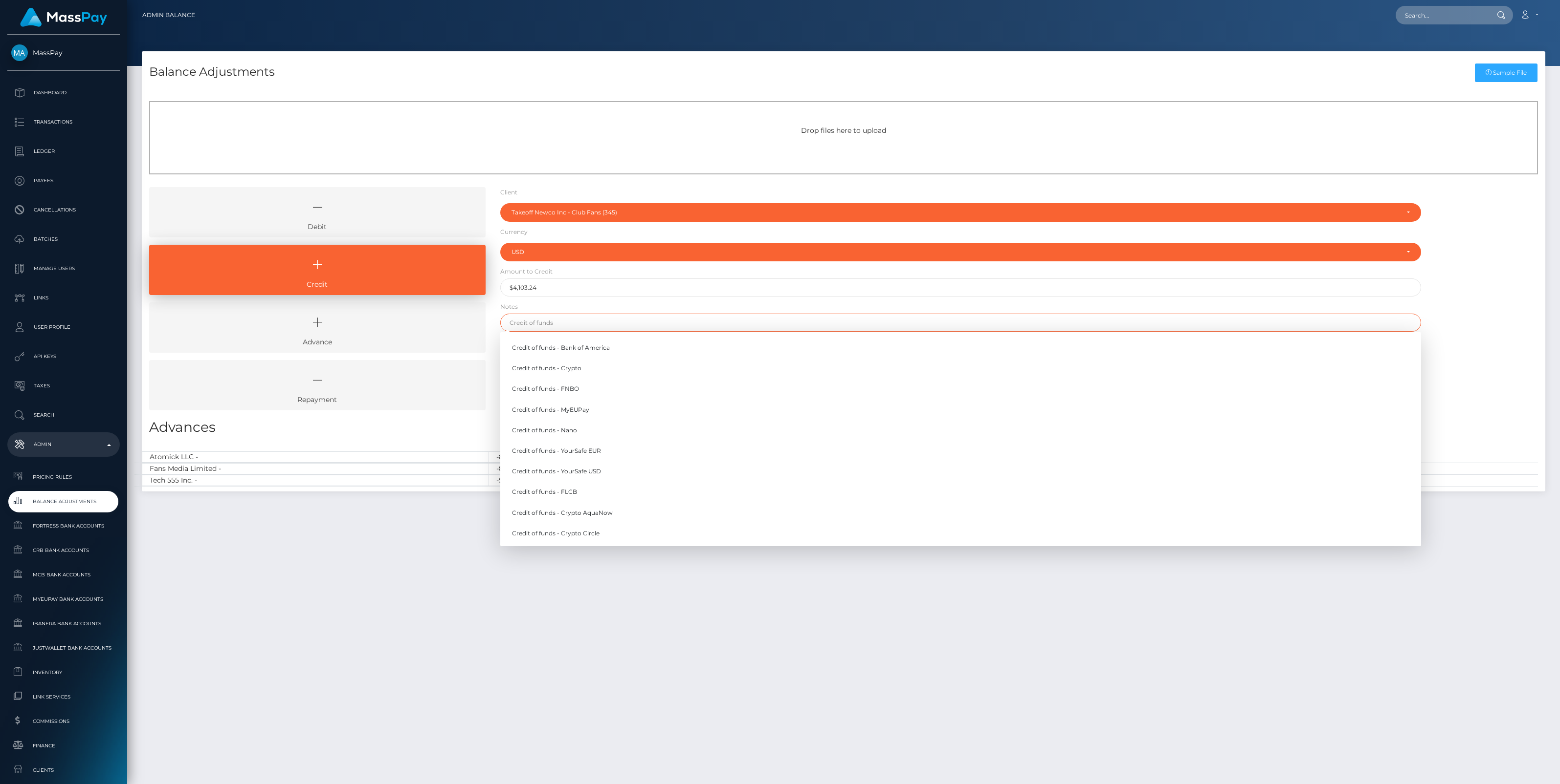
click at [542, 318] on input "text" at bounding box center [960, 322] width 920 height 18
click at [566, 392] on link "Credit of funds - FNBO" at bounding box center [960, 389] width 920 height 18
type input "Credit of funds - FNBO"
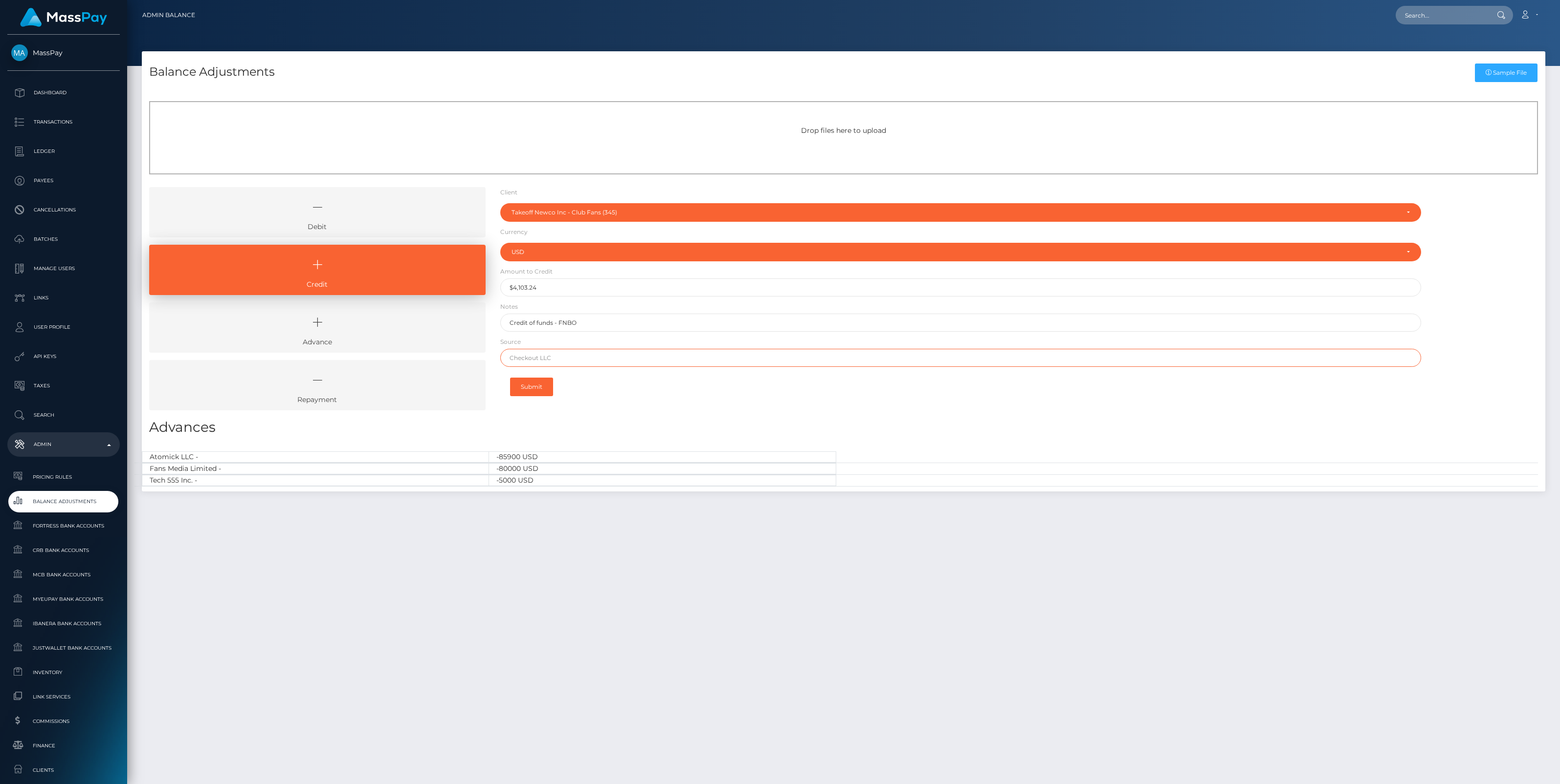
click at [518, 355] on input "text" at bounding box center [960, 358] width 920 height 18
paste input "Brex"
type input "Brex"
click at [529, 392] on button "Submit" at bounding box center [531, 387] width 43 height 18
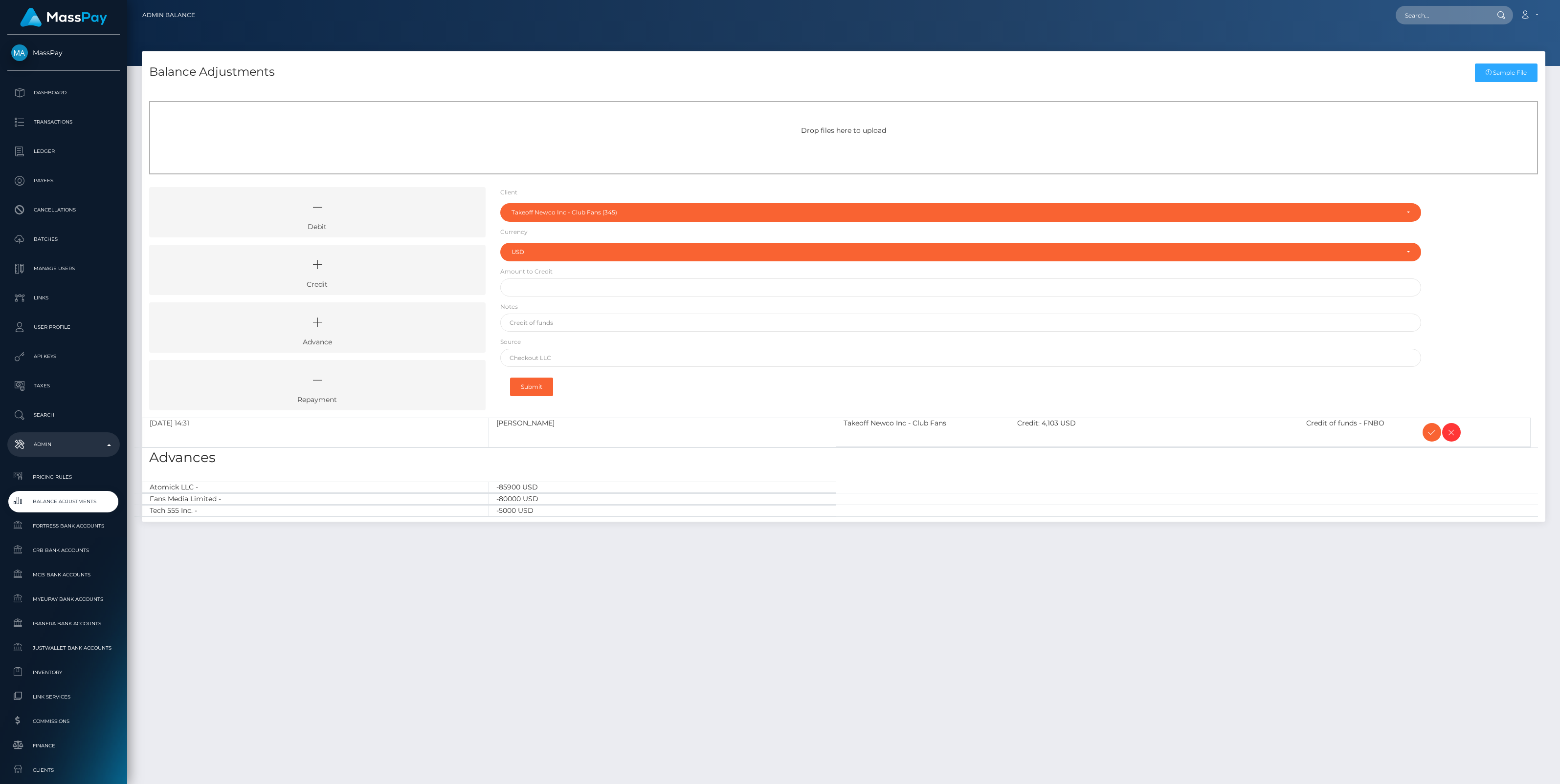
select select "345"
select select "USD"
click at [1430, 432] on icon at bounding box center [1431, 432] width 12 height 12
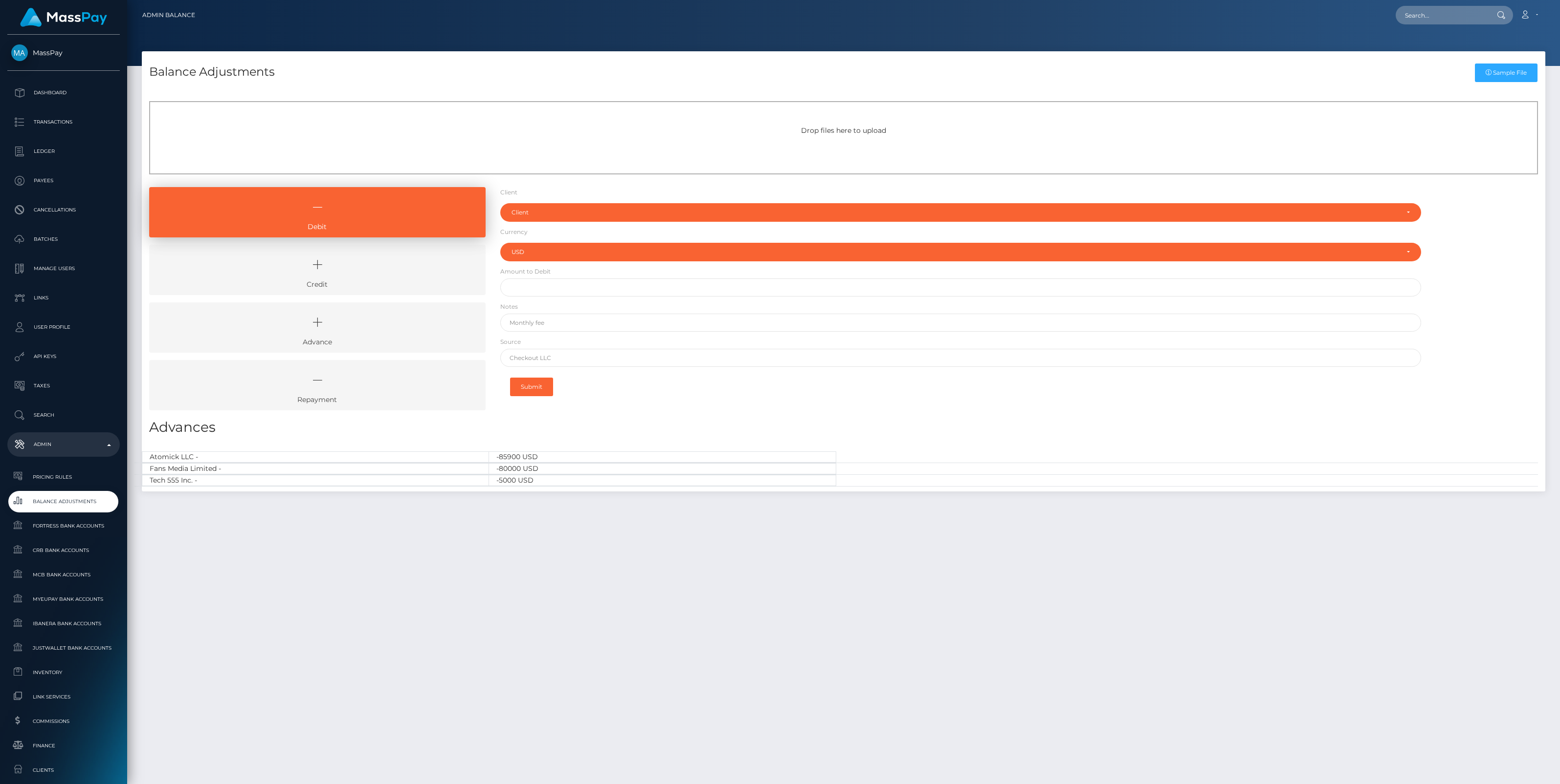
select select "USD"
drag, startPoint x: 344, startPoint y: 282, endPoint x: 357, endPoint y: 277, distance: 13.9
click at [344, 282] on link "Credit" at bounding box center [317, 270] width 336 height 50
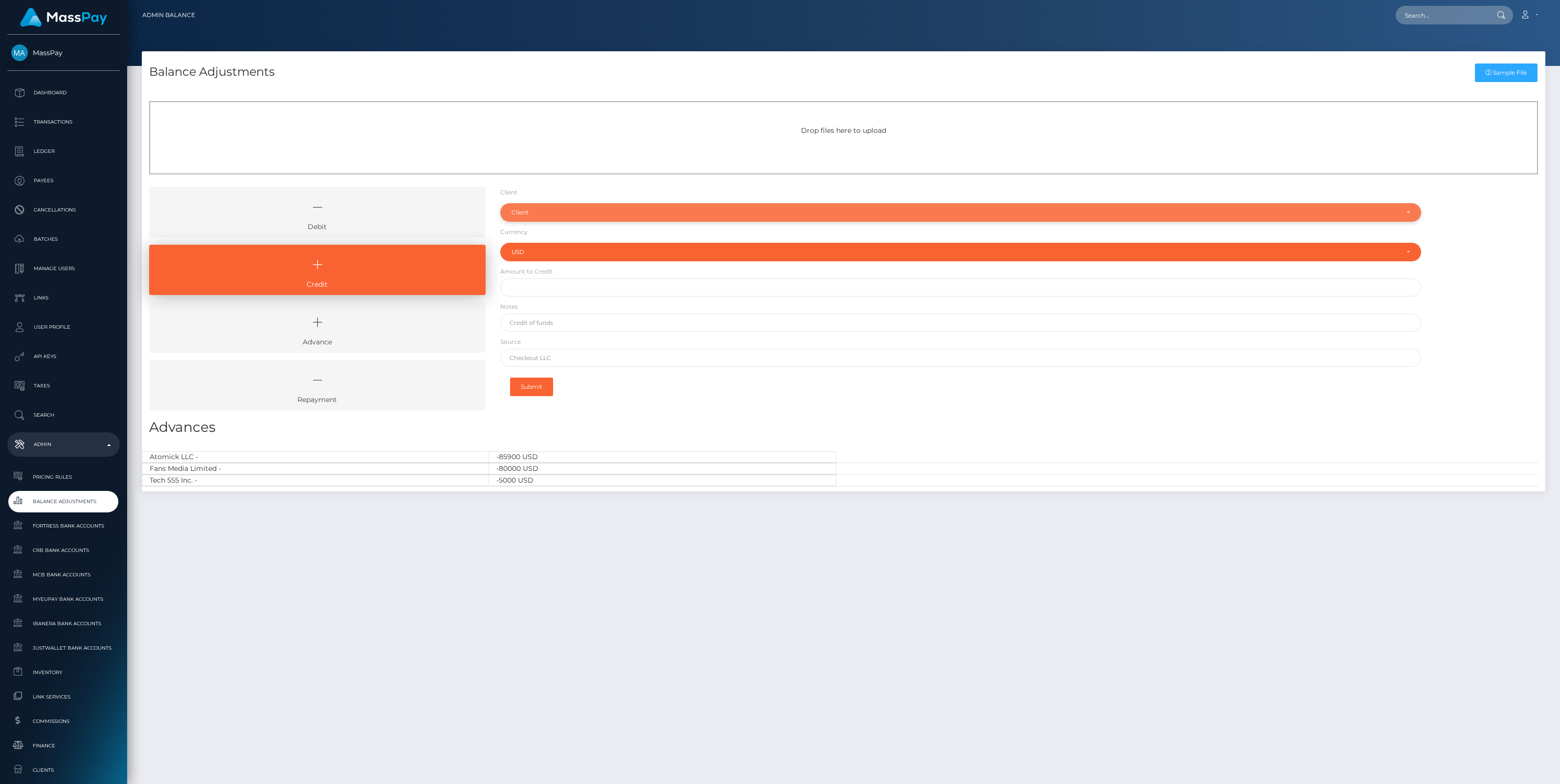
click at [563, 211] on div "Client" at bounding box center [955, 212] width 887 height 7
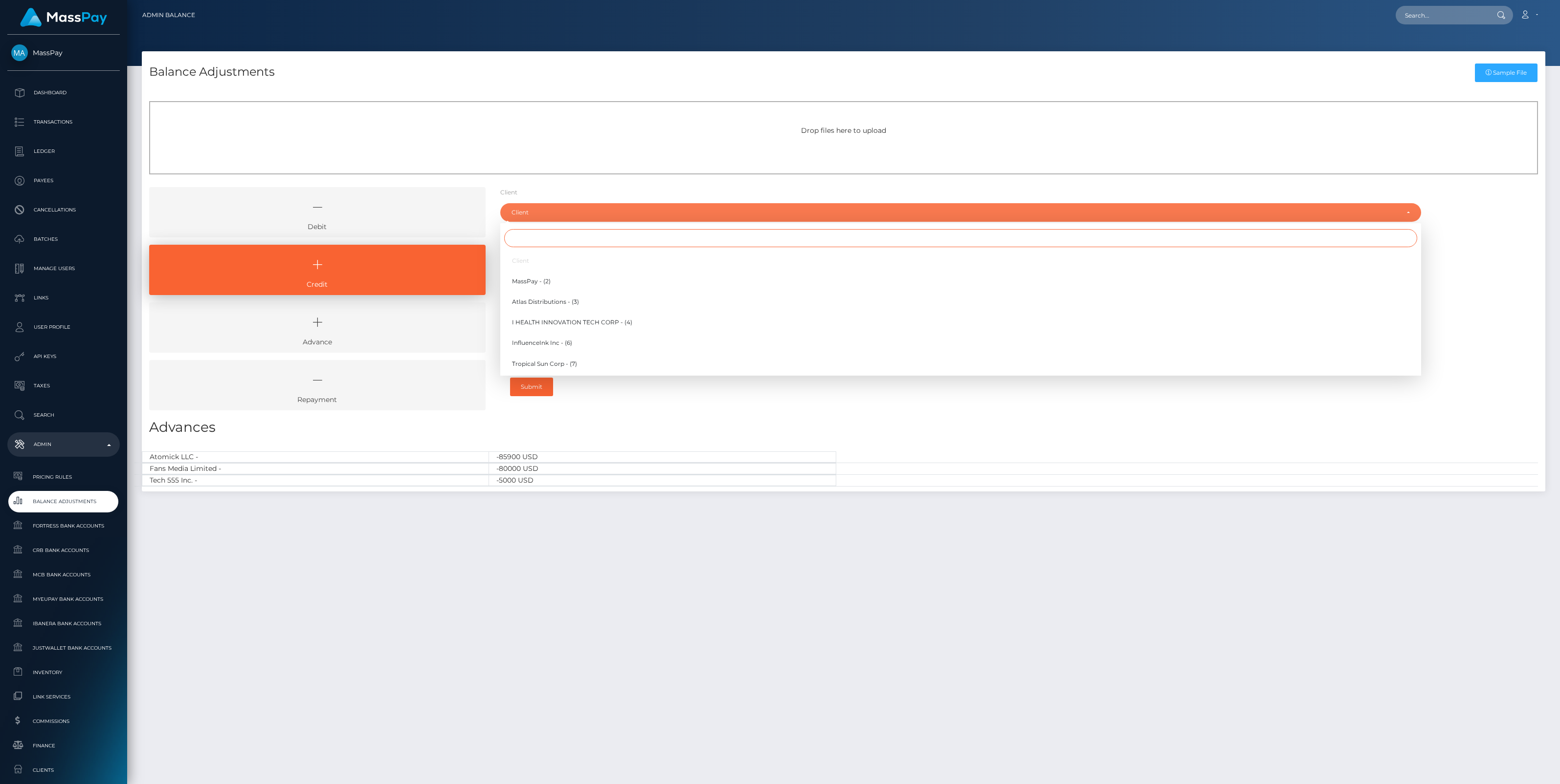
click at [531, 236] on input "Search" at bounding box center [961, 238] width 913 height 18
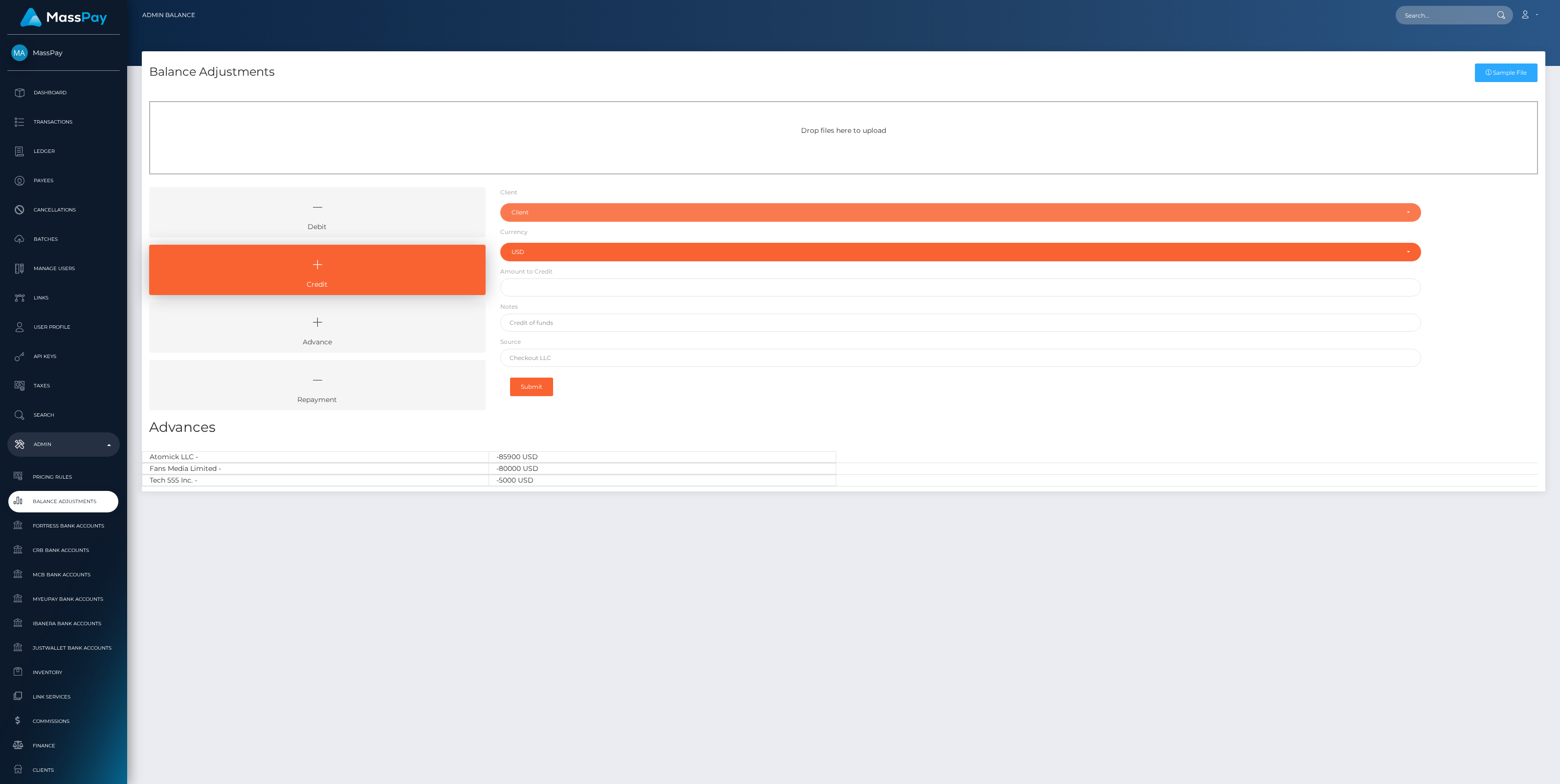
drag, startPoint x: 546, startPoint y: 211, endPoint x: 542, endPoint y: 218, distance: 8.1
click at [546, 211] on div "Client" at bounding box center [955, 212] width 887 height 7
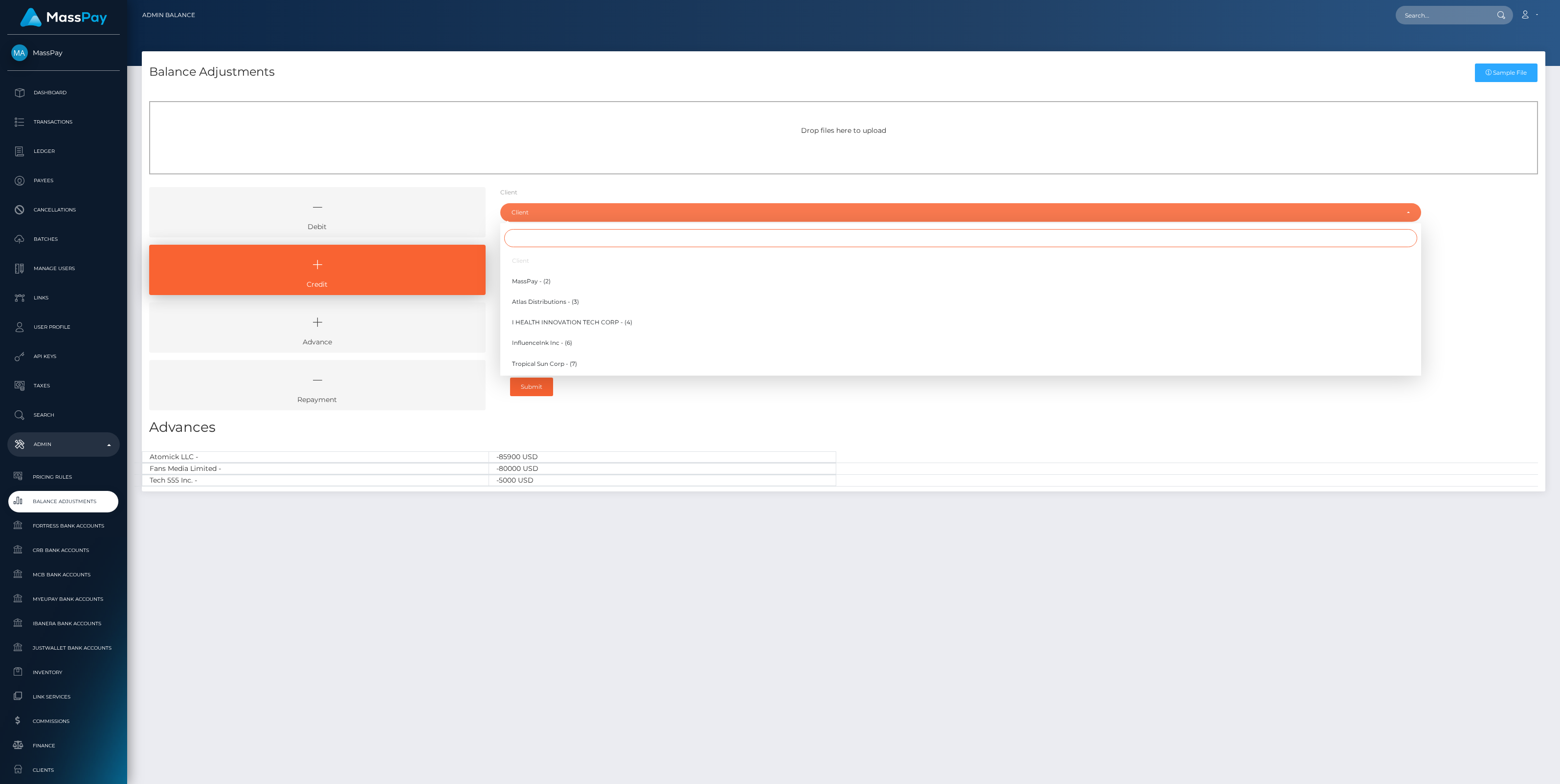
click at [522, 237] on input "Search" at bounding box center [961, 238] width 913 height 18
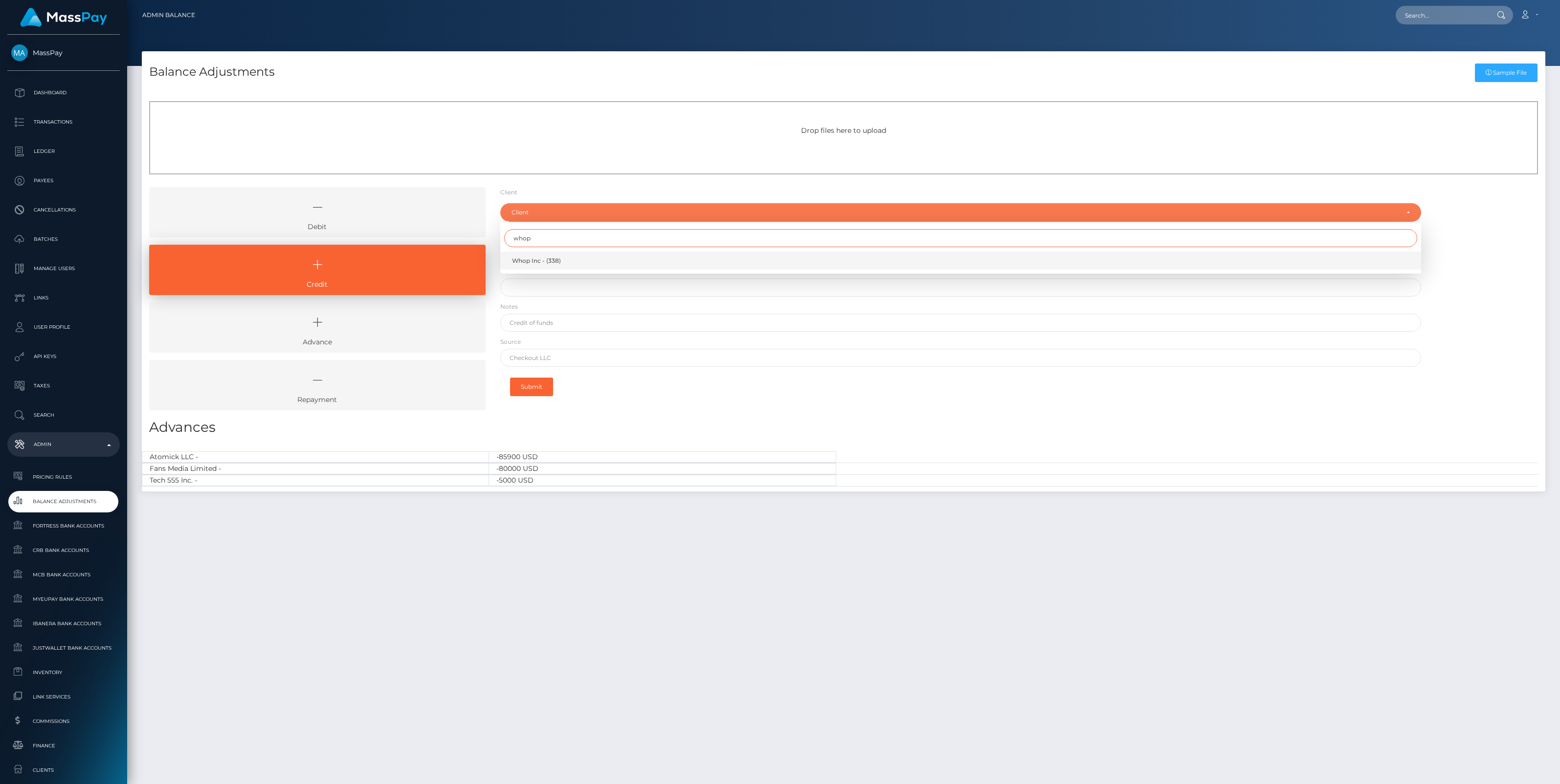
type input "whop"
click at [541, 260] on span "Whop Inc - (338)" at bounding box center [536, 260] width 49 height 9
select select "338"
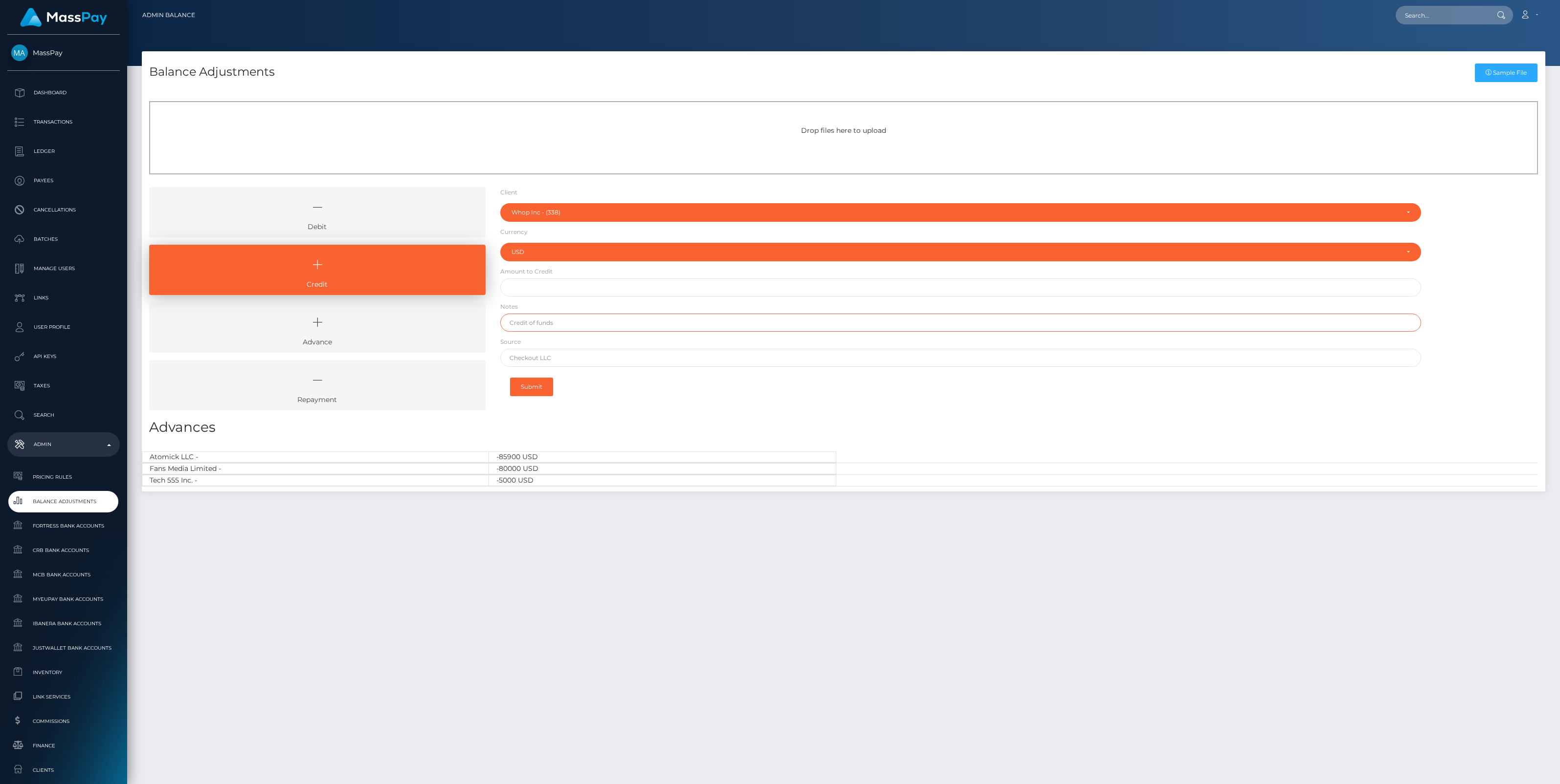
click at [537, 316] on input "text" at bounding box center [960, 322] width 920 height 18
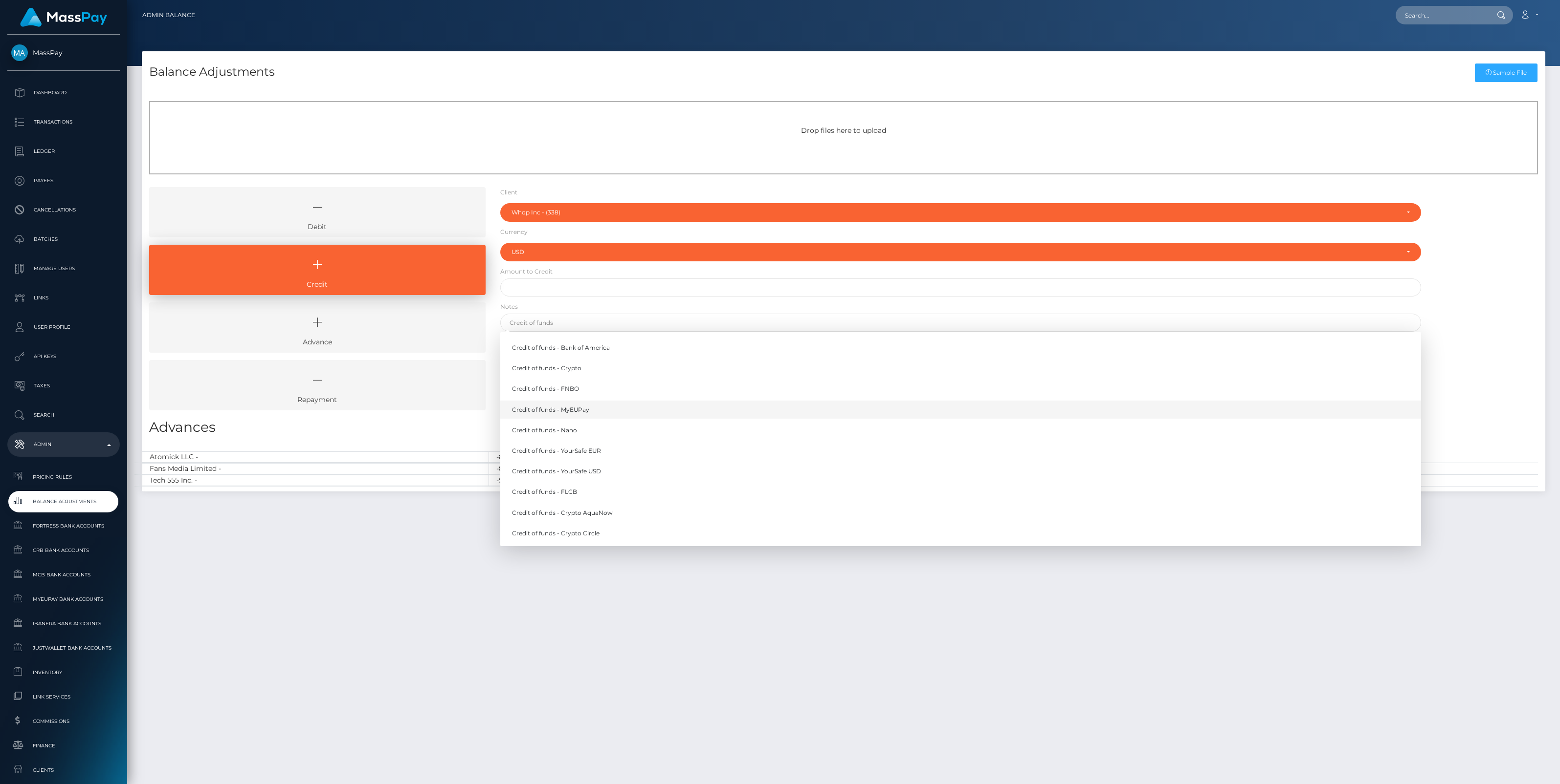
click at [587, 411] on link "Credit of funds - MyEUPay" at bounding box center [960, 409] width 920 height 18
type input "Credit of funds - MyEUPay"
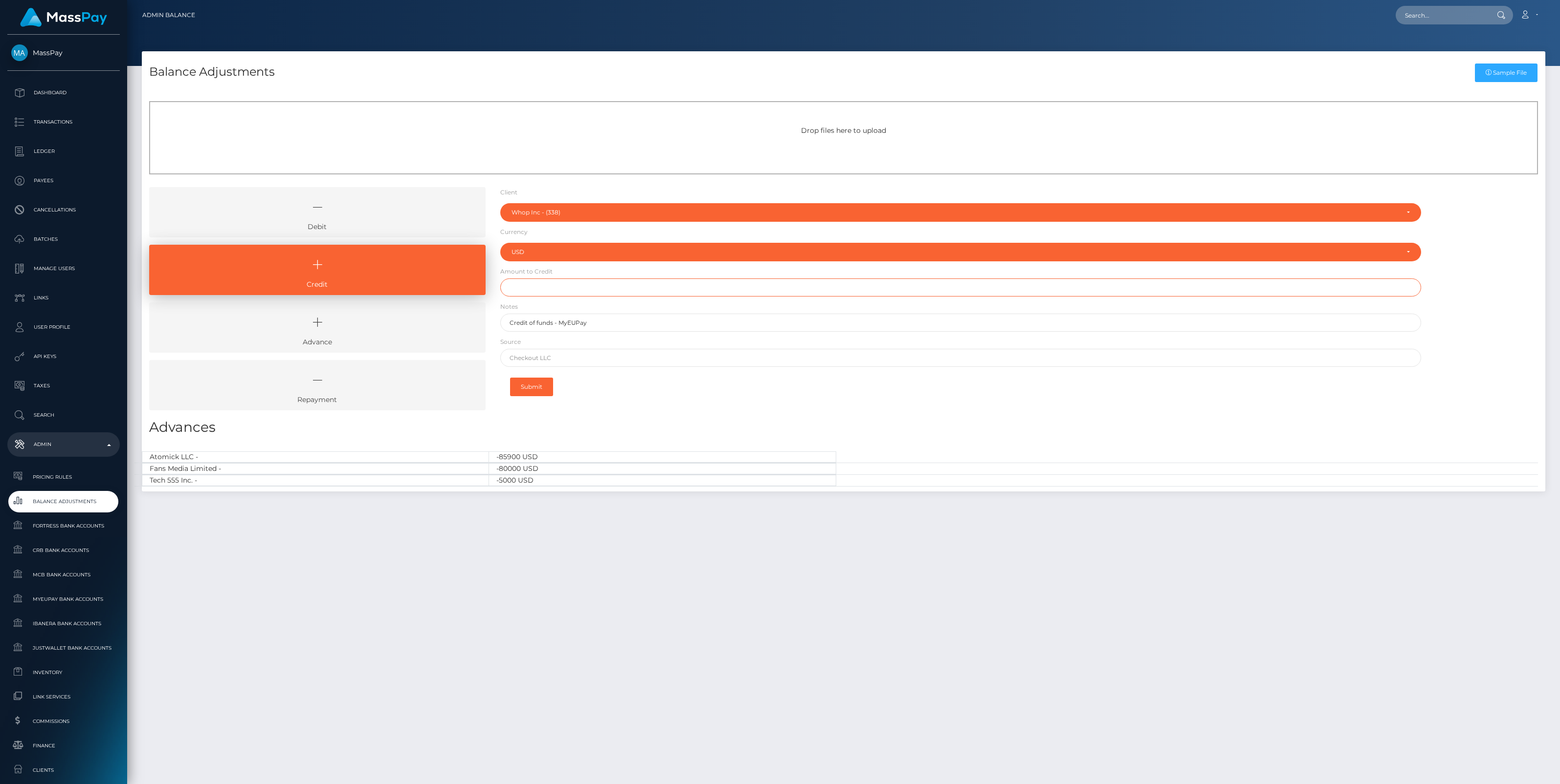
click at [536, 291] on input "text" at bounding box center [960, 288] width 920 height 18
paste input "135,798.35"
type input "$135,798.35"
click at [544, 357] on input "text" at bounding box center [960, 358] width 920 height 18
paste input "CHECKOUT SAS"
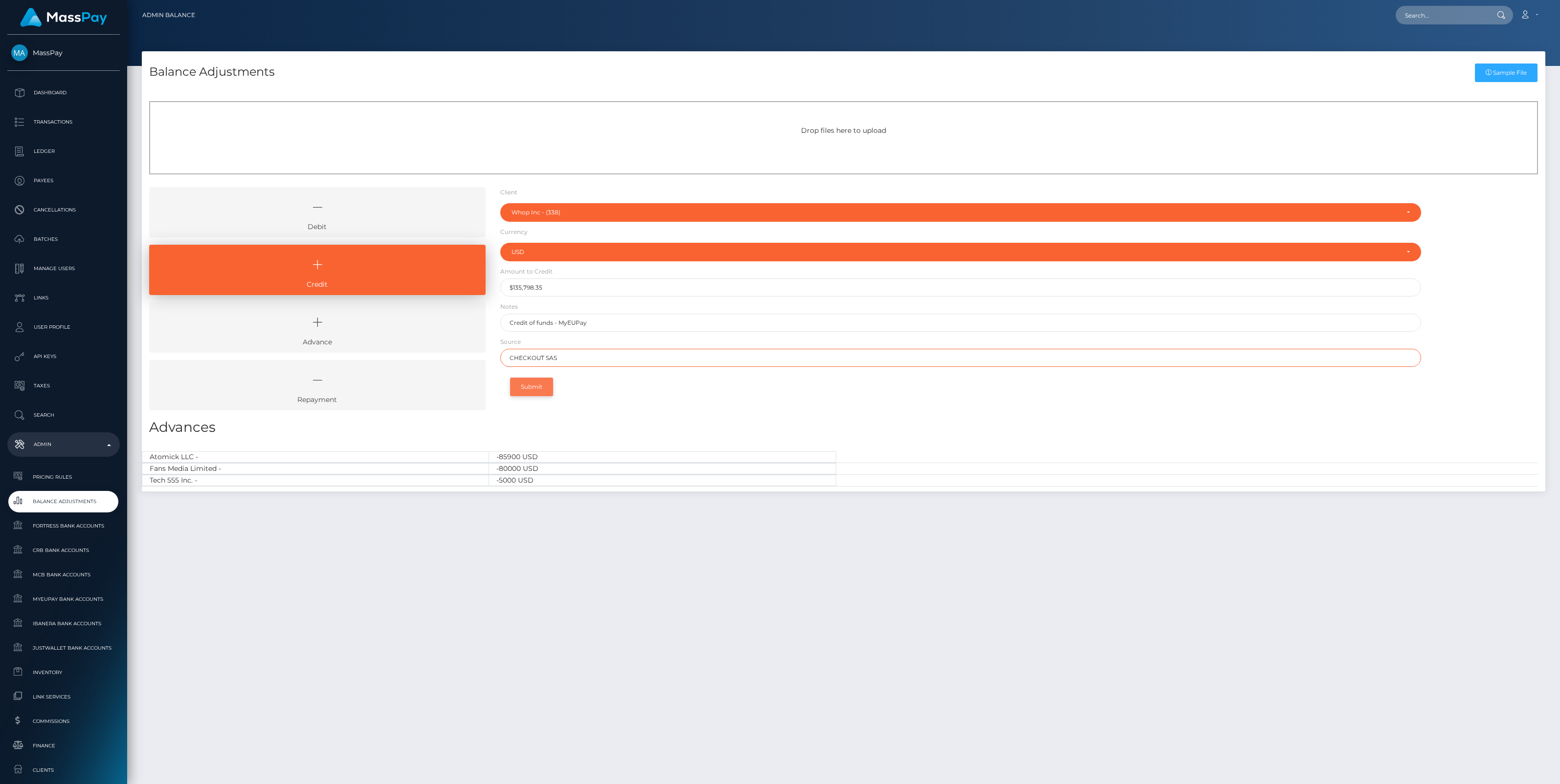
type input "CHECKOUT SAS"
click at [542, 384] on button "Submit" at bounding box center [531, 387] width 43 height 18
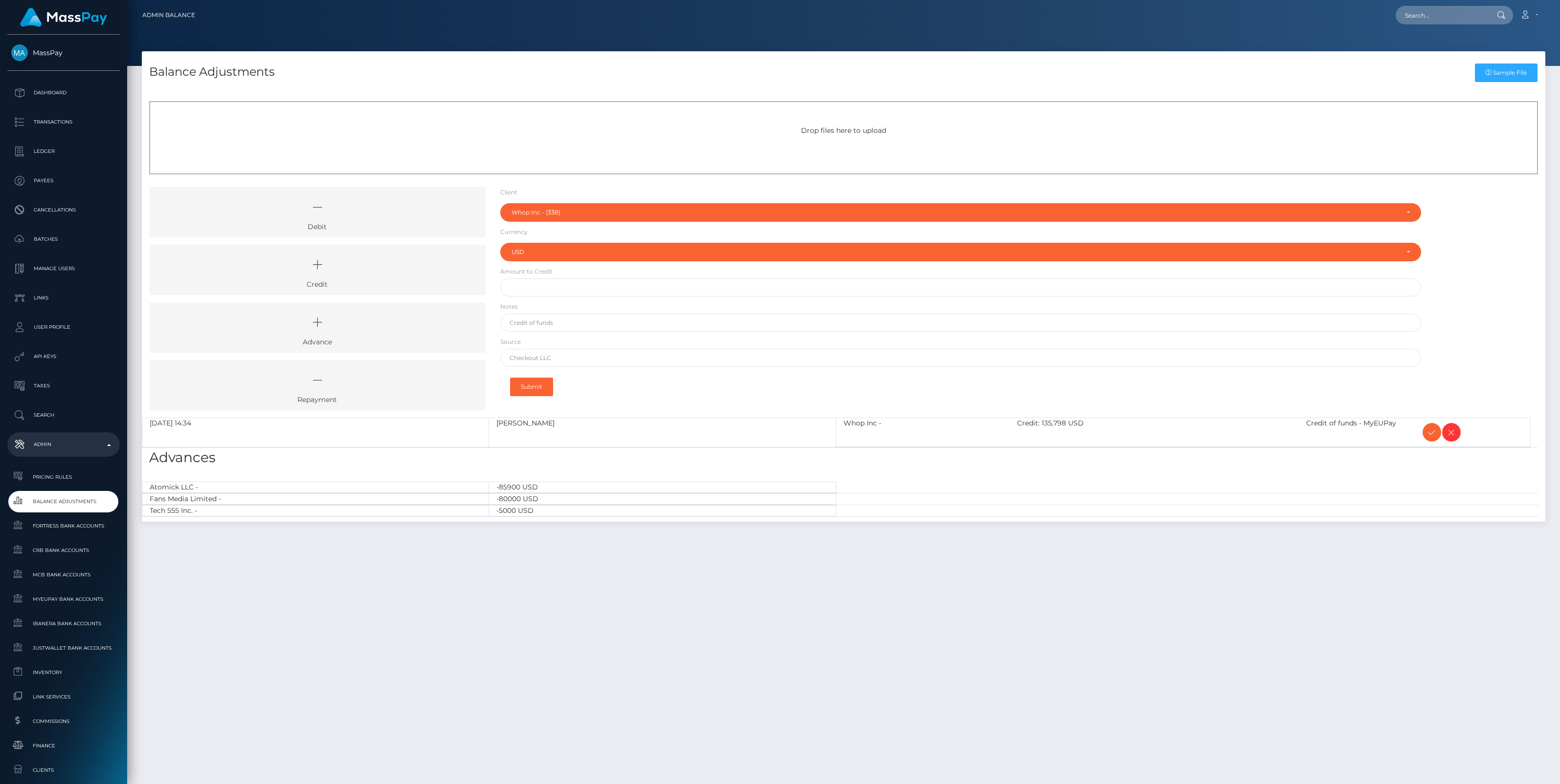
select select "338"
select select "USD"
click at [1430, 433] on icon at bounding box center [1431, 432] width 12 height 12
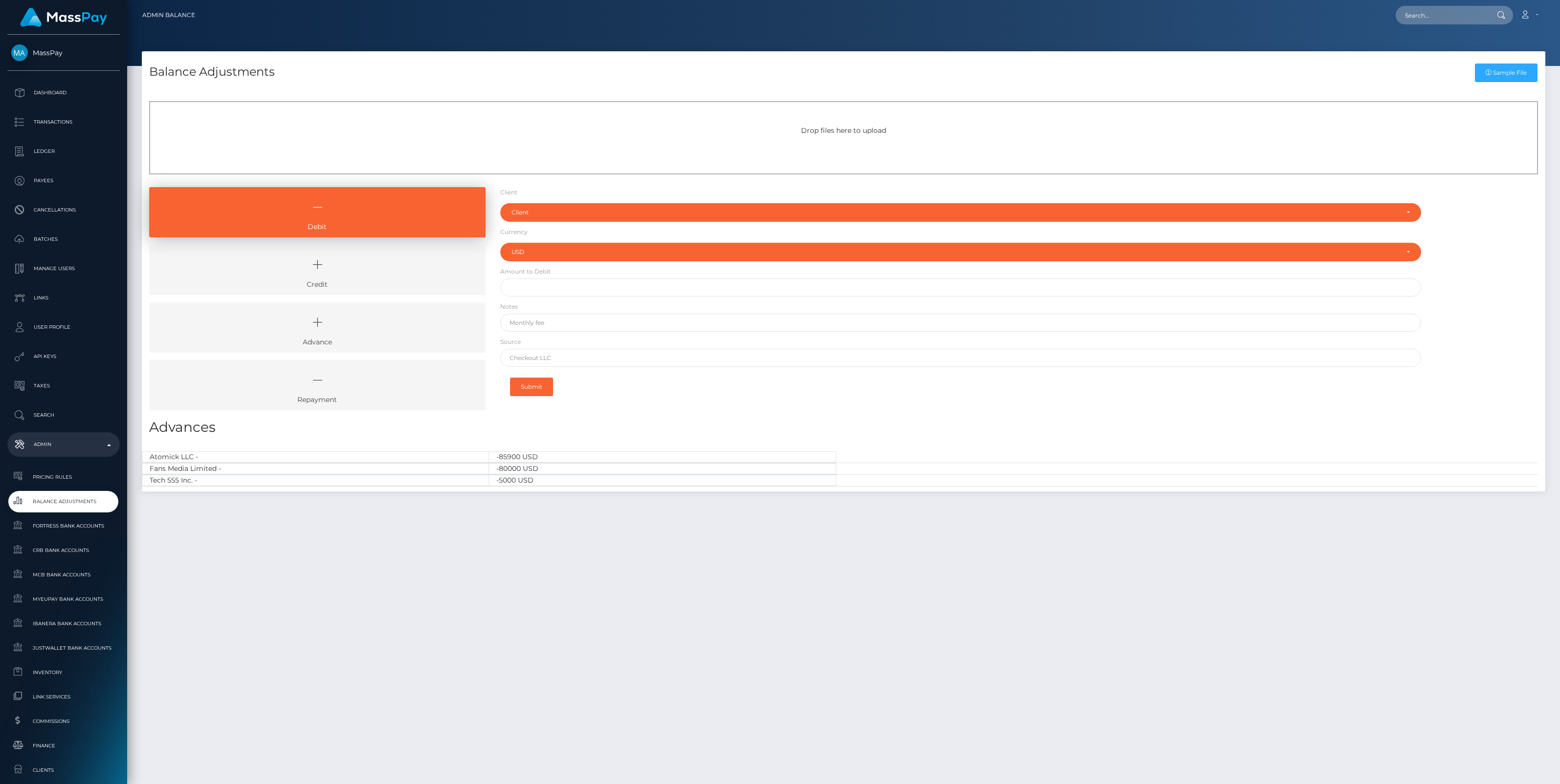
select select "USD"
